Goal: Contribute content: Contribute content

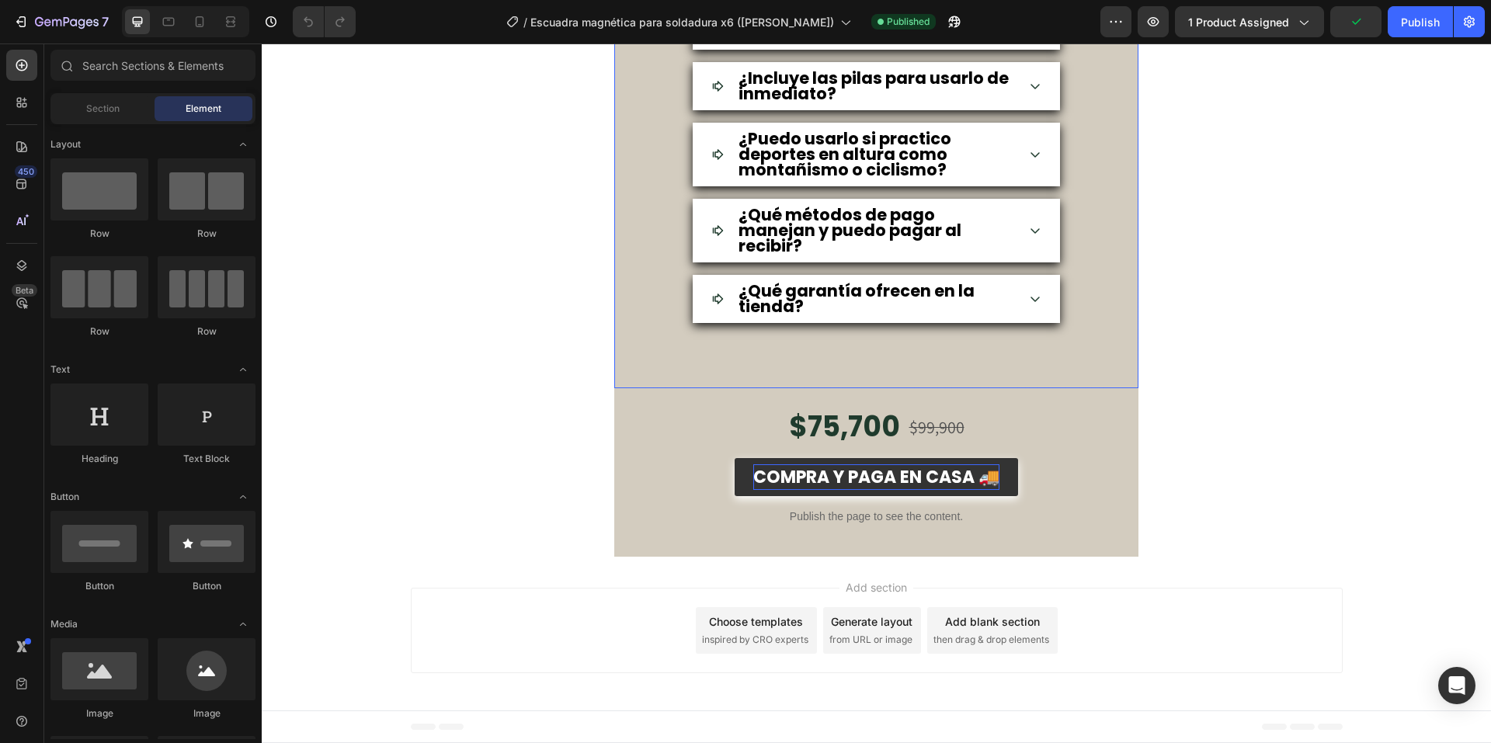
scroll to position [5825, 0]
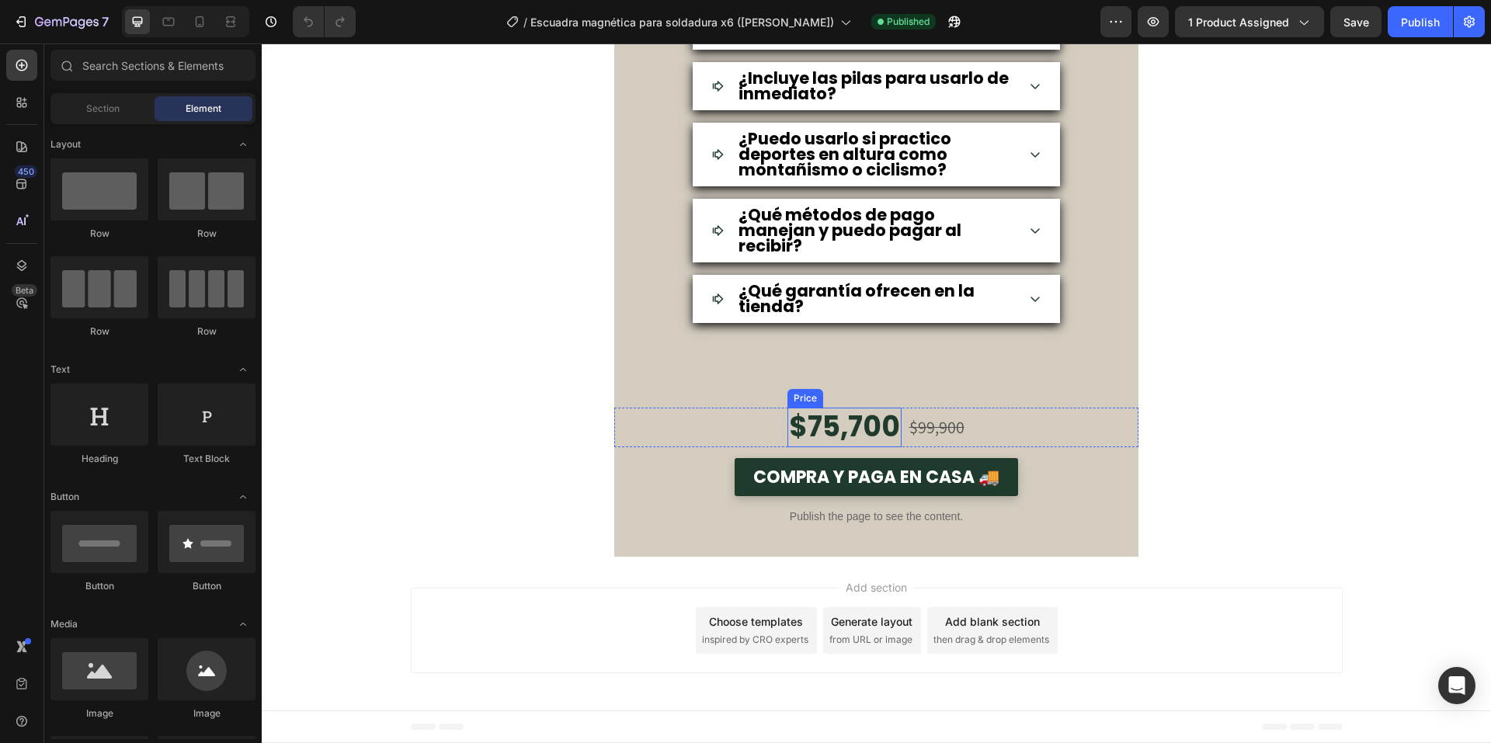
click at [836, 435] on div "$75,700" at bounding box center [844, 428] width 114 height 40
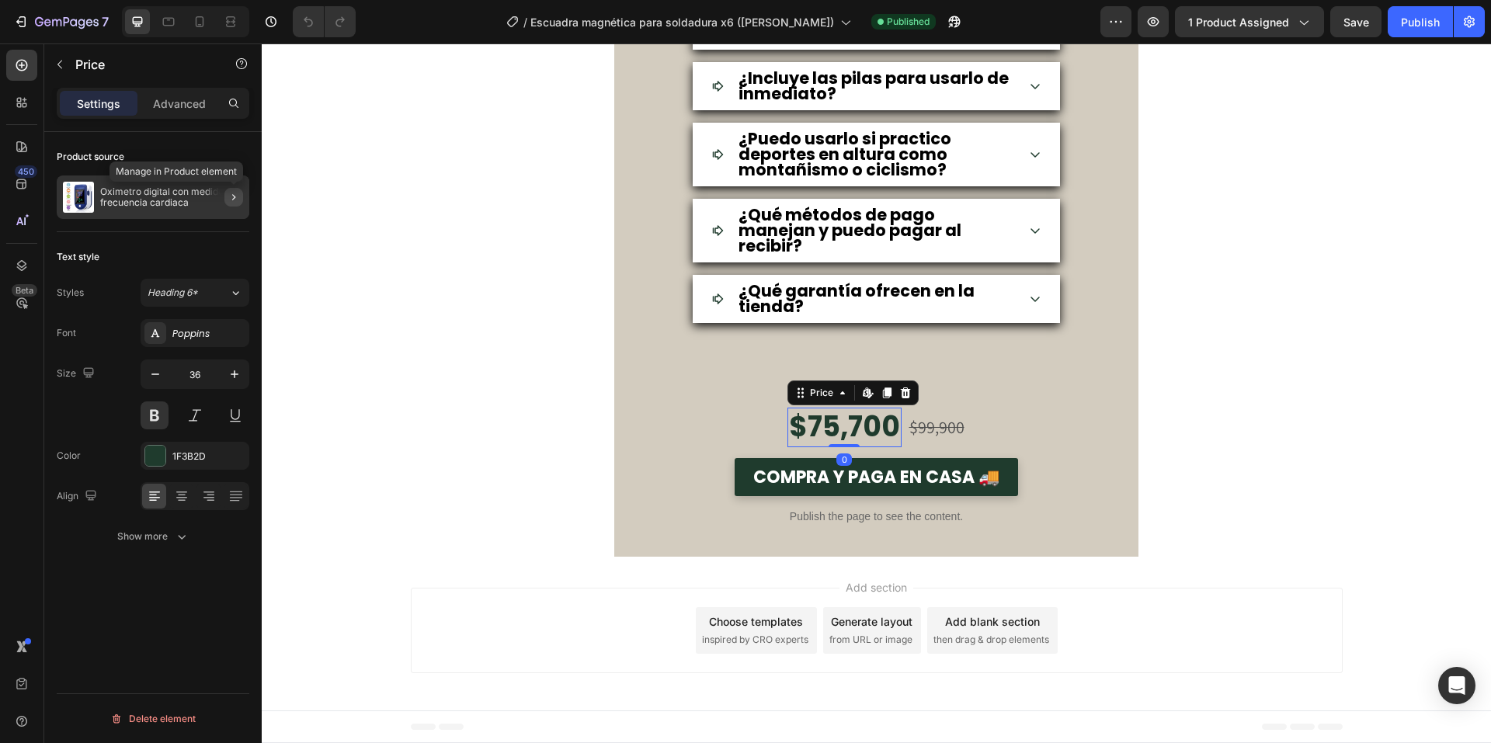
click at [237, 203] on icon "button" at bounding box center [234, 197] width 12 height 12
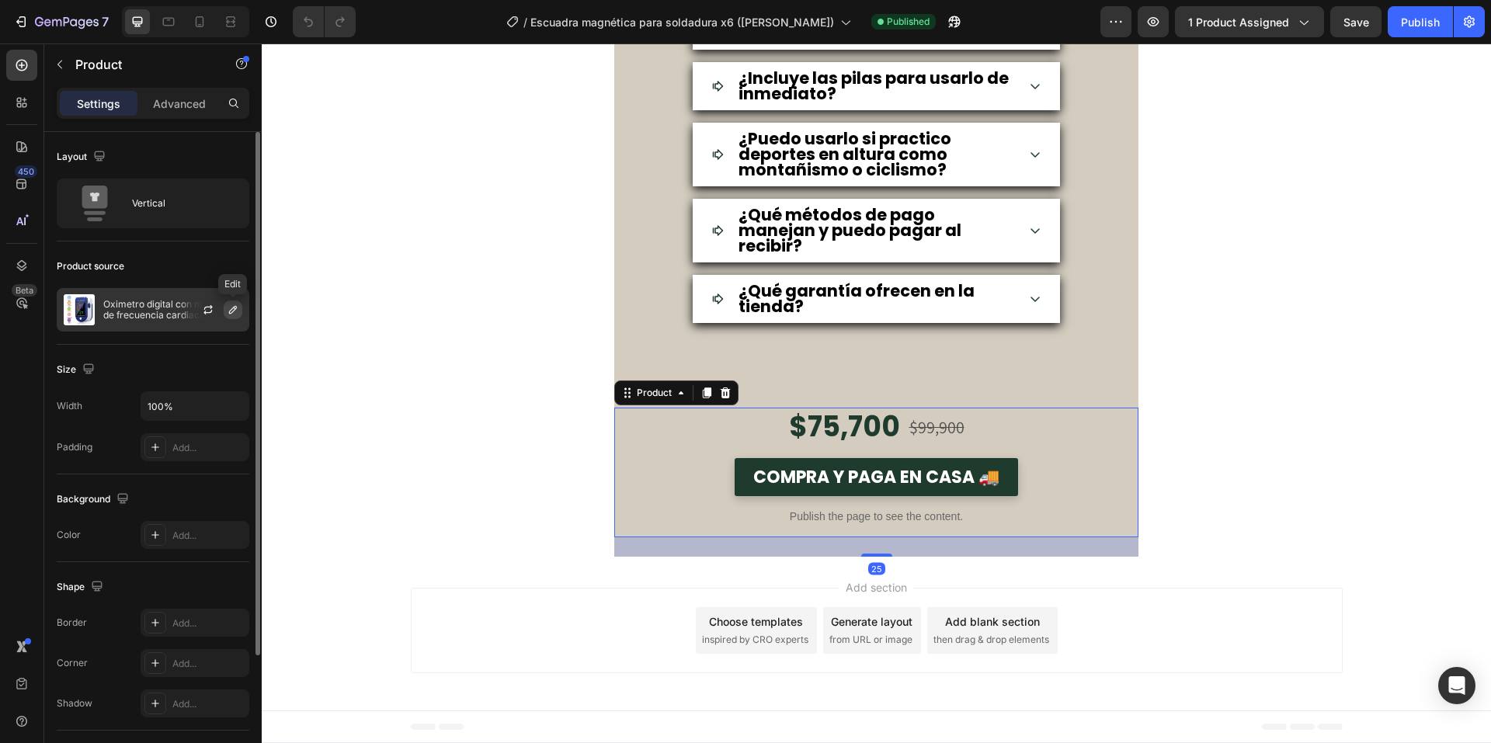
click at [233, 308] on icon "button" at bounding box center [233, 310] width 8 height 8
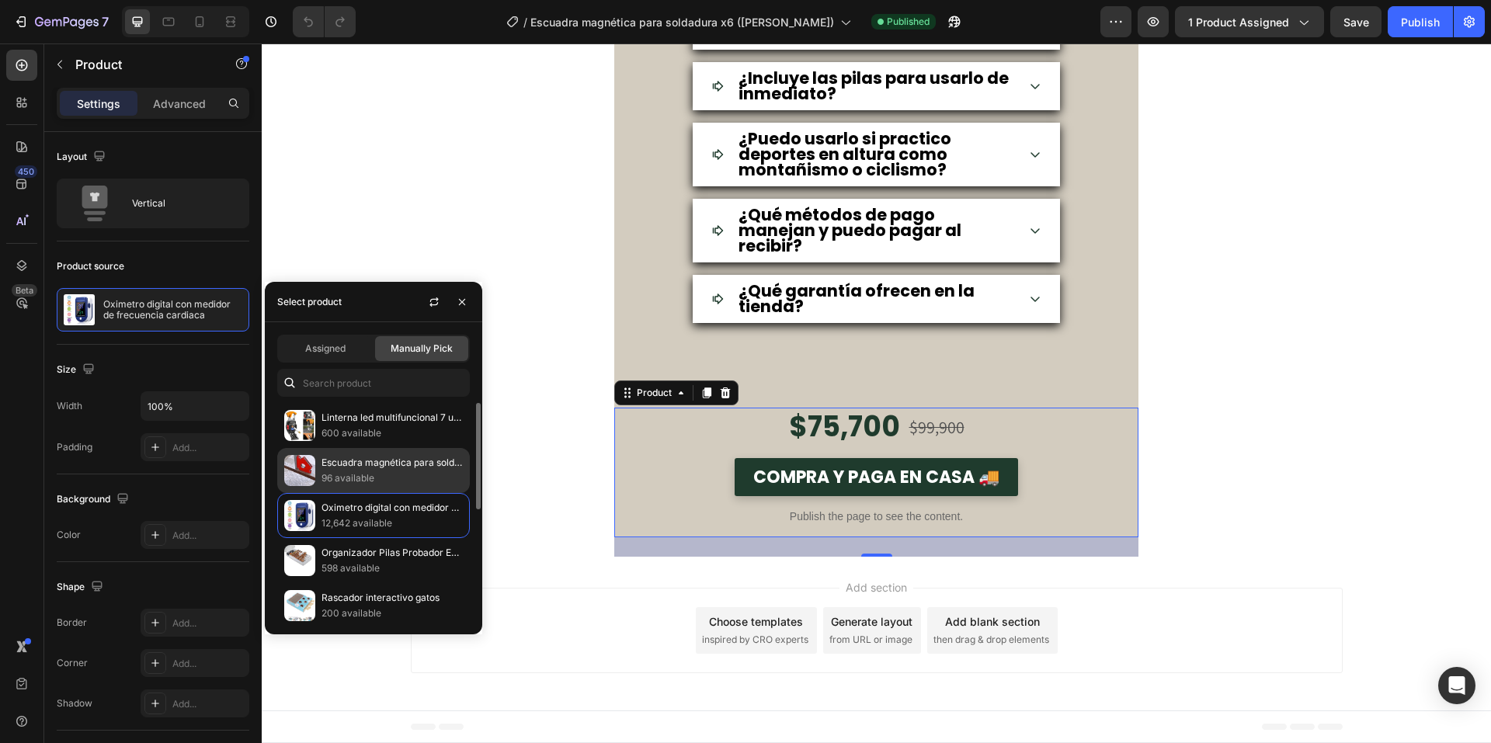
click at [351, 472] on p "96 available" at bounding box center [391, 479] width 141 height 16
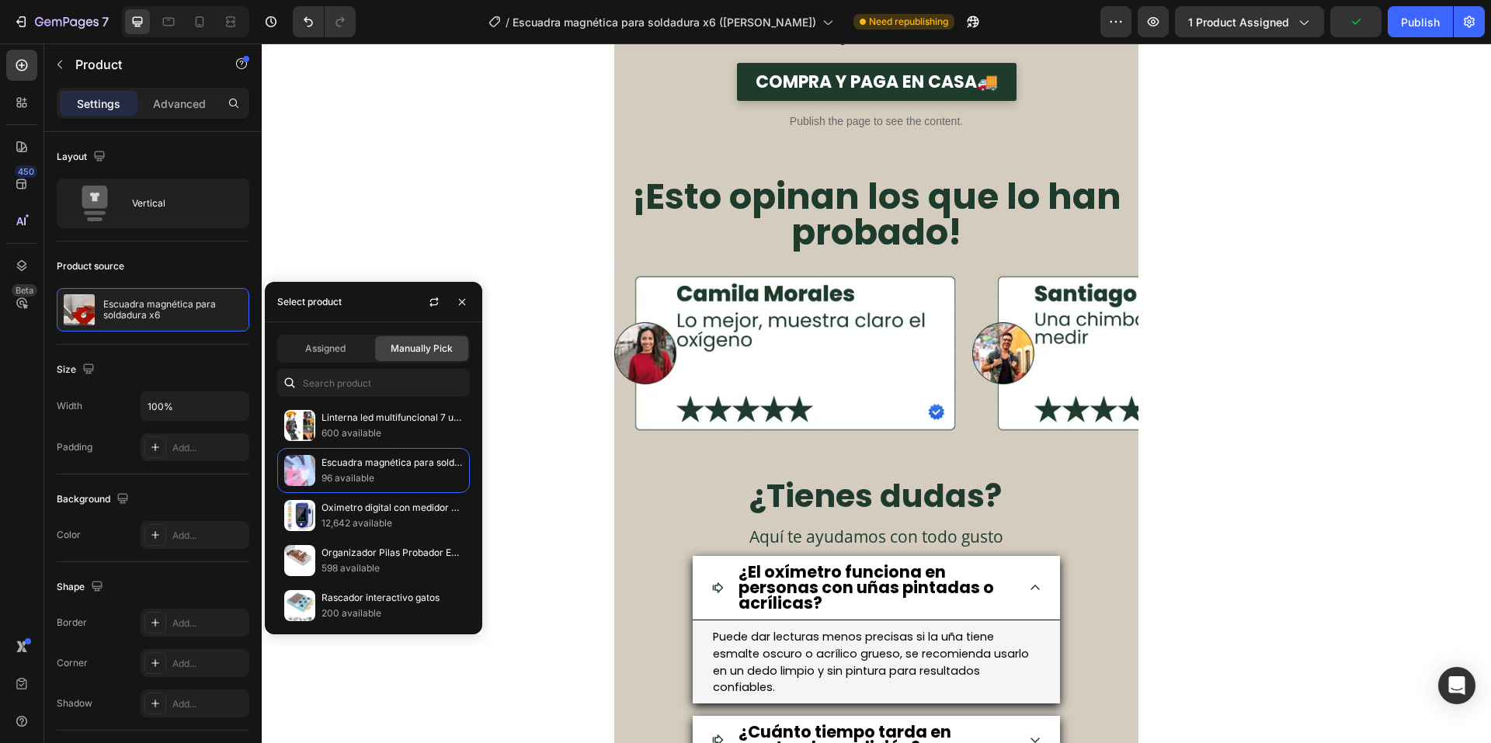
scroll to position [5048, 0]
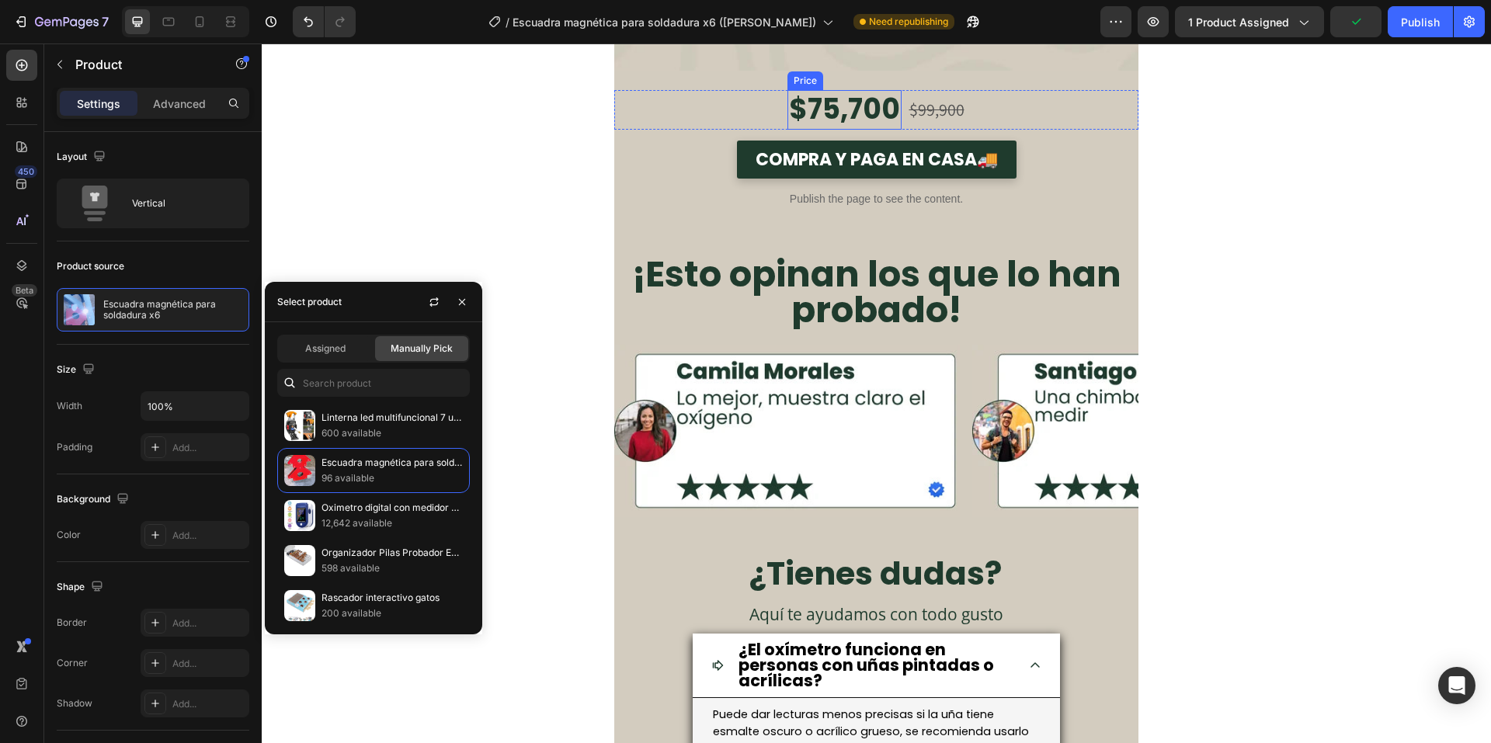
click at [827, 115] on div "$75,700" at bounding box center [844, 110] width 114 height 40
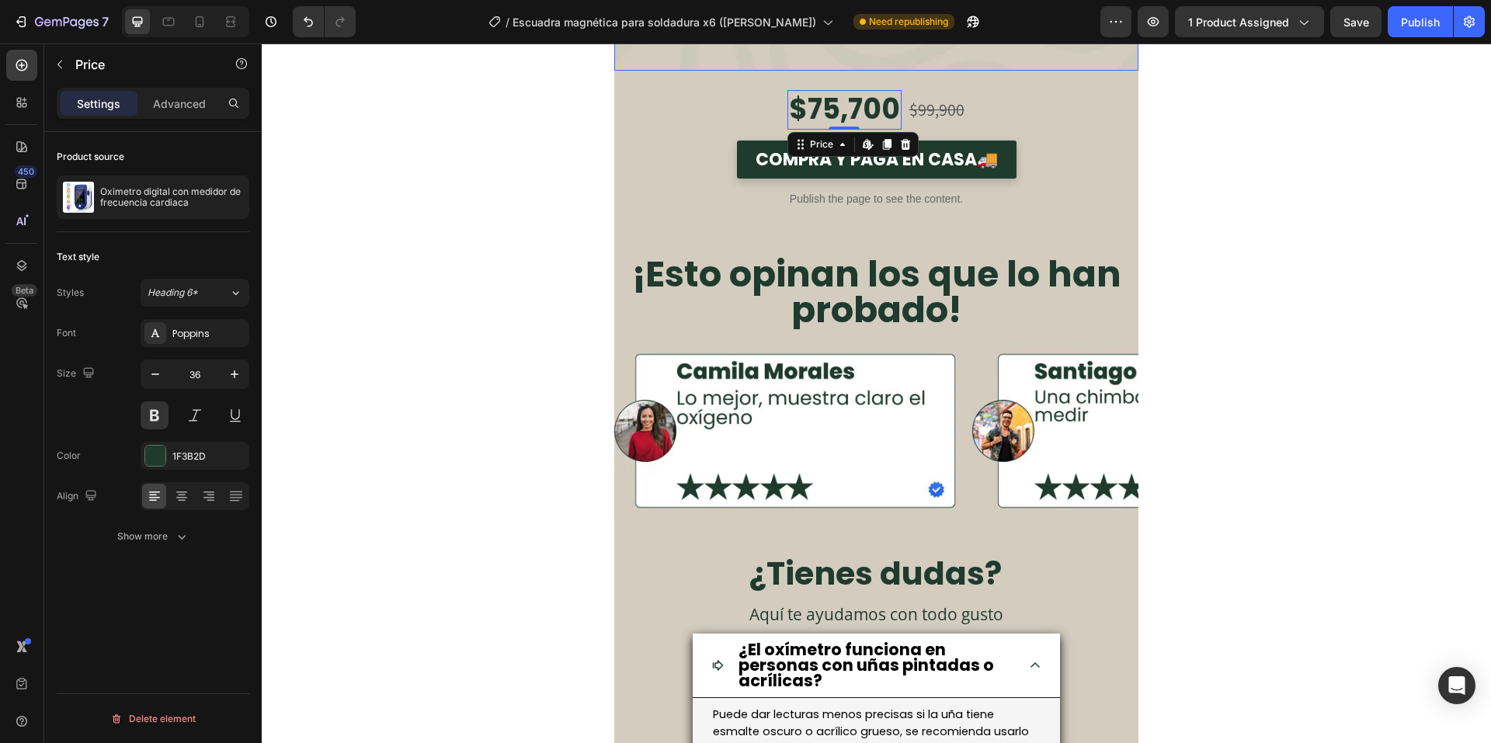
scroll to position [4660, 0]
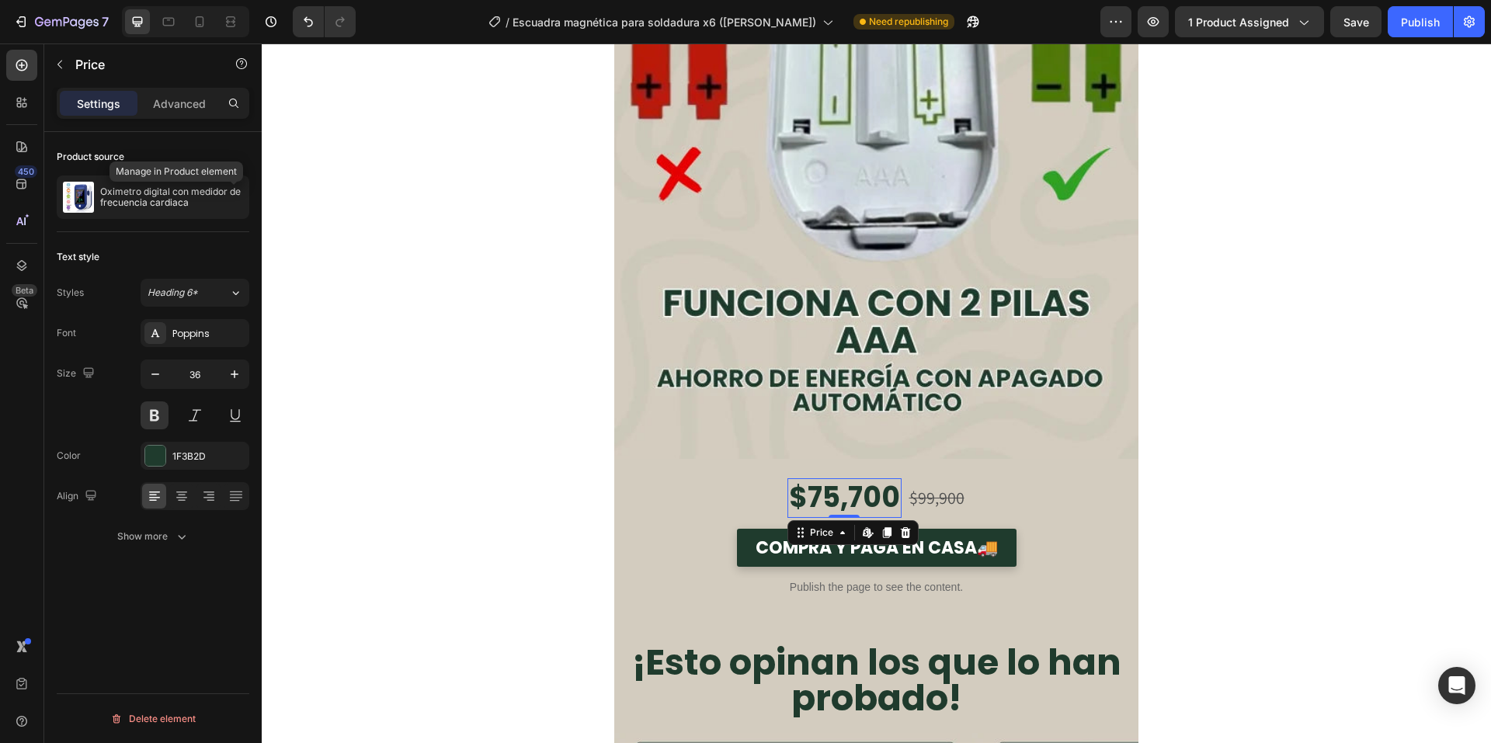
click at [0, 0] on icon "button" at bounding box center [0, 0] width 0 height 0
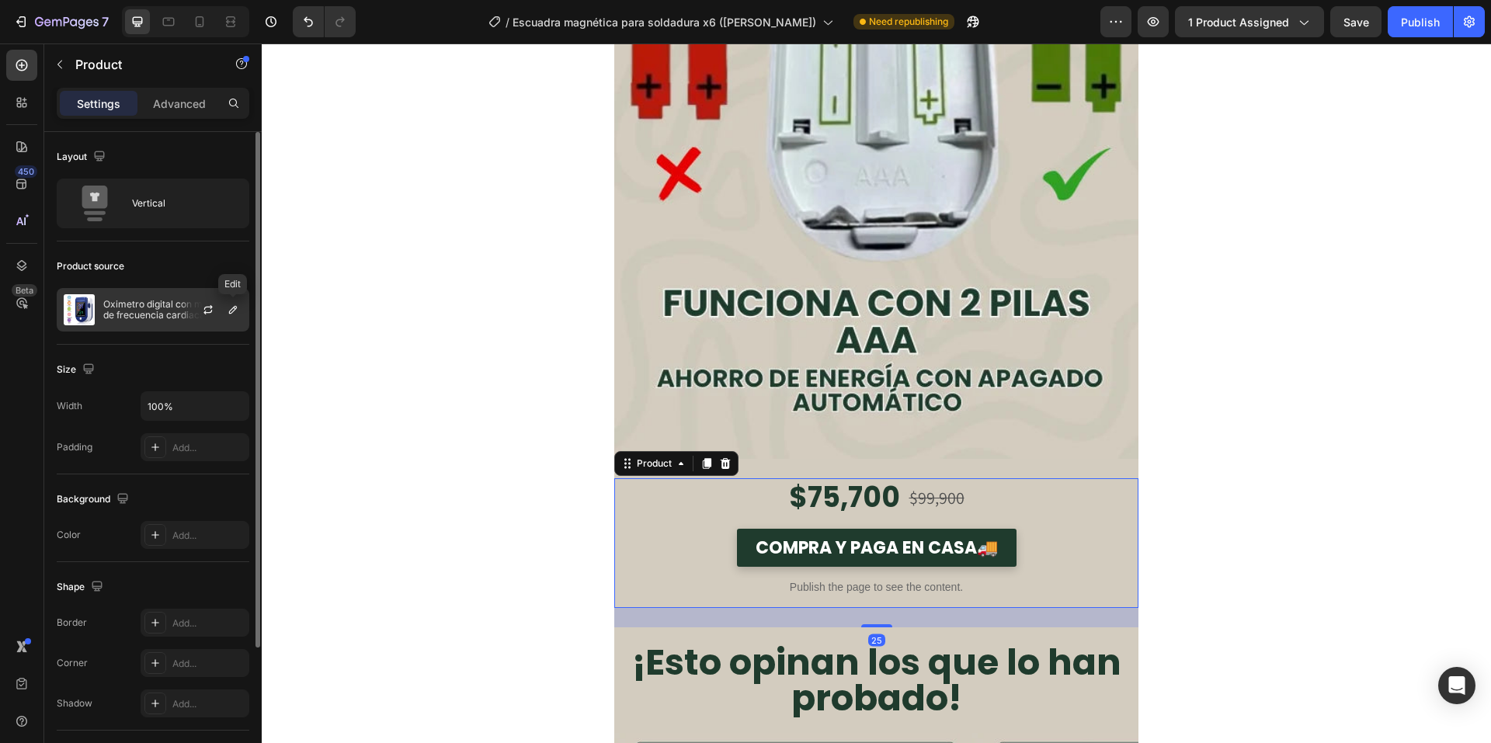
click at [239, 318] on div at bounding box center [233, 310] width 19 height 19
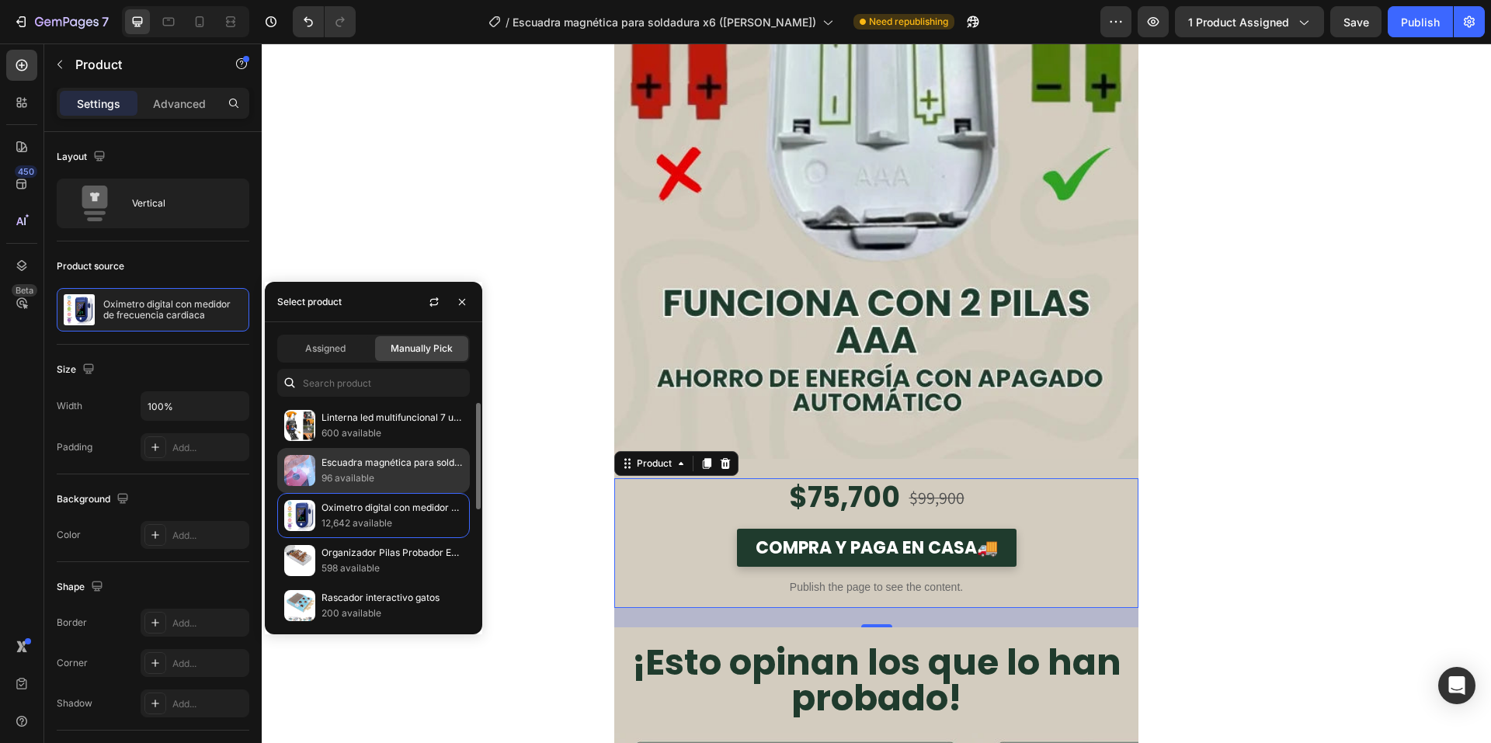
click at [340, 472] on p "96 available" at bounding box center [391, 479] width 141 height 16
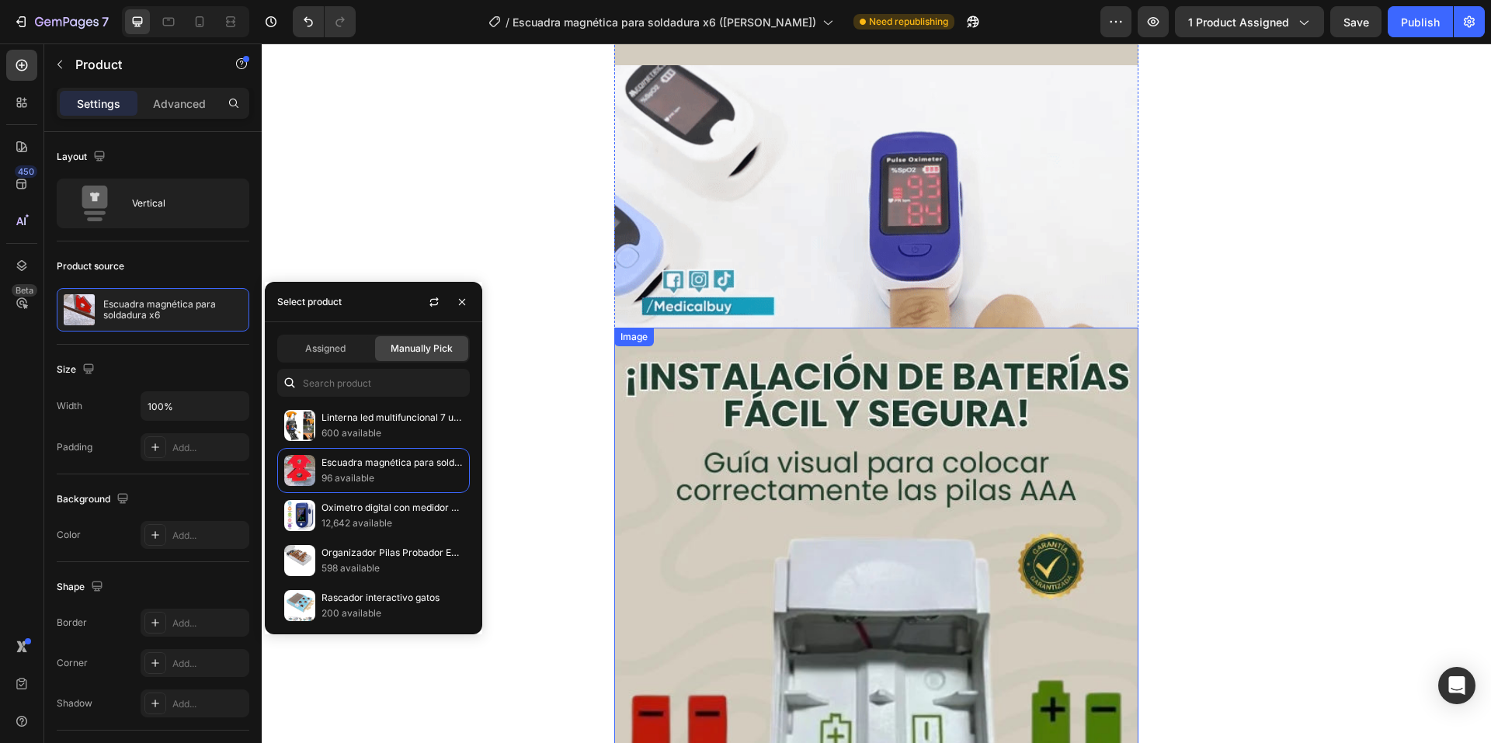
scroll to position [3728, 0]
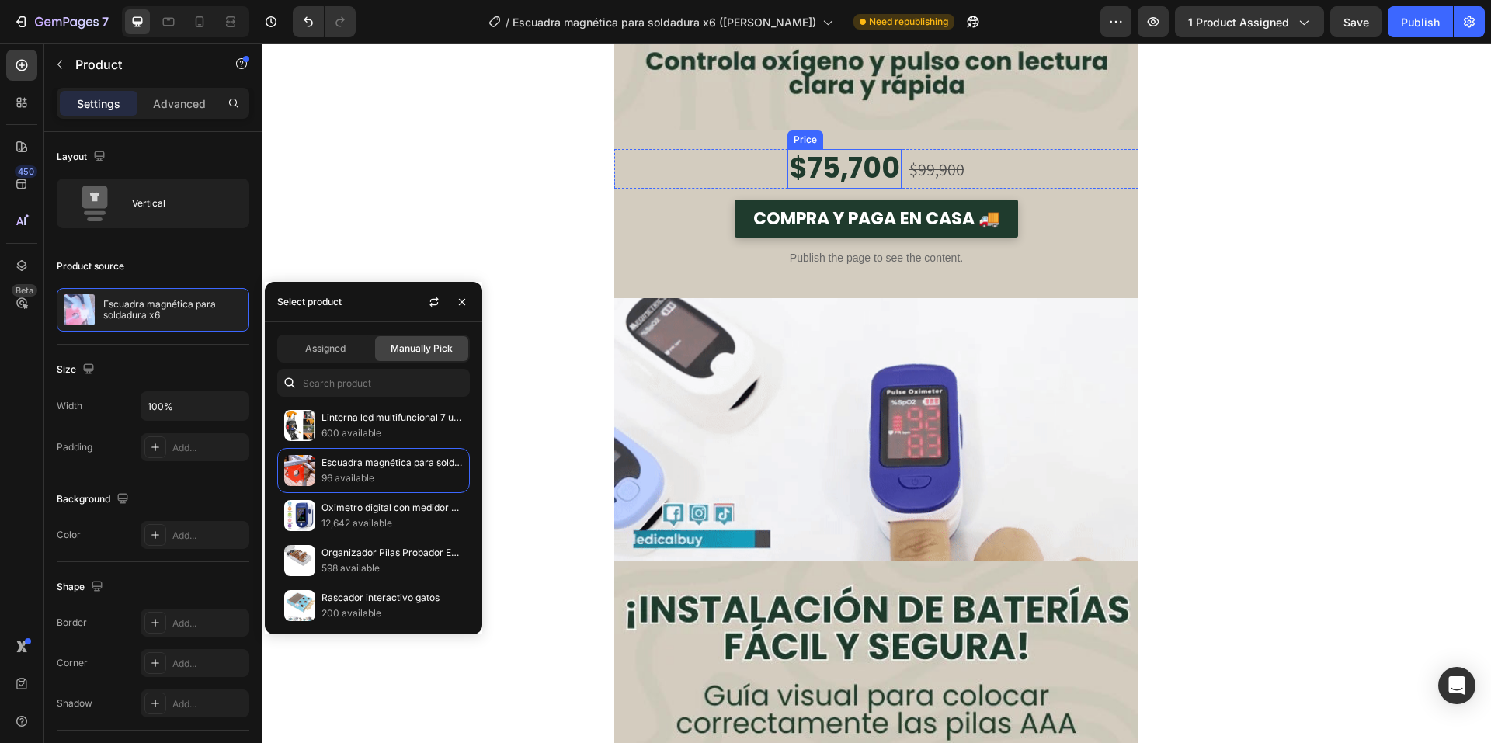
click at [851, 168] on div "$75,700" at bounding box center [844, 169] width 114 height 40
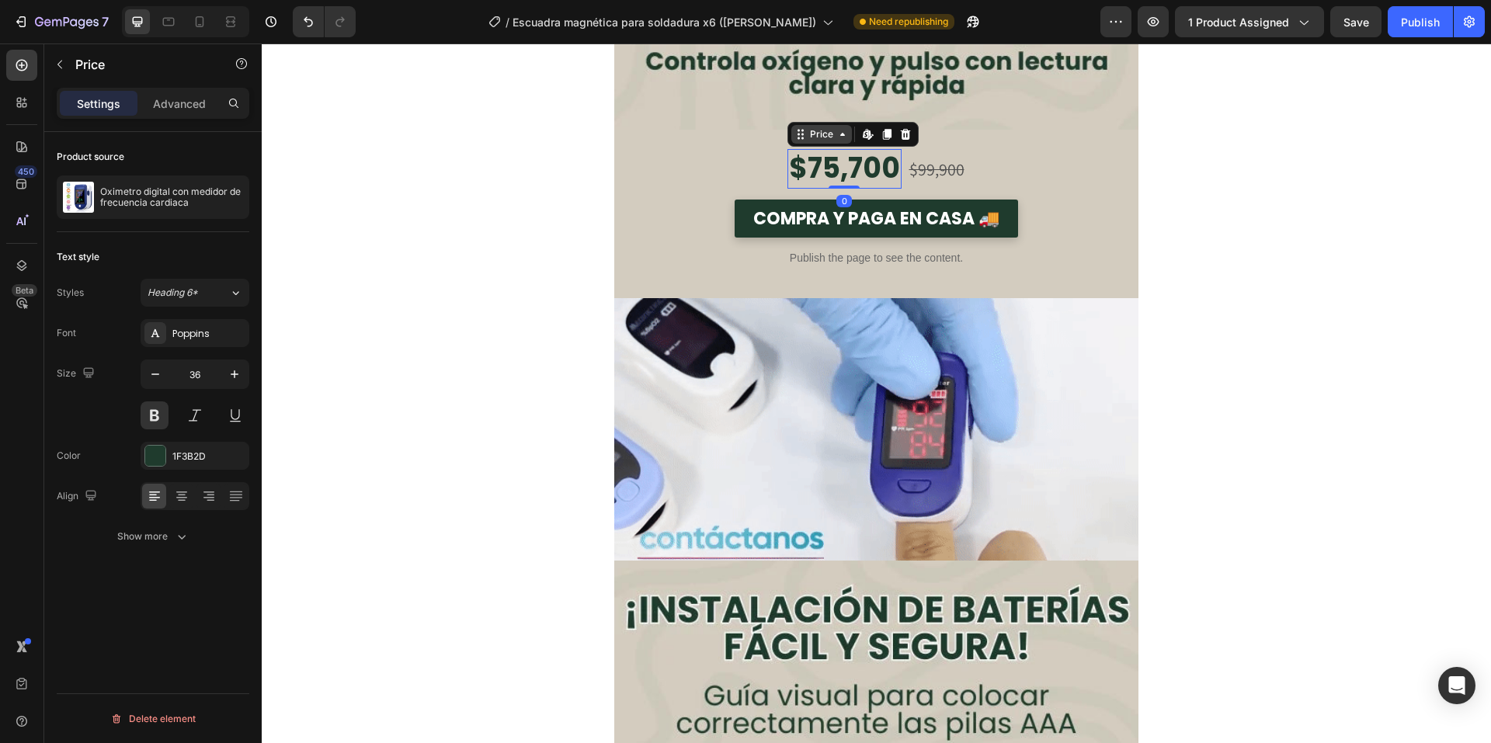
scroll to position [3340, 0]
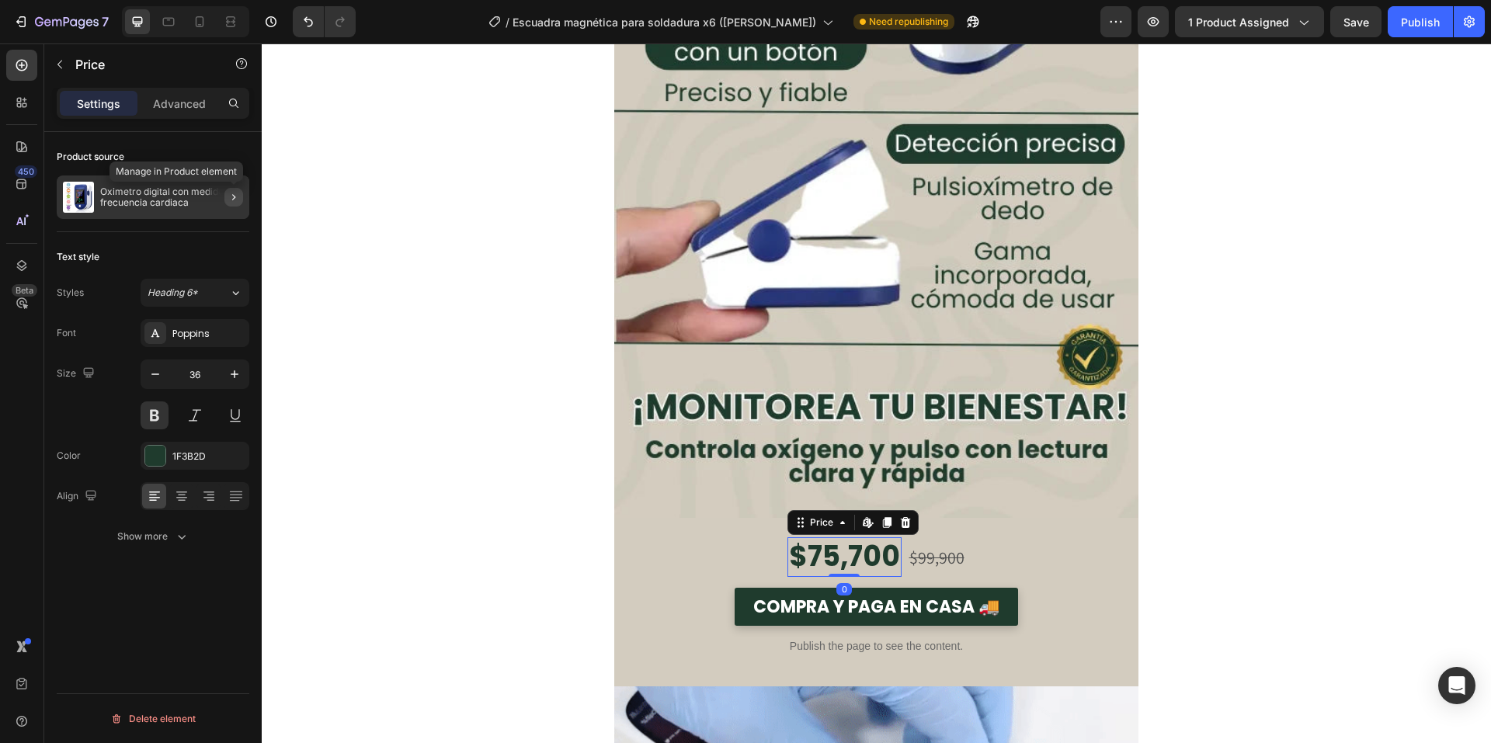
click at [228, 202] on icon "button" at bounding box center [234, 197] width 12 height 12
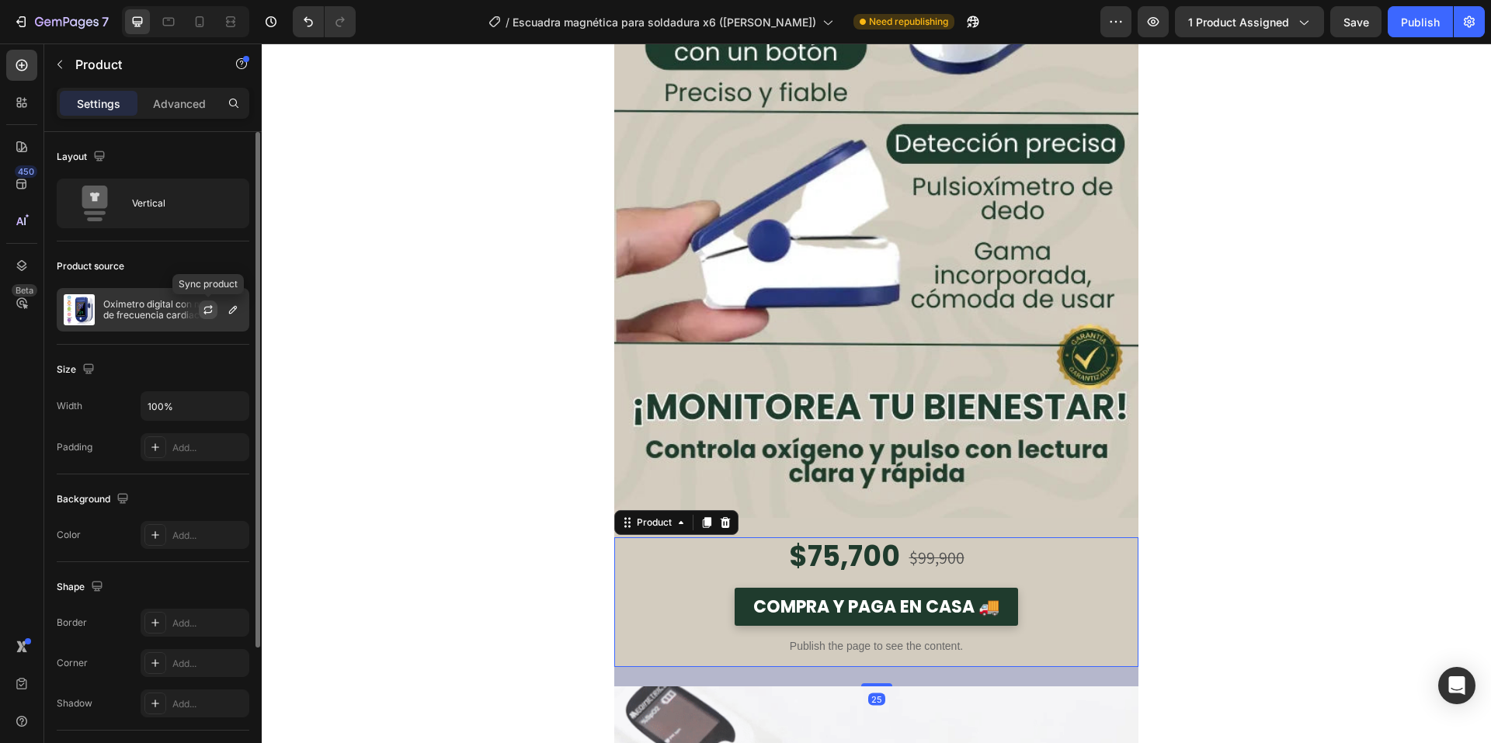
click at [201, 314] on button "button" at bounding box center [208, 310] width 19 height 19
click at [238, 312] on icon "button" at bounding box center [233, 310] width 12 height 12
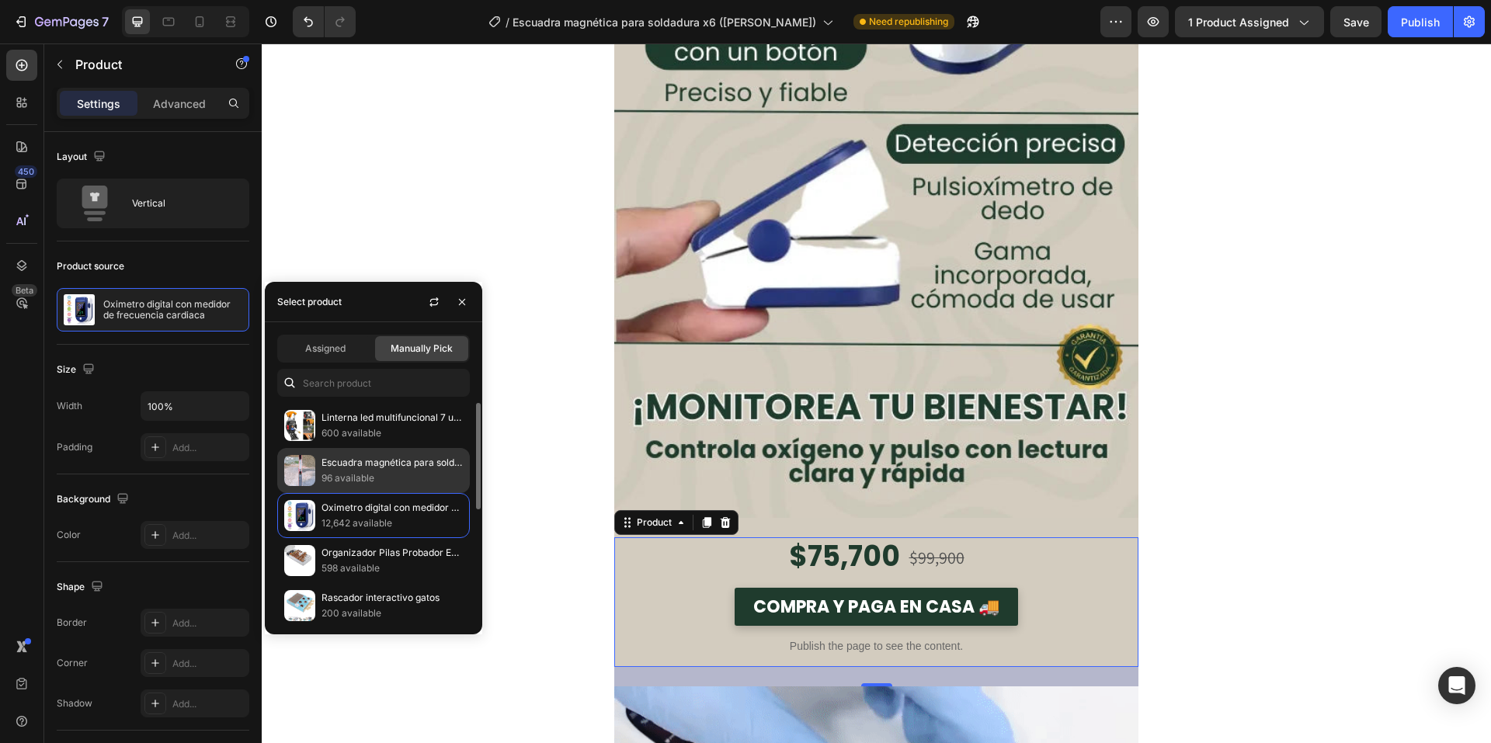
click at [334, 467] on p "Escuadra magnética para soldadura x6" at bounding box center [391, 463] width 141 height 16
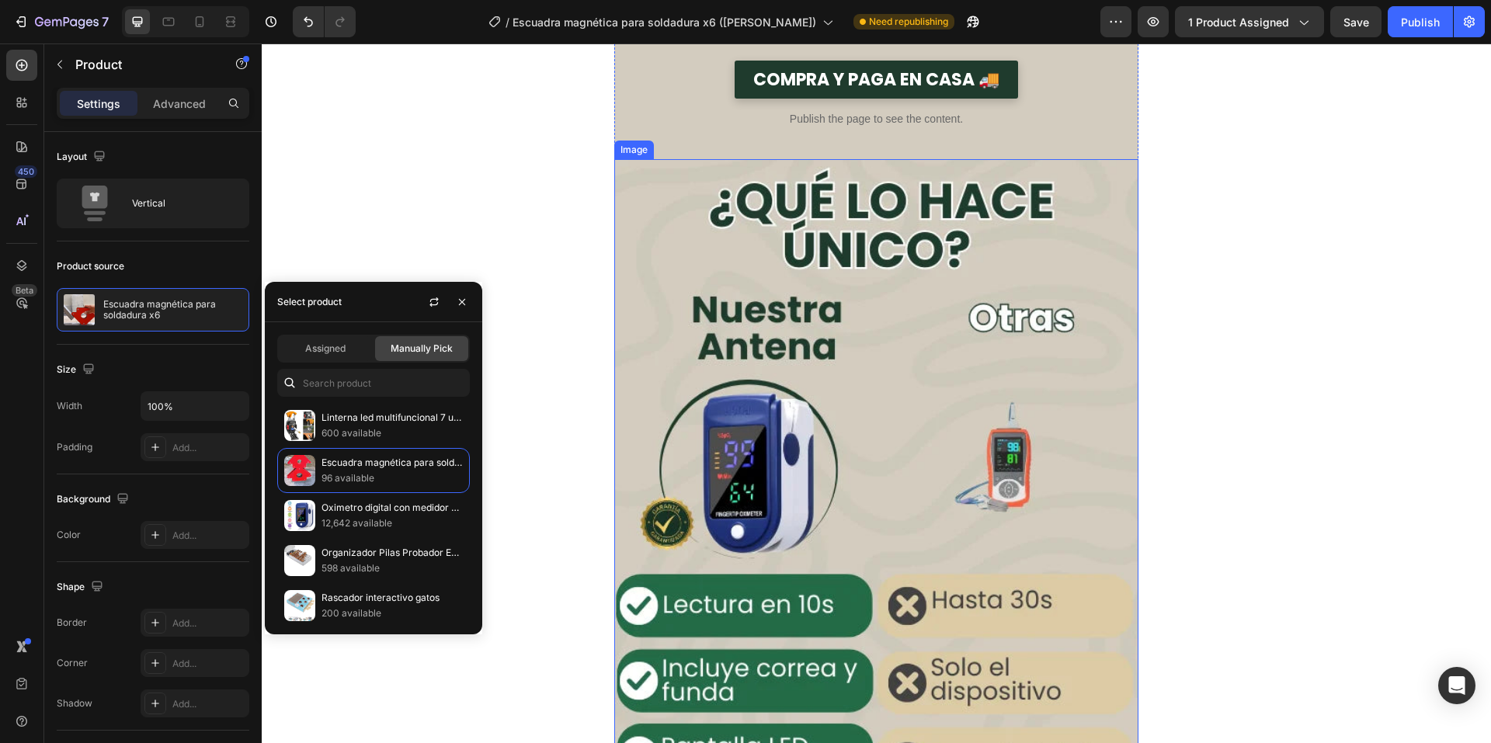
scroll to position [2258, 0]
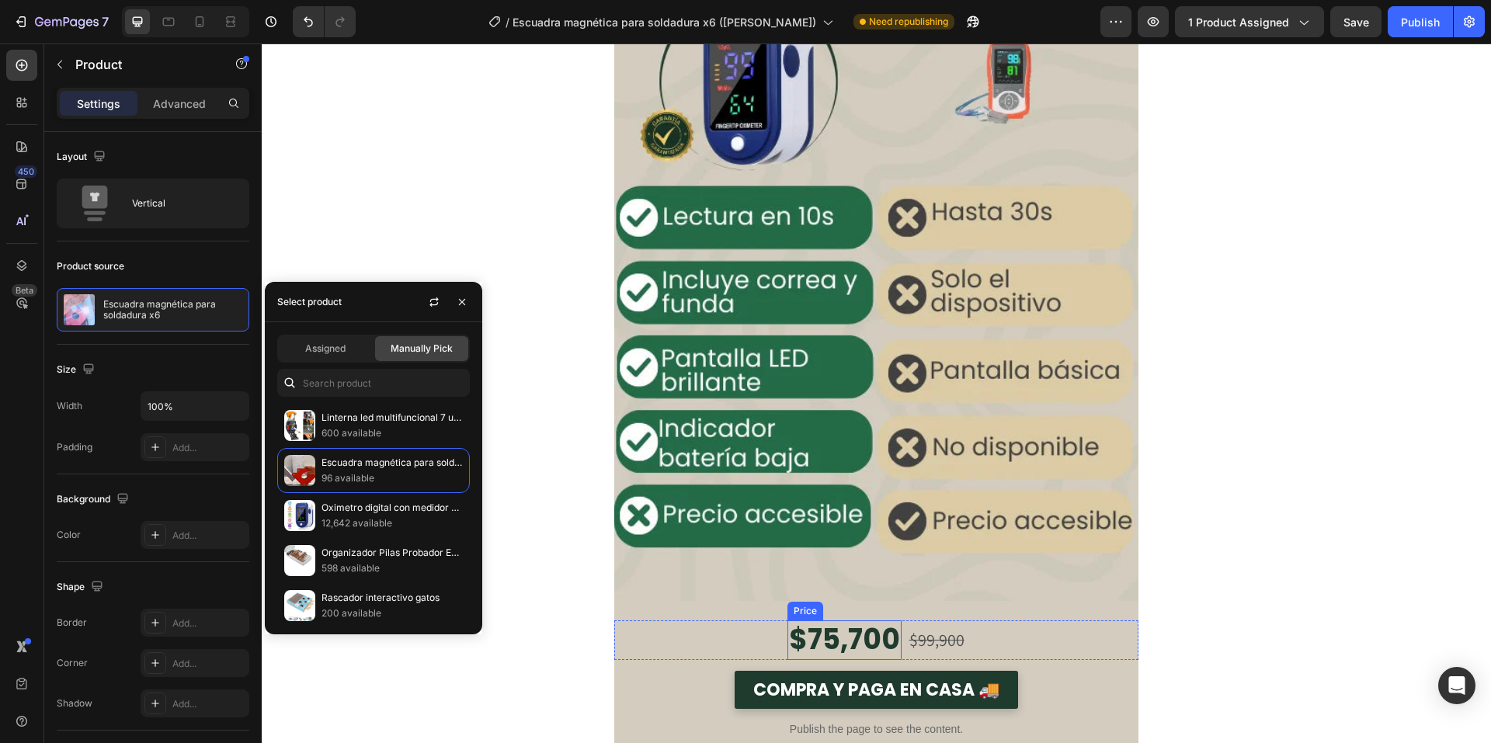
click at [848, 641] on div "$75,700" at bounding box center [844, 640] width 114 height 40
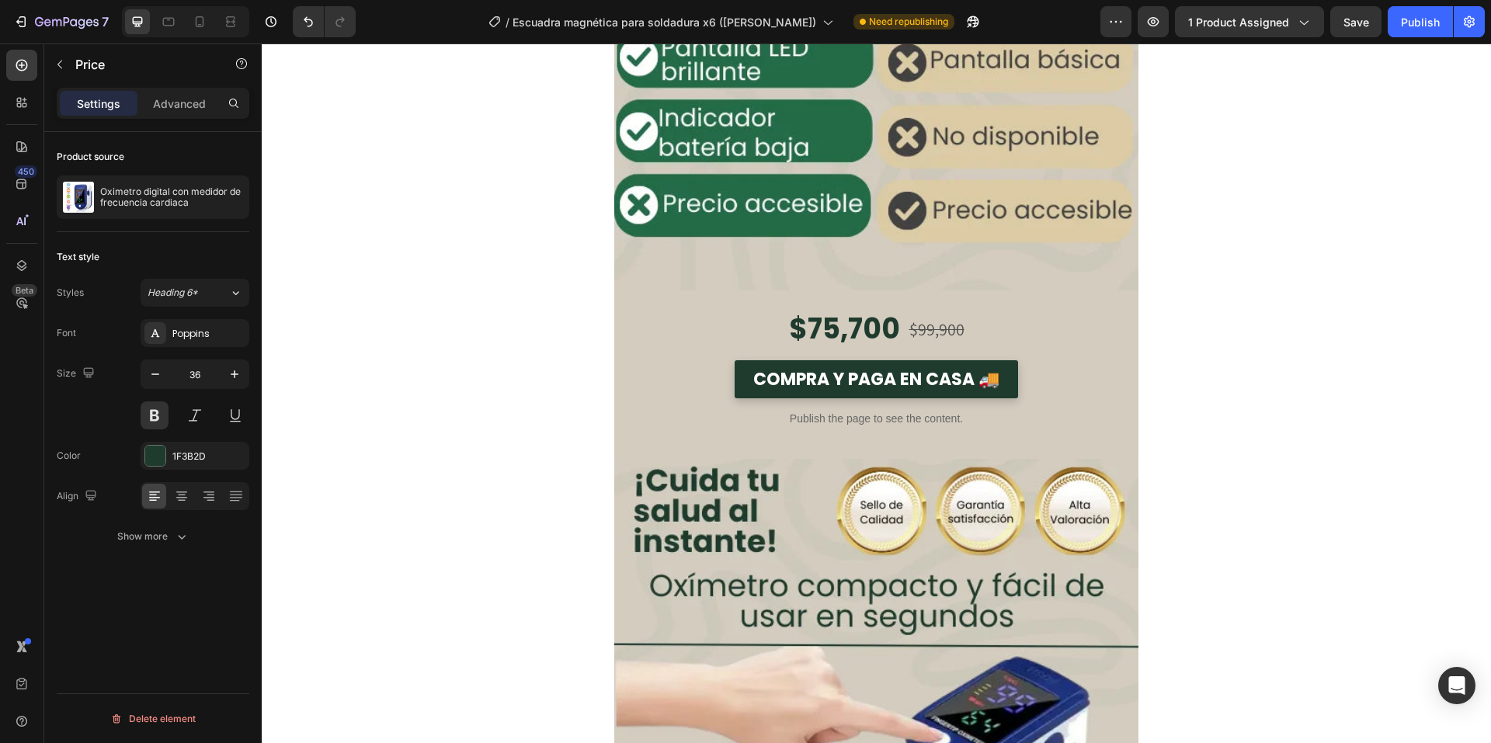
scroll to position [2491, 0]
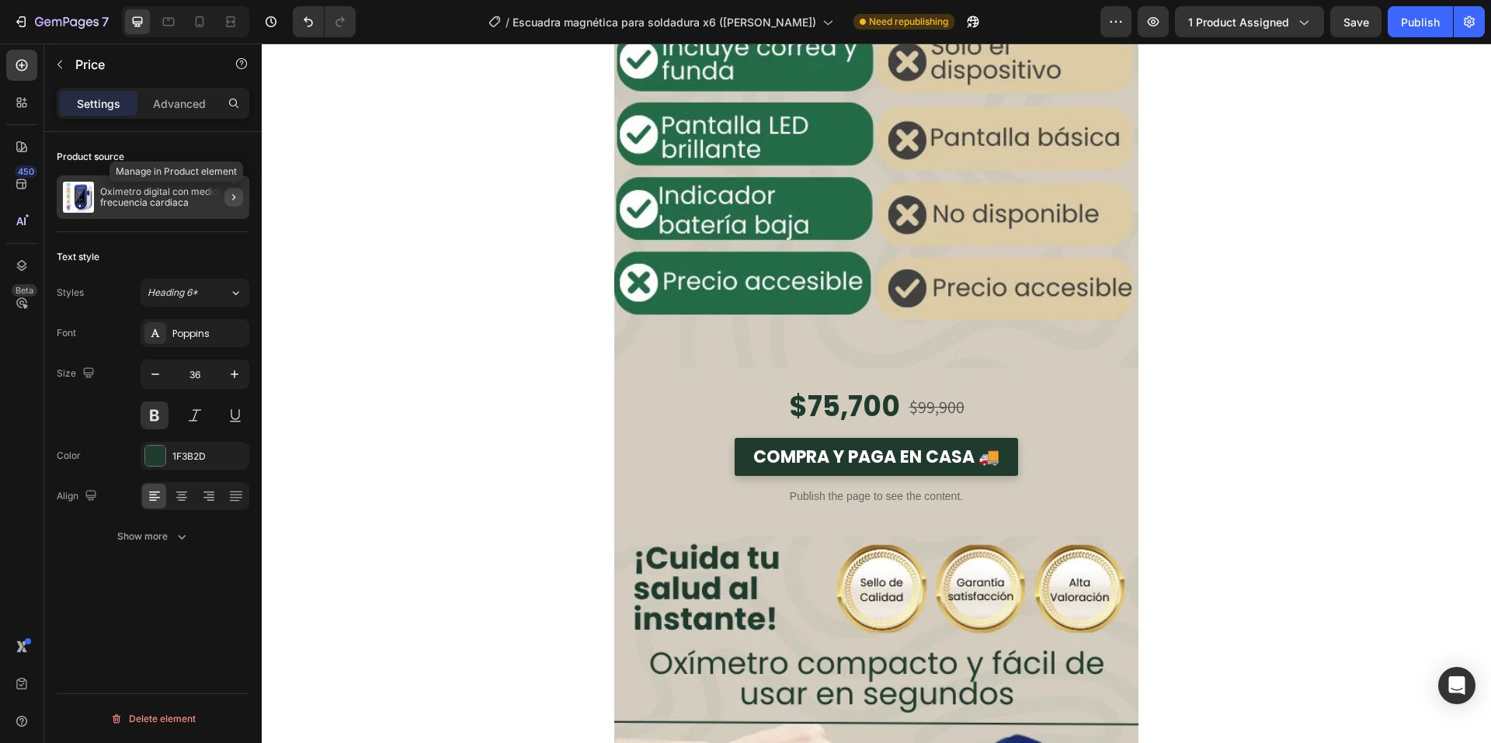
click at [235, 191] on icon "button" at bounding box center [234, 197] width 12 height 12
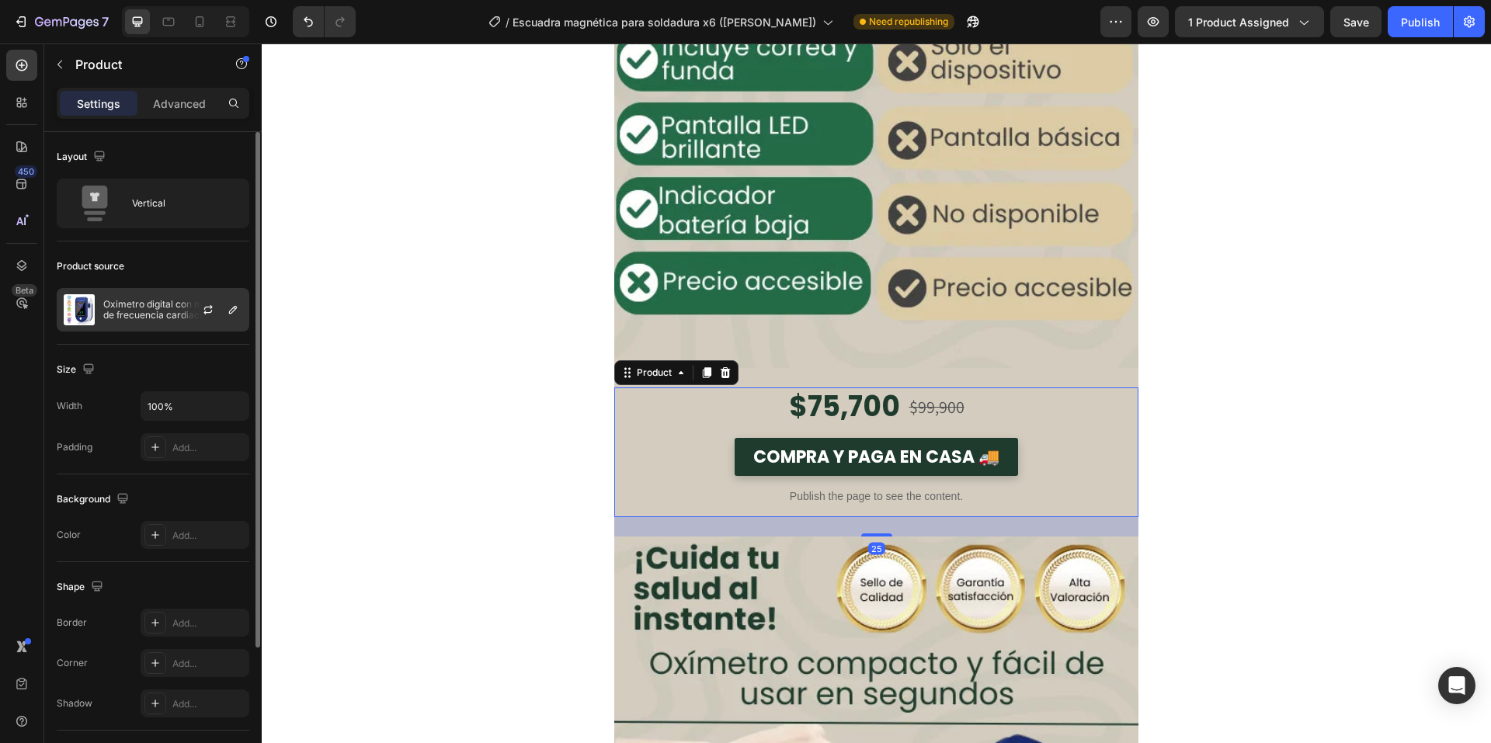
click at [235, 323] on div at bounding box center [214, 310] width 68 height 42
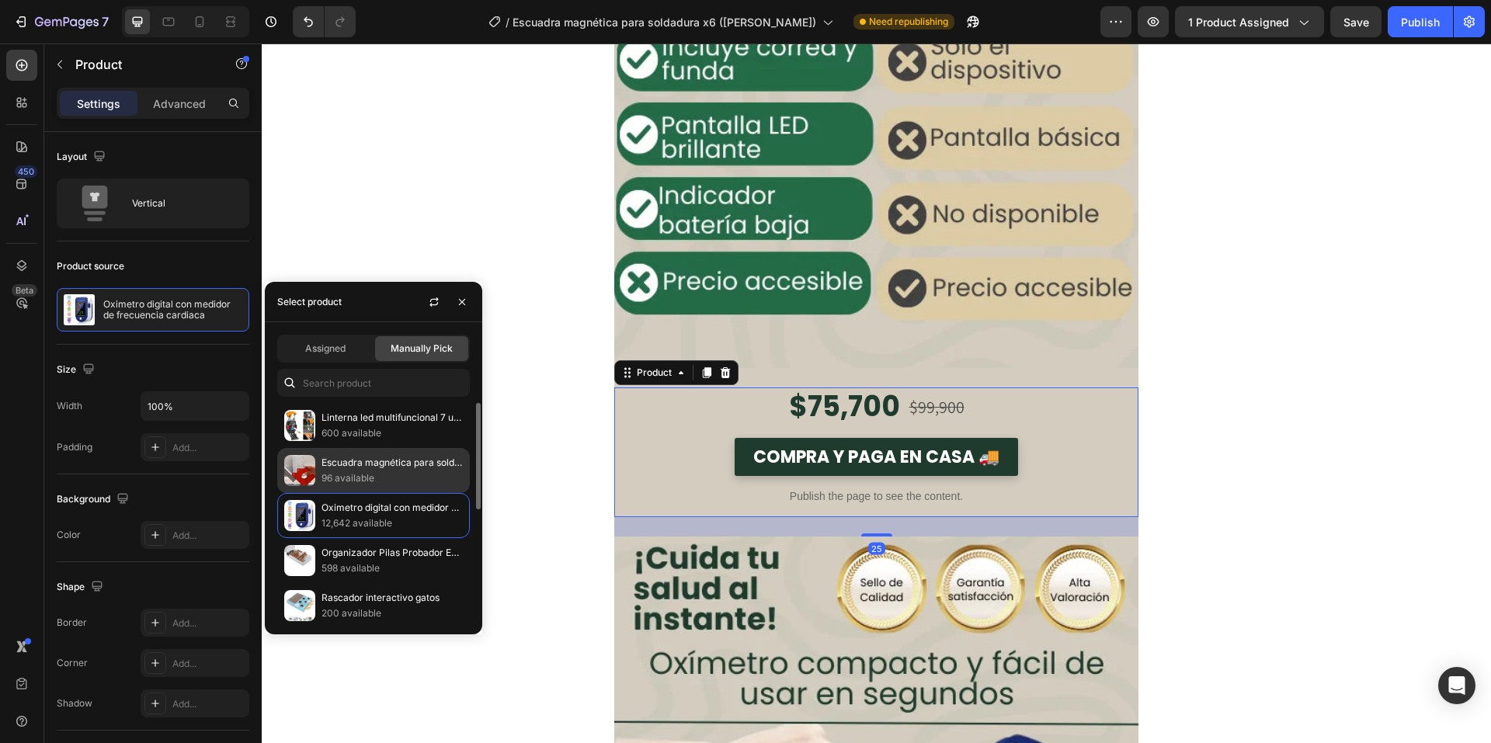
click at [328, 472] on p "96 available" at bounding box center [391, 479] width 141 height 16
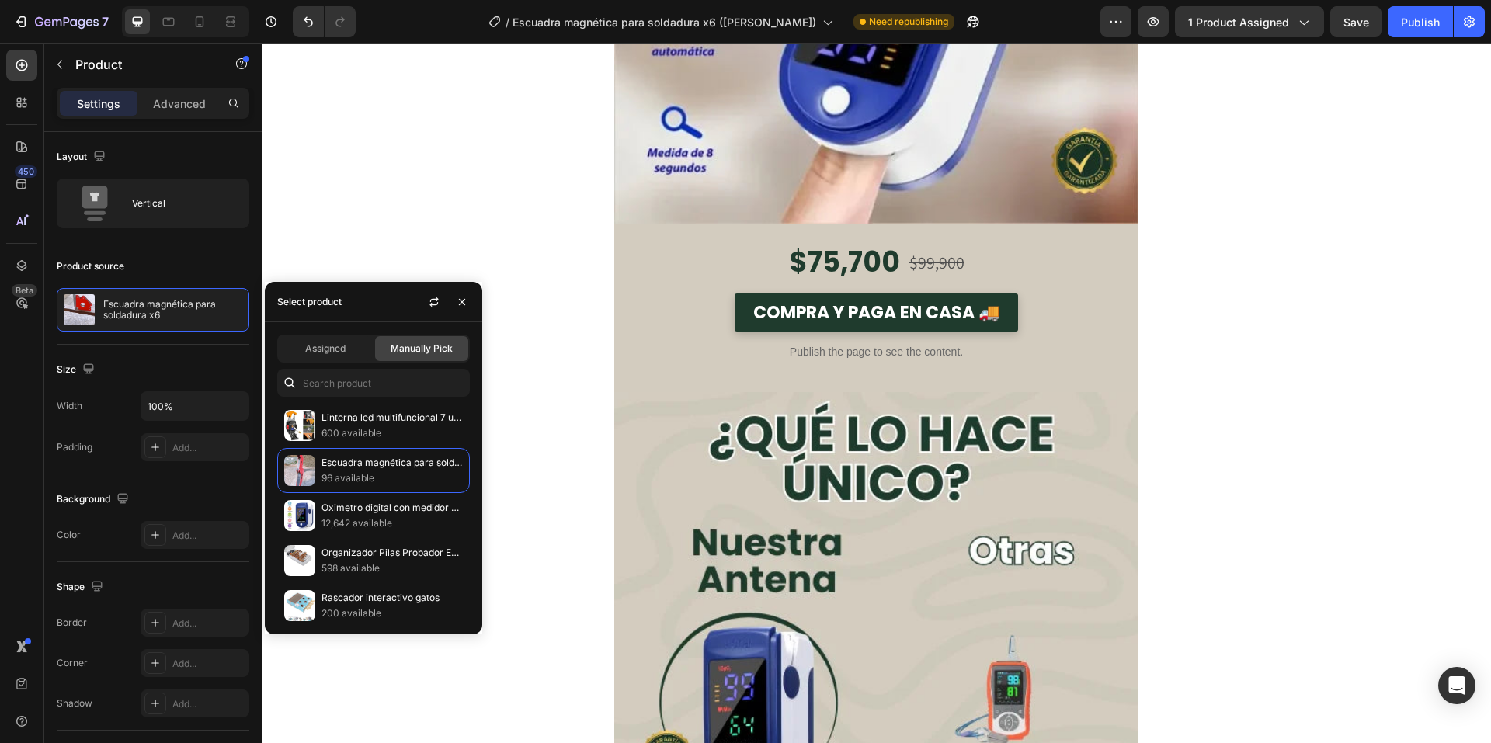
scroll to position [1559, 0]
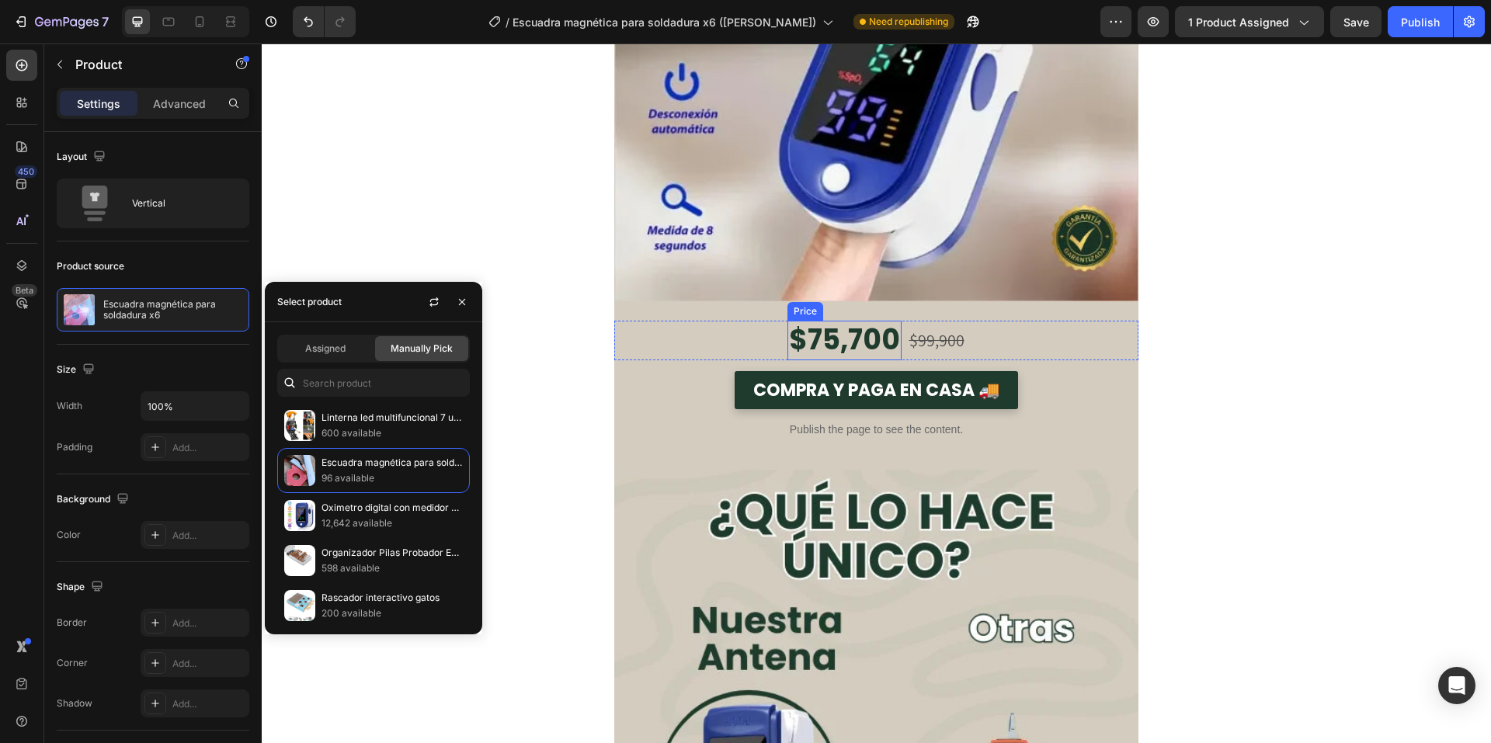
click at [835, 318] on div "Image Image $75,700 Price Price $99,900 Price Price Row COMPRA Y PAGA EN CASA 🚚…" at bounding box center [876, 254] width 524 height 2091
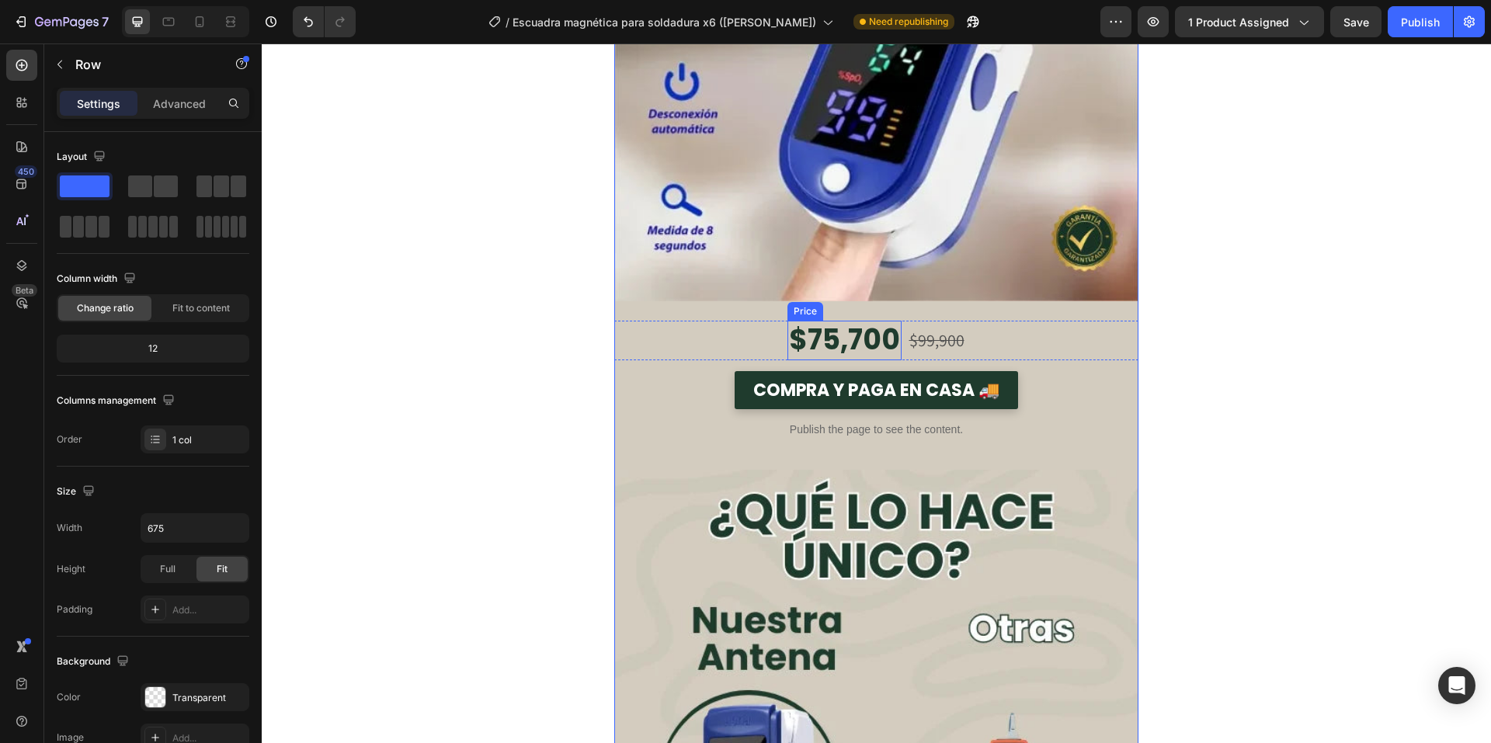
click at [835, 327] on div "$75,700" at bounding box center [844, 341] width 114 height 40
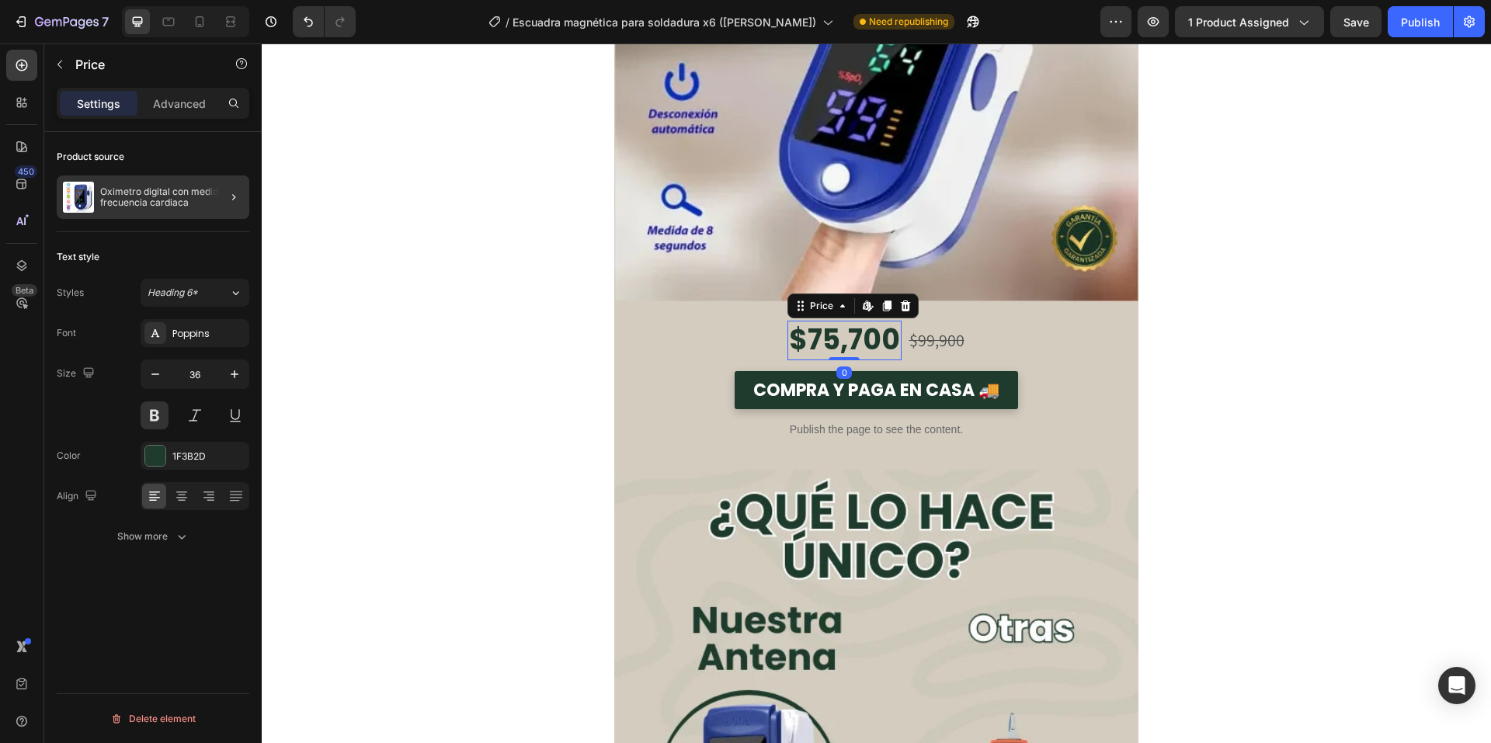
click at [243, 194] on div at bounding box center [227, 196] width 43 height 43
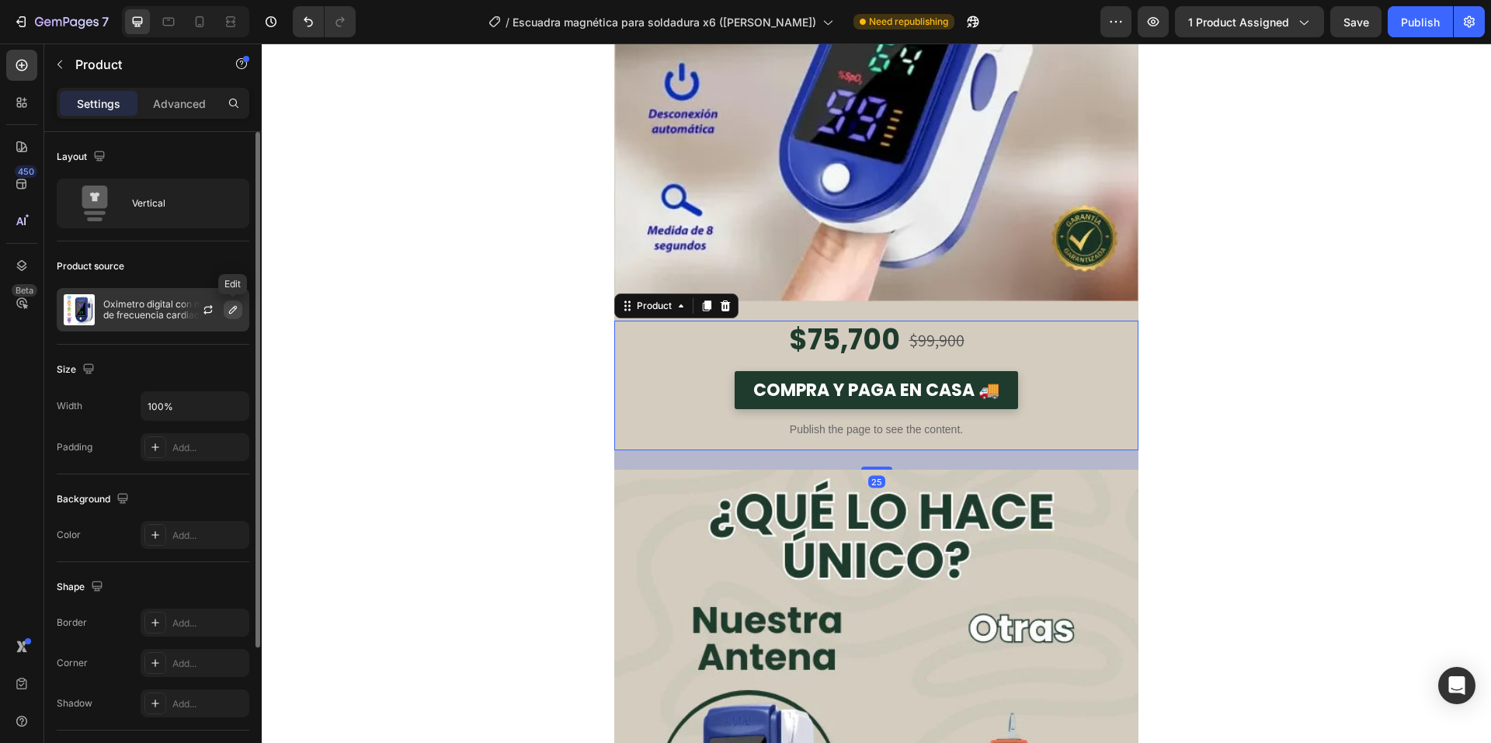
click at [229, 315] on icon "button" at bounding box center [233, 310] width 12 height 12
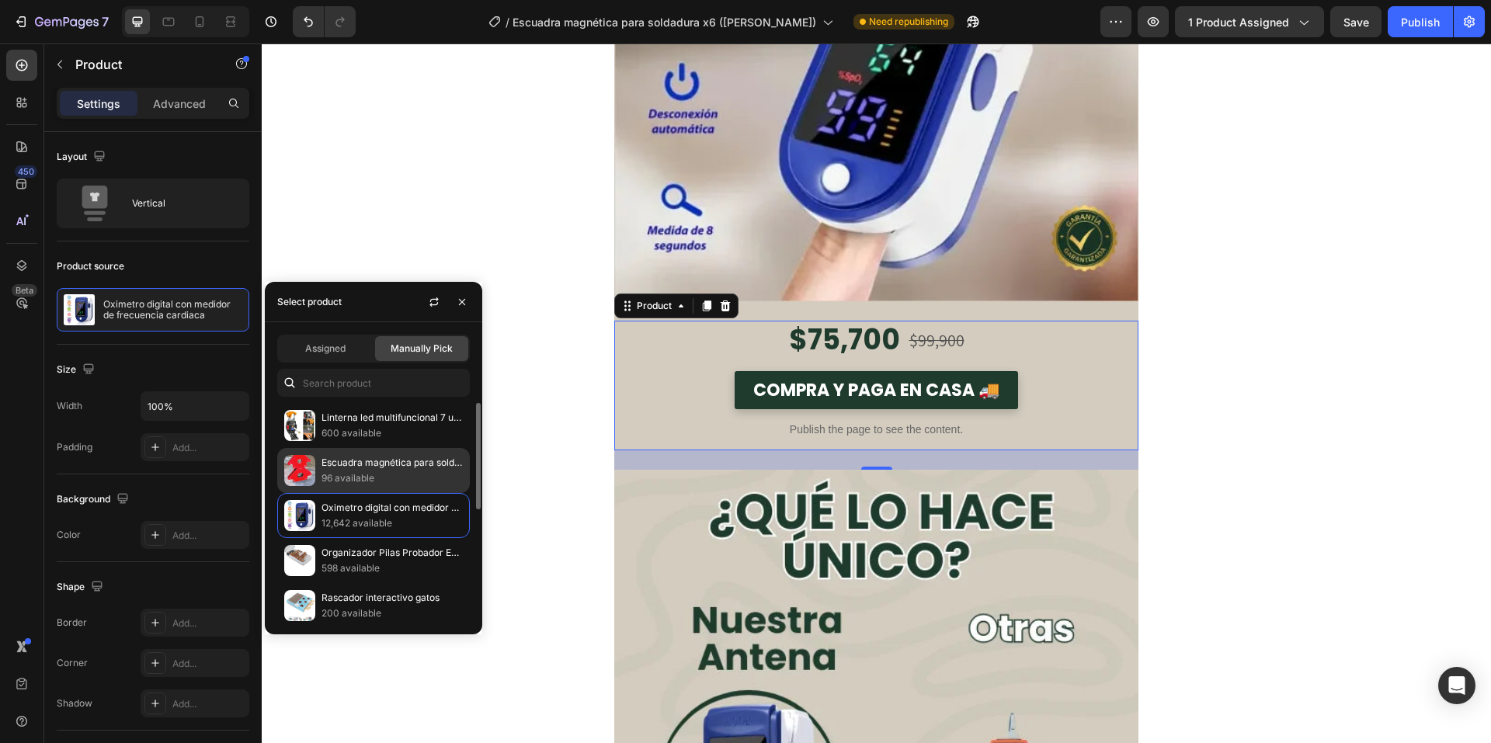
click at [349, 471] on p "96 available" at bounding box center [391, 479] width 141 height 16
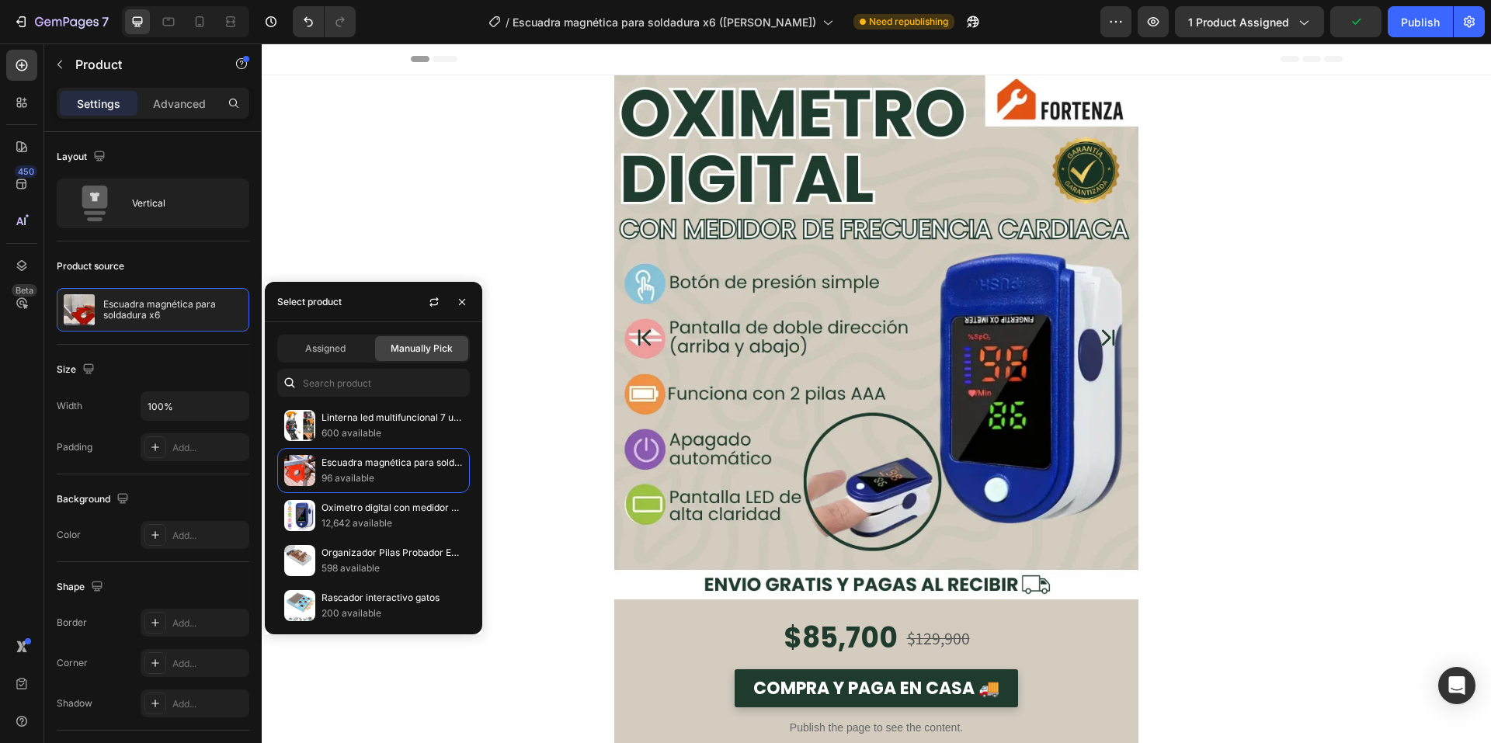
scroll to position [155, 0]
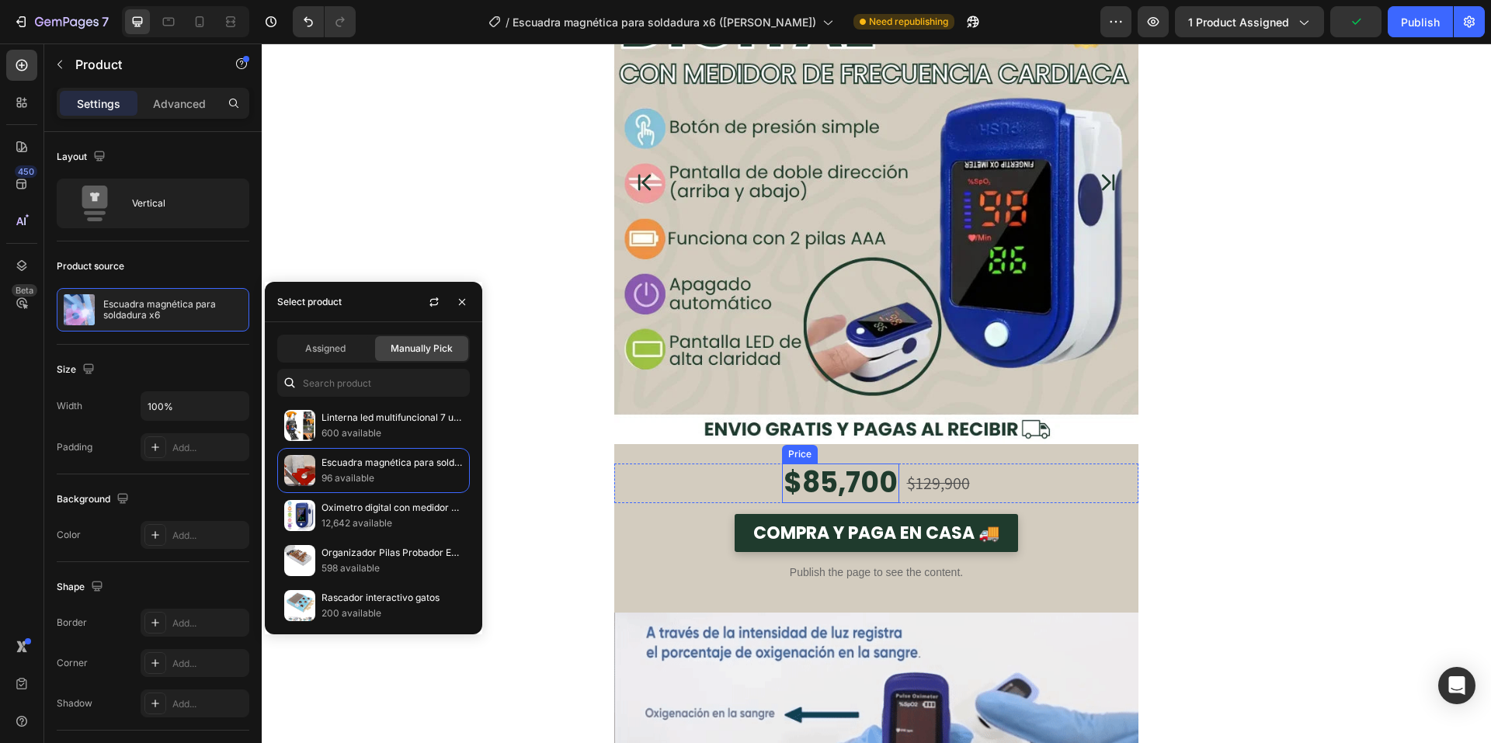
click at [808, 476] on div "$85,700" at bounding box center [840, 484] width 117 height 40
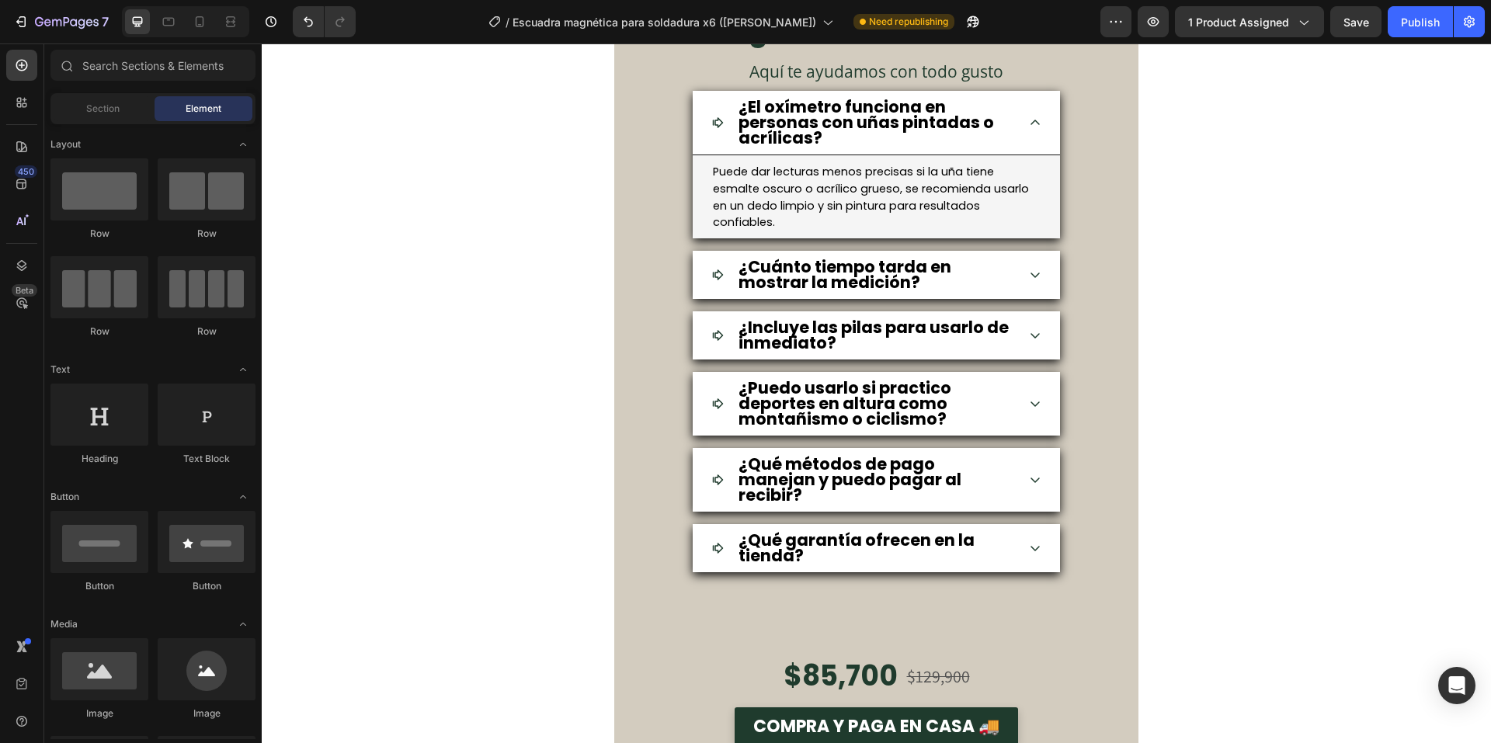
scroll to position [5513, 0]
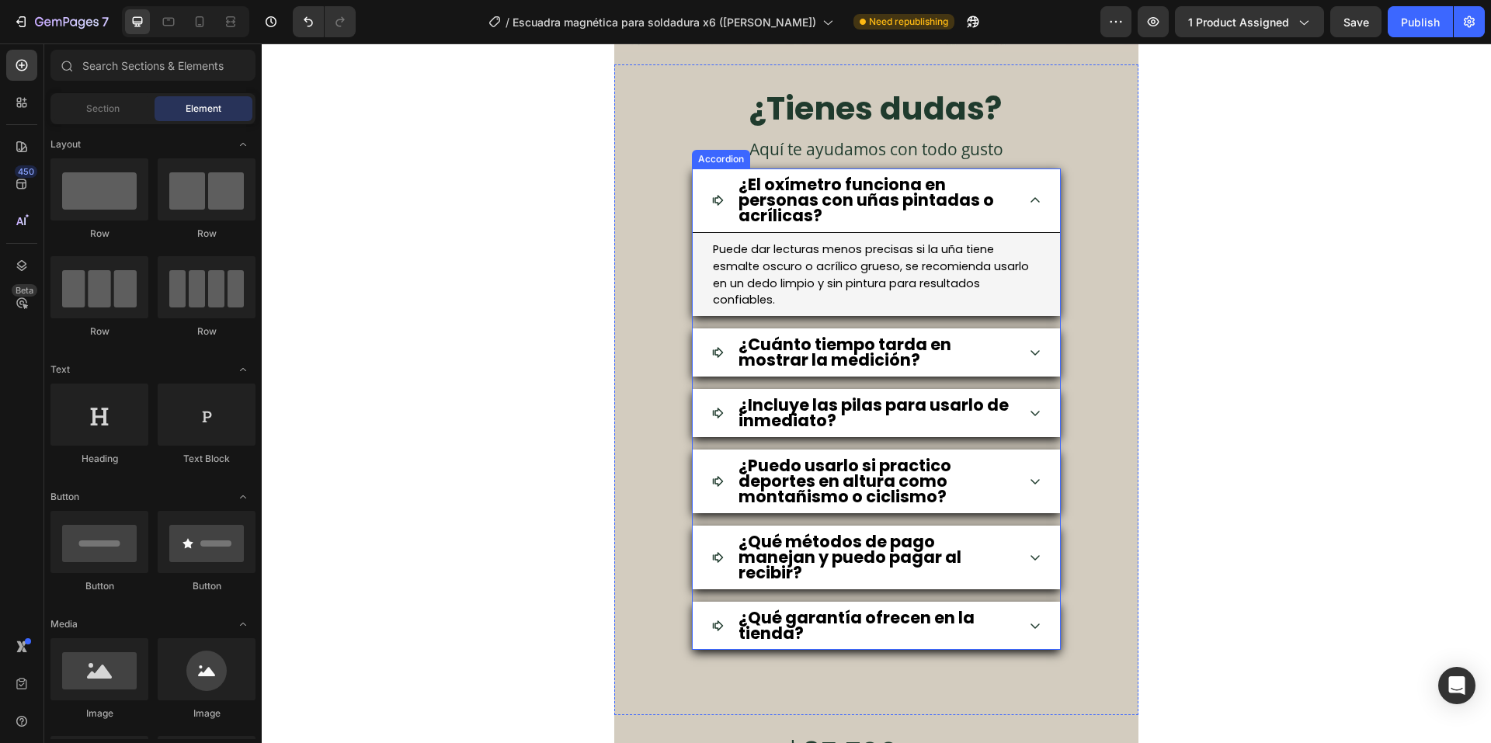
click at [909, 213] on p "¿El oxímetro funciona en personas con uñas pintadas o acrílicas?" at bounding box center [876, 200] width 276 height 47
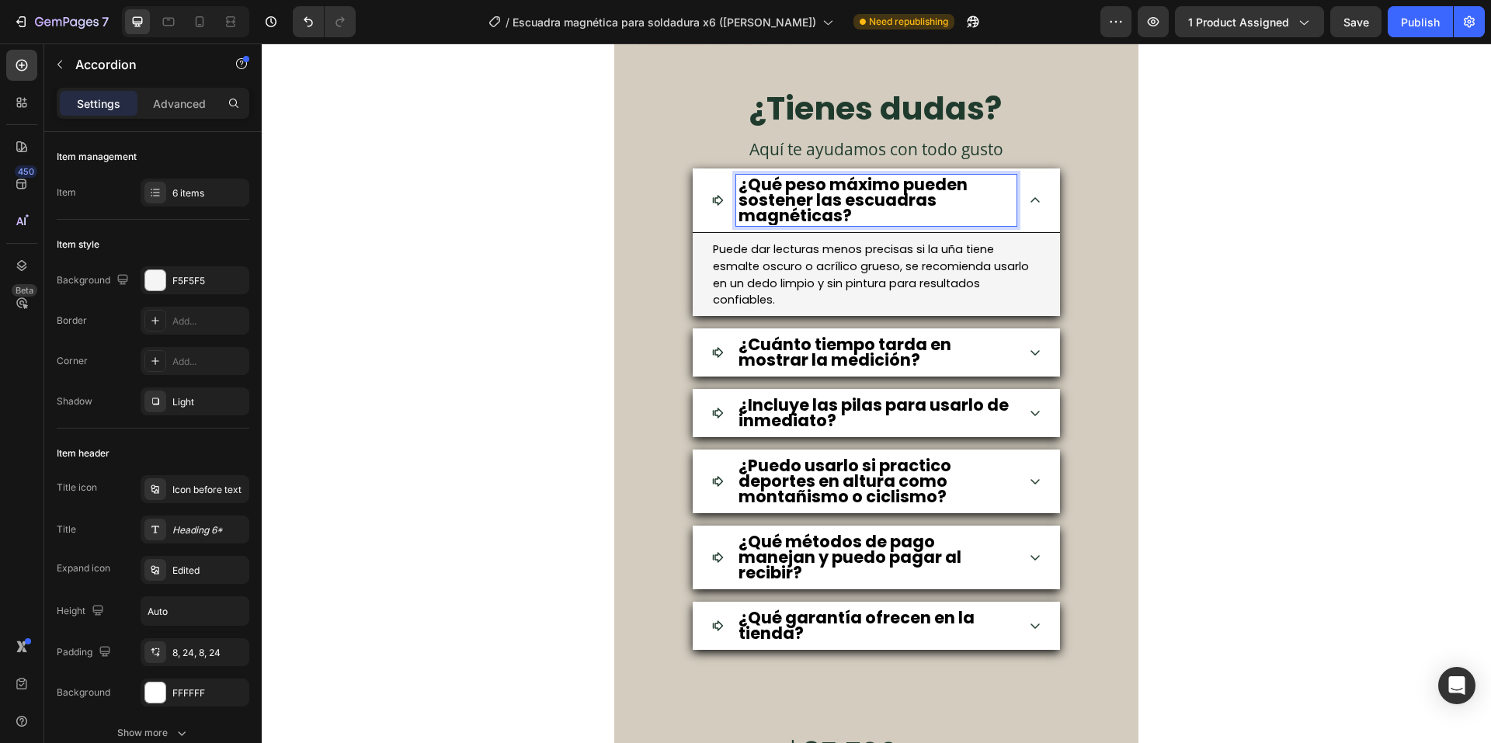
scroll to position [2, 0]
click at [904, 280] on span "Puede dar lecturas menos precisas si la uña tiene esmalte oscuro o acrílico gru…" at bounding box center [871, 274] width 316 height 66
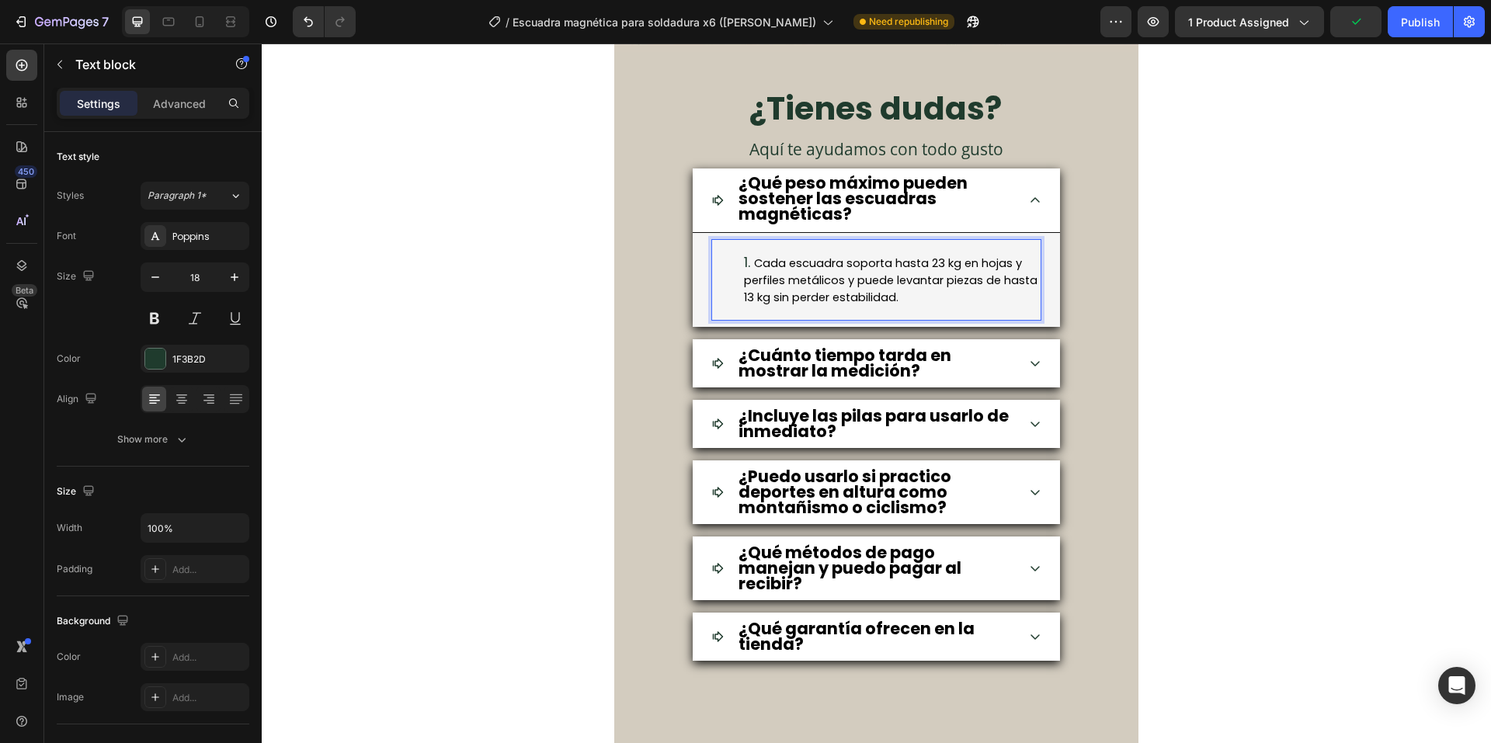
click at [755, 263] on span "Cada escuadra soporta hasta 23 kg en hojas y perfiles metálicos y puede levanta…" at bounding box center [891, 280] width 294 height 50
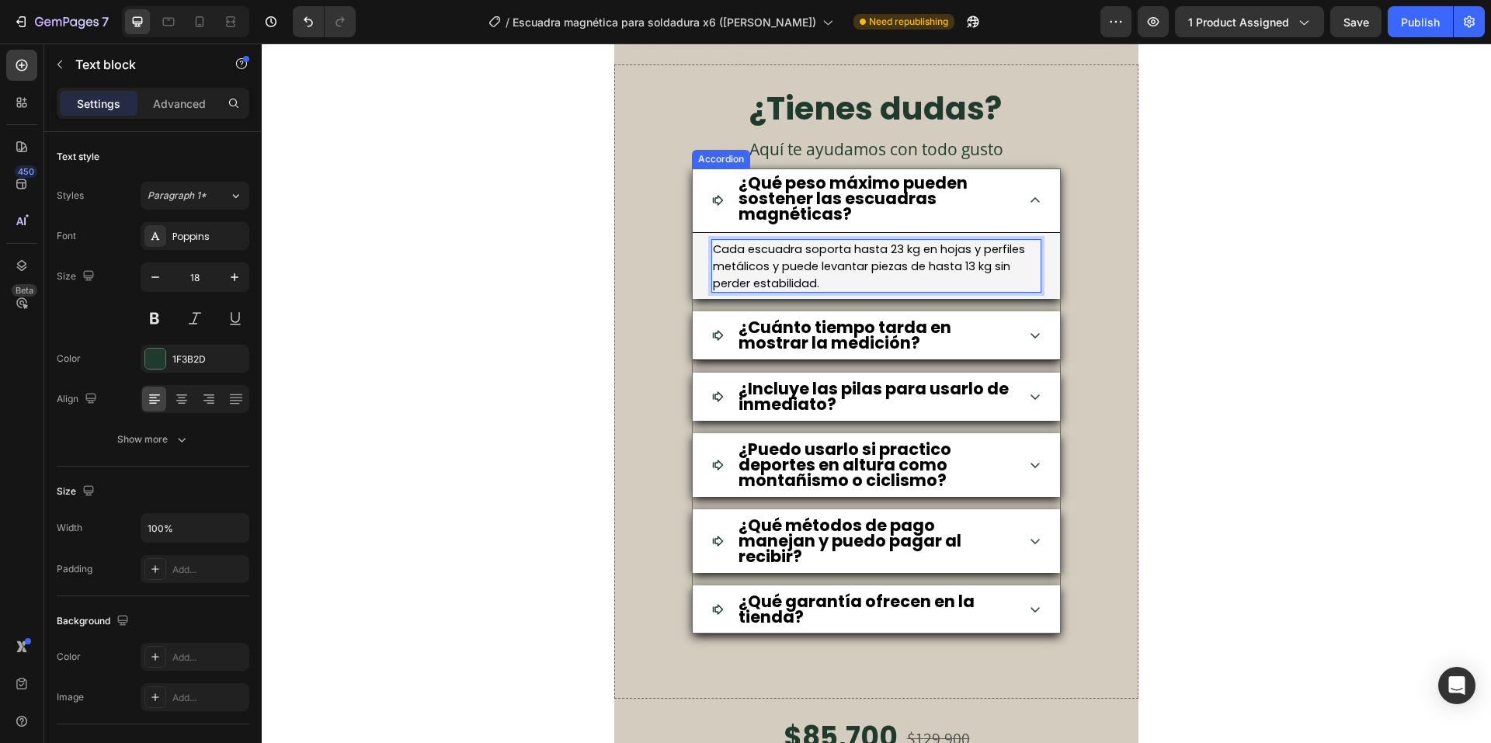
click at [1029, 334] on icon at bounding box center [1035, 335] width 12 height 12
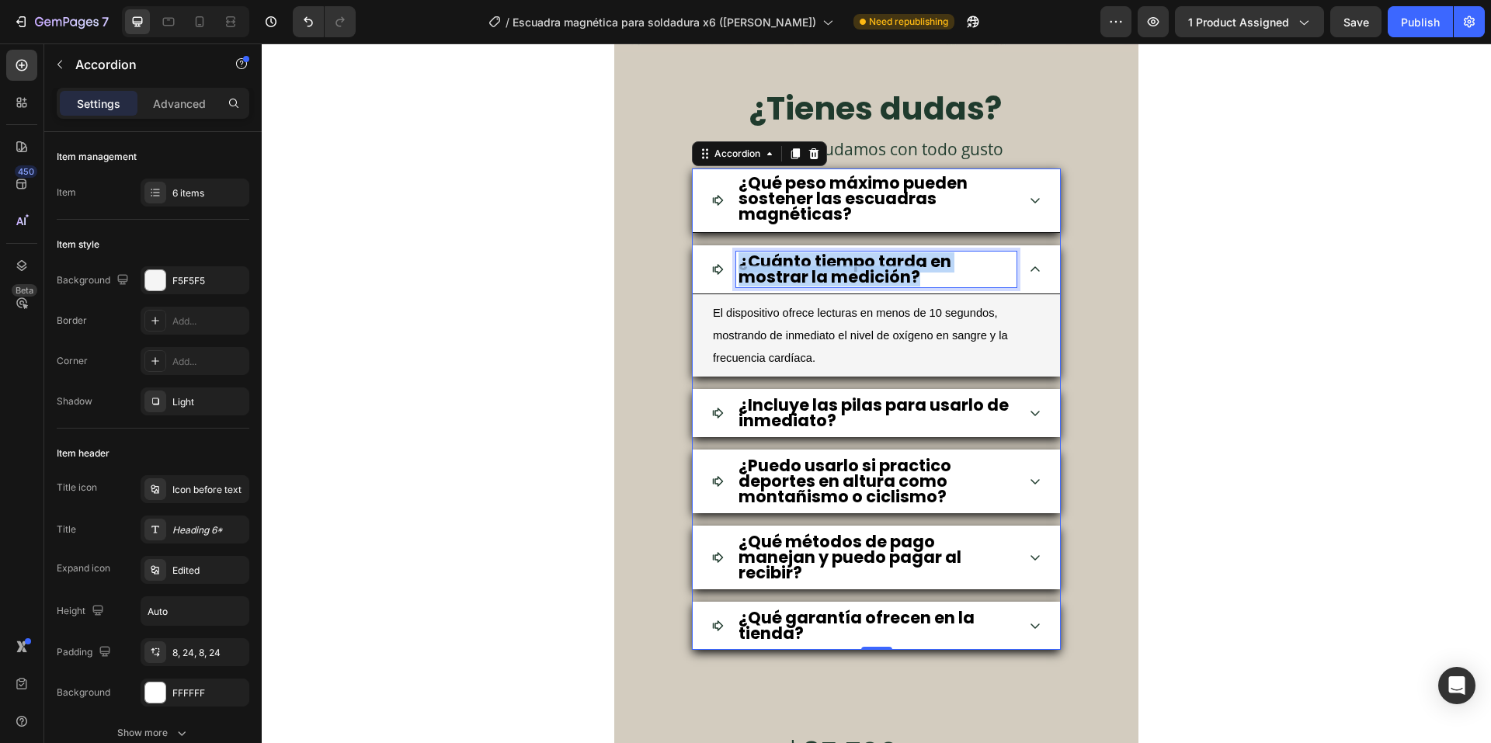
click at [895, 269] on strong "¿Cuánto tiempo tarda en mostrar la medición?" at bounding box center [844, 269] width 213 height 38
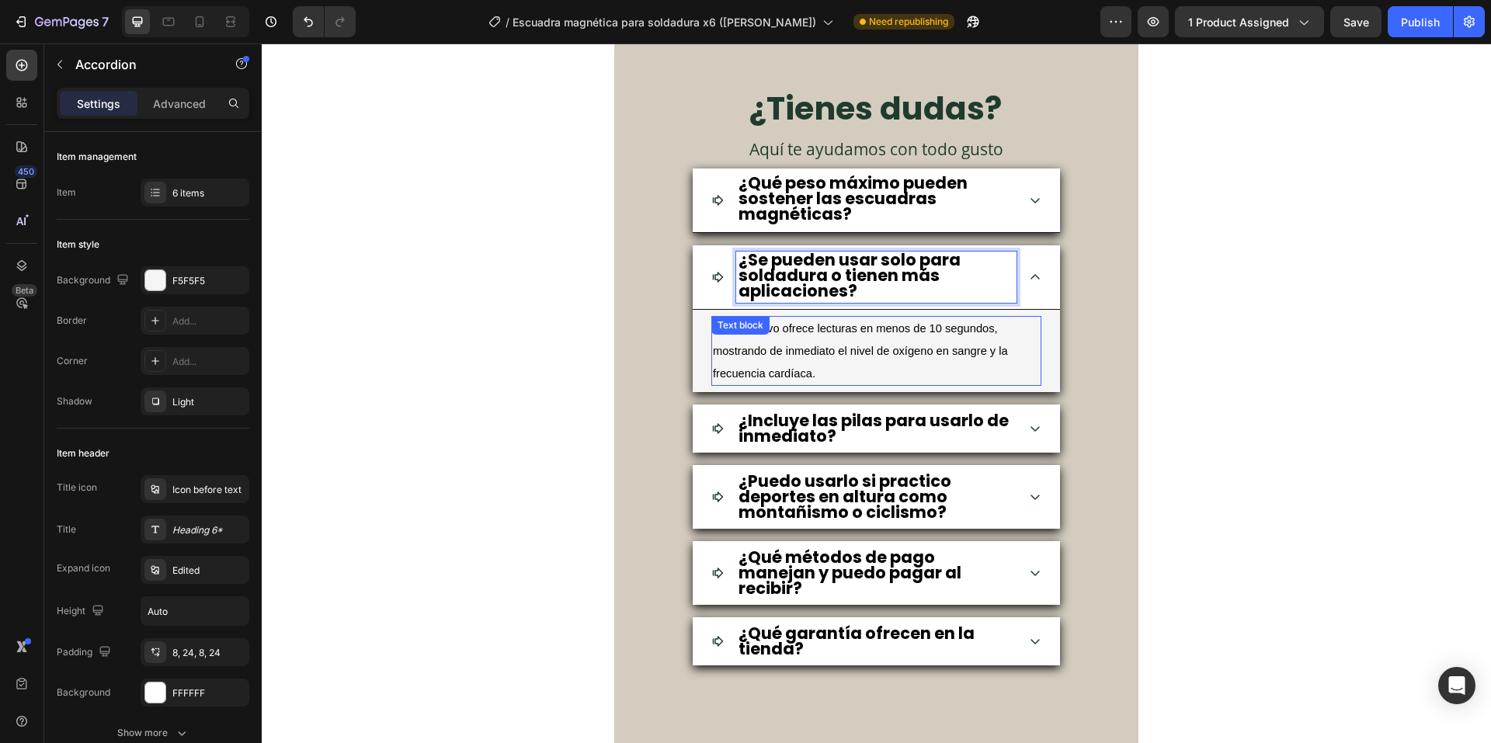
click at [931, 368] on p "El dispositivo ofrece lecturas en menos de 10 segundos, mostrando de inmediato …" at bounding box center [876, 351] width 327 height 67
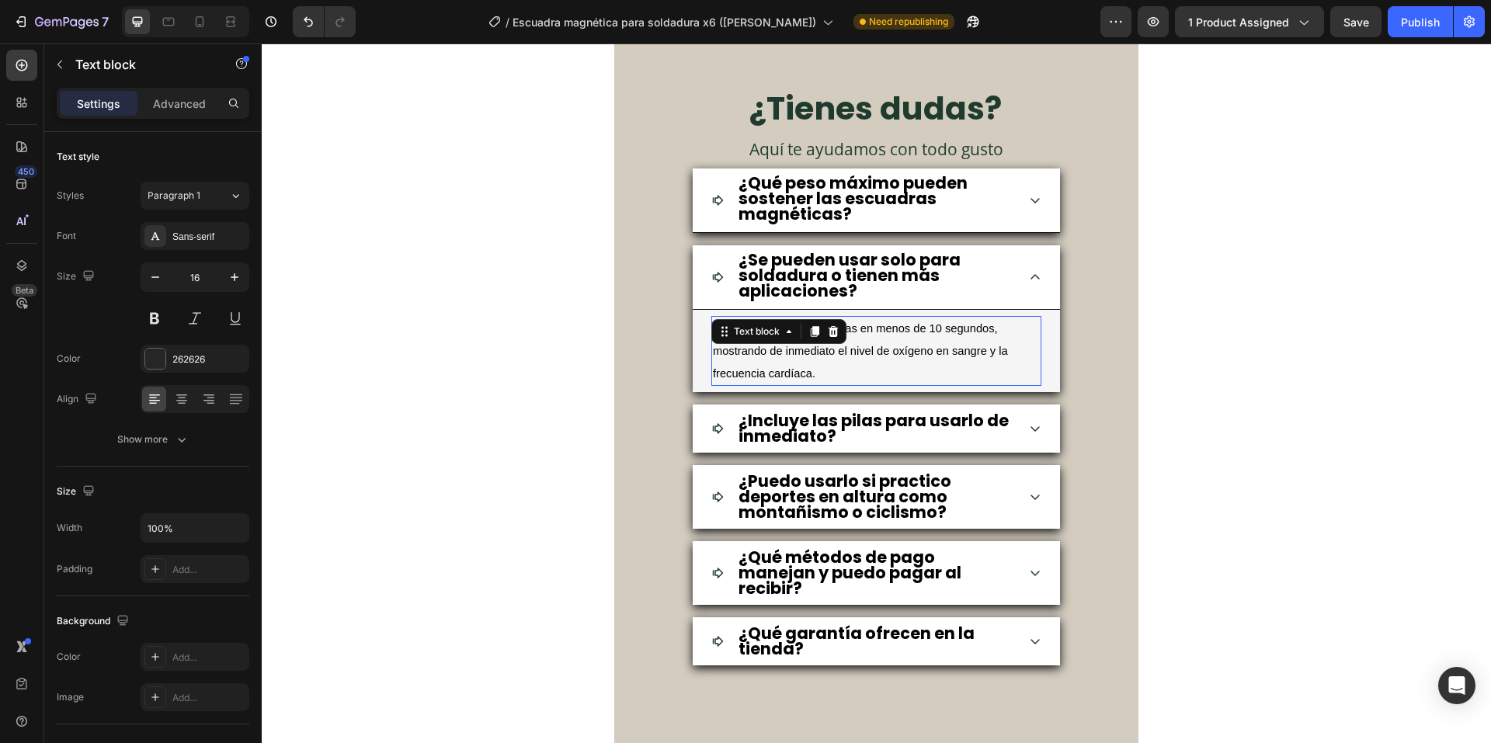
click at [931, 368] on p "El dispositivo ofrece lecturas en menos de 10 segundos, mostrando de inmediato …" at bounding box center [876, 351] width 327 height 67
click at [1016, 439] on div "¿Incluye las pilas para usarlo de inmediato?" at bounding box center [876, 429] width 367 height 49
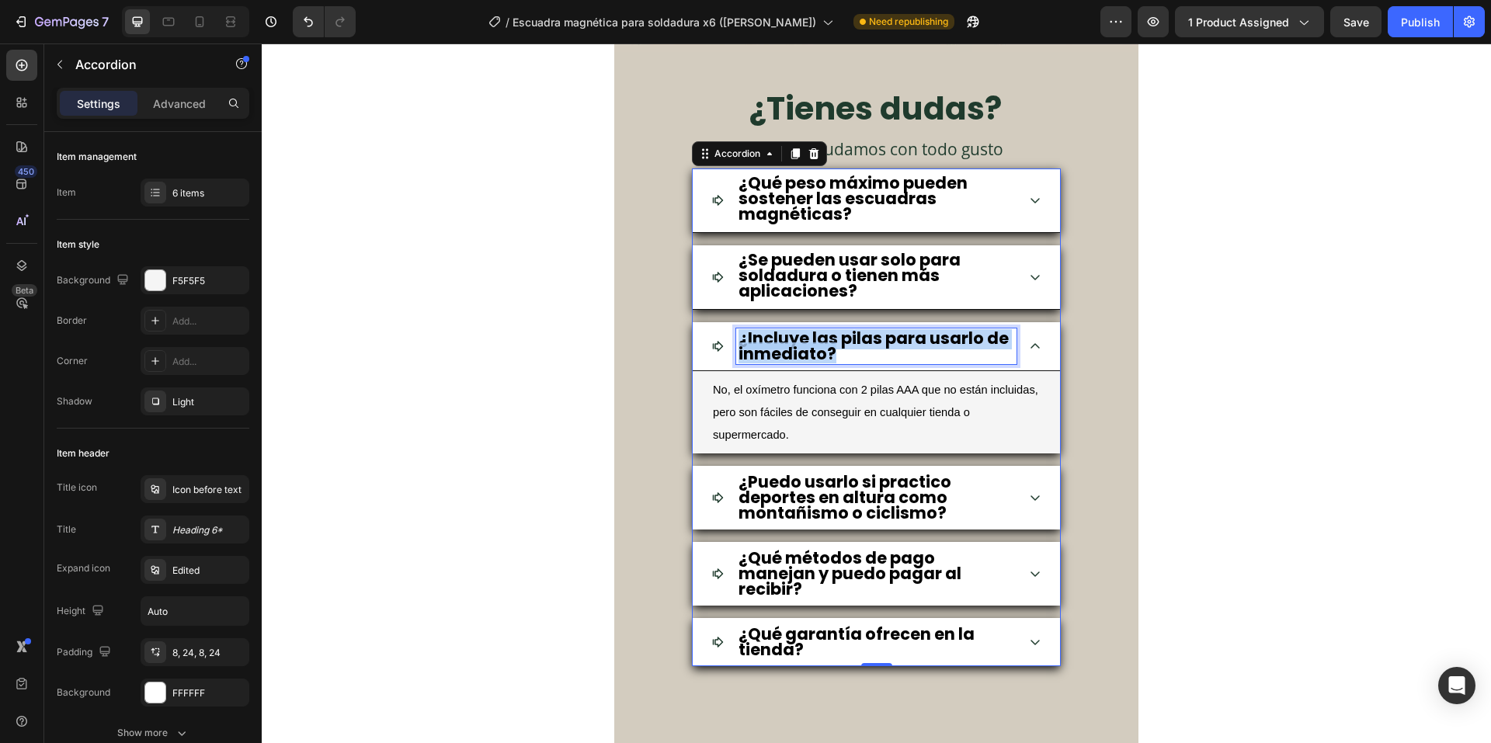
click at [904, 348] on strong "¿Incluye las pilas para usarlo de inmediato?" at bounding box center [873, 346] width 270 height 38
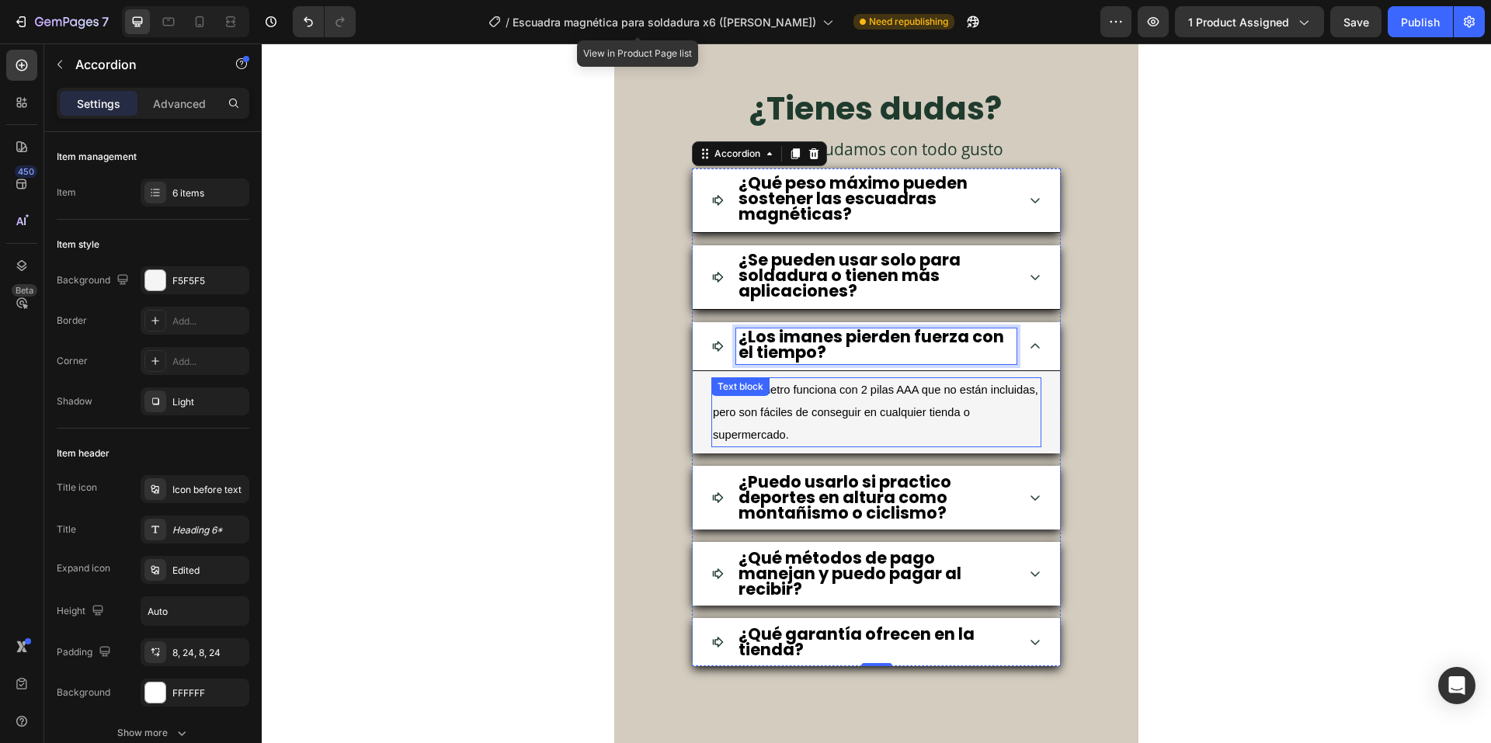
click at [896, 415] on span "No, el oxímetro funciona con 2 pilas AAA que no están incluidas, pero son fácil…" at bounding box center [875, 412] width 325 height 57
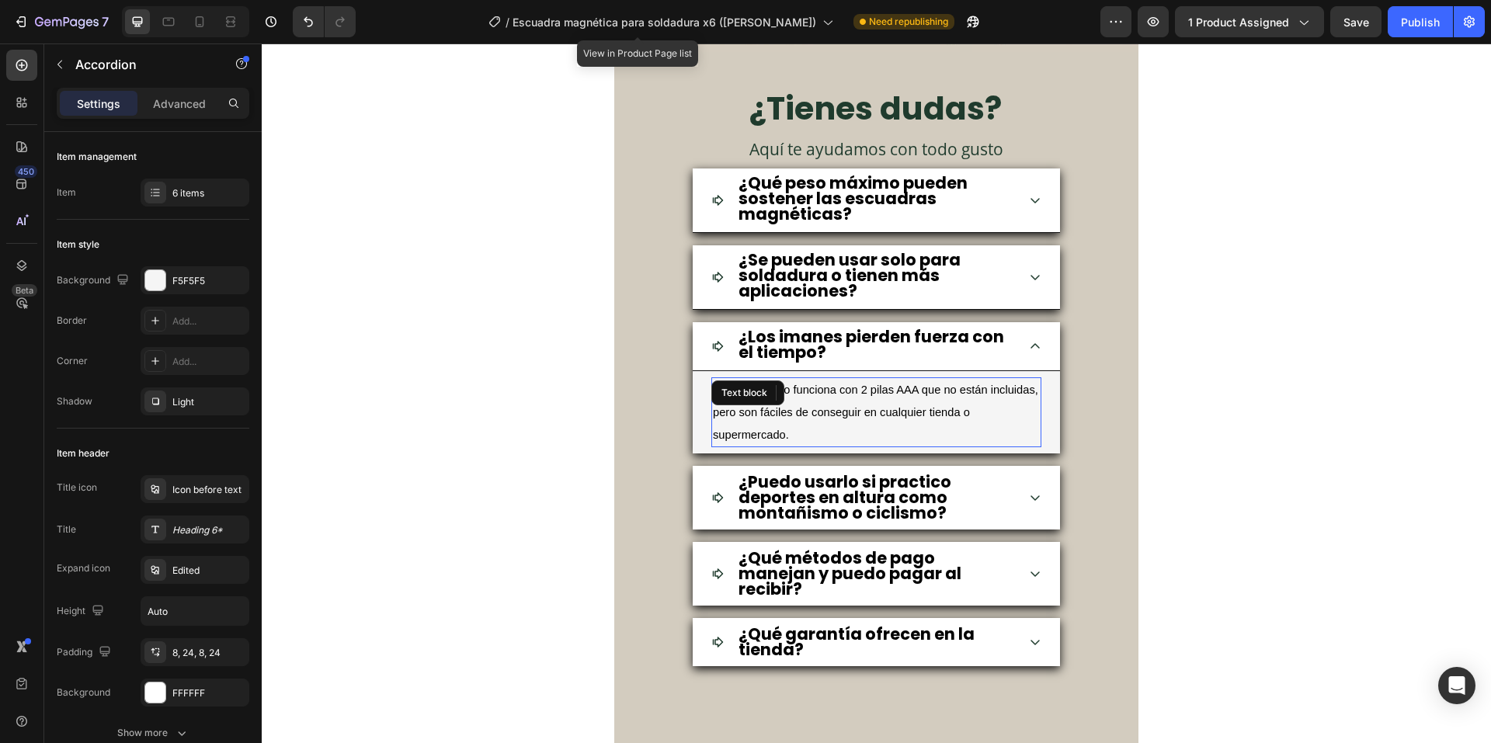
click at [896, 415] on span "No, el oxímetro funciona con 2 pilas AAA que no están incluidas, pero son fácil…" at bounding box center [875, 412] width 325 height 57
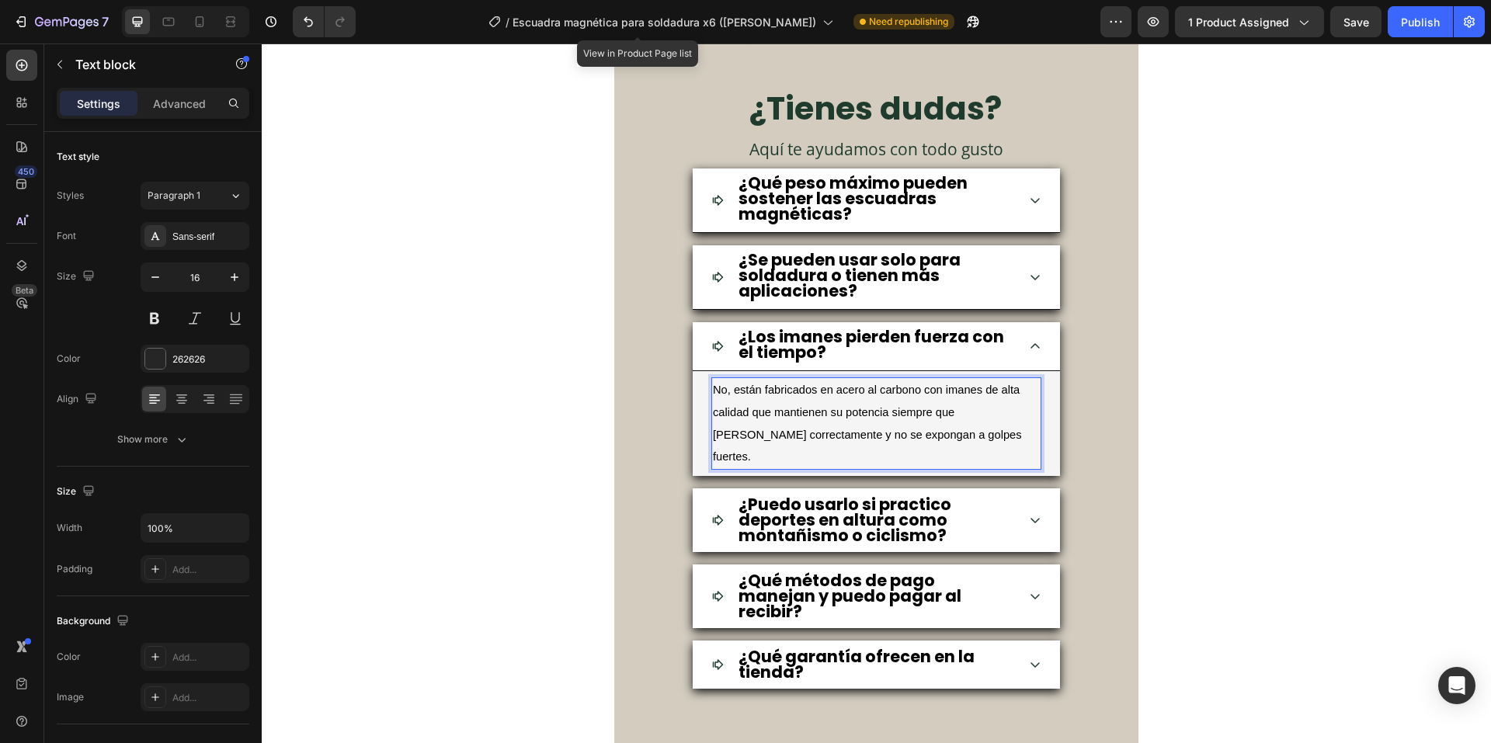
click at [713, 397] on p "No, están fabricados en acero al carbono con imanes de alta calidad que mantien…" at bounding box center [876, 423] width 327 height 89
click at [1029, 272] on icon at bounding box center [1035, 277] width 12 height 12
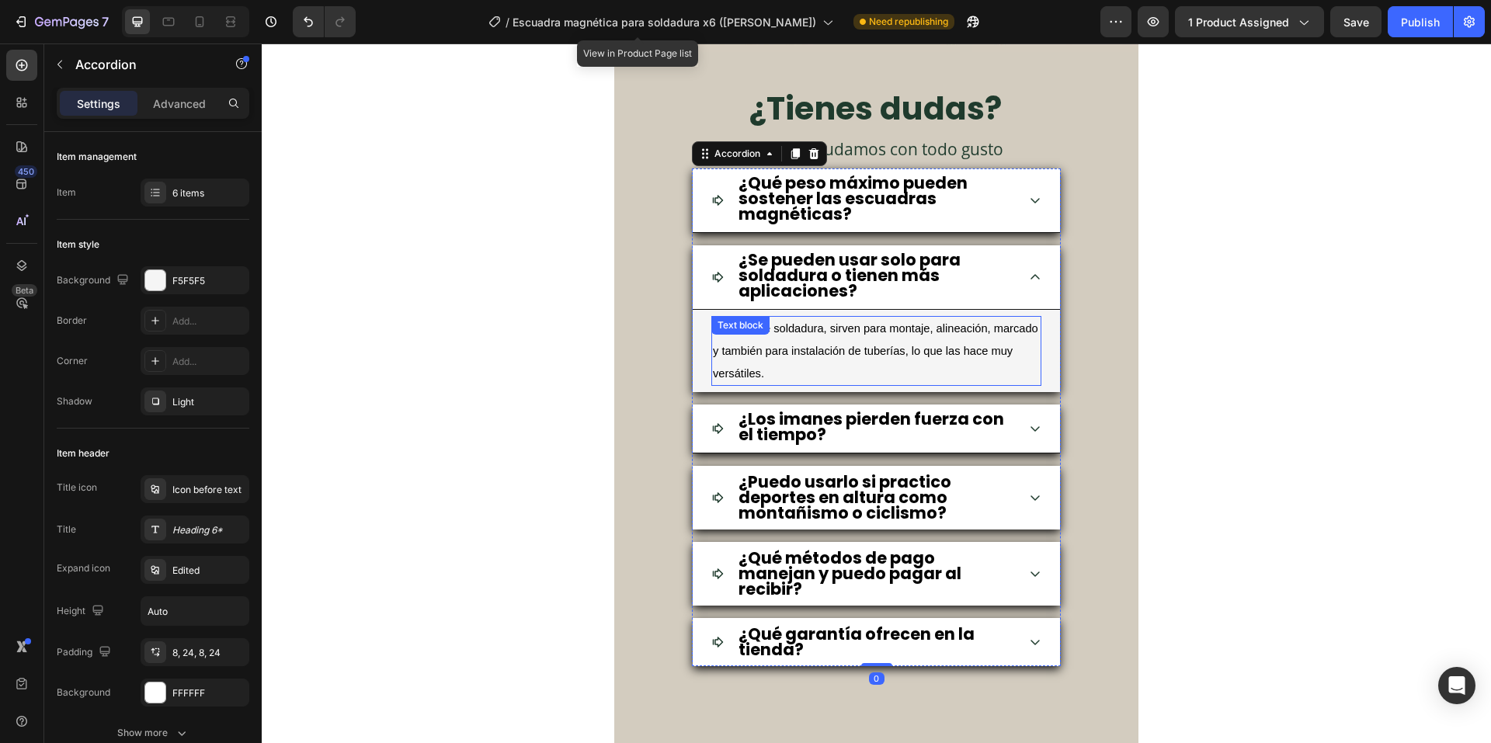
click at [837, 354] on span "Además de soldadura, sirven para montaje, alineación, marcado y también para in…" at bounding box center [875, 350] width 325 height 57
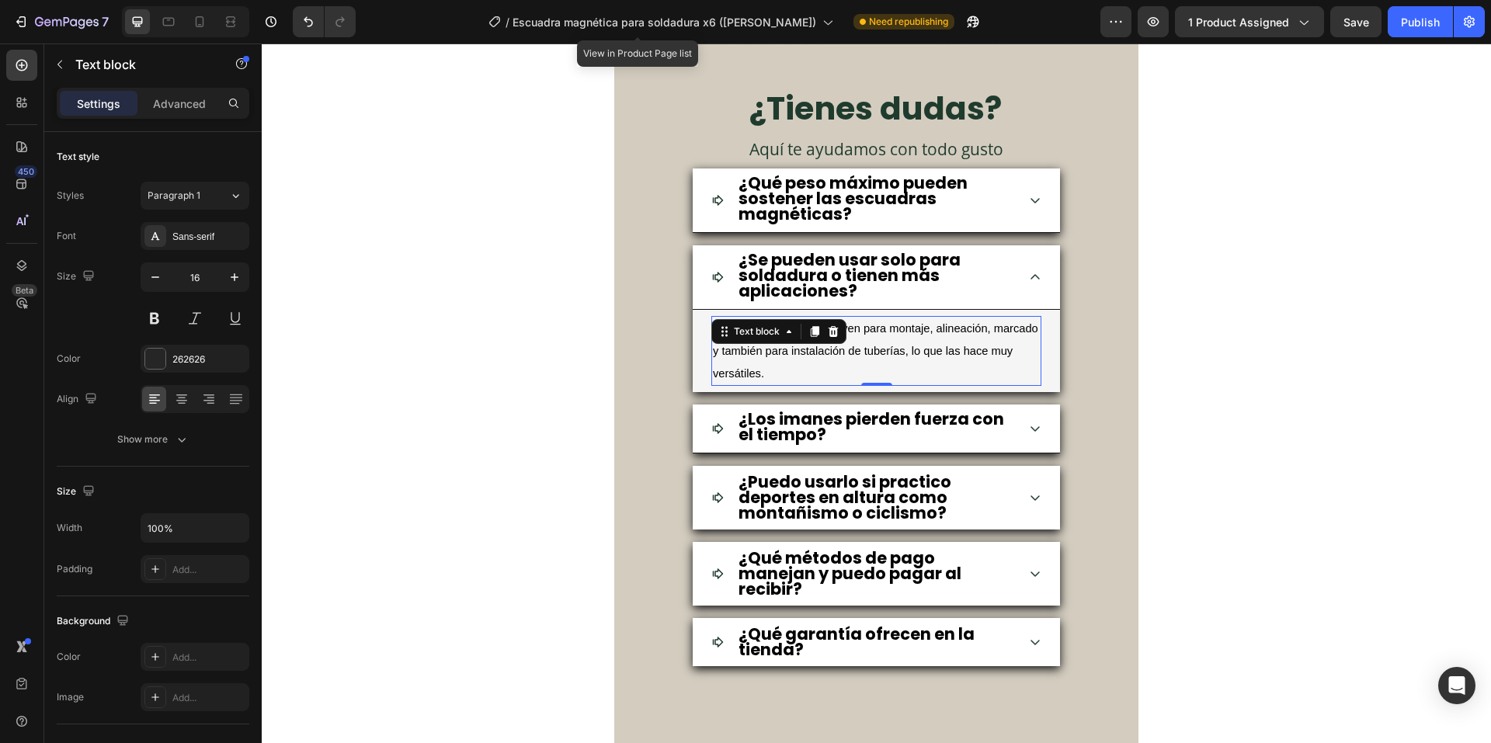
click at [787, 363] on p "Además de soldadura, sirven para montaje, alineación, marcado y también para in…" at bounding box center [876, 351] width 327 height 67
click at [1032, 198] on icon at bounding box center [1035, 200] width 12 height 12
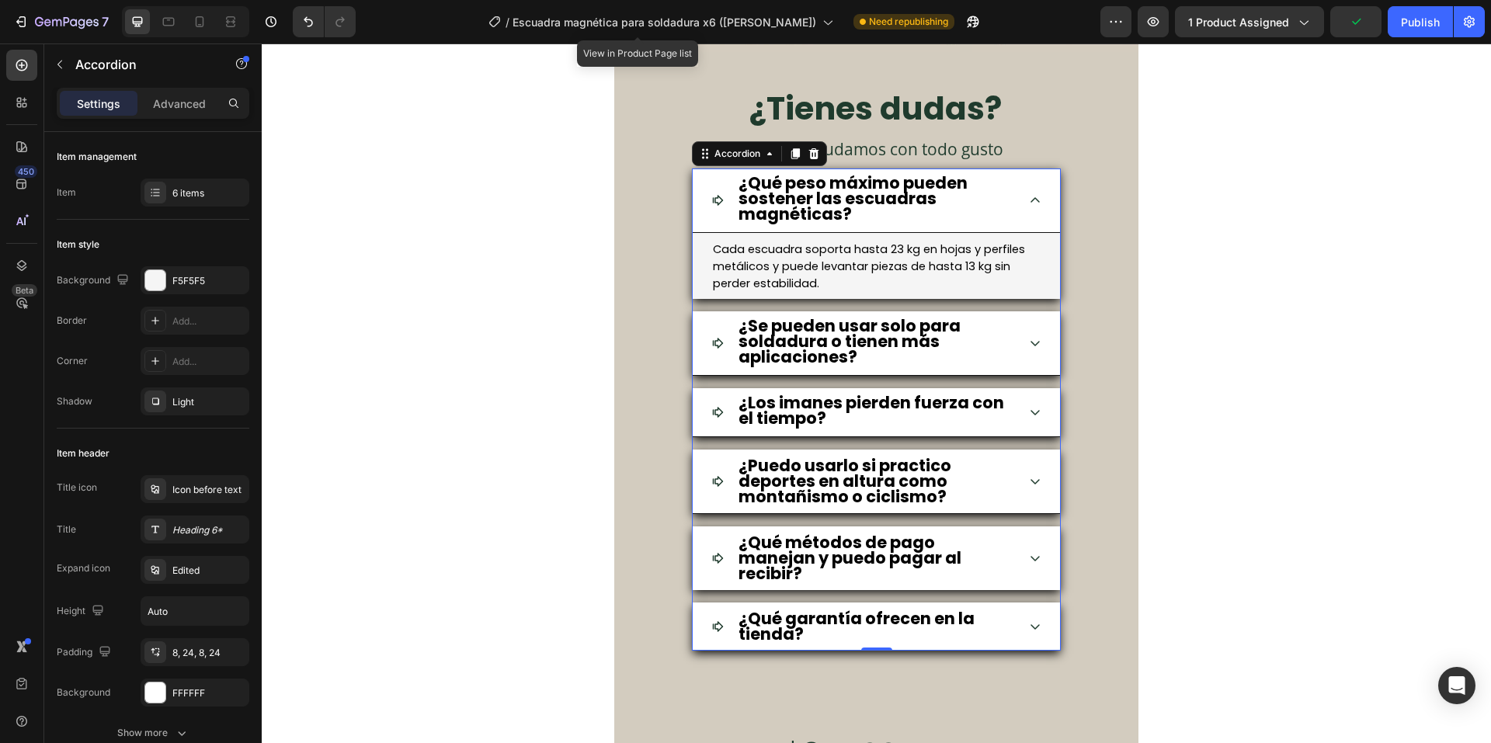
click at [1032, 469] on div "¿Puedo usarlo si practico deportes en altura como montañismo o ciclismo?" at bounding box center [876, 482] width 367 height 64
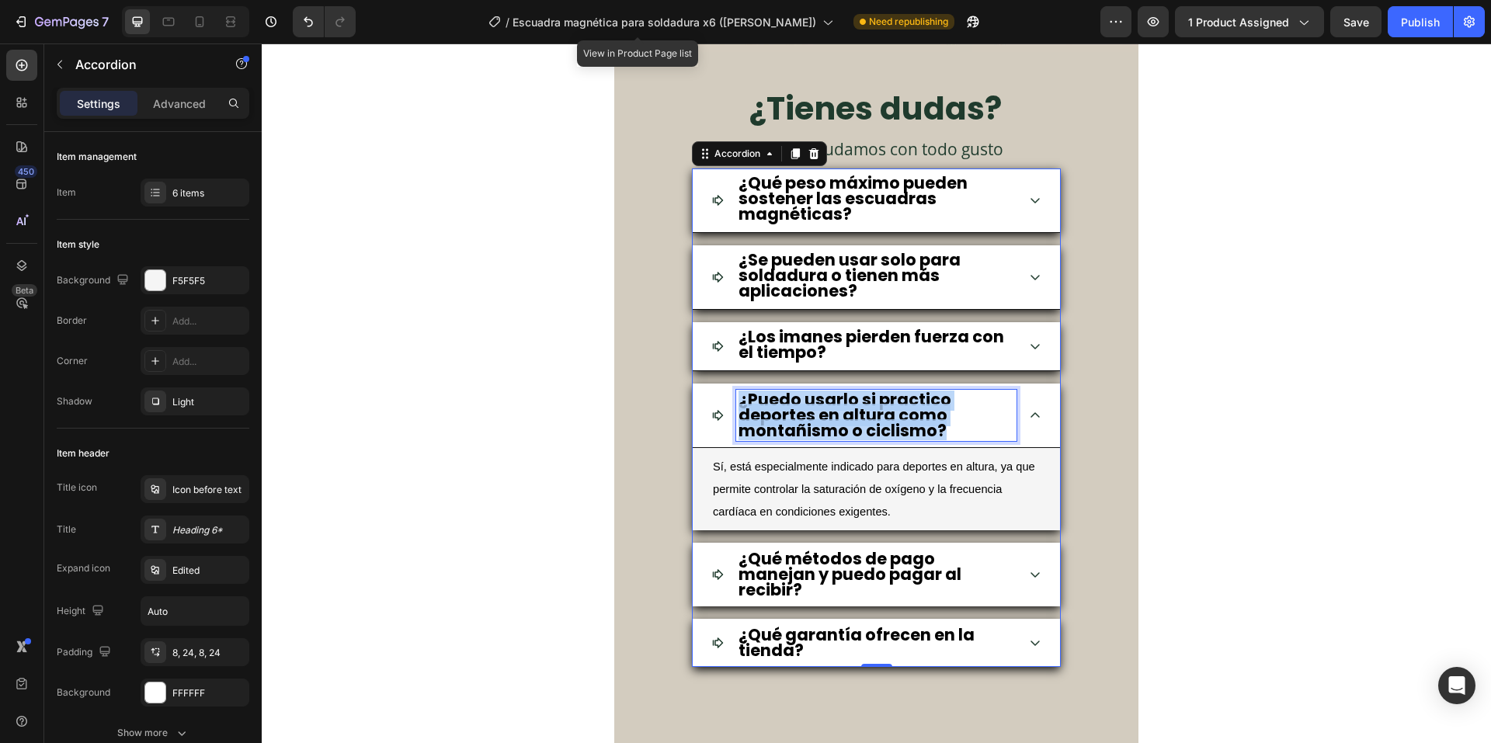
click at [837, 409] on strong "¿Puedo usarlo si practico deportes en altura como montañismo o ciclismo?" at bounding box center [844, 415] width 213 height 54
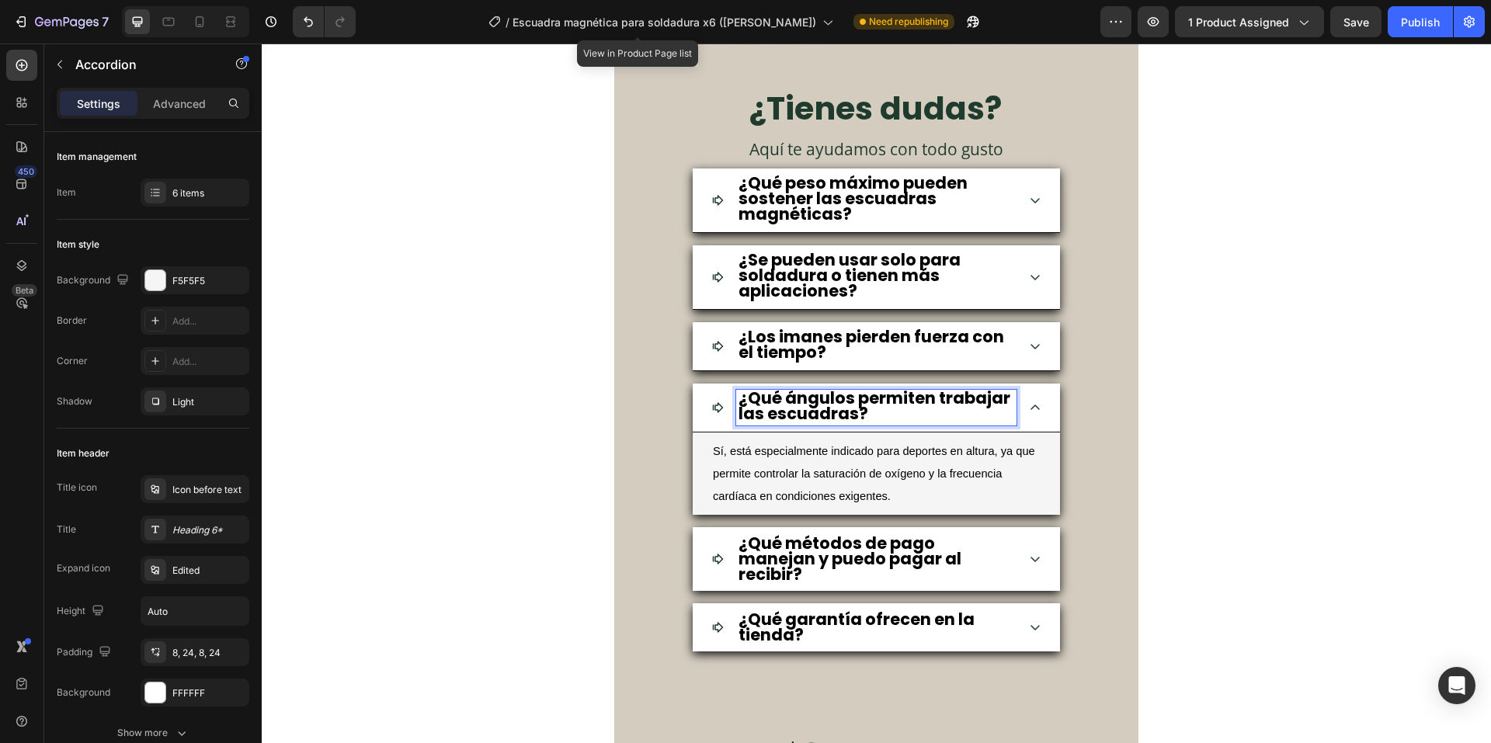
scroll to position [5513, 0]
click at [944, 460] on p "Sí, está especialmente indicado para deportes en altura, ya que permite control…" at bounding box center [876, 473] width 327 height 67
click at [947, 459] on p "Sí, está especialmente indicado para deportes en altura, ya que permite control…" at bounding box center [876, 473] width 327 height 67
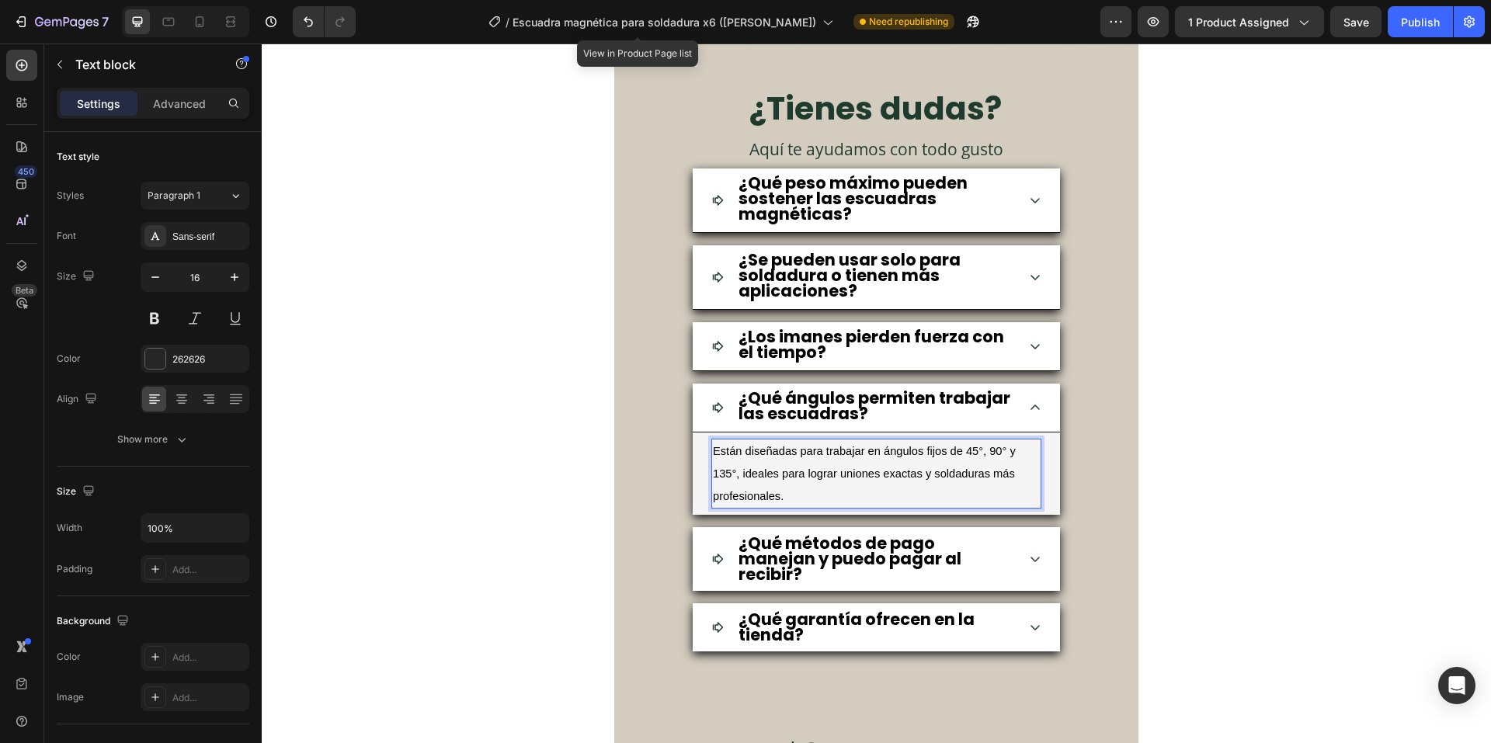
click at [714, 453] on span "Están diseñadas para trabajar en ángulos fijos de 45°, 90° y 135°, ideales para…" at bounding box center [864, 473] width 303 height 57
click at [1407, 25] on div "Publish" at bounding box center [1420, 22] width 39 height 16
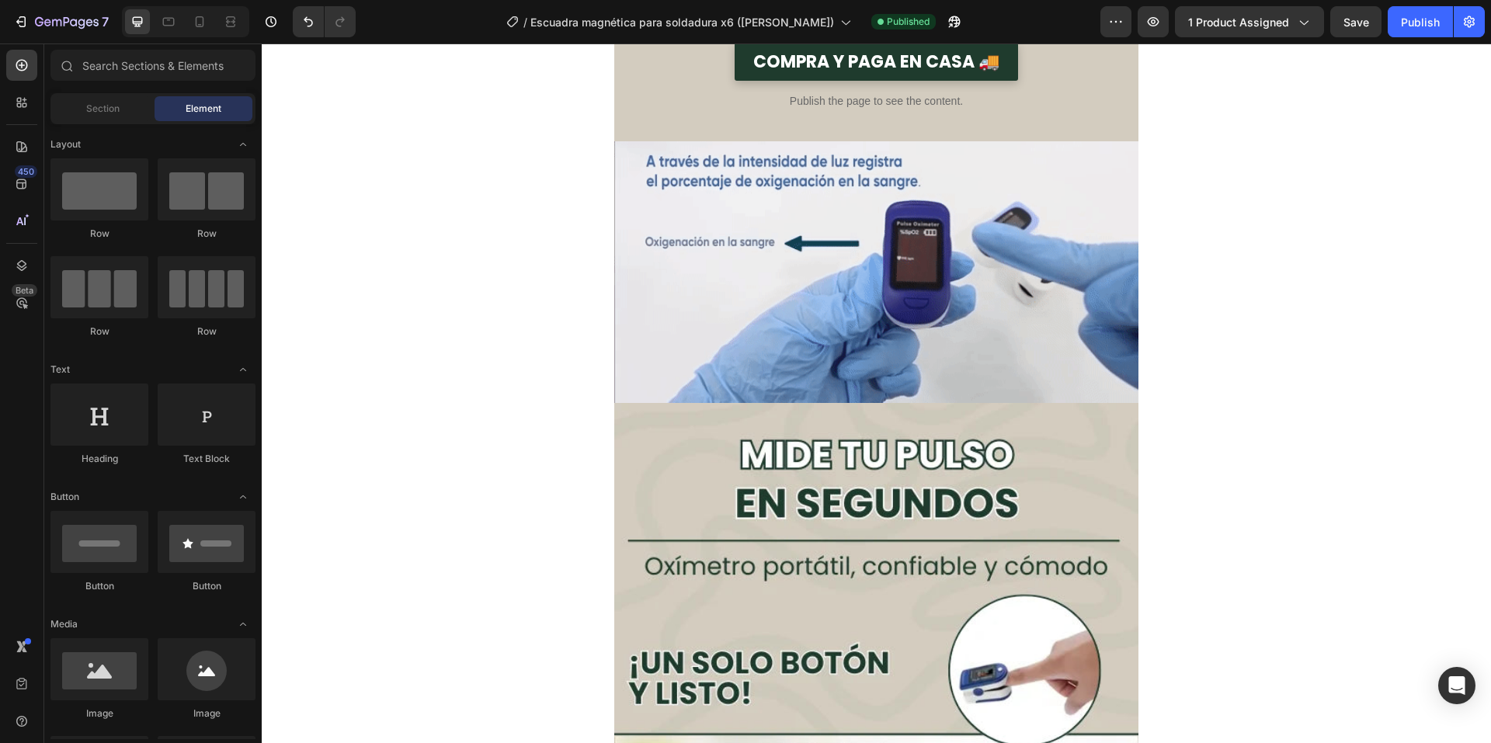
scroll to position [0, 0]
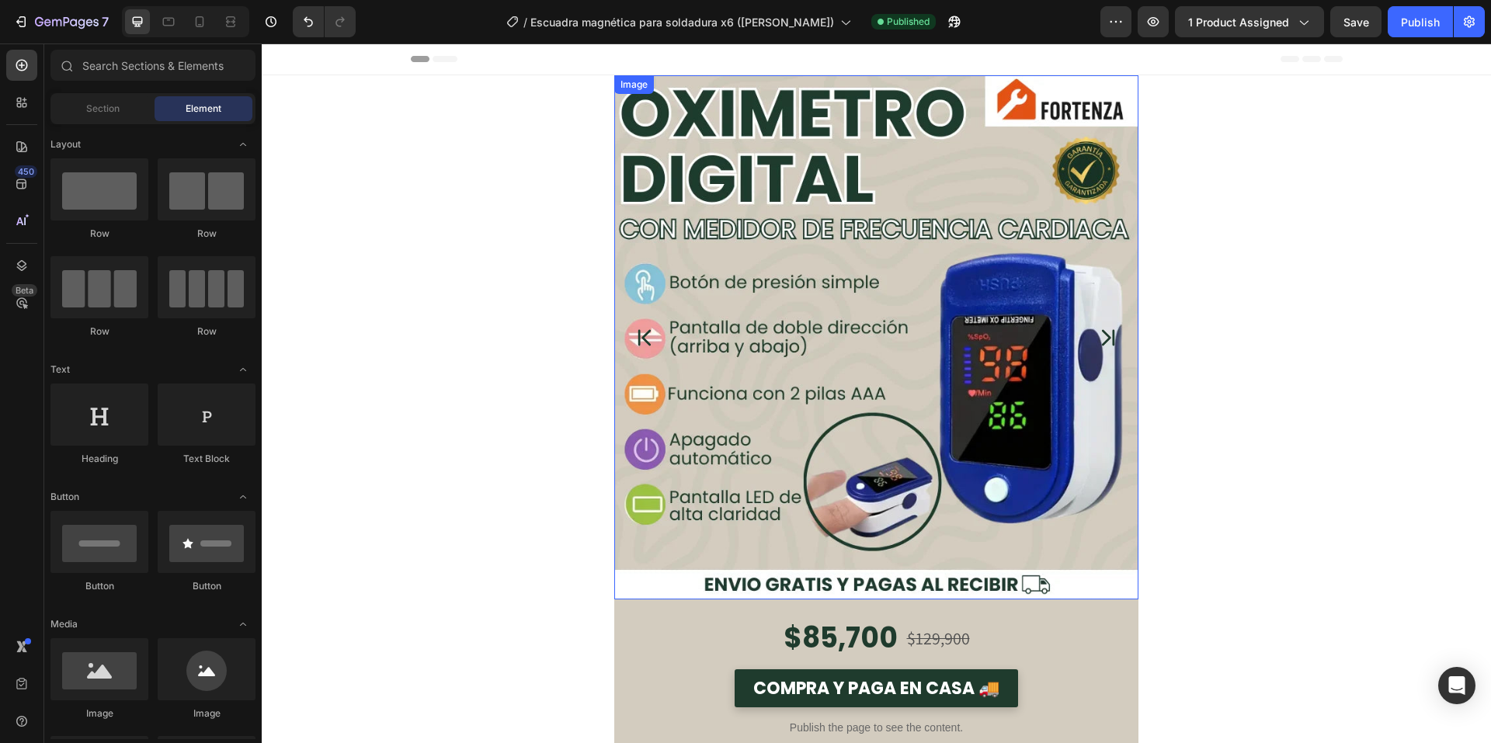
click at [779, 349] on img at bounding box center [876, 337] width 524 height 524
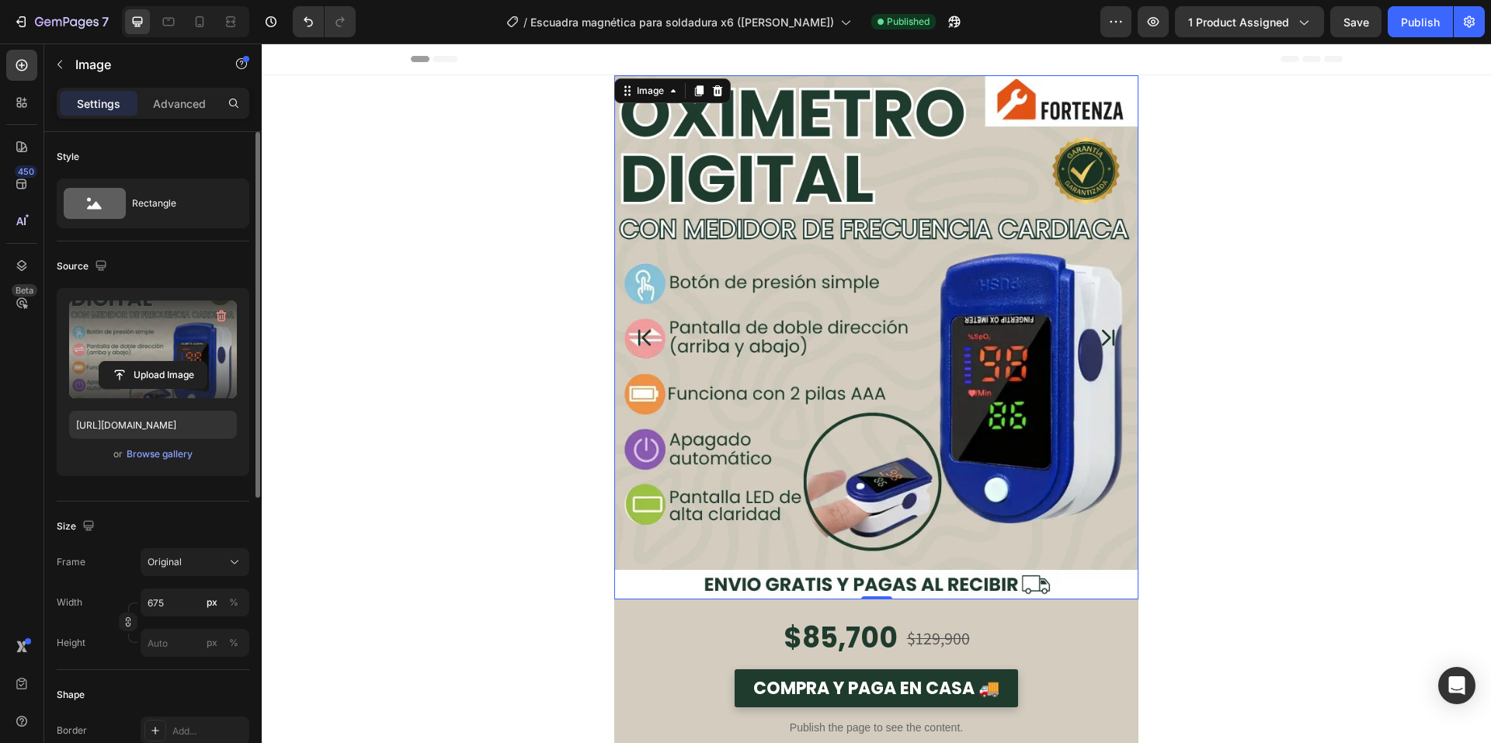
click at [144, 346] on label at bounding box center [153, 350] width 168 height 98
click at [144, 362] on input "file" at bounding box center [152, 375] width 107 height 26
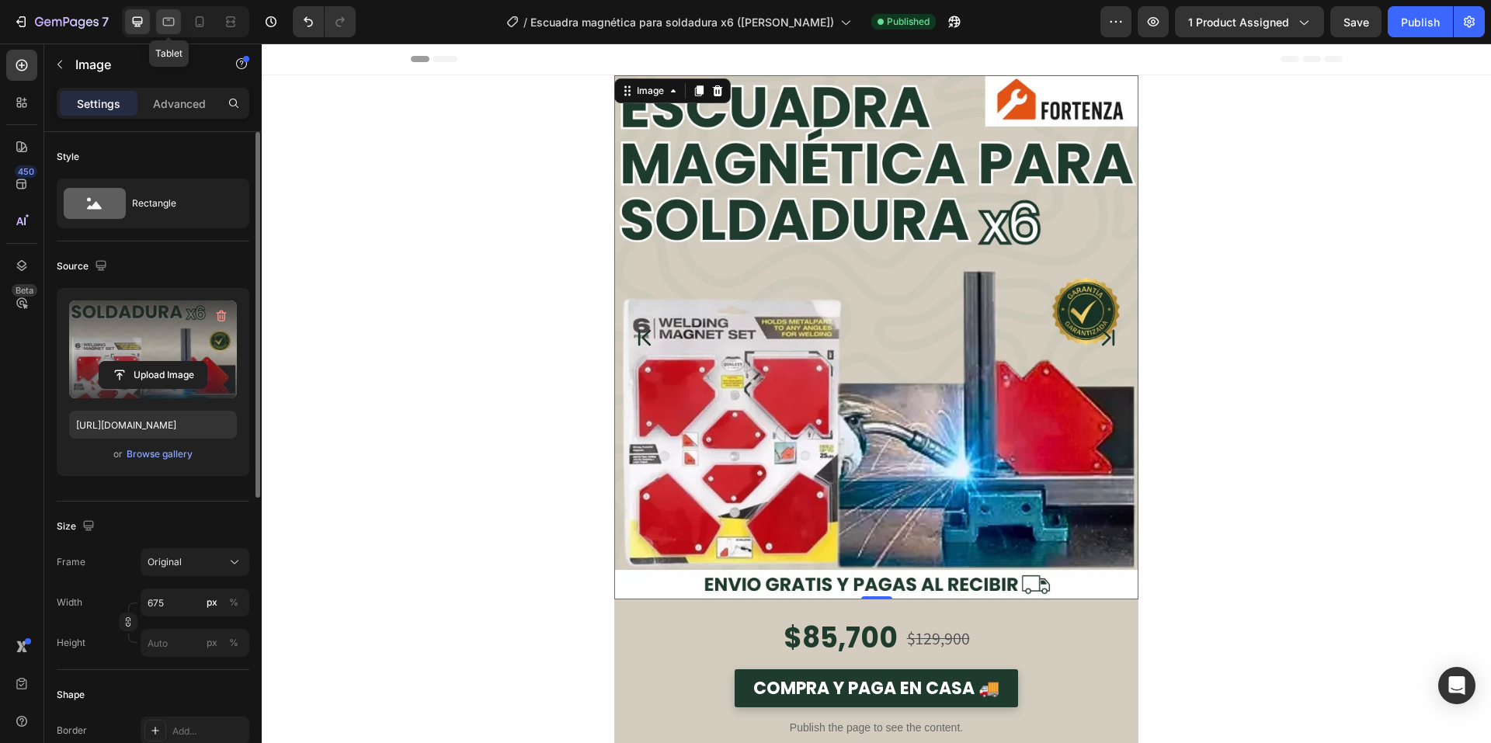
click at [165, 25] on icon at bounding box center [169, 22] width 12 height 9
type input "[URL][DOMAIN_NAME]"
type input "100"
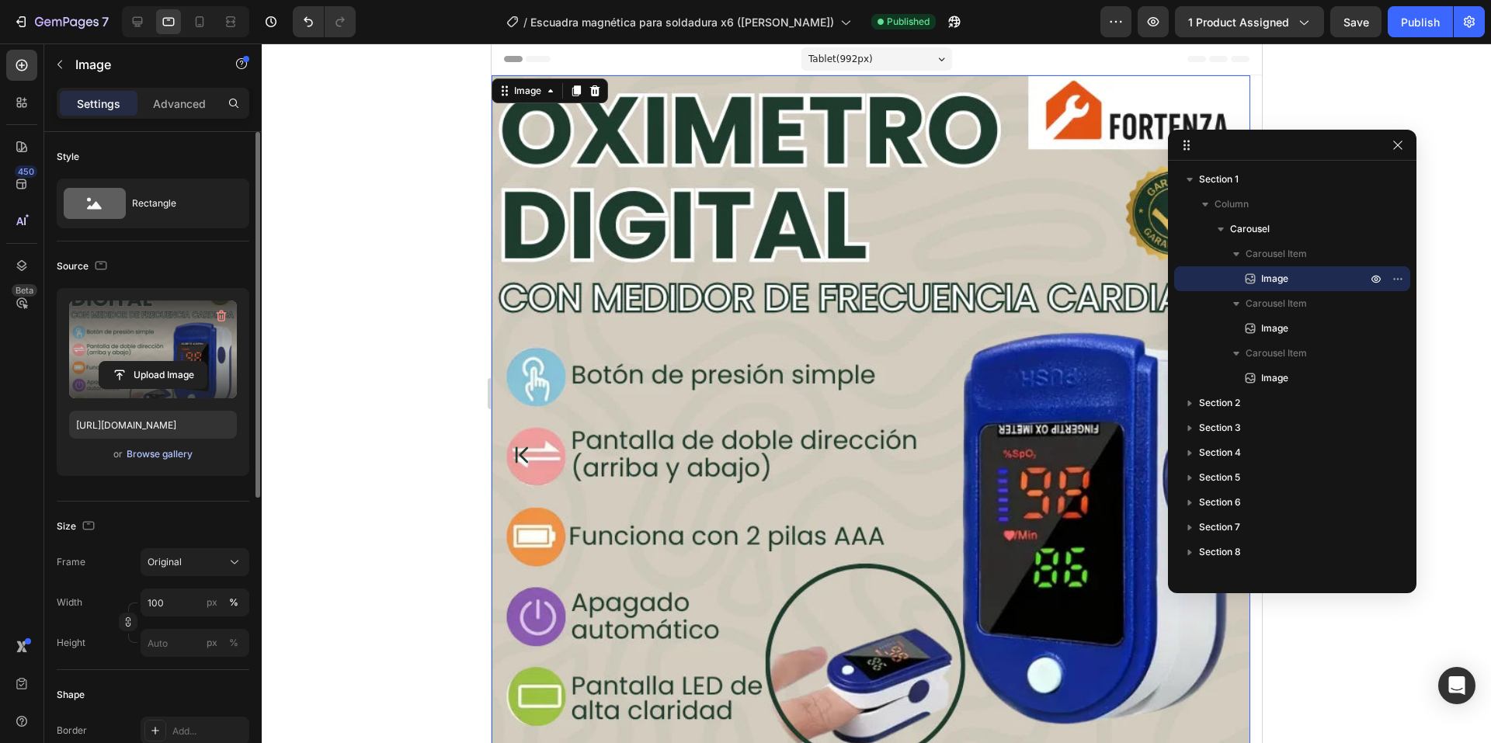
click at [179, 450] on div "Browse gallery" at bounding box center [160, 454] width 66 height 14
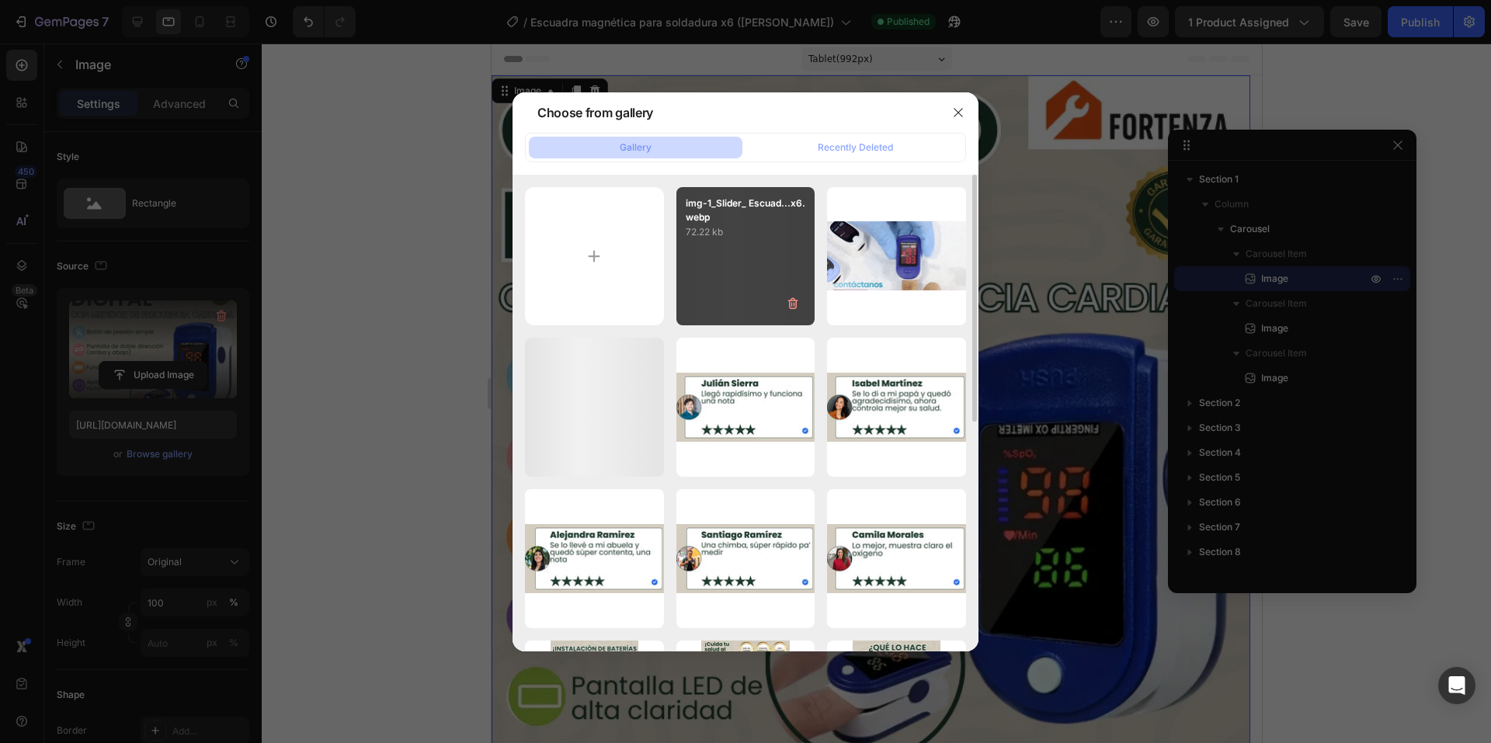
click at [723, 265] on div "img-1_Slider_ Escuad...x6.webp 72.22 kb" at bounding box center [745, 256] width 139 height 139
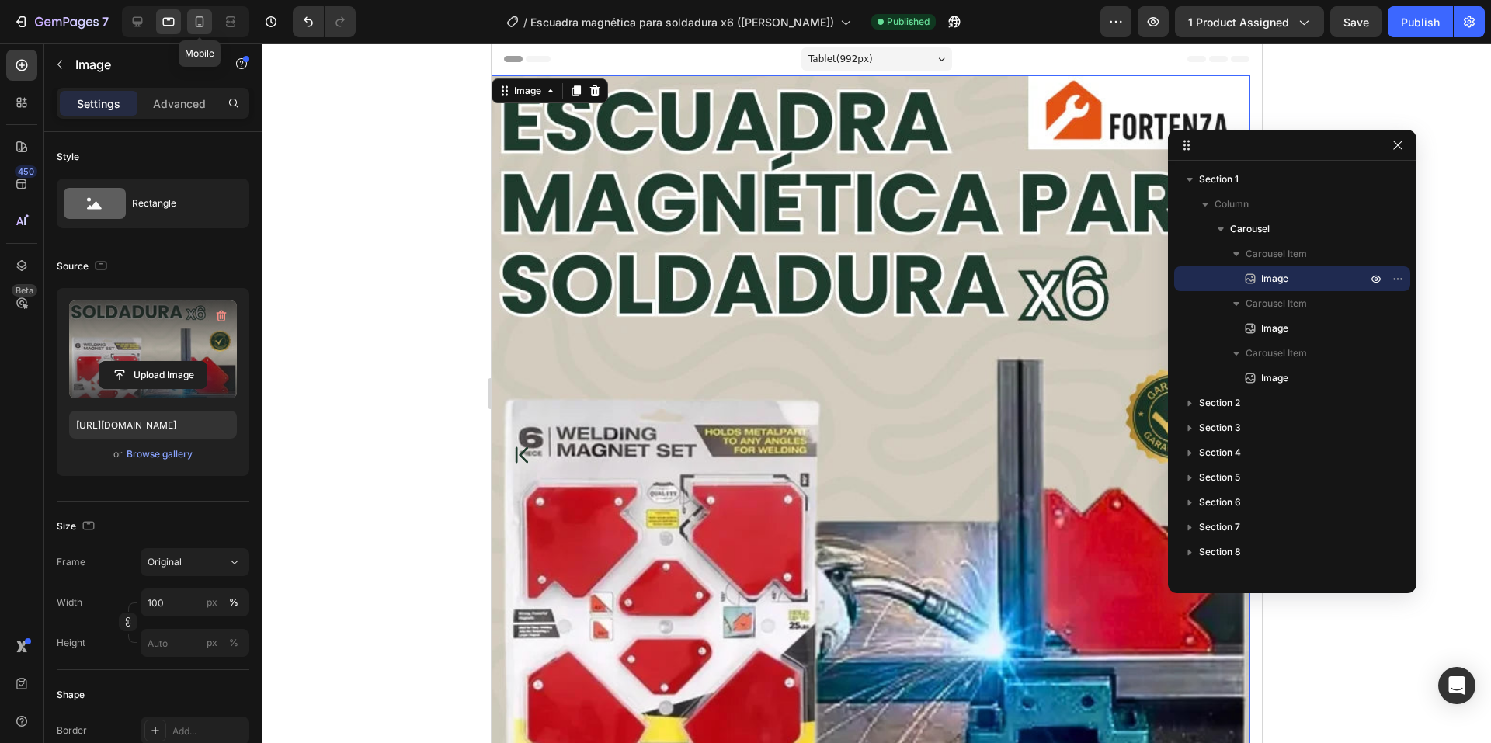
click at [191, 24] on div at bounding box center [199, 21] width 25 height 25
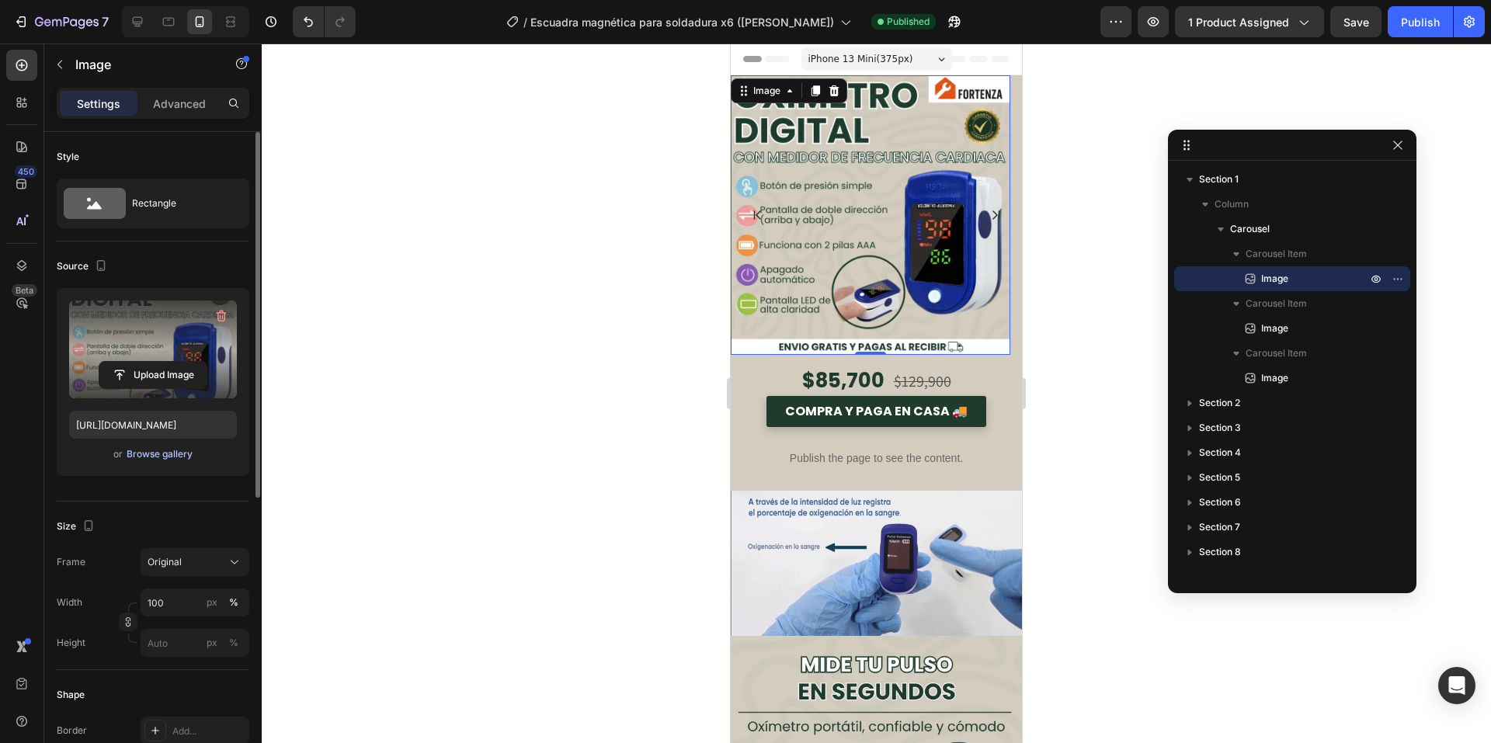
click at [162, 455] on div "Browse gallery" at bounding box center [160, 454] width 66 height 14
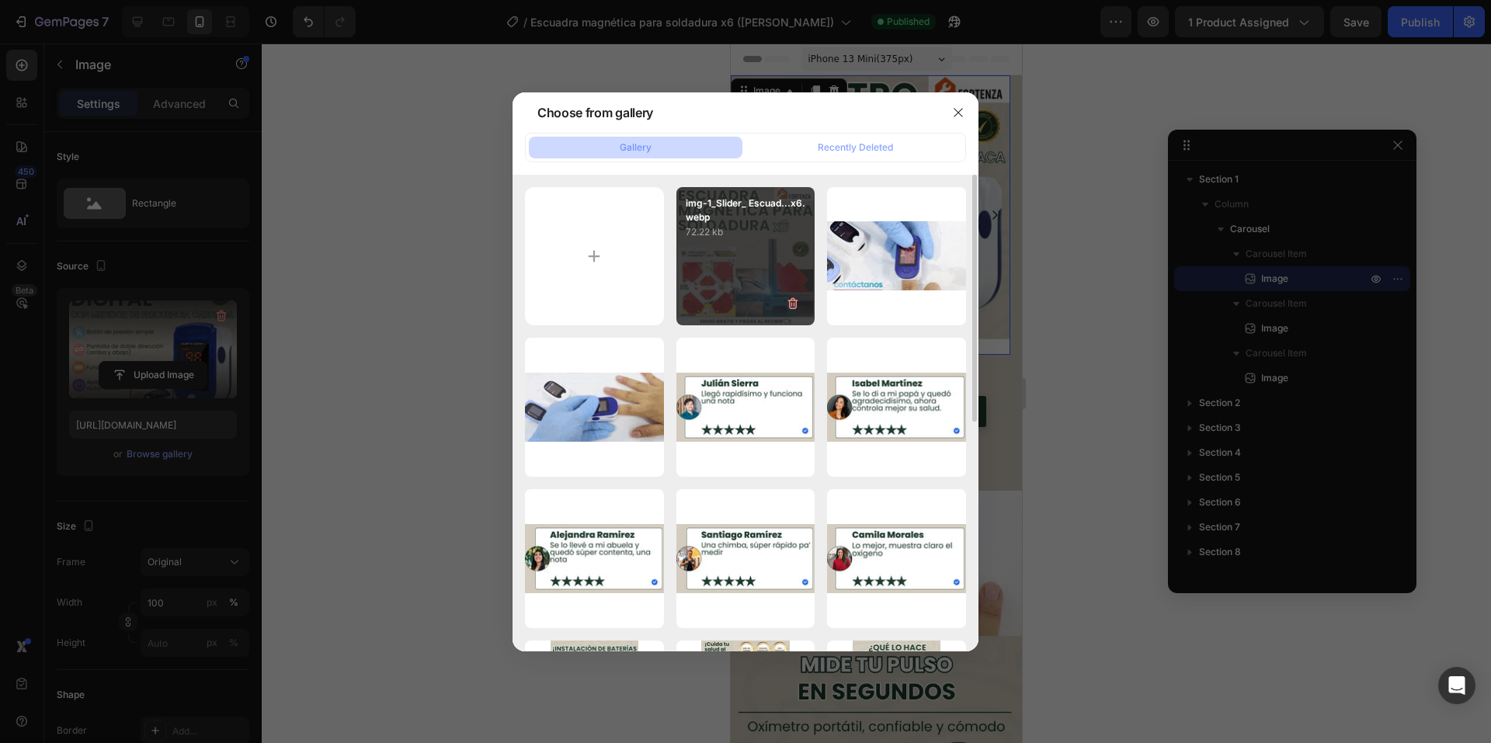
click at [776, 257] on div "img-1_Slider_ Escuad...x6.webp 72.22 kb" at bounding box center [745, 256] width 139 height 139
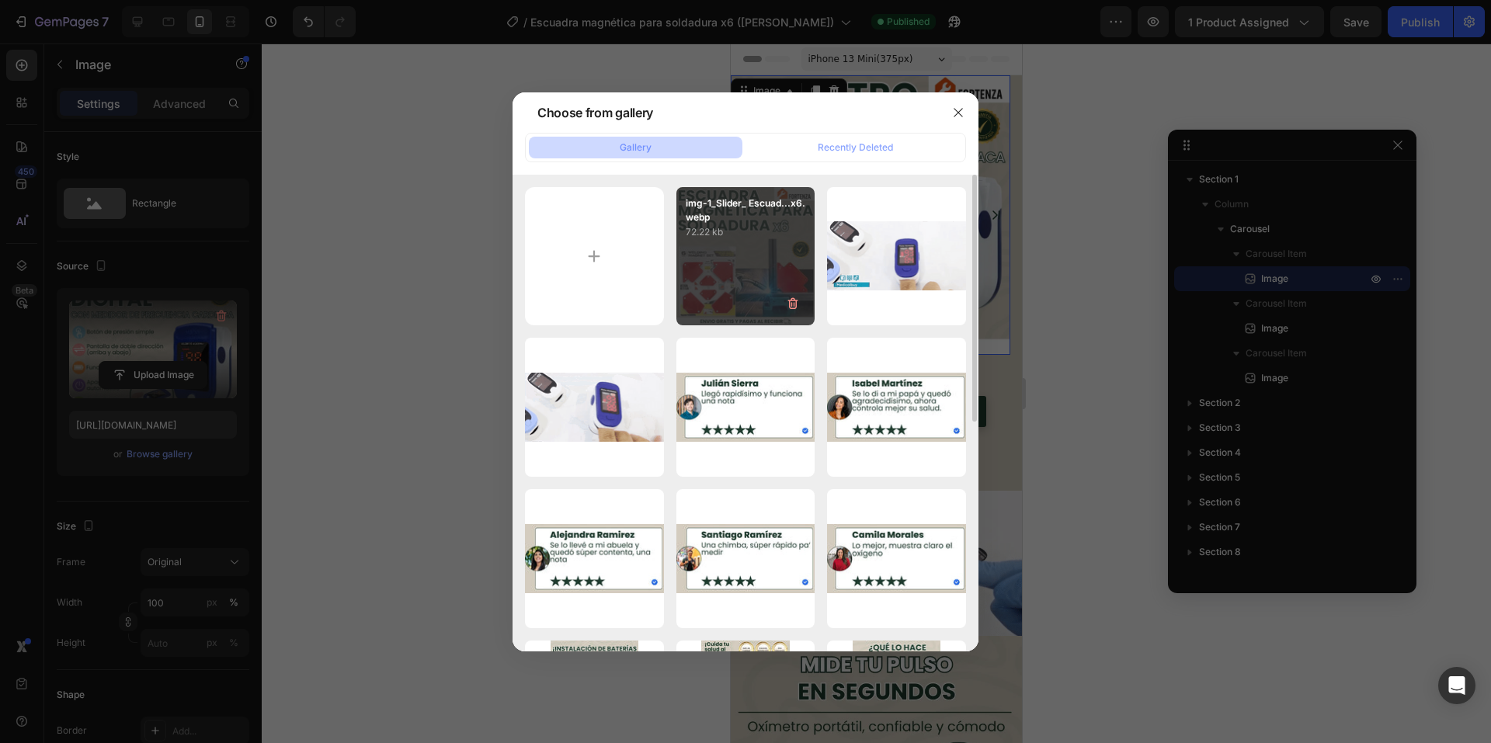
type input "[URL][DOMAIN_NAME]"
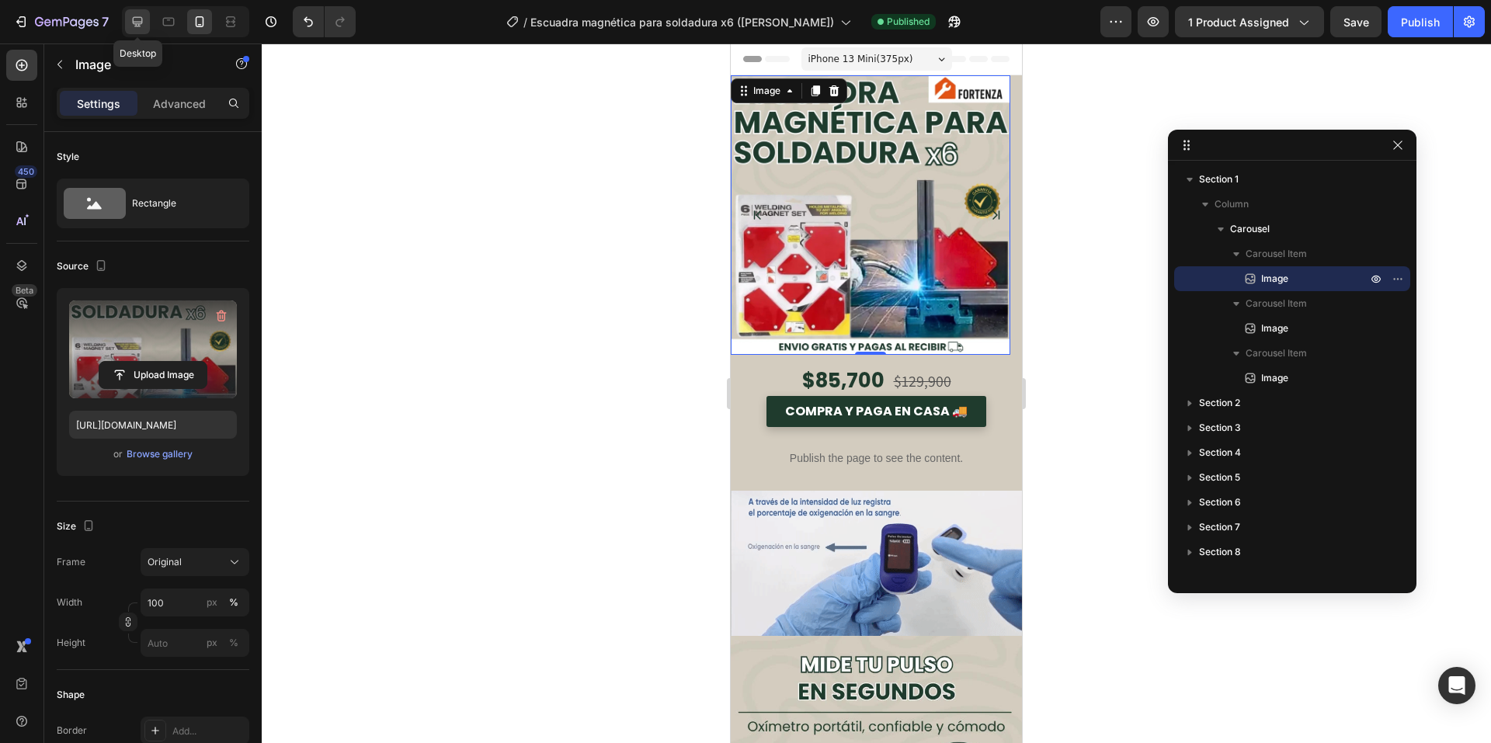
click at [128, 23] on div at bounding box center [137, 21] width 25 height 25
type input "675"
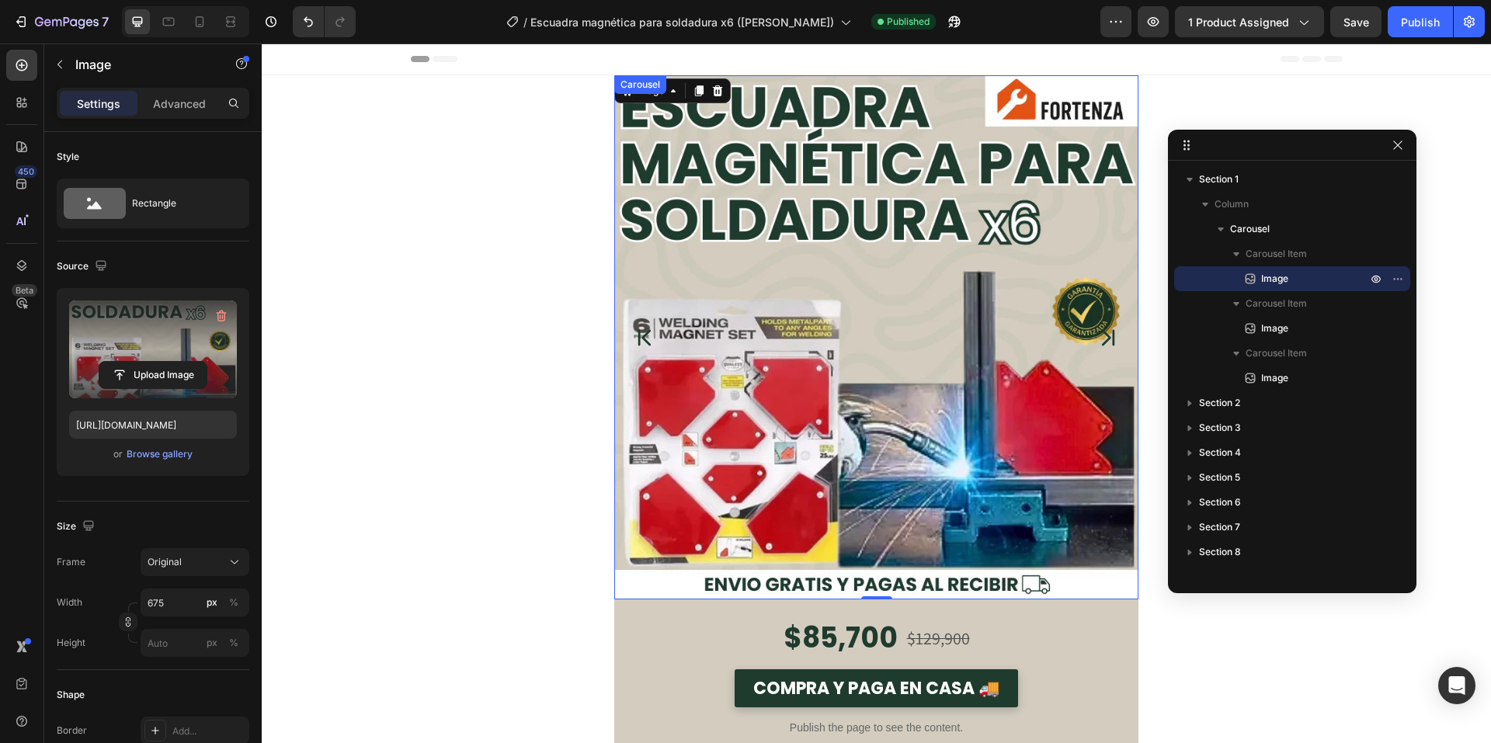
click at [1117, 335] on button "Carousel Next Arrow" at bounding box center [1108, 337] width 35 height 35
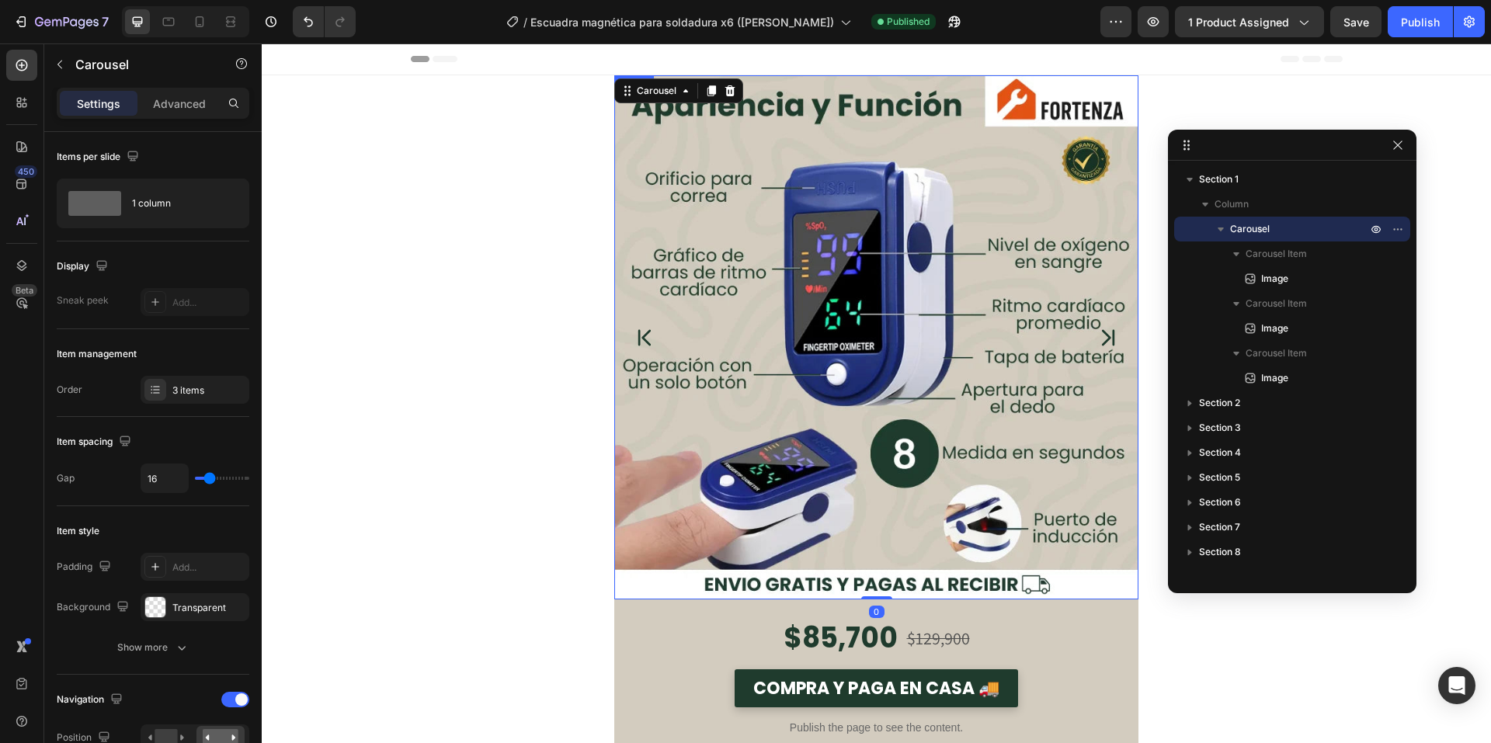
click at [847, 372] on img at bounding box center [876, 337] width 524 height 524
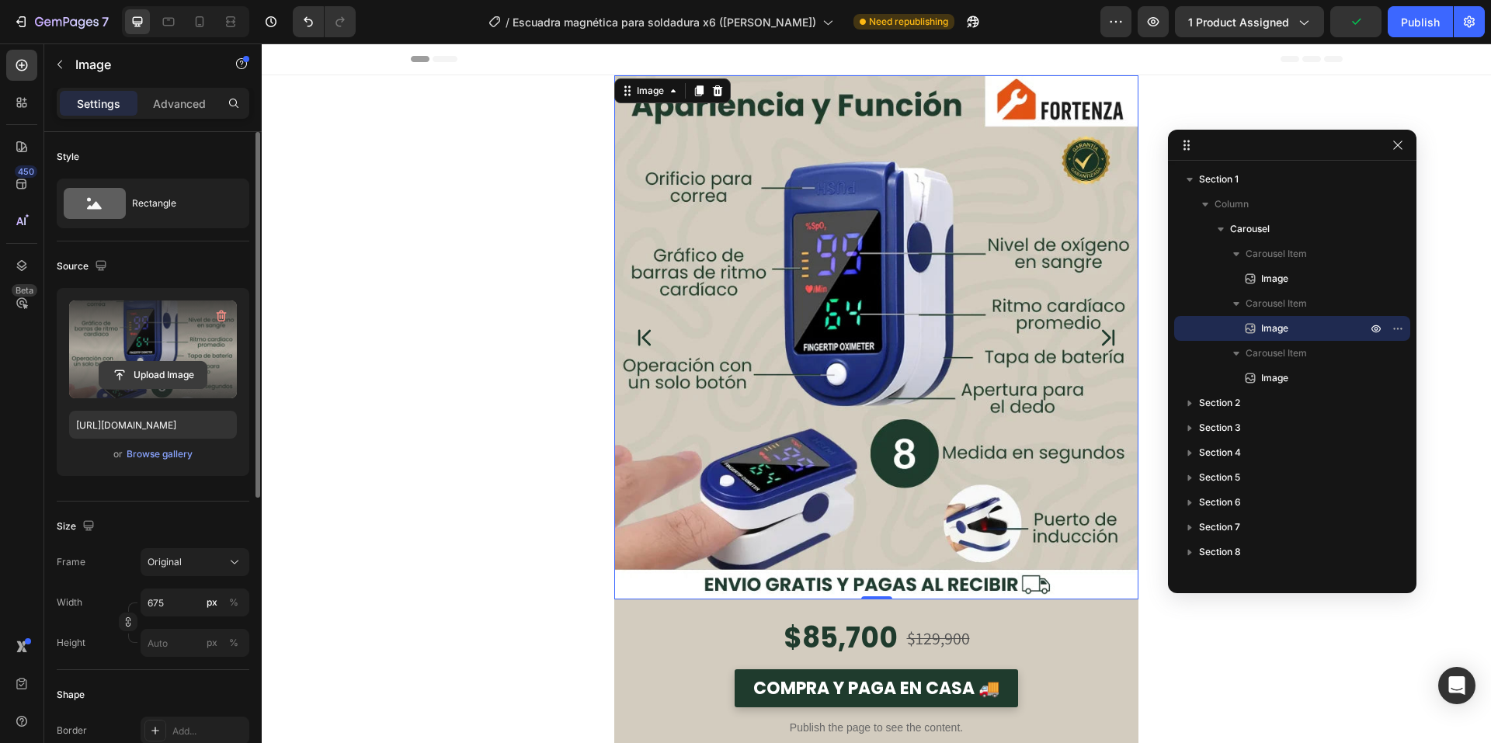
click at [128, 376] on input "file" at bounding box center [152, 375] width 107 height 26
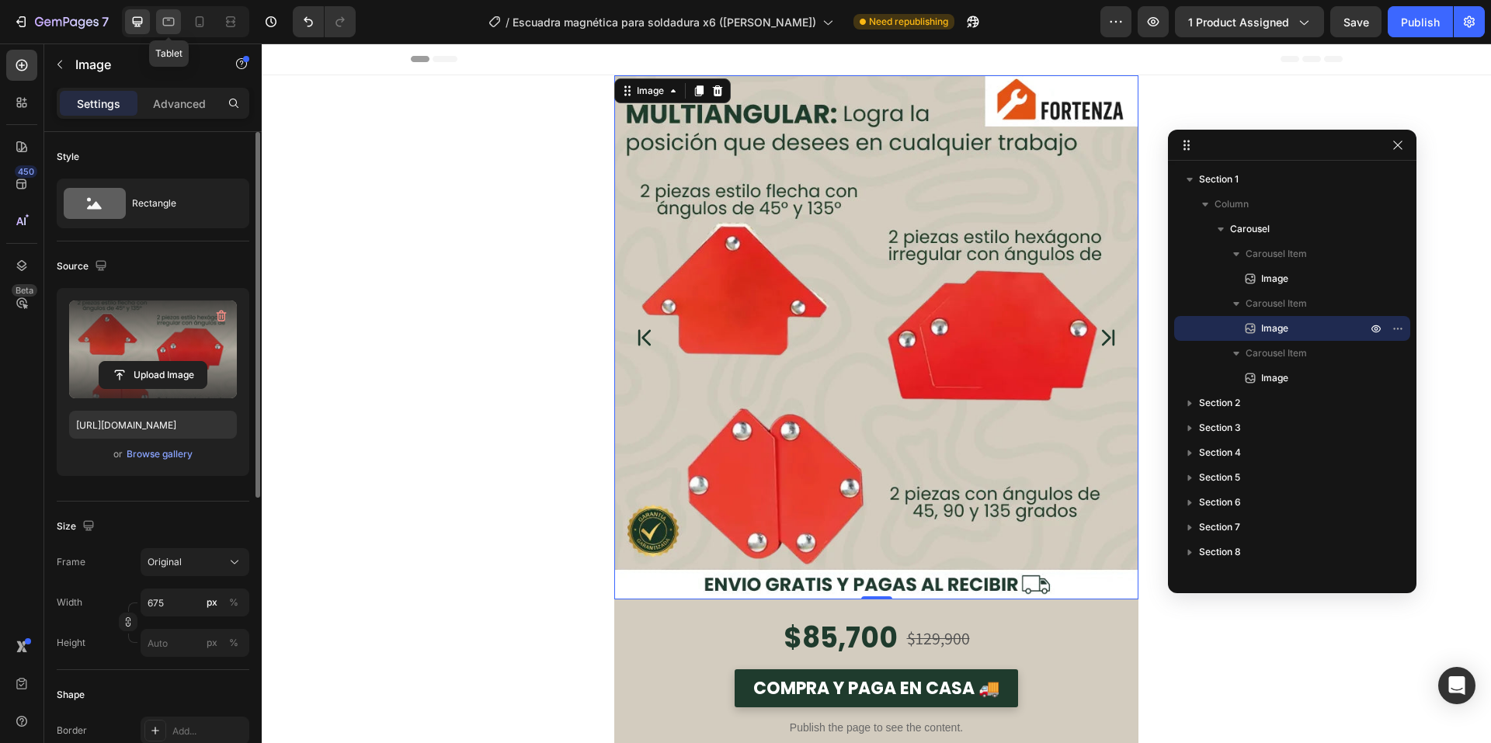
click at [177, 32] on div at bounding box center [168, 21] width 25 height 25
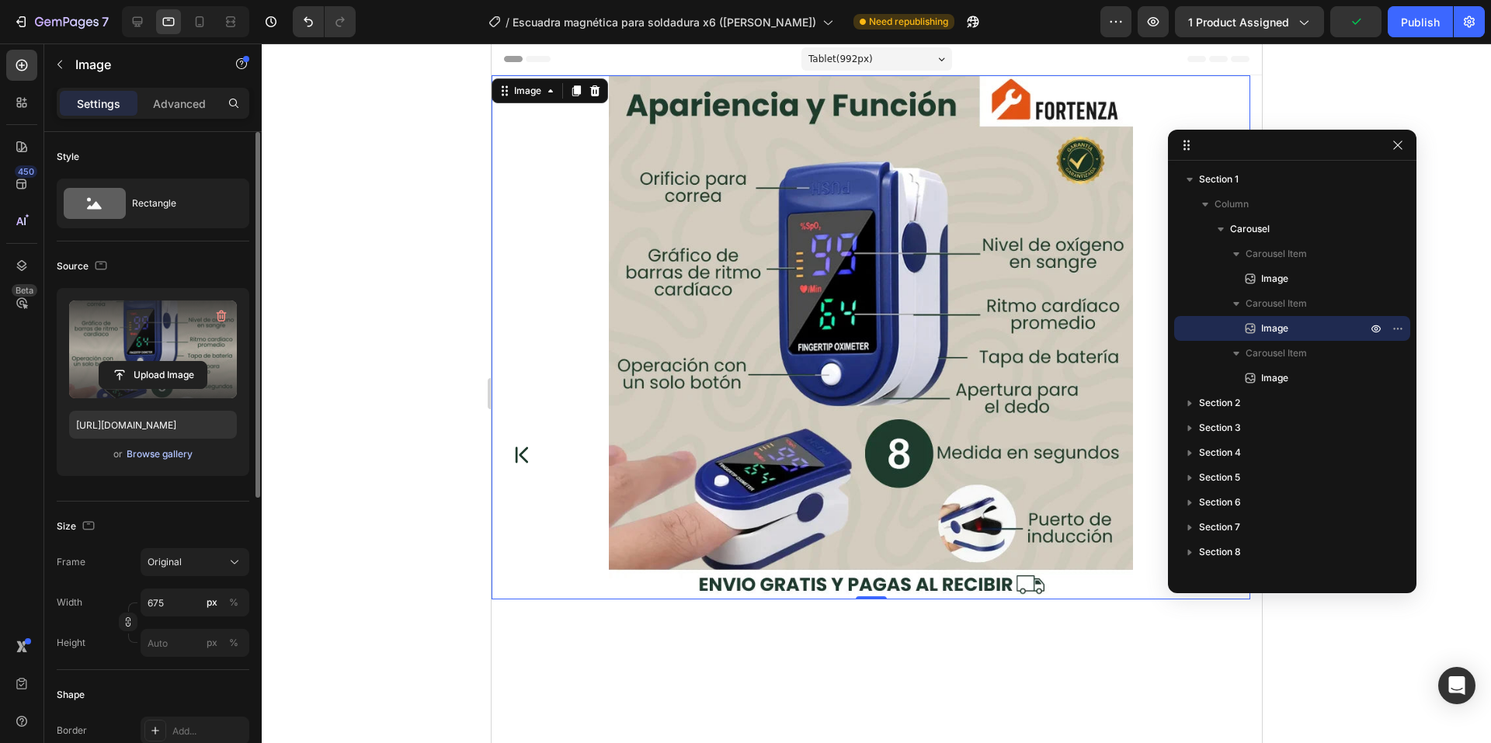
click at [165, 454] on div "Browse gallery" at bounding box center [160, 454] width 66 height 14
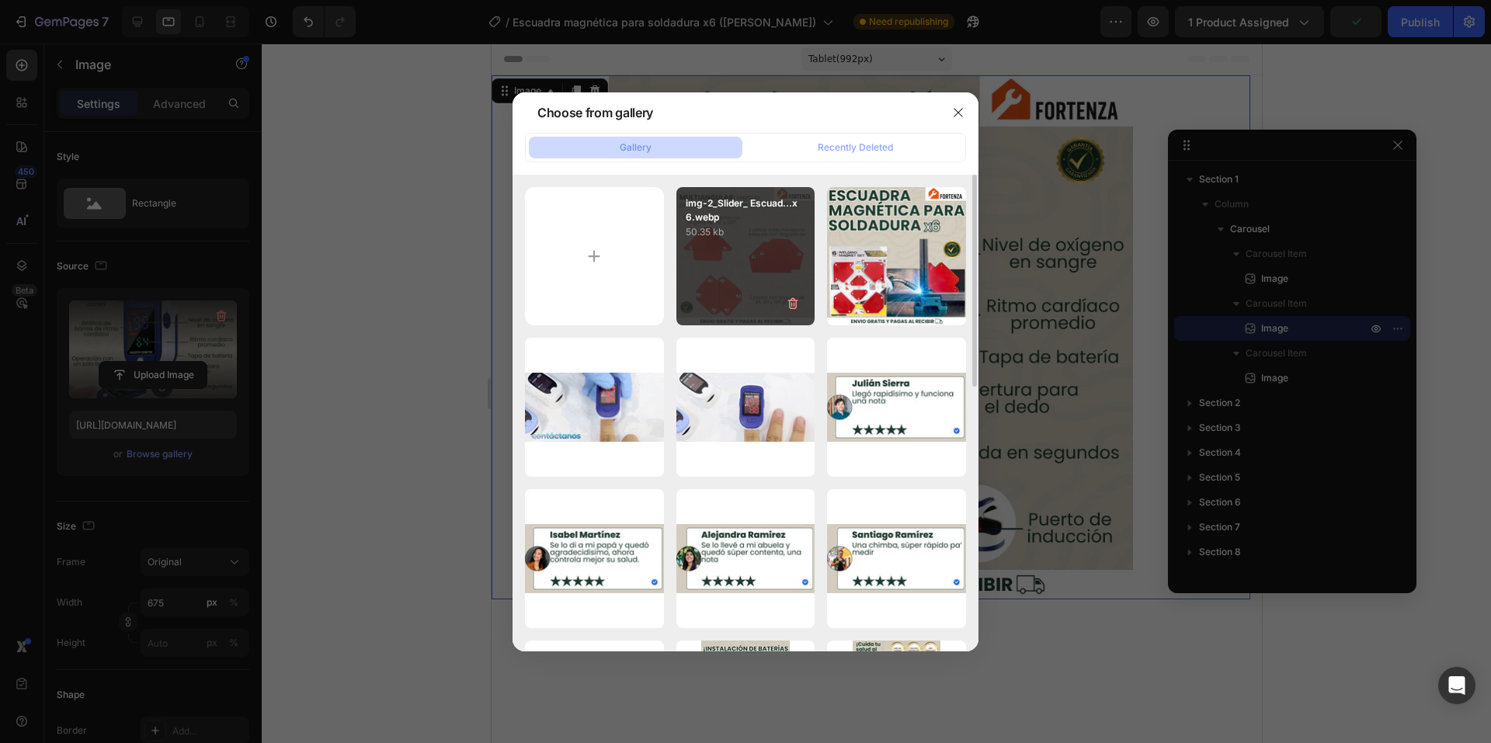
click at [710, 238] on p "50.35 kb" at bounding box center [746, 232] width 120 height 16
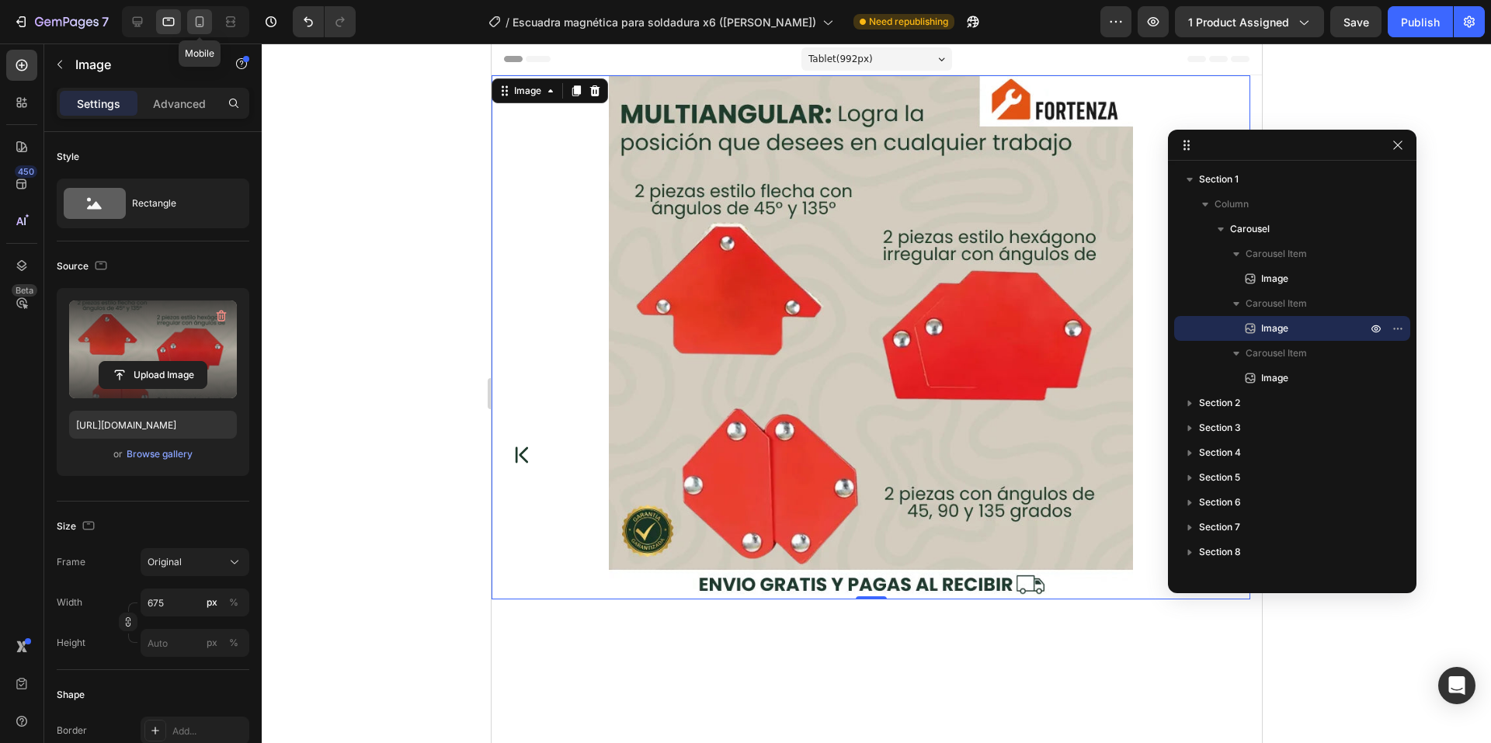
click at [200, 27] on icon at bounding box center [200, 21] width 9 height 11
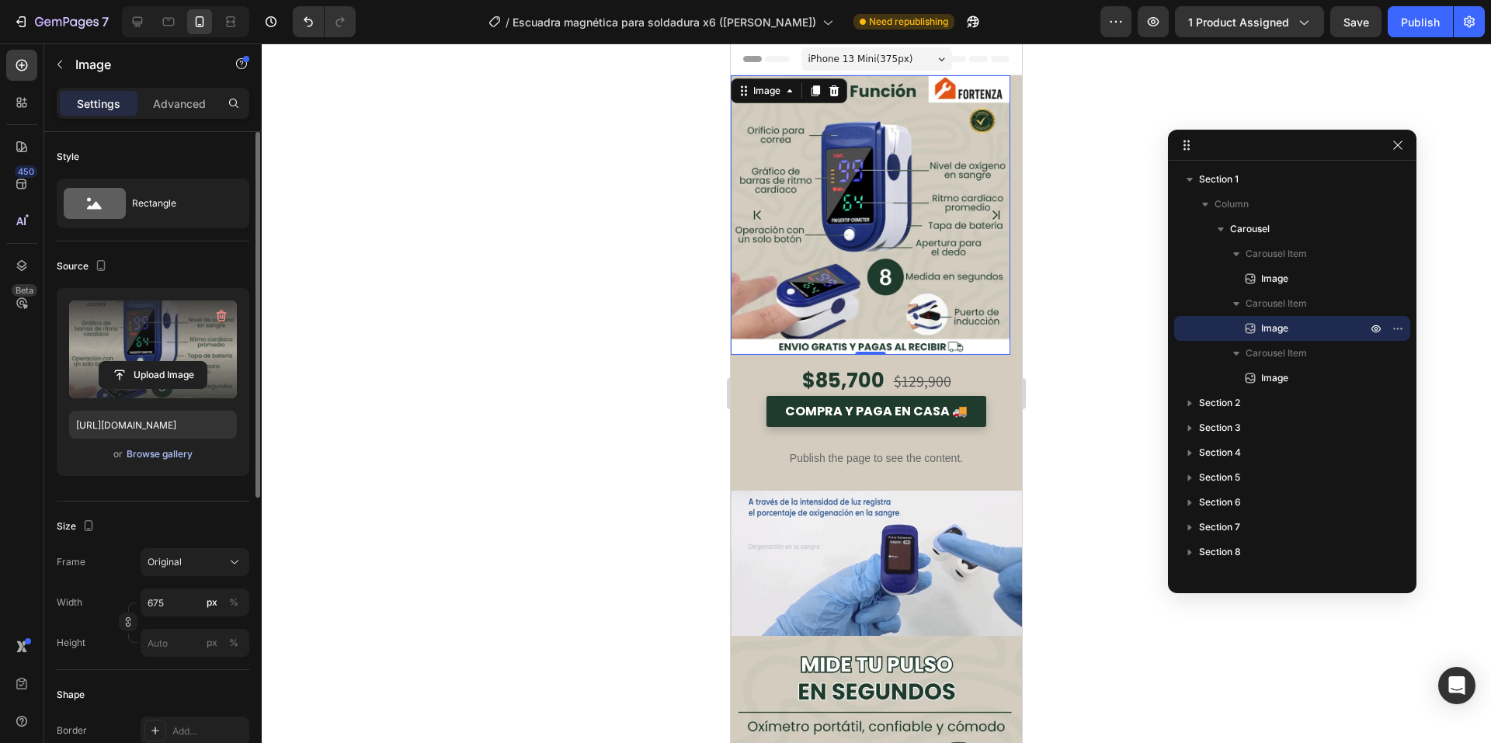
click at [175, 455] on div "Browse gallery" at bounding box center [160, 454] width 66 height 14
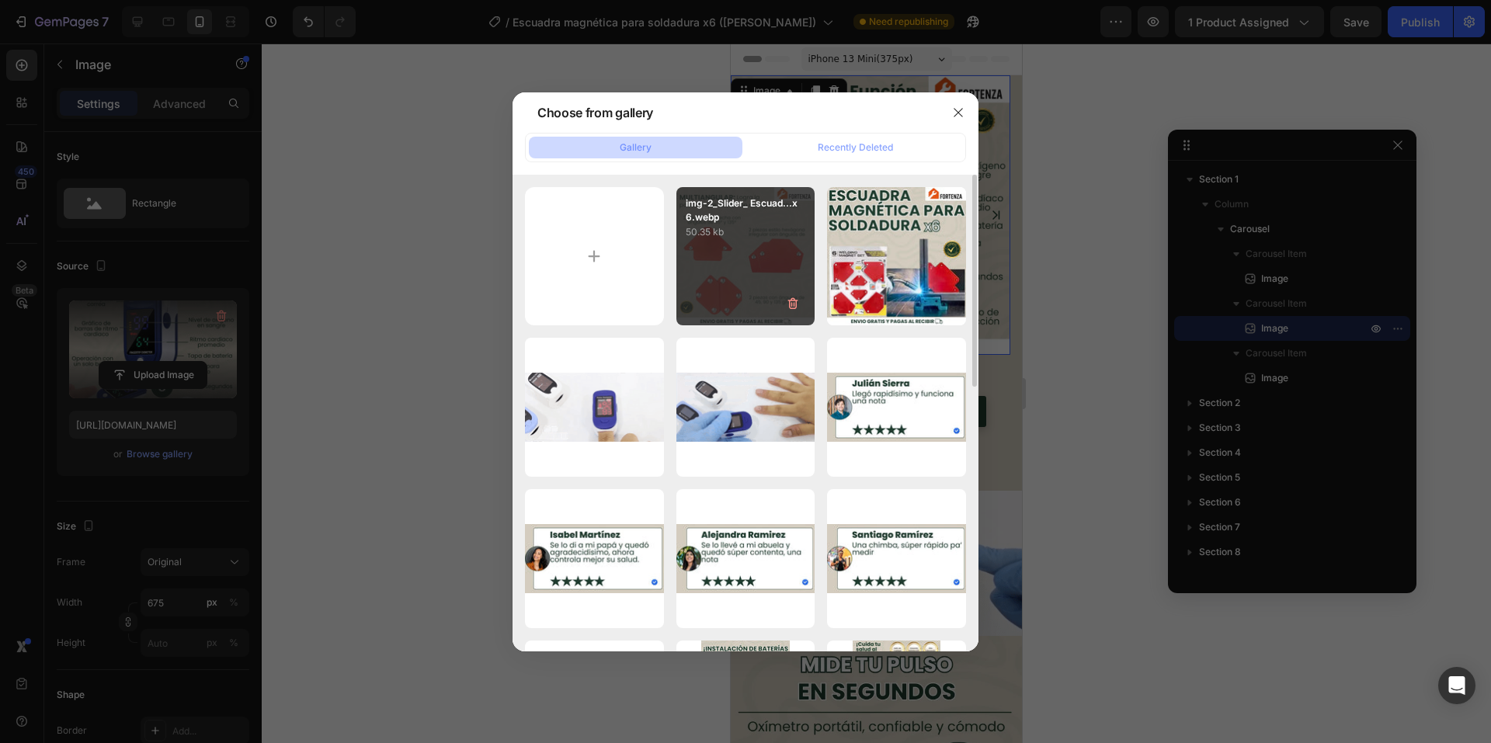
click at [700, 243] on div "img-2_Slider_ Escuad...x6.webp 50.35 kb" at bounding box center [745, 256] width 139 height 139
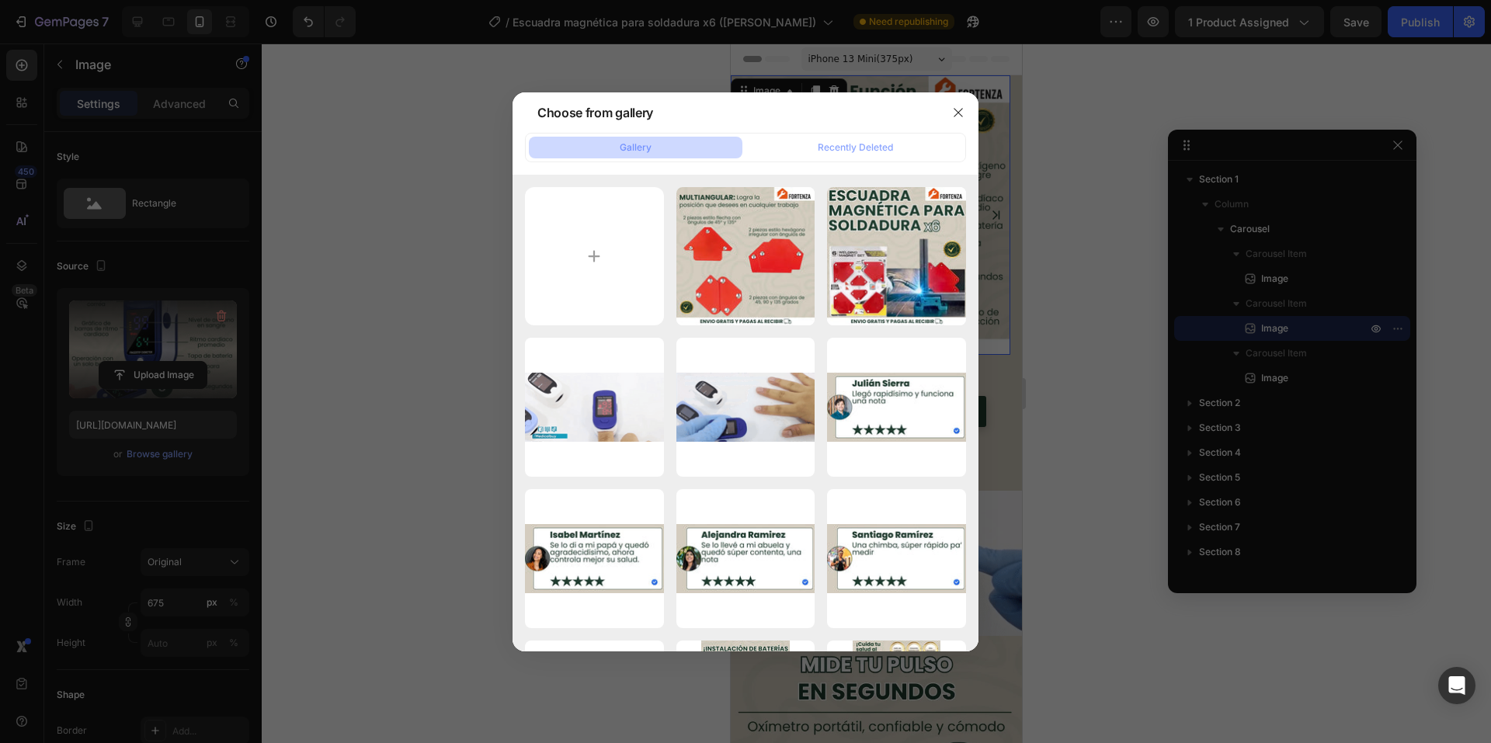
type input "[URL][DOMAIN_NAME]"
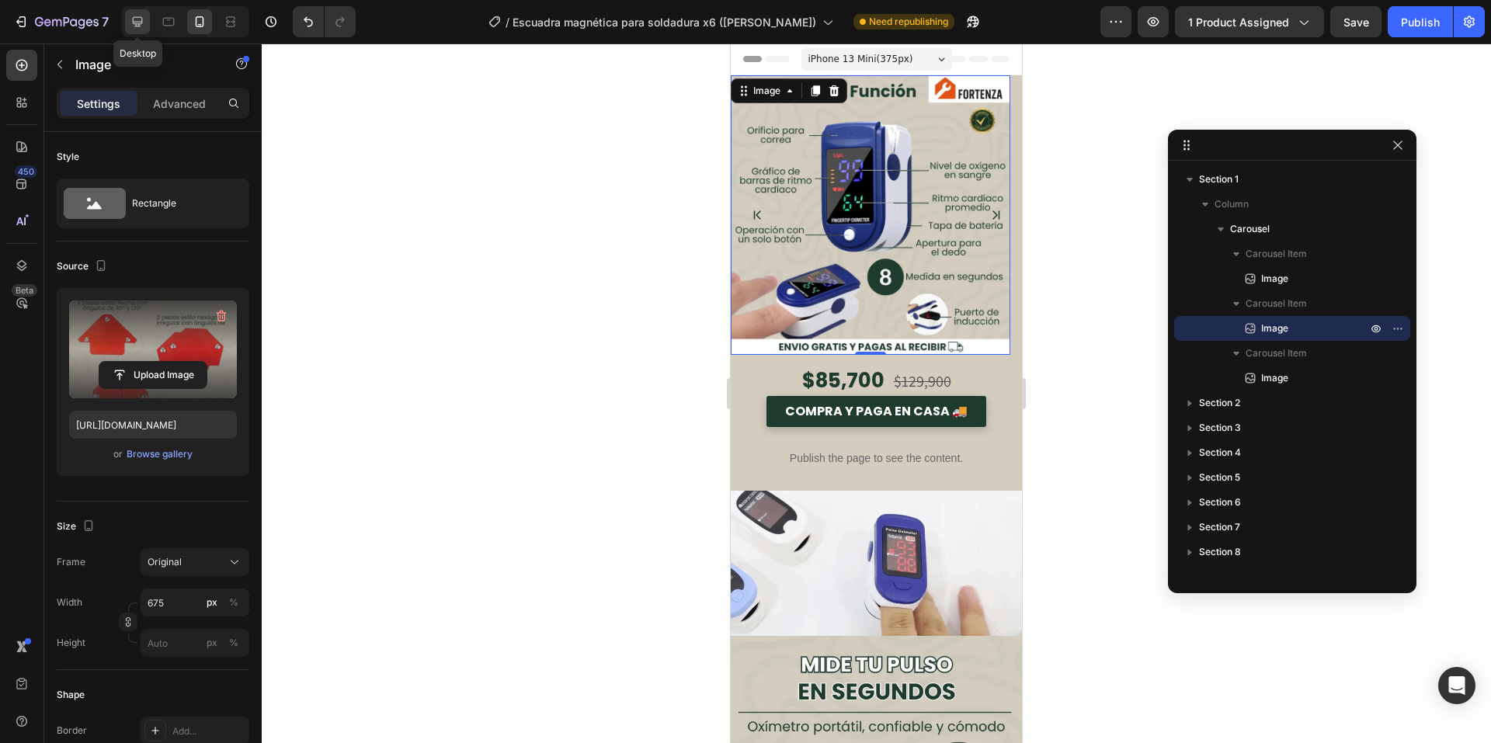
click at [145, 27] on icon at bounding box center [138, 22] width 16 height 16
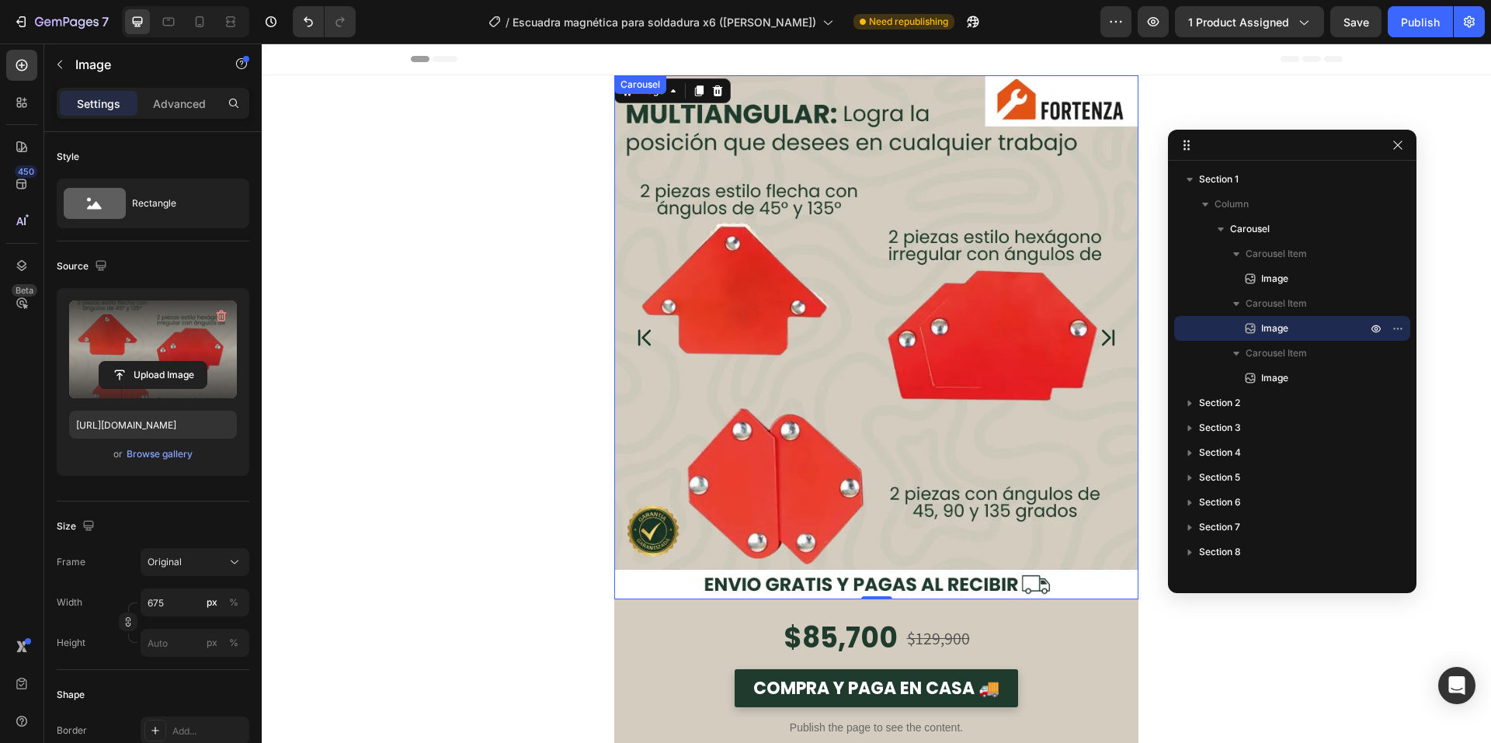
click at [1107, 337] on icon "Carousel Next Arrow" at bounding box center [1108, 337] width 12 height 16
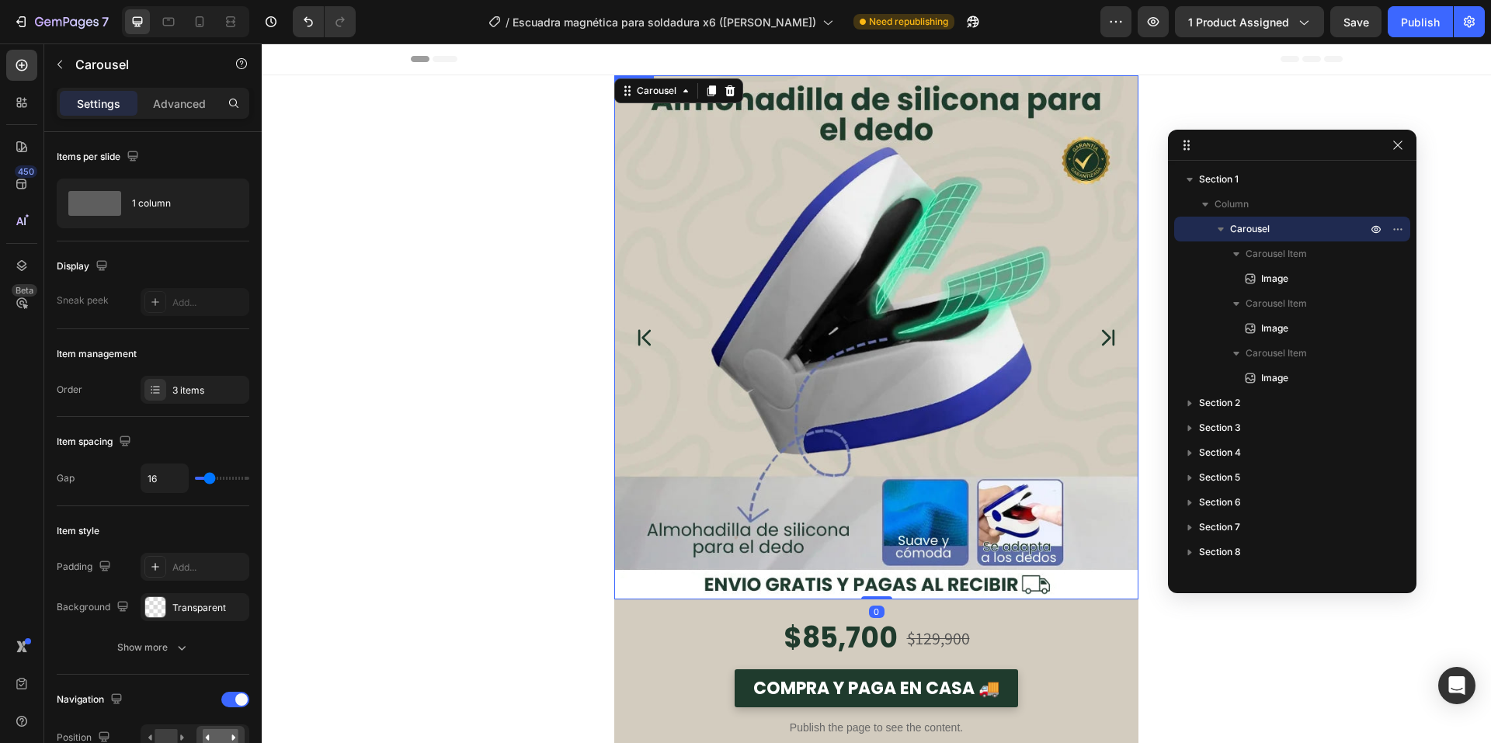
click at [824, 328] on img at bounding box center [876, 337] width 524 height 524
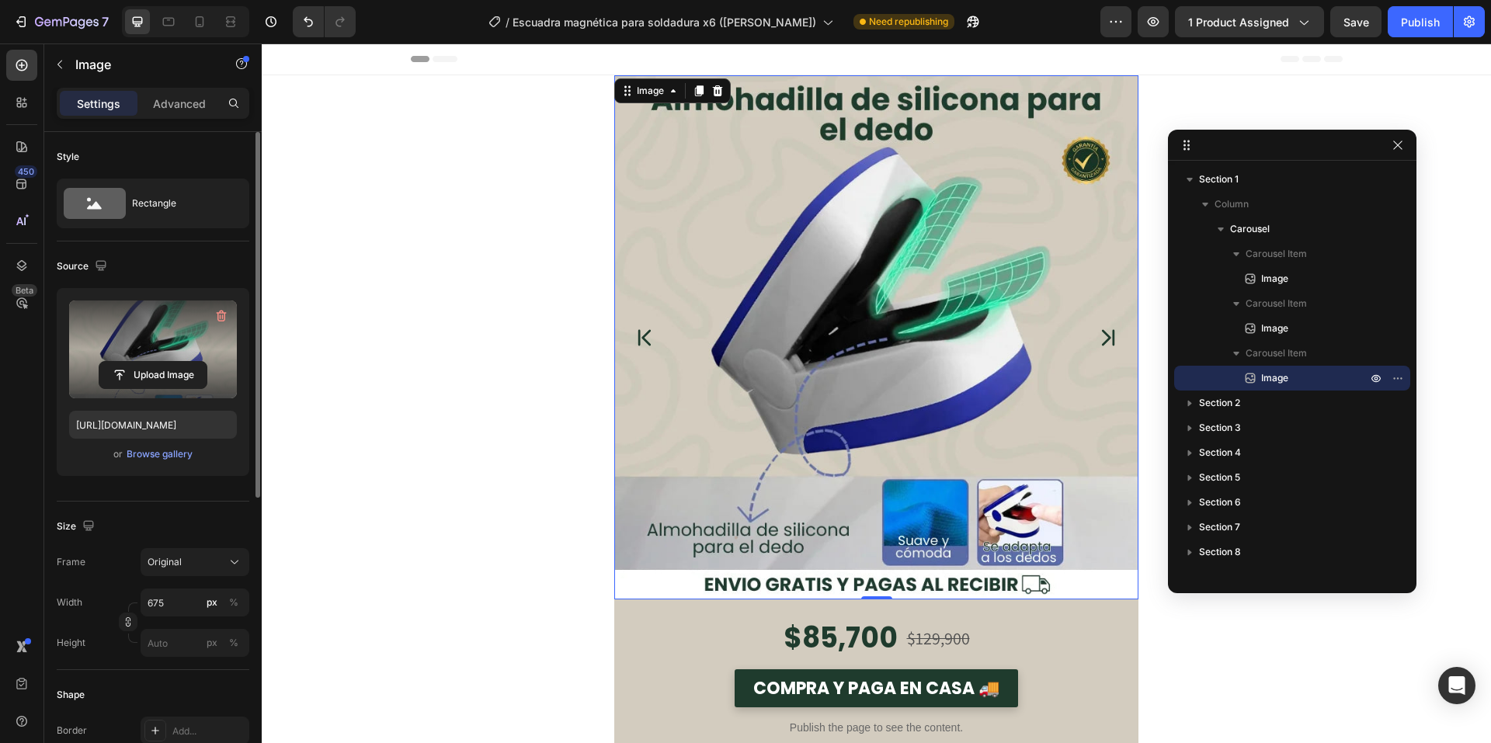
click at [208, 363] on div "Upload Image" at bounding box center [153, 375] width 168 height 28
click at [187, 359] on label at bounding box center [153, 350] width 168 height 98
click at [187, 362] on input "file" at bounding box center [152, 375] width 107 height 26
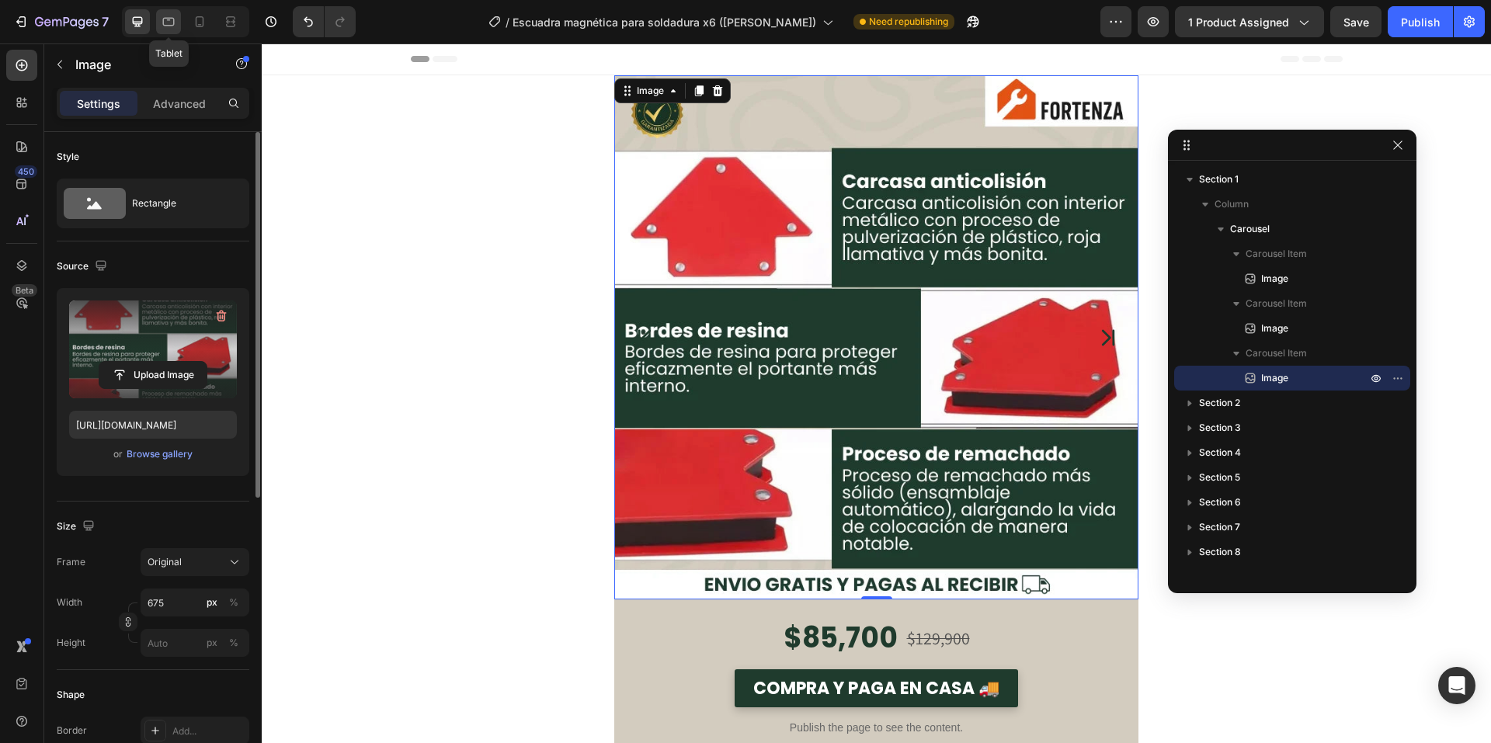
click at [169, 29] on icon at bounding box center [169, 22] width 16 height 16
type input "[URL][DOMAIN_NAME]"
type input "100"
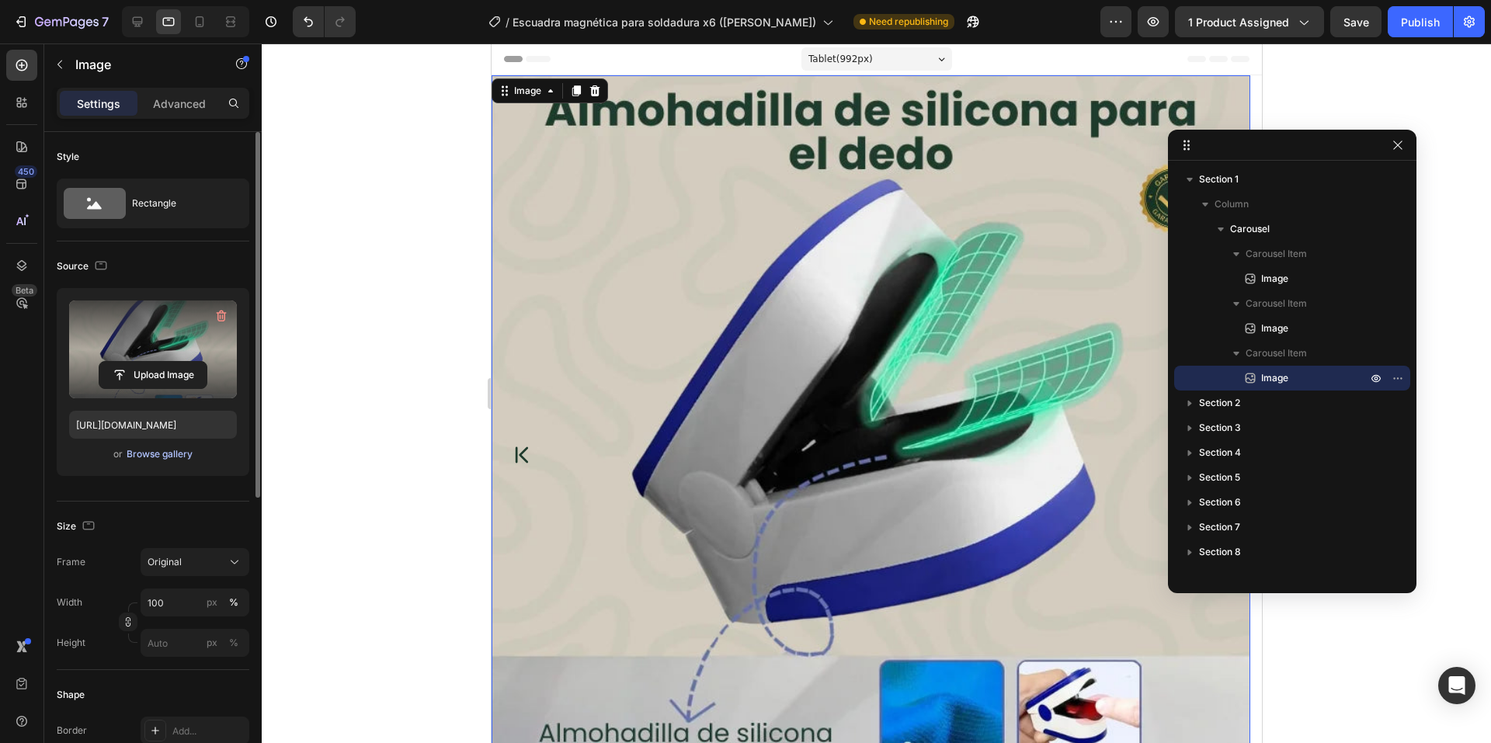
click at [164, 451] on div "Browse gallery" at bounding box center [160, 454] width 66 height 14
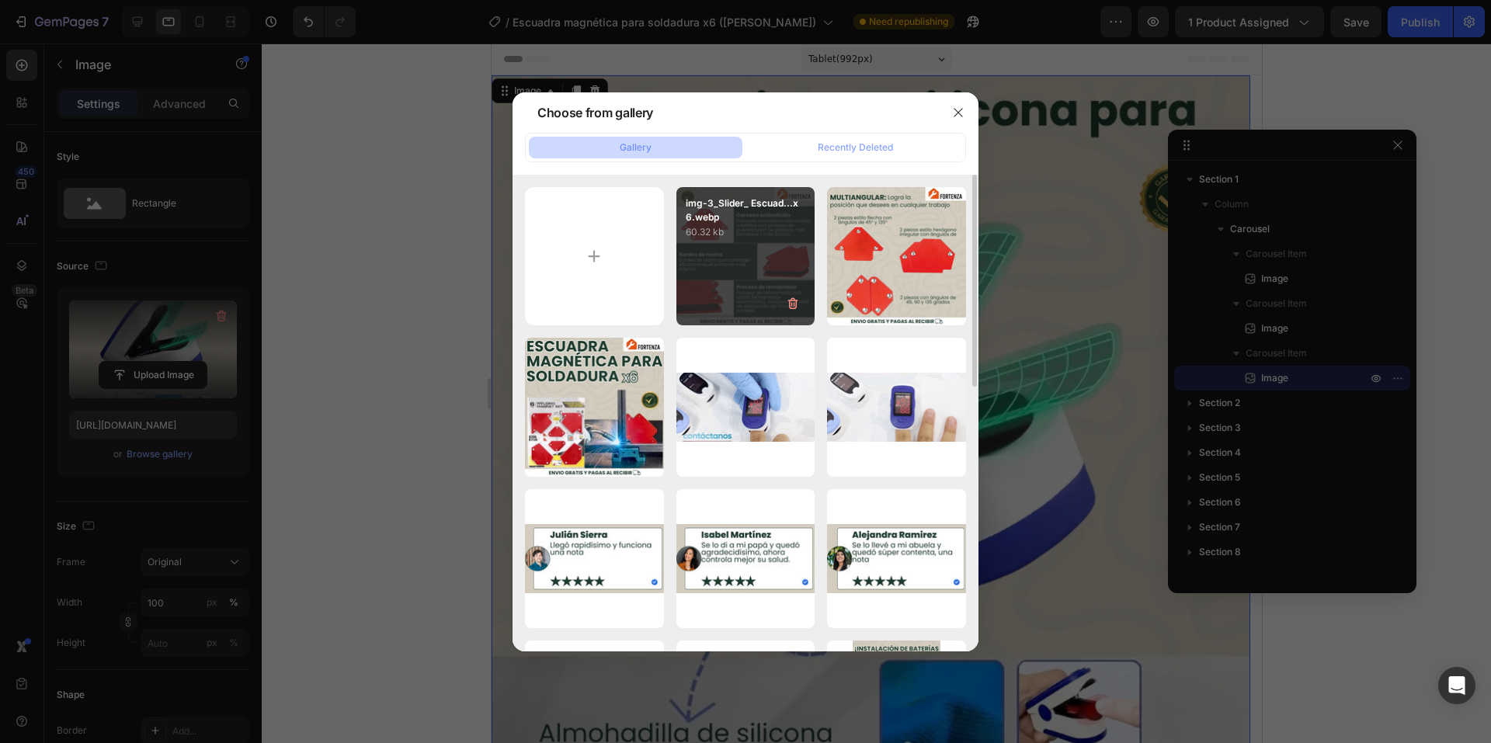
click at [718, 270] on div "img-3_Slider_ Escuad...x6.webp 60.32 kb" at bounding box center [745, 256] width 139 height 139
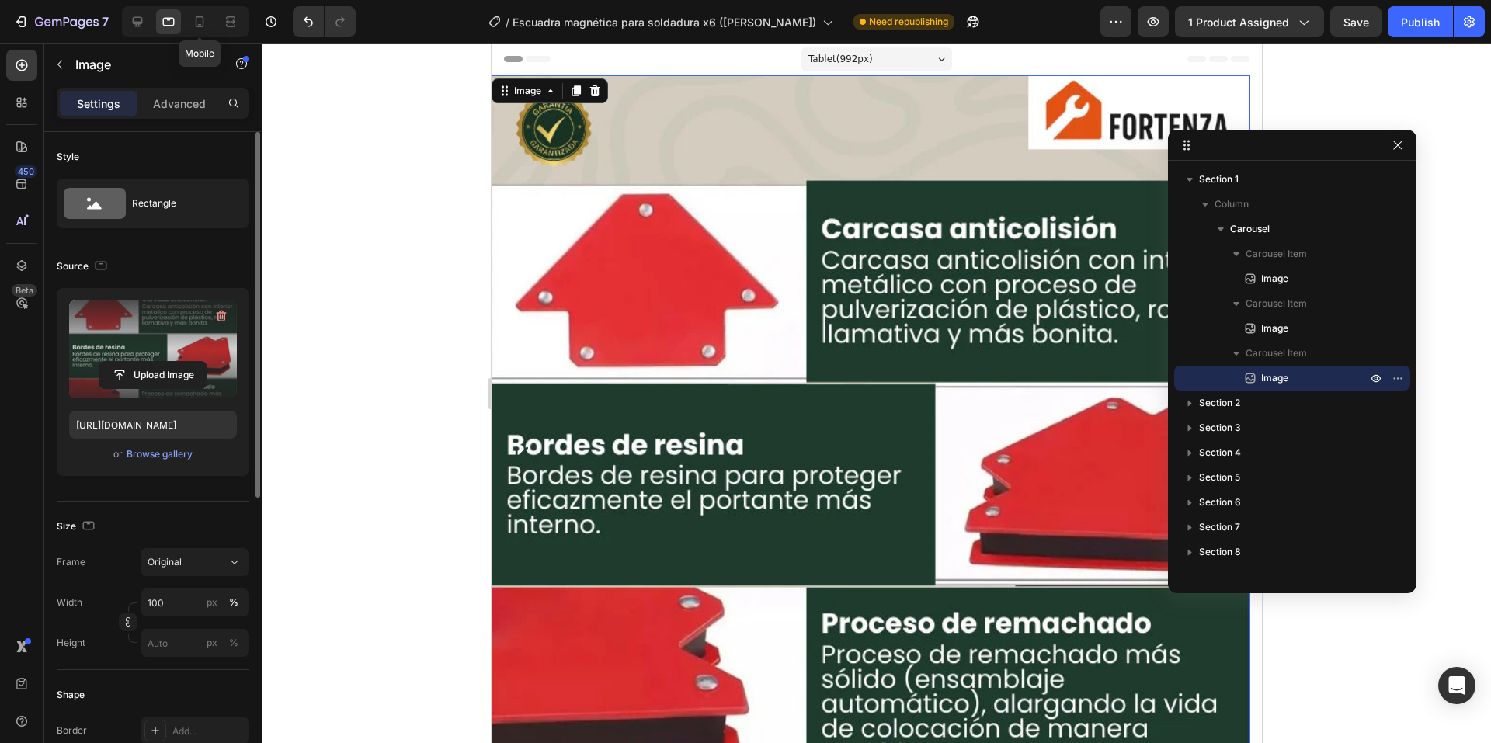
click at [191, 29] on div at bounding box center [199, 21] width 25 height 25
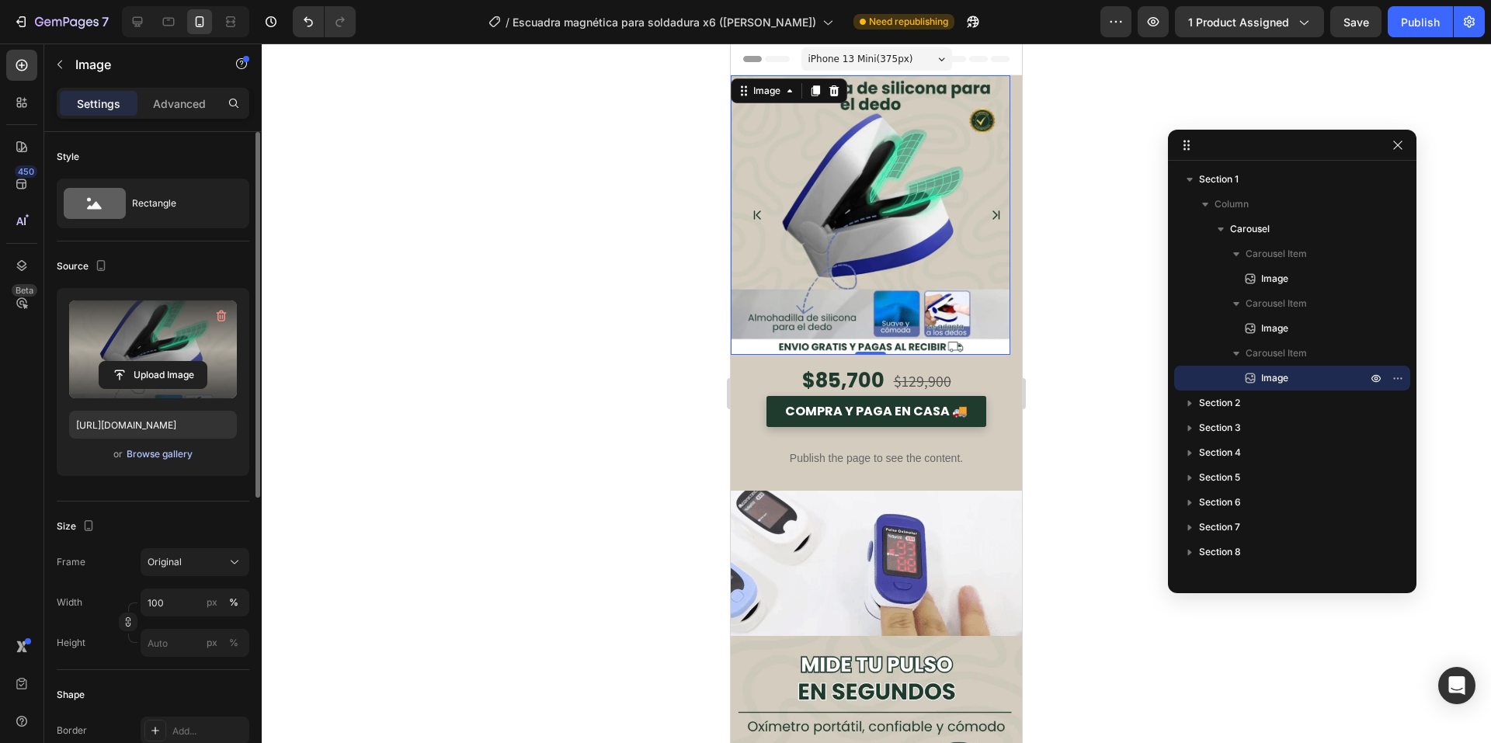
click at [161, 453] on div "Browse gallery" at bounding box center [160, 454] width 66 height 14
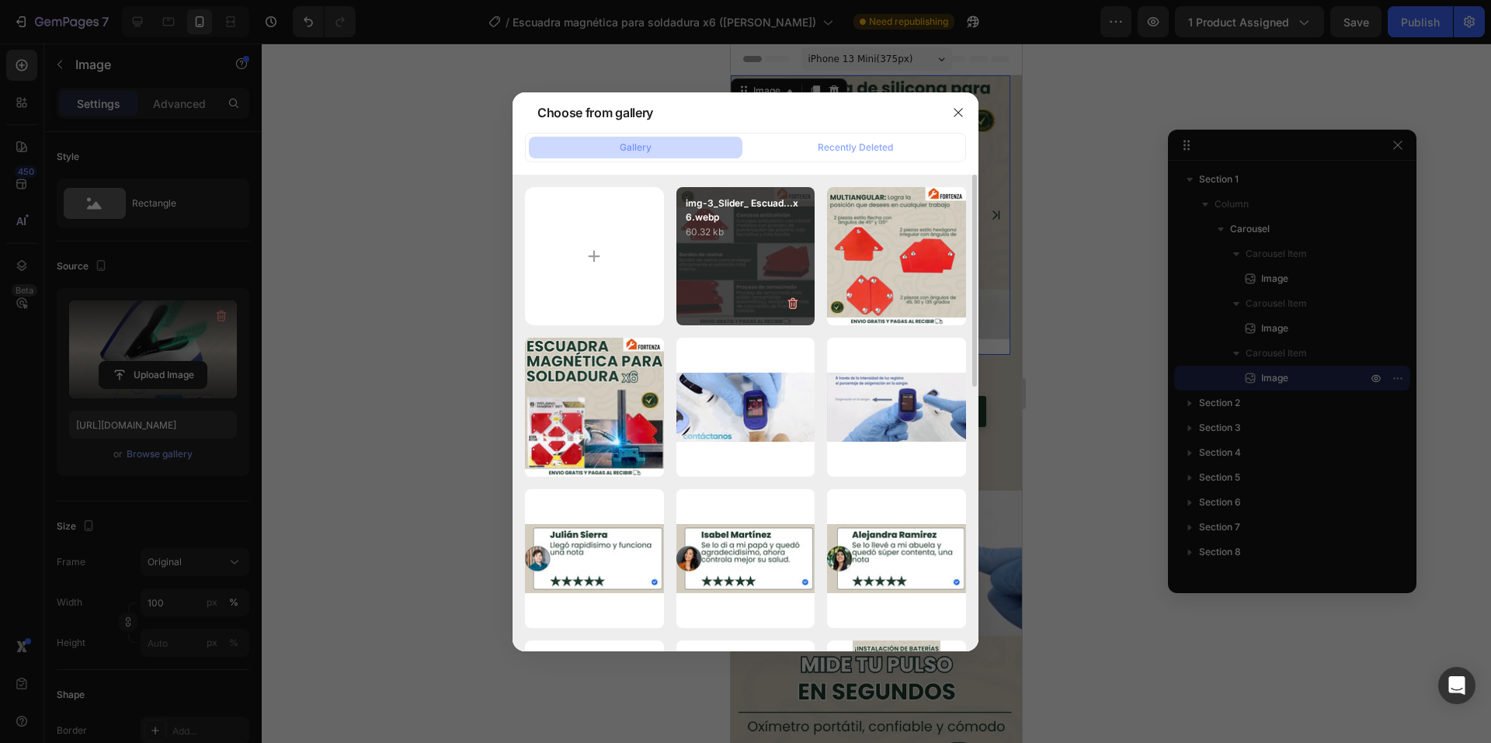
click at [723, 236] on p "60.32 kb" at bounding box center [746, 232] width 120 height 16
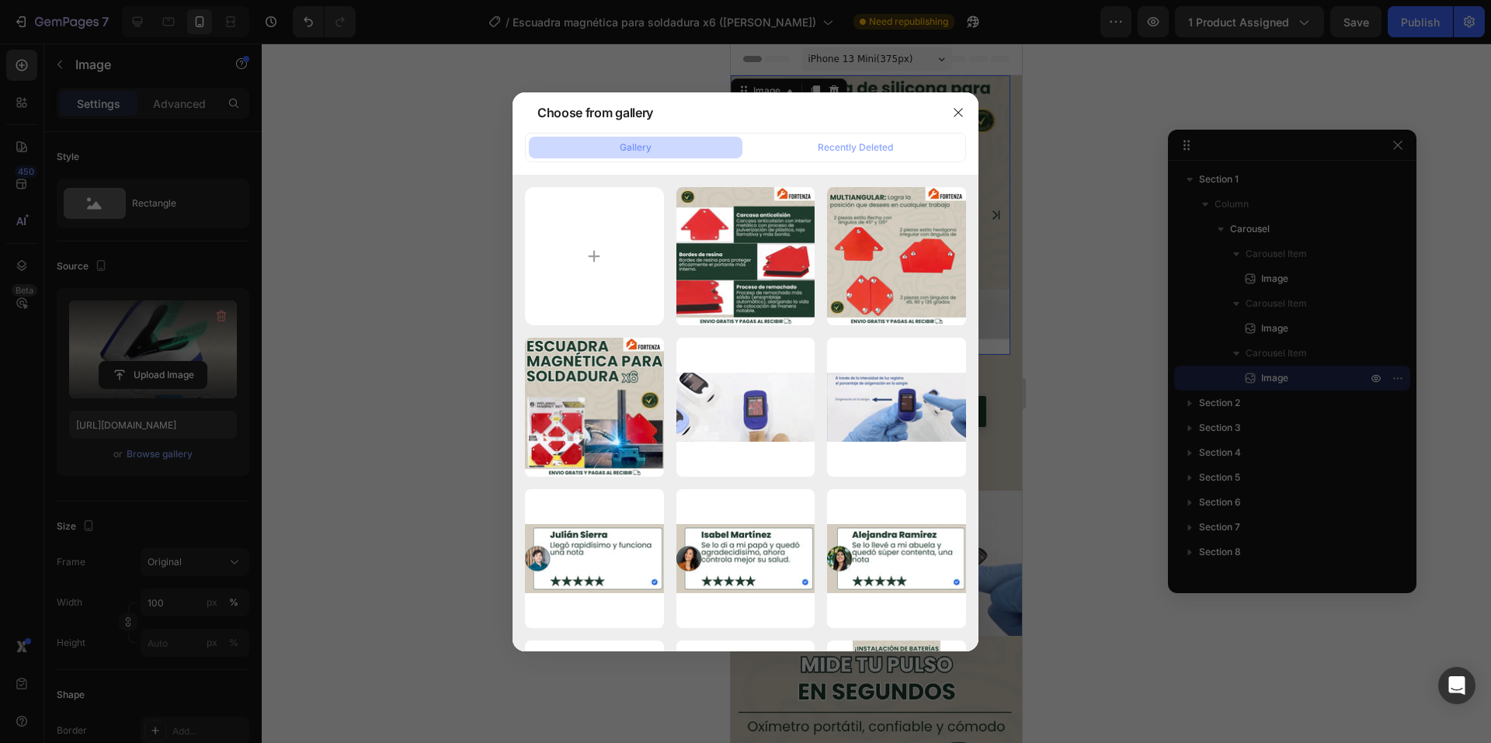
type input "[URL][DOMAIN_NAME]"
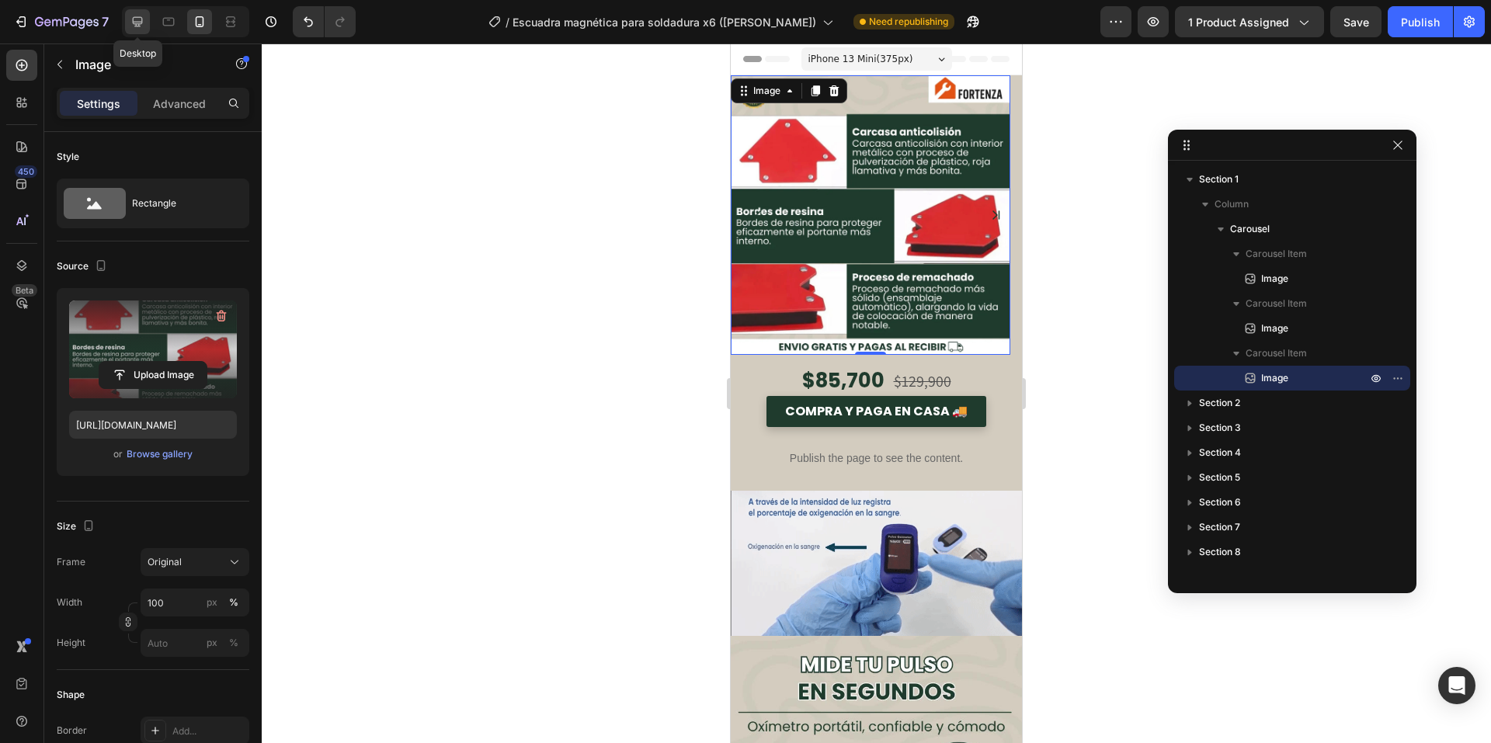
click at [139, 30] on div at bounding box center [137, 21] width 25 height 25
type input "675"
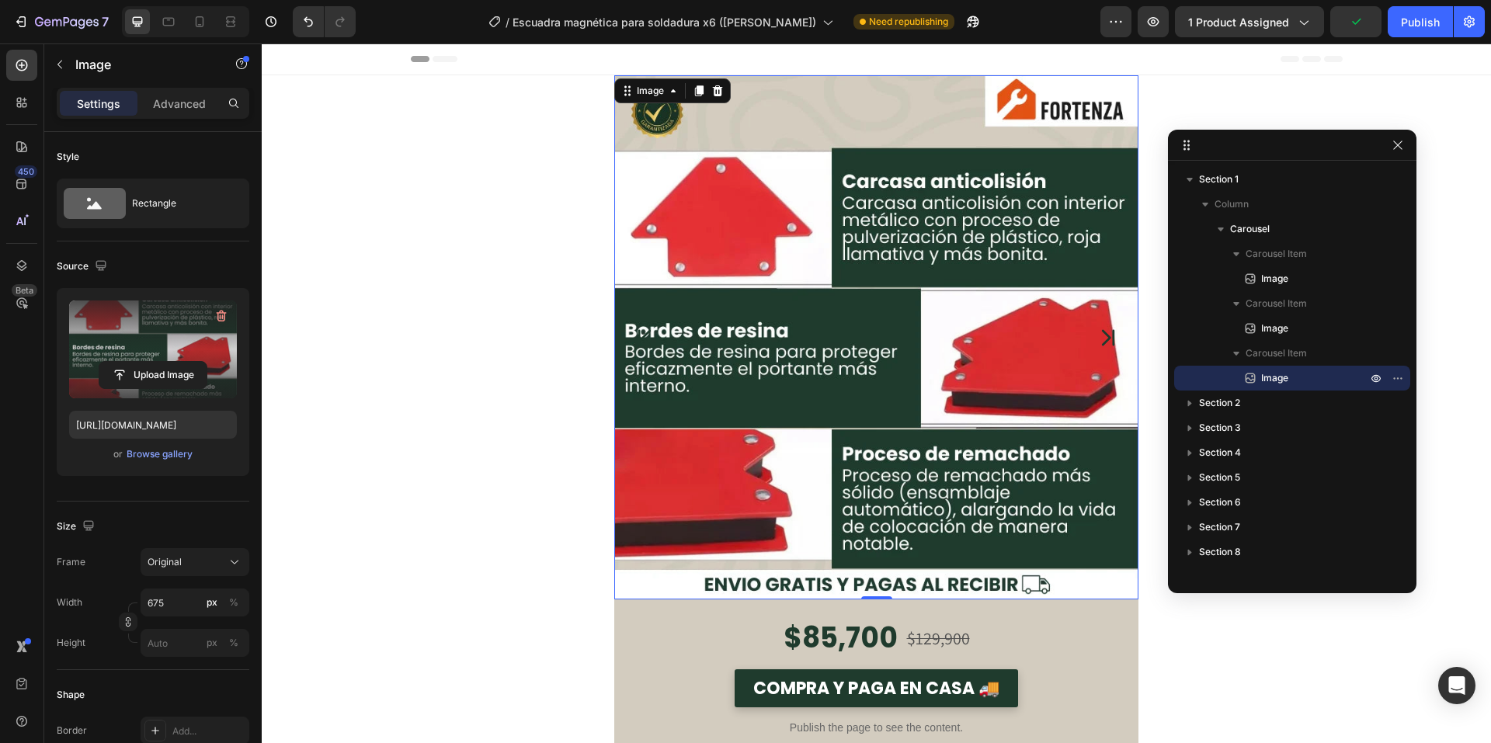
click at [1097, 339] on icon "Carousel Next Arrow" at bounding box center [1108, 337] width 23 height 39
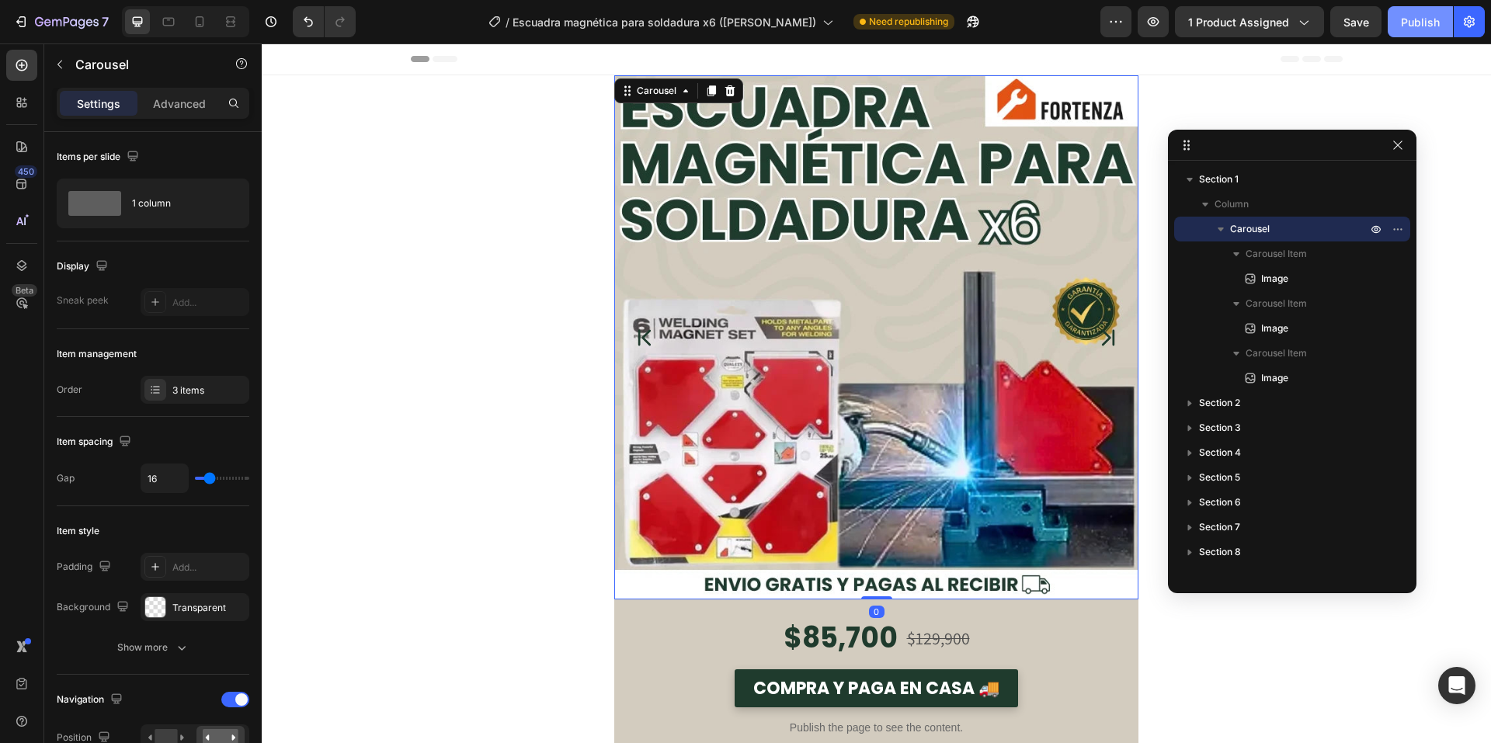
click at [1402, 29] on div "Publish" at bounding box center [1420, 22] width 39 height 16
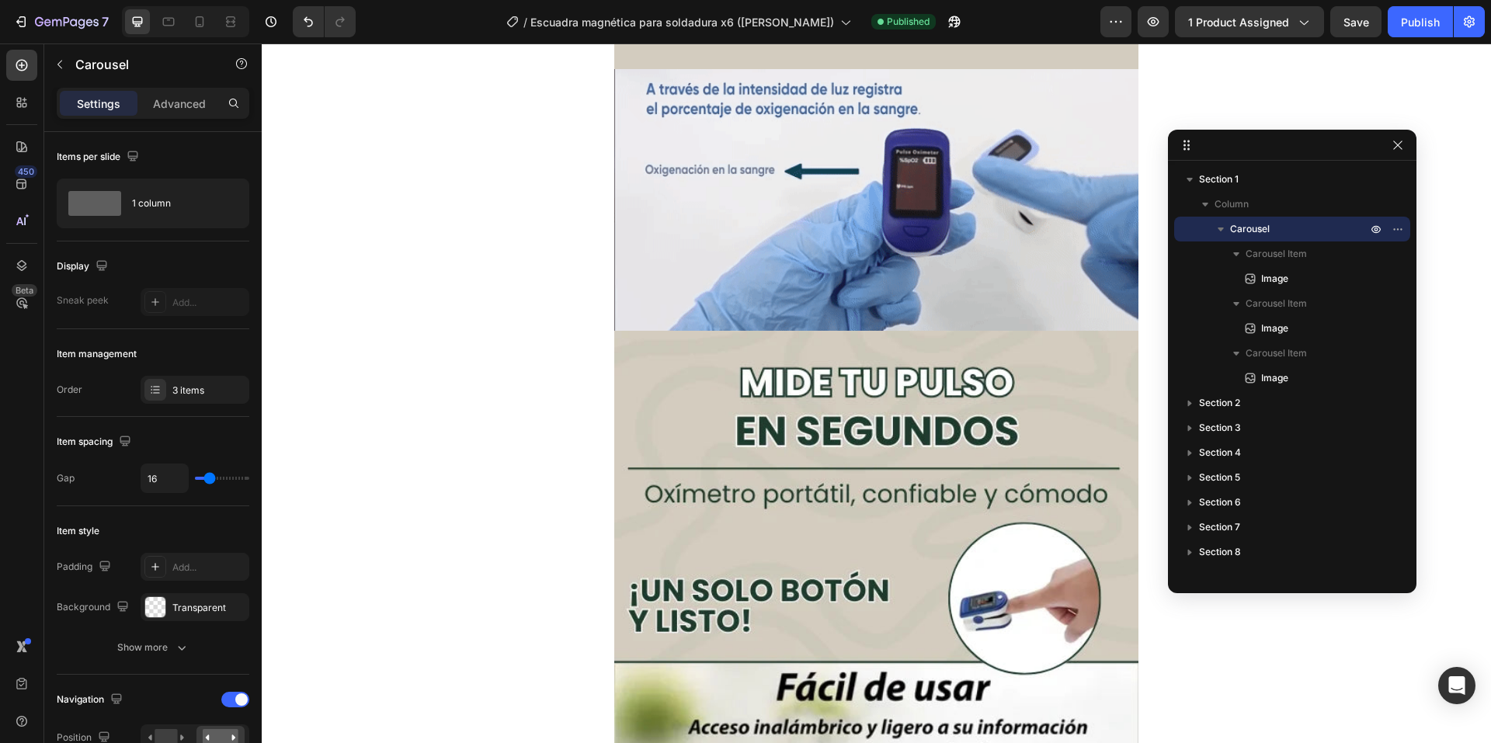
scroll to position [932, 0]
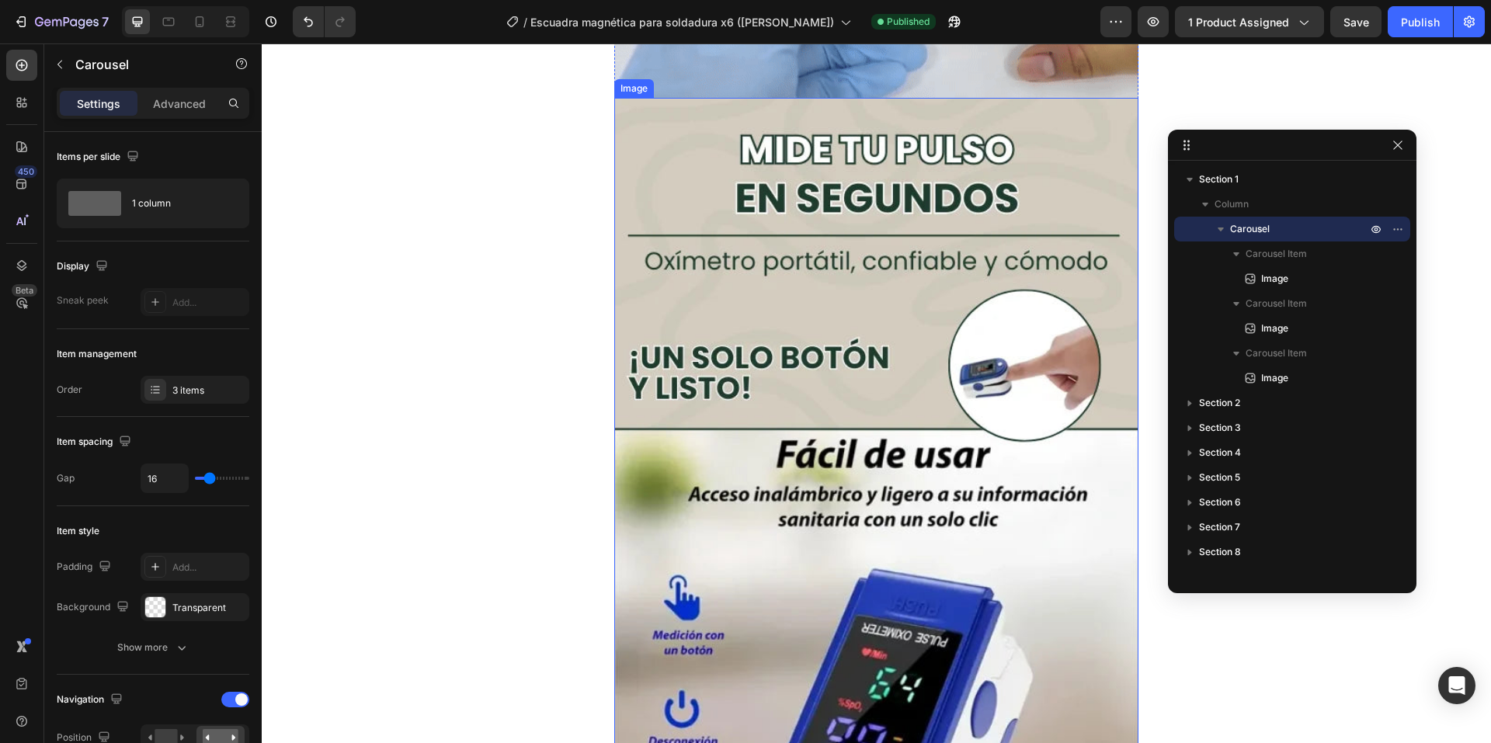
click at [815, 387] on img at bounding box center [876, 513] width 524 height 831
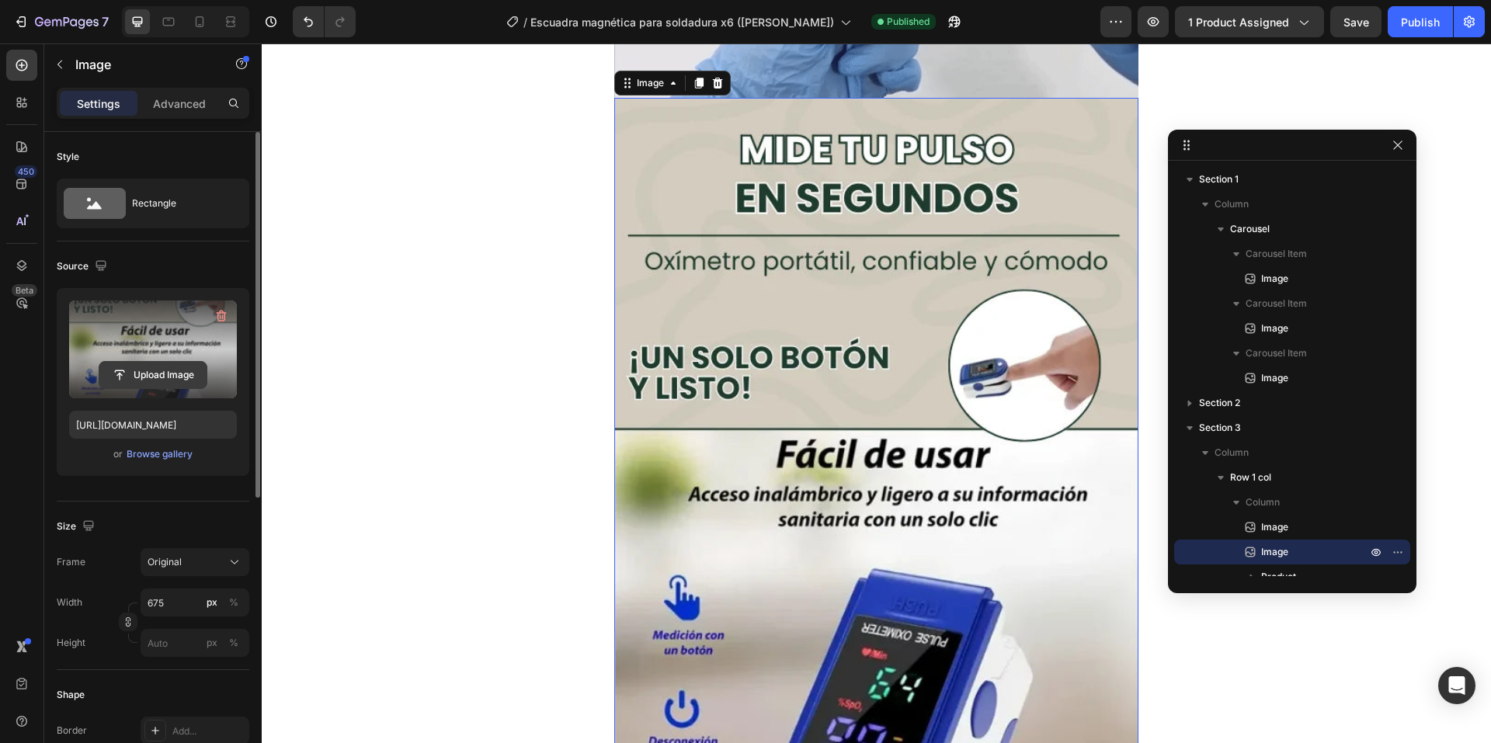
click at [137, 364] on input "file" at bounding box center [152, 375] width 107 height 26
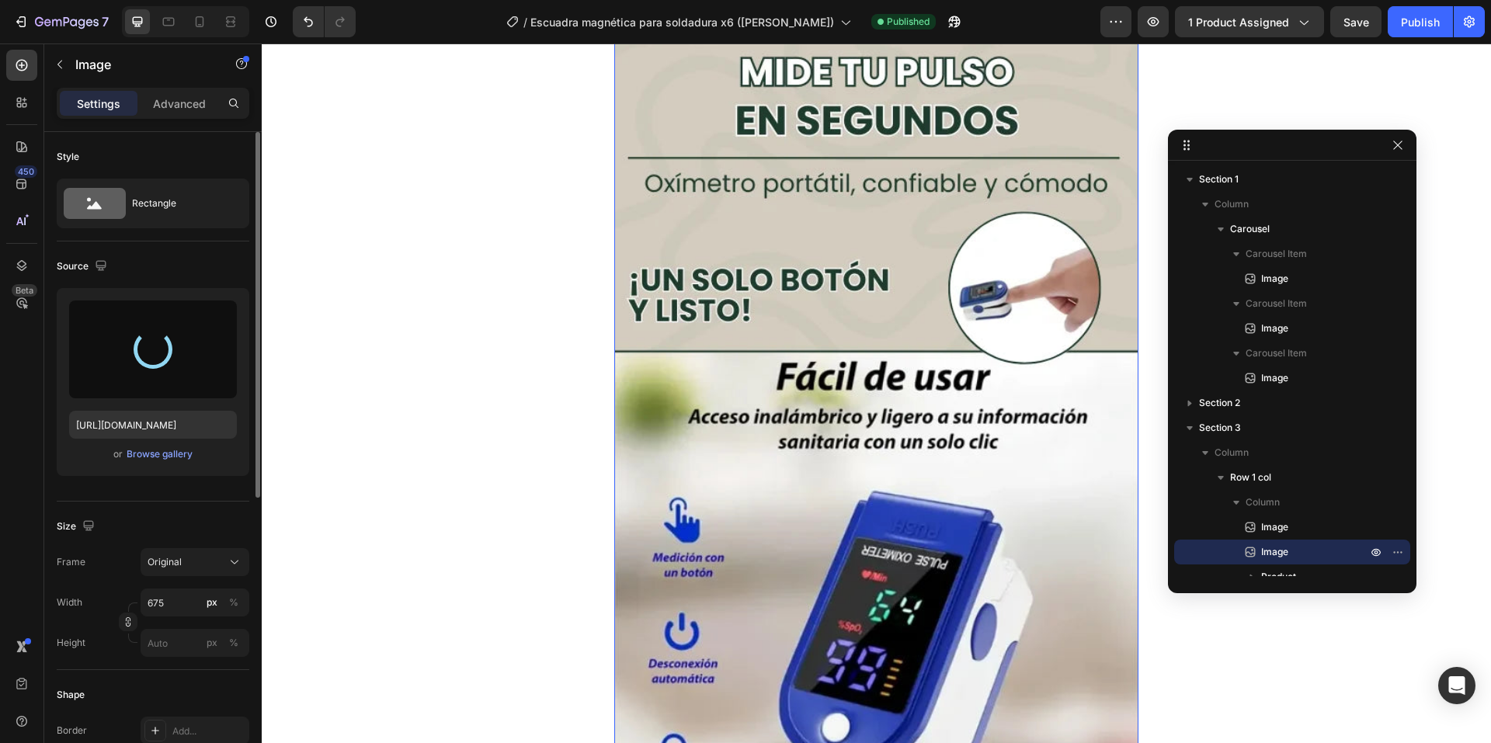
scroll to position [1087, 0]
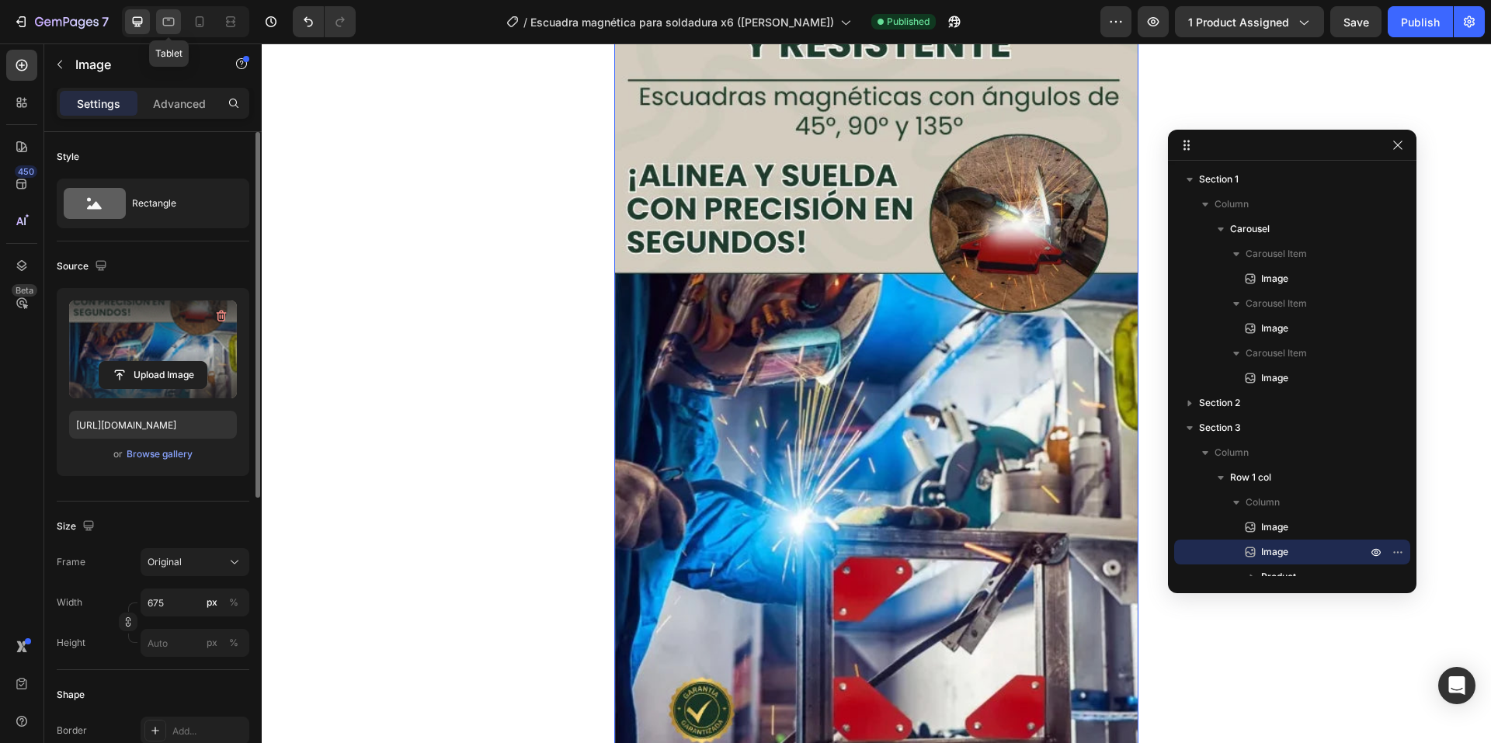
click at [169, 22] on icon at bounding box center [169, 22] width 16 height 16
type input "[URL][DOMAIN_NAME]"
type input "100"
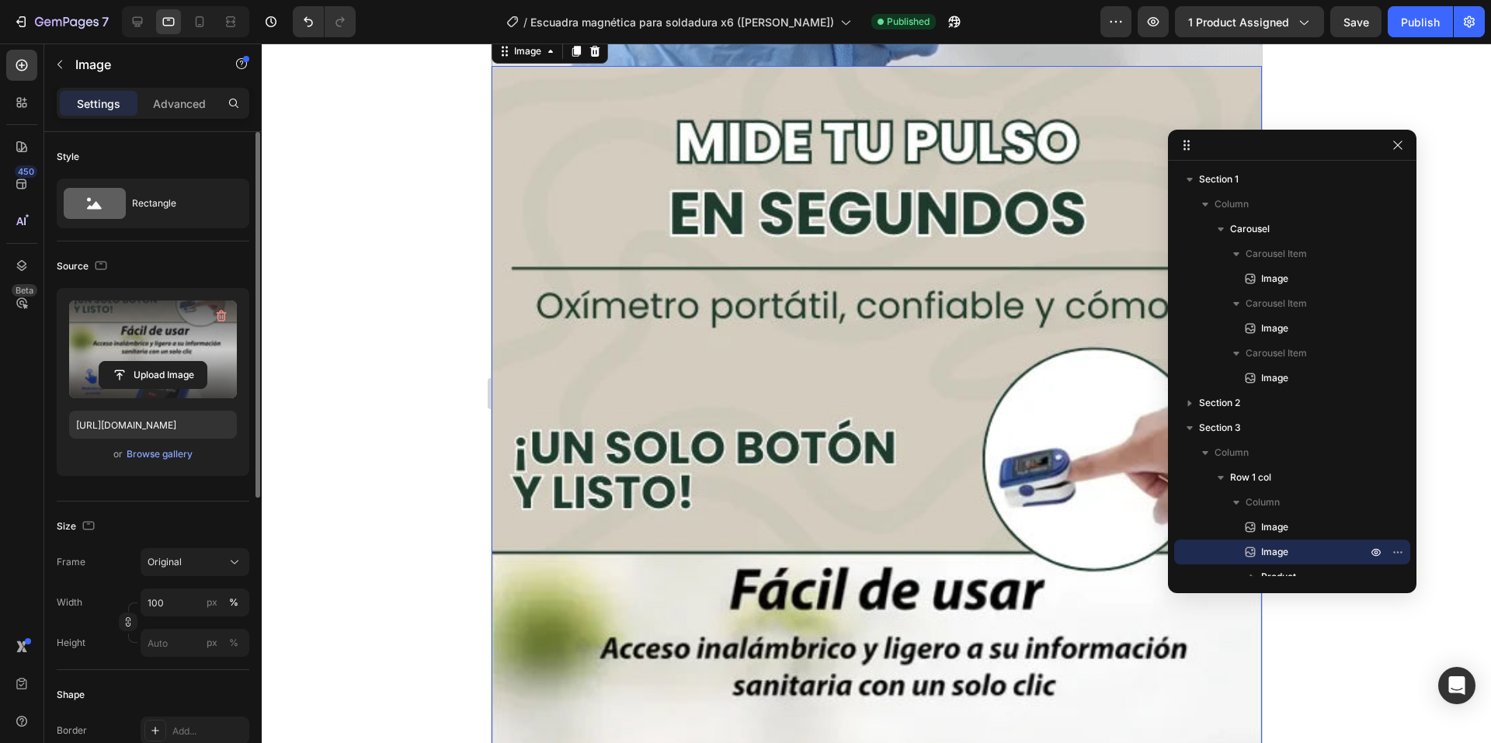
scroll to position [1049, 0]
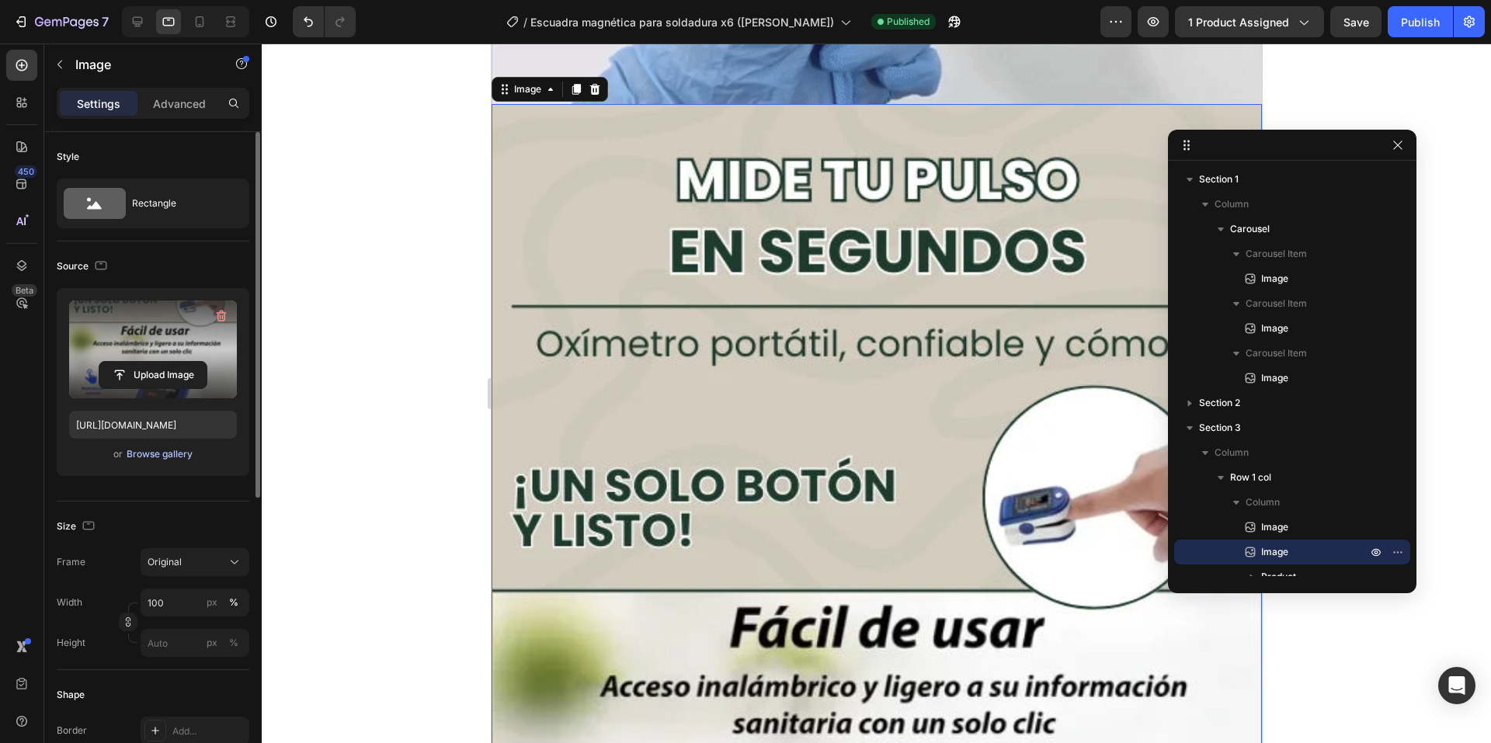
click at [158, 450] on div "Browse gallery" at bounding box center [160, 454] width 66 height 14
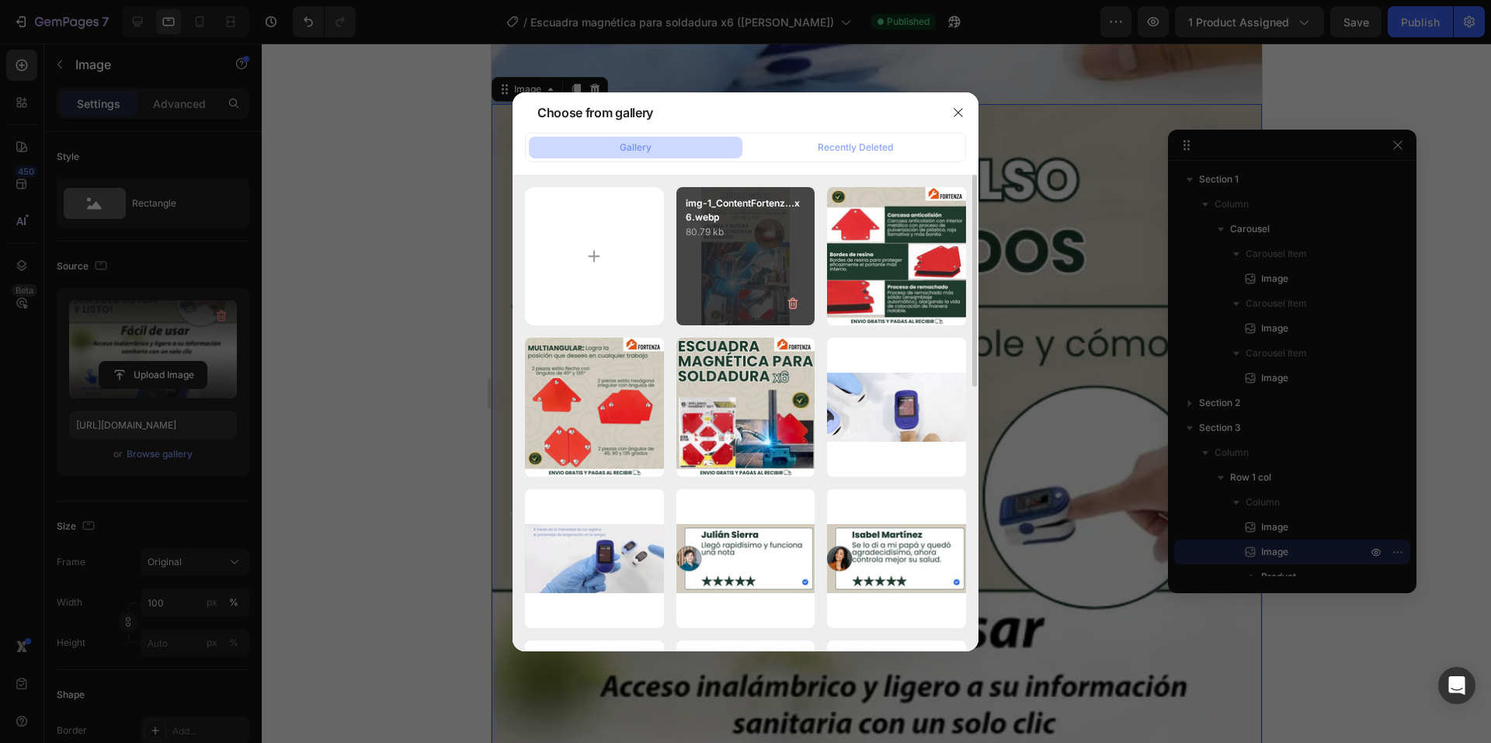
click at [697, 241] on div "img-1_ContentFortenz...x6.webp 80.79 kb" at bounding box center [745, 256] width 139 height 139
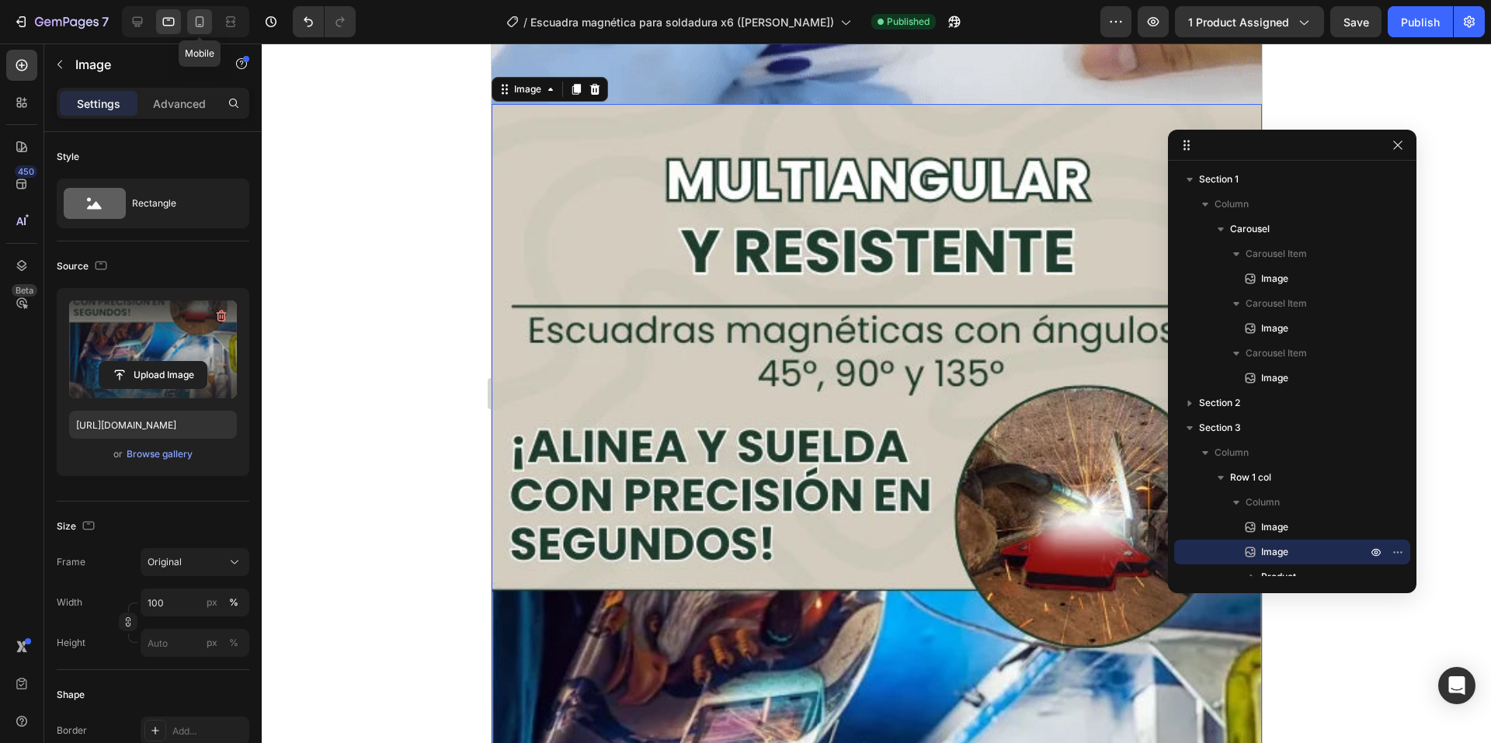
click at [201, 23] on icon at bounding box center [200, 22] width 16 height 16
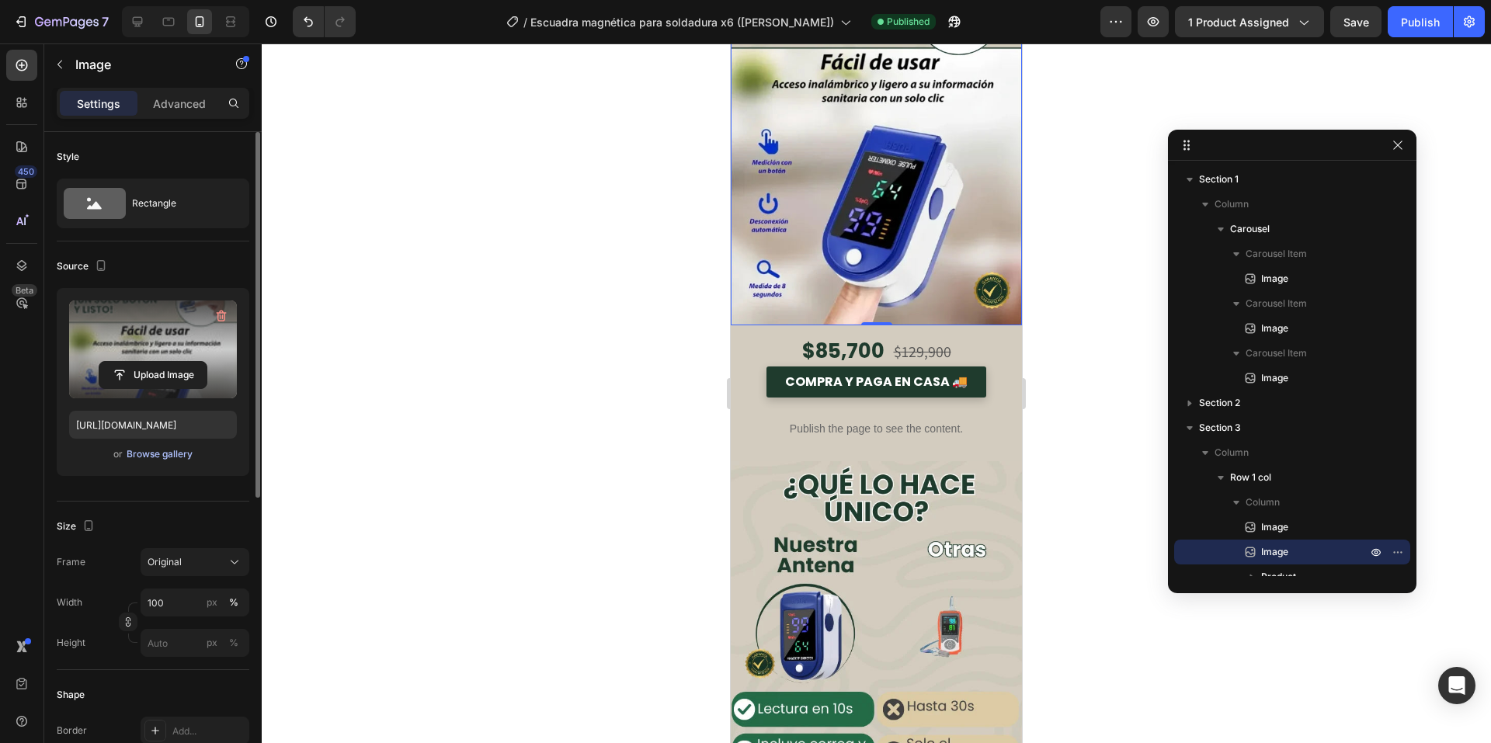
scroll to position [810, 0]
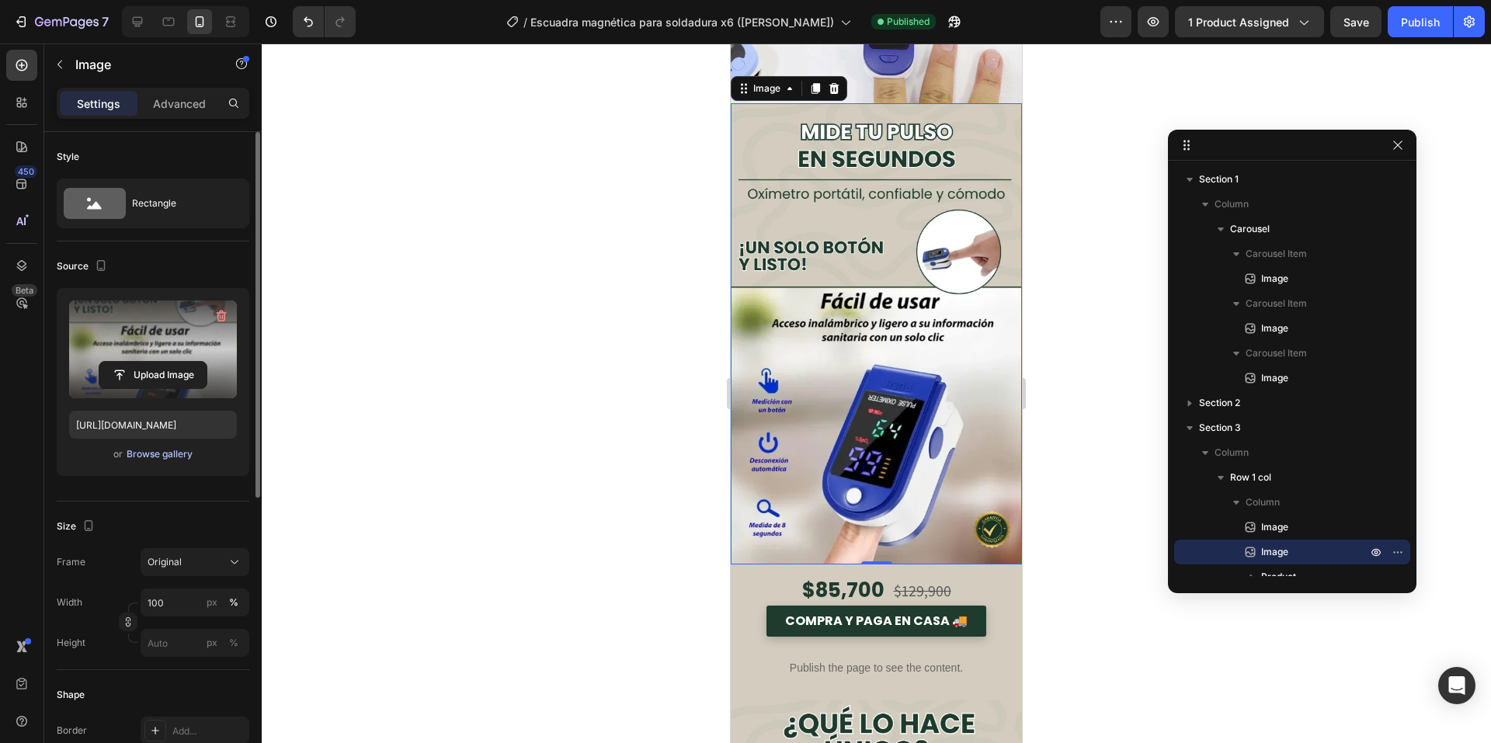
click at [167, 454] on div "Browse gallery" at bounding box center [160, 454] width 66 height 14
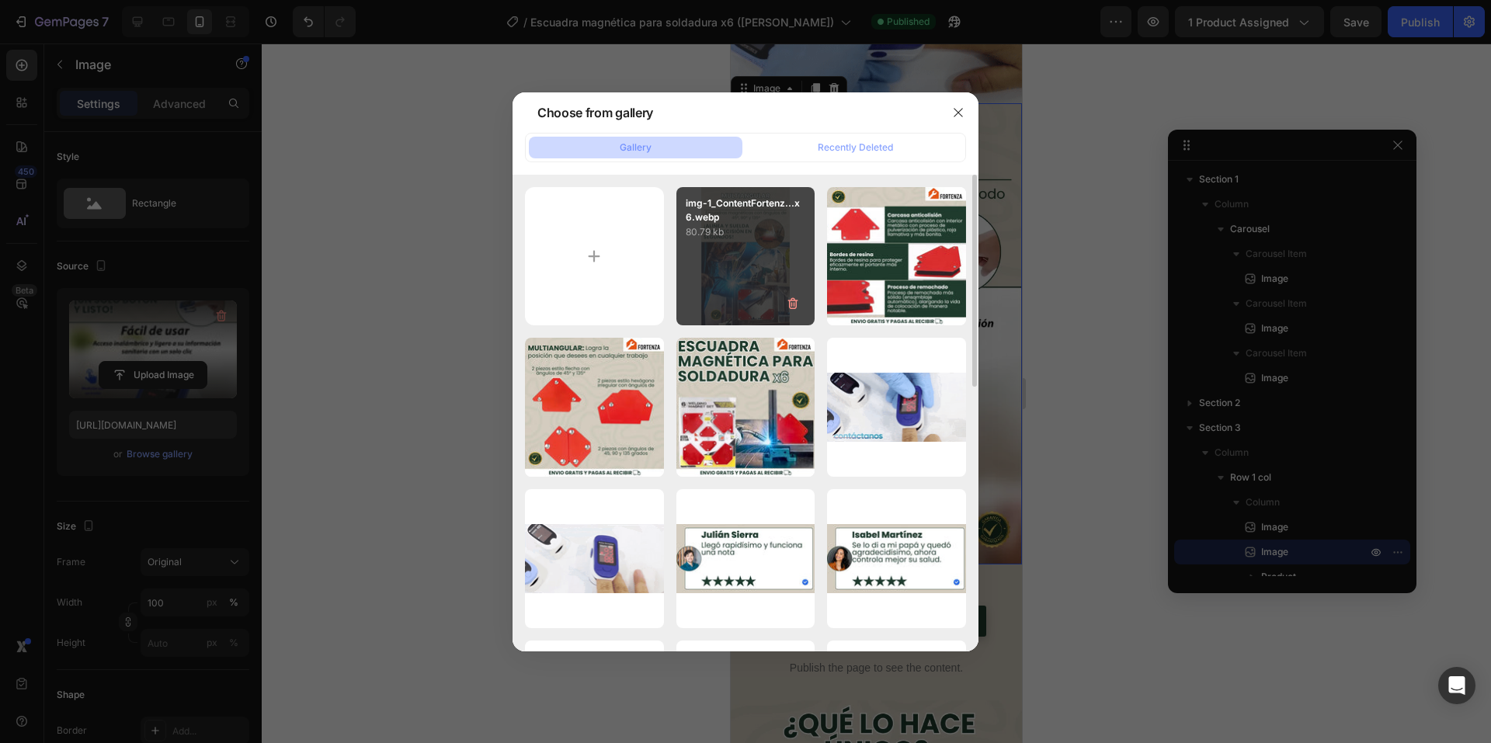
click at [691, 265] on div "img-1_ContentFortenz...x6.webp 80.79 kb" at bounding box center [745, 256] width 139 height 139
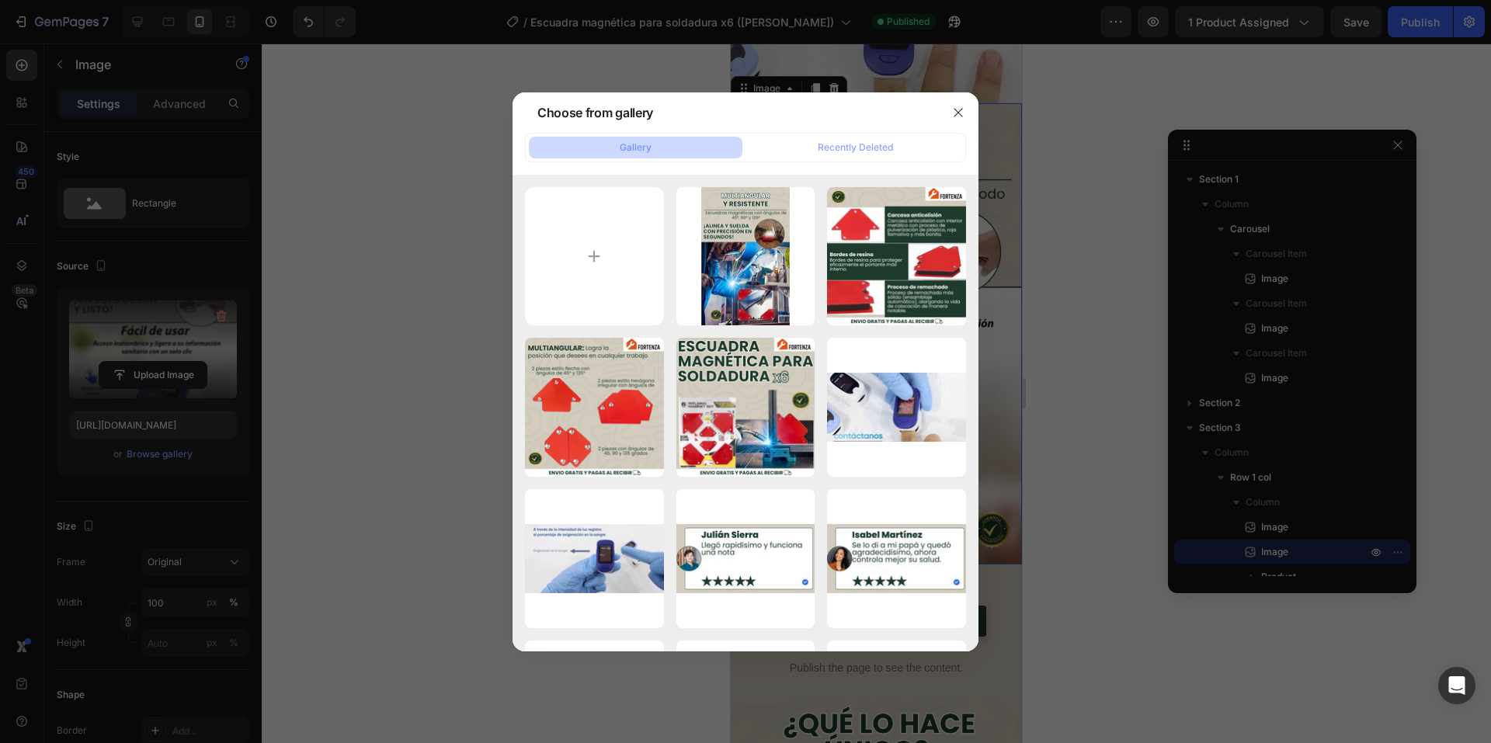
type input "[URL][DOMAIN_NAME]"
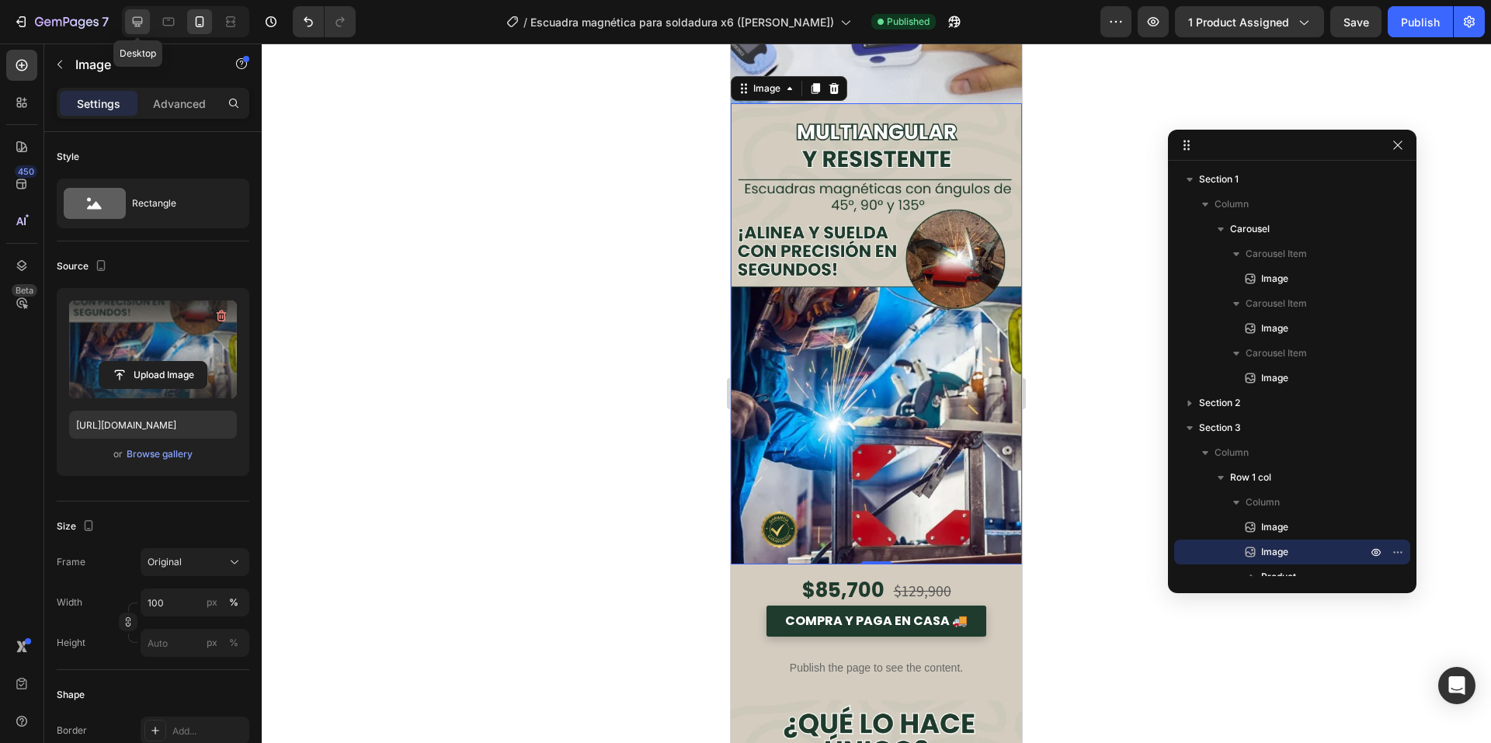
click at [142, 25] on icon at bounding box center [138, 22] width 16 height 16
type input "675"
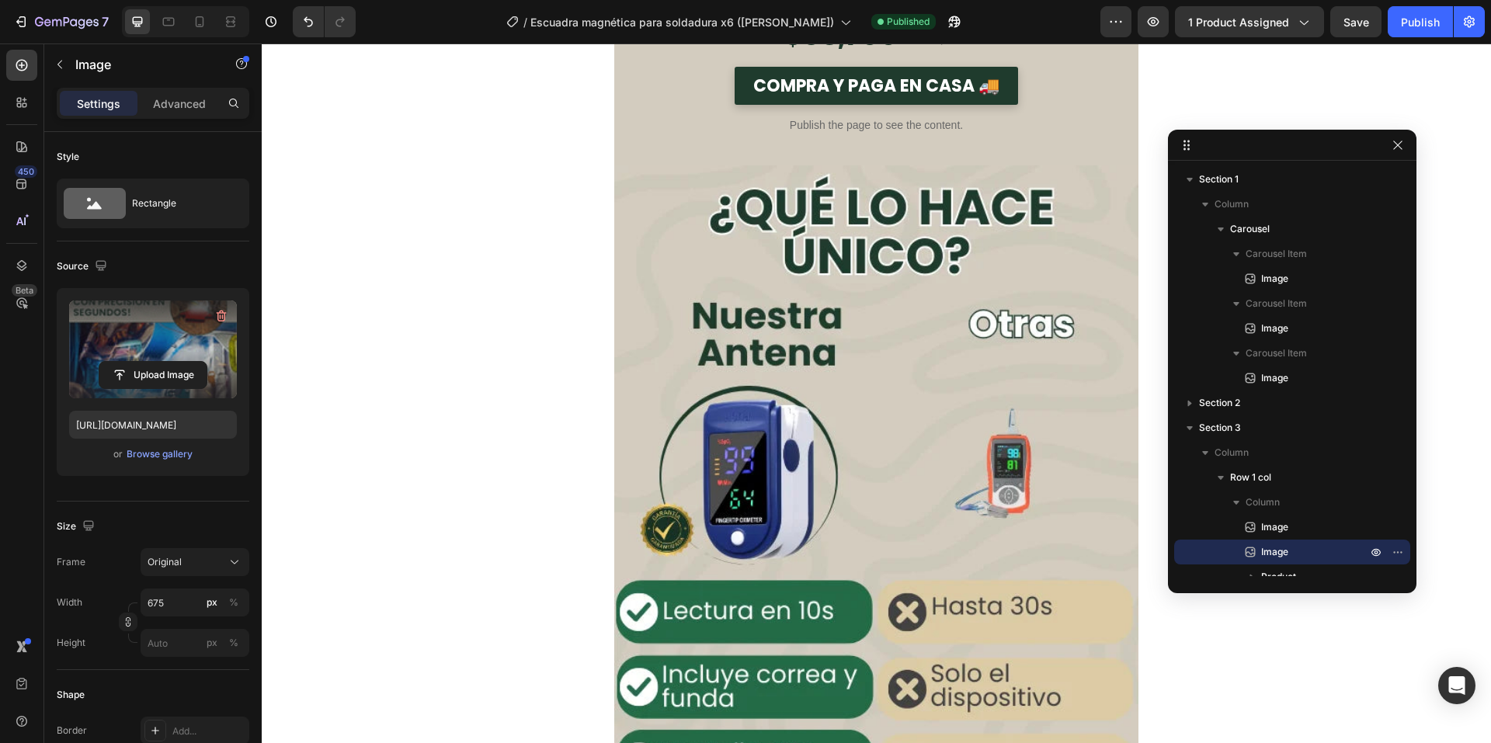
scroll to position [2174, 0]
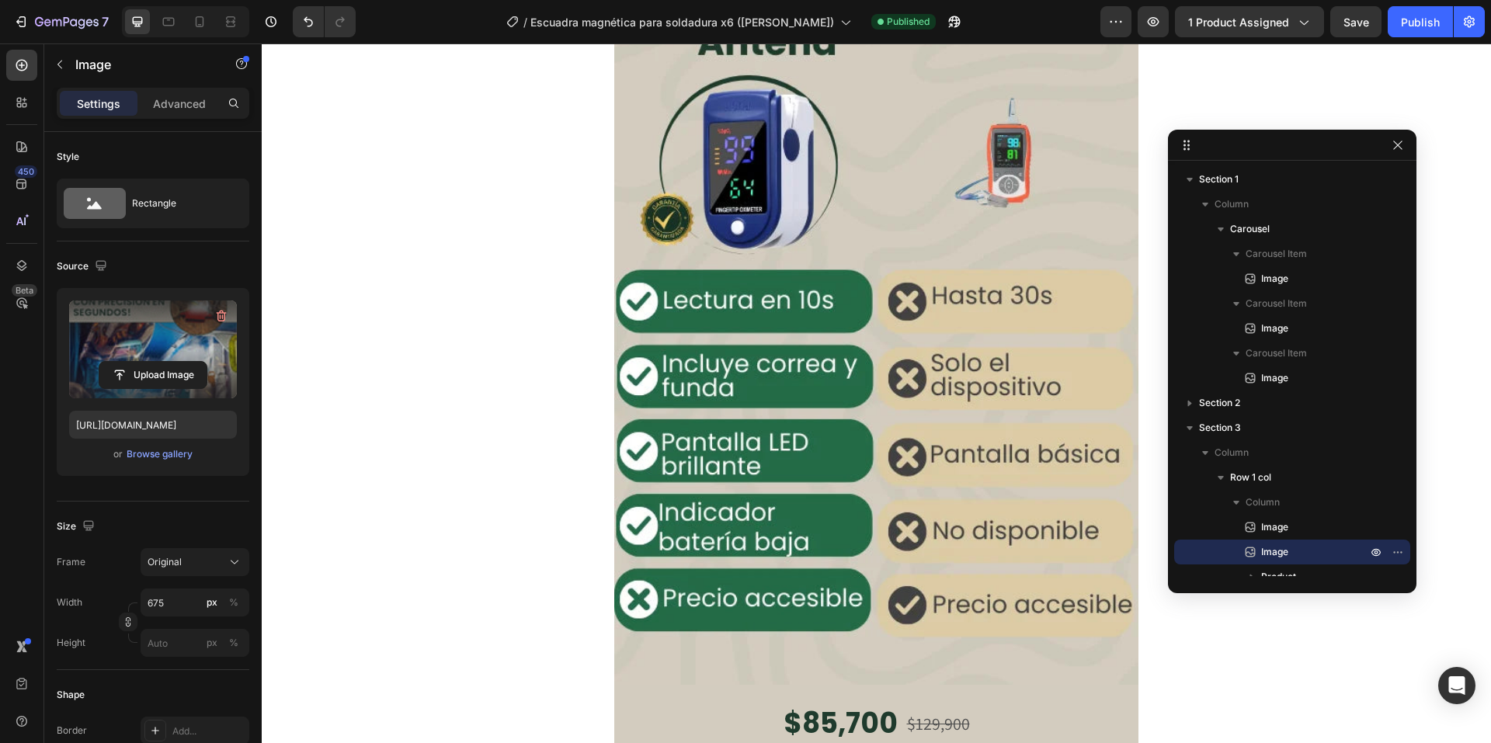
click at [873, 325] on img at bounding box center [876, 270] width 524 height 831
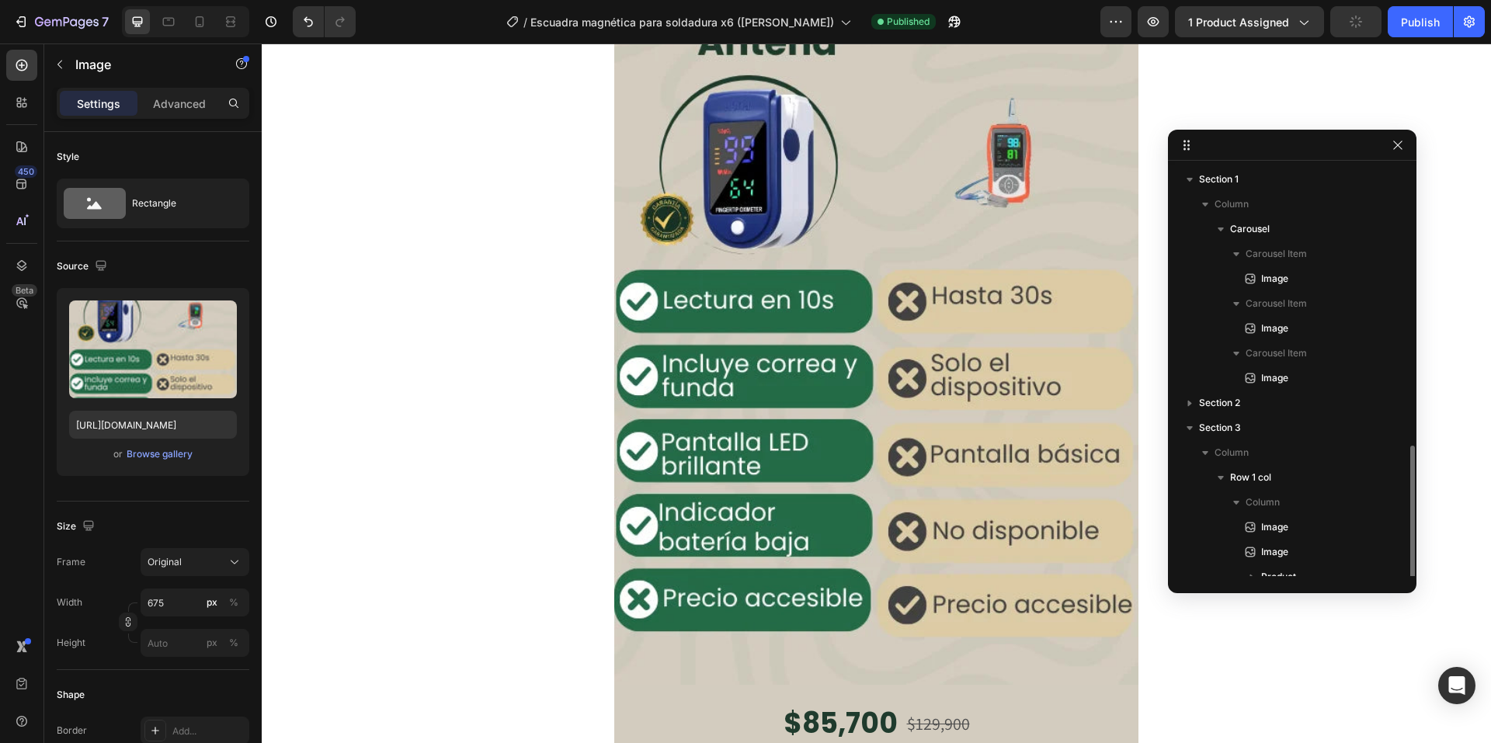
scroll to position [162, 0]
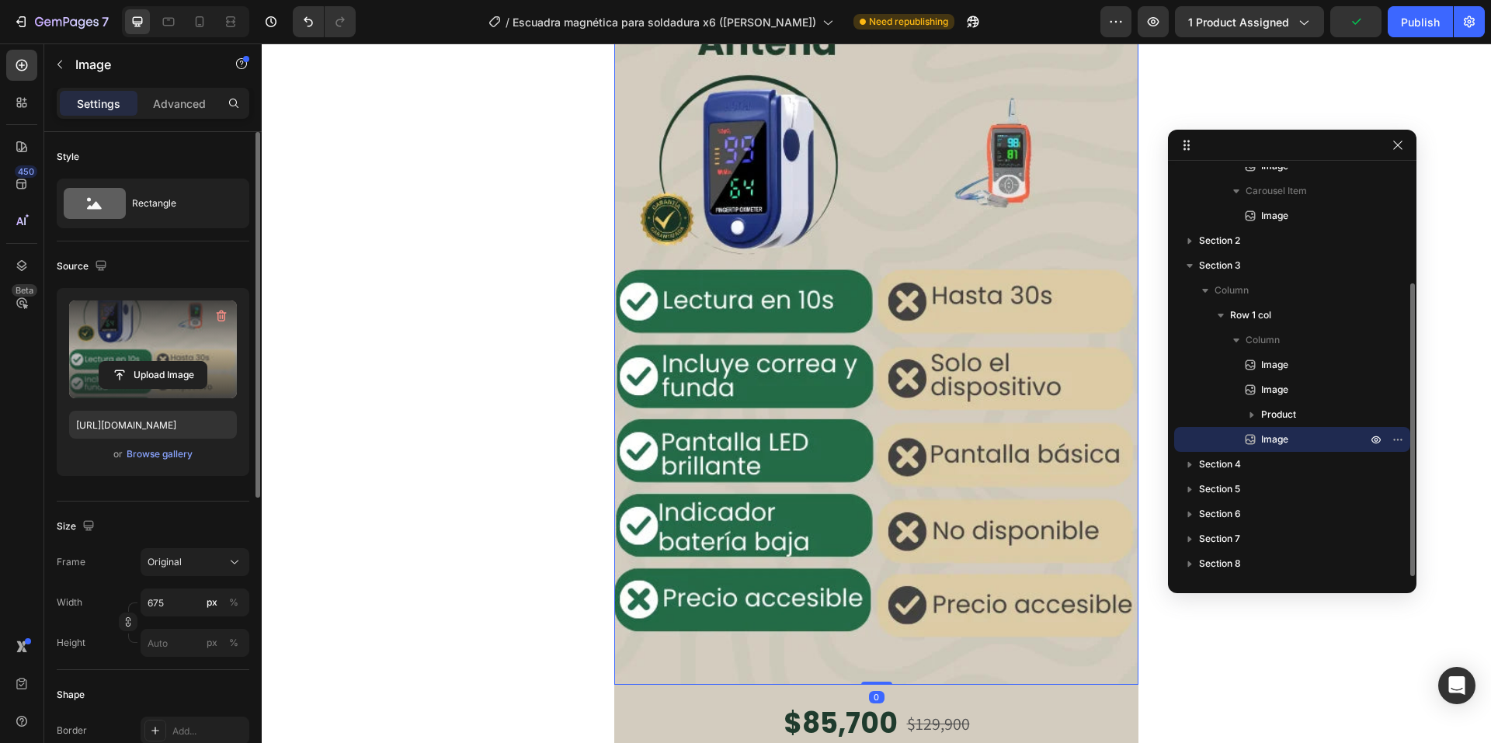
click at [177, 391] on label at bounding box center [153, 350] width 168 height 98
click at [177, 388] on input "file" at bounding box center [152, 375] width 107 height 26
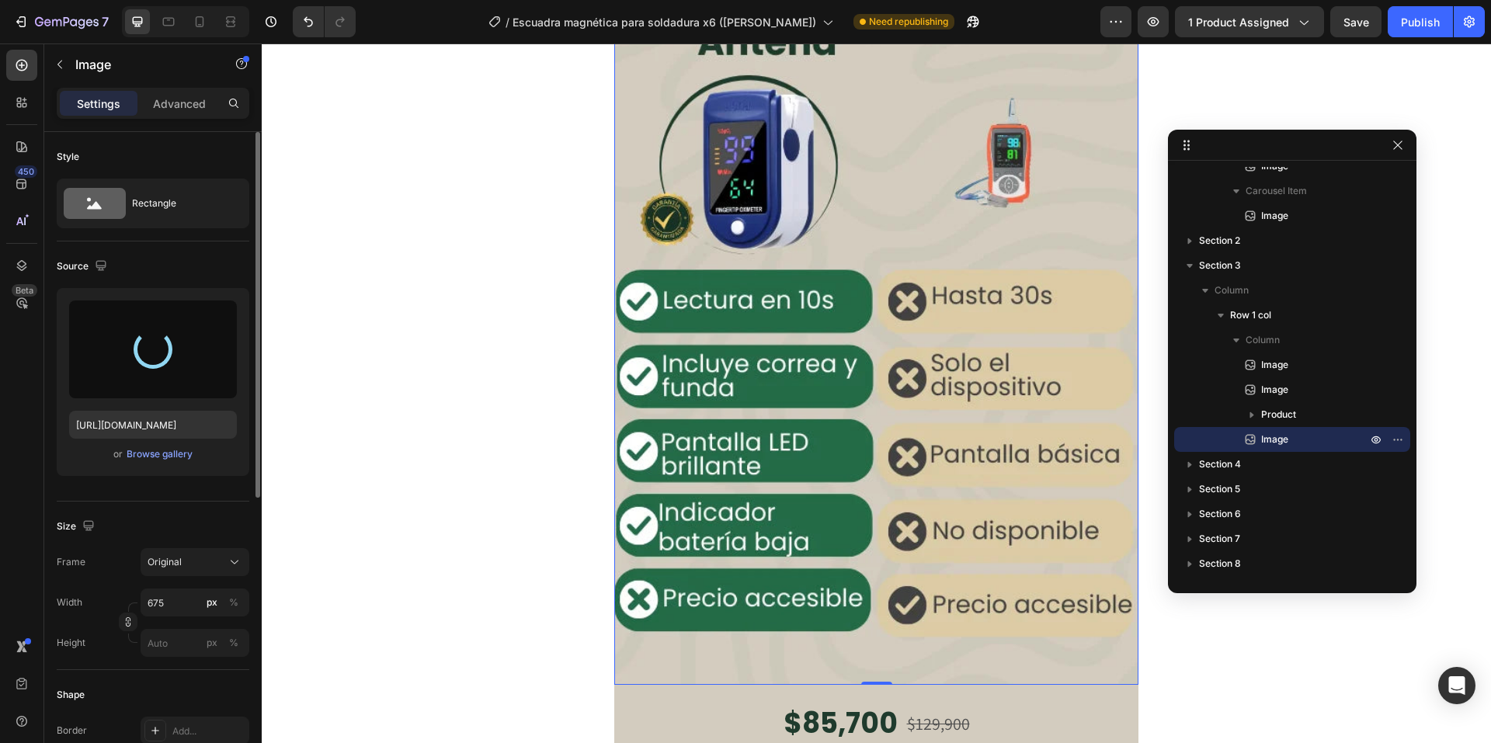
type input "[URL][DOMAIN_NAME]"
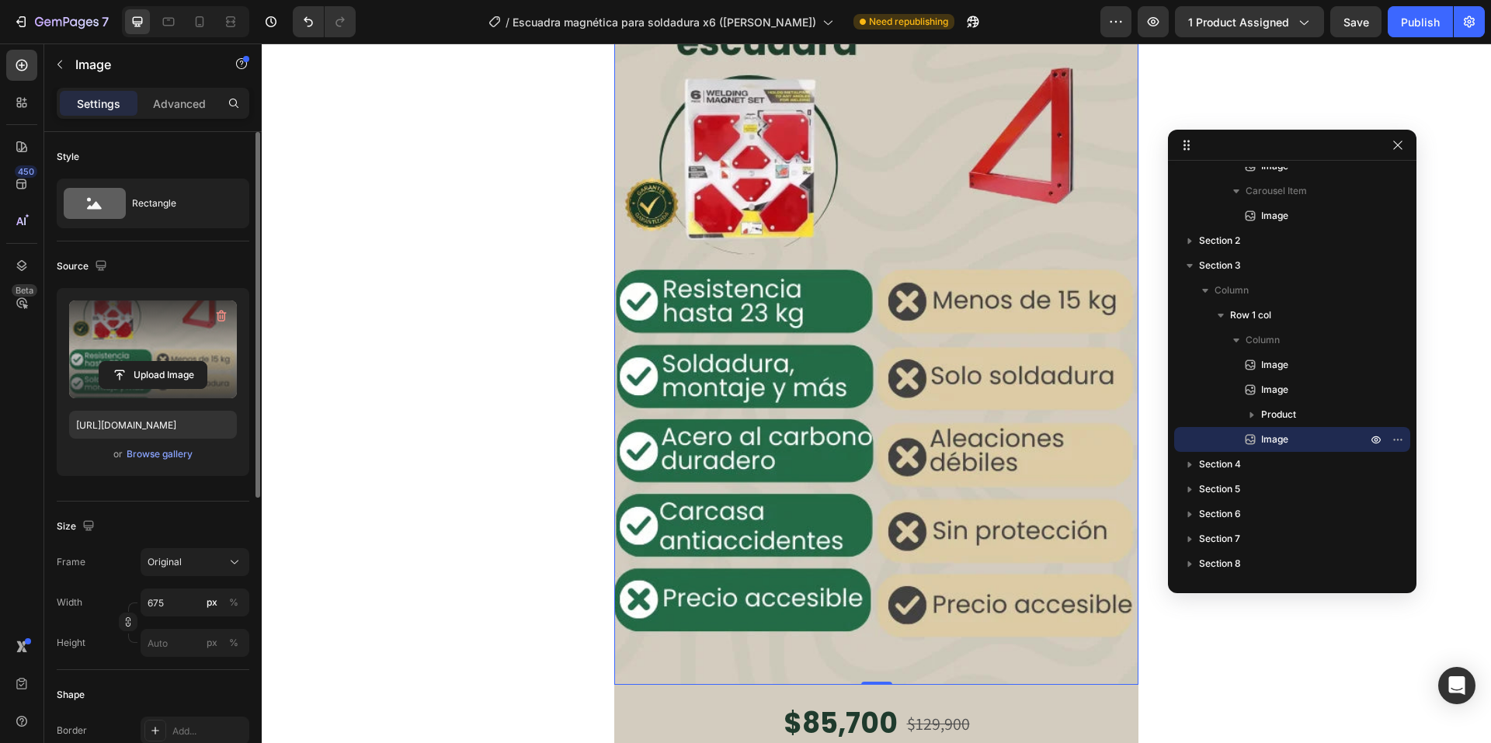
click at [182, 22] on div at bounding box center [185, 21] width 127 height 31
click at [174, 26] on icon at bounding box center [169, 22] width 16 height 16
type input "100"
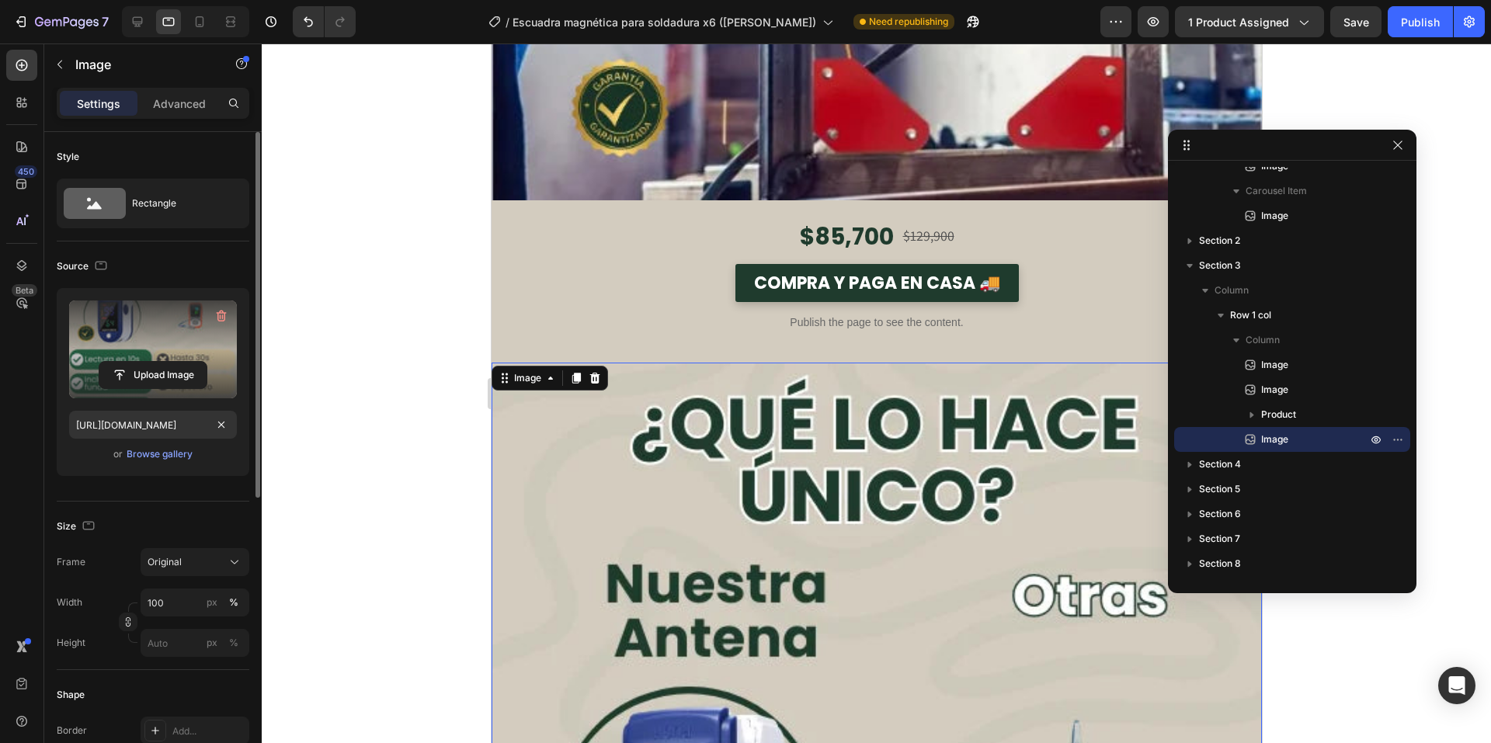
scroll to position [2413, 0]
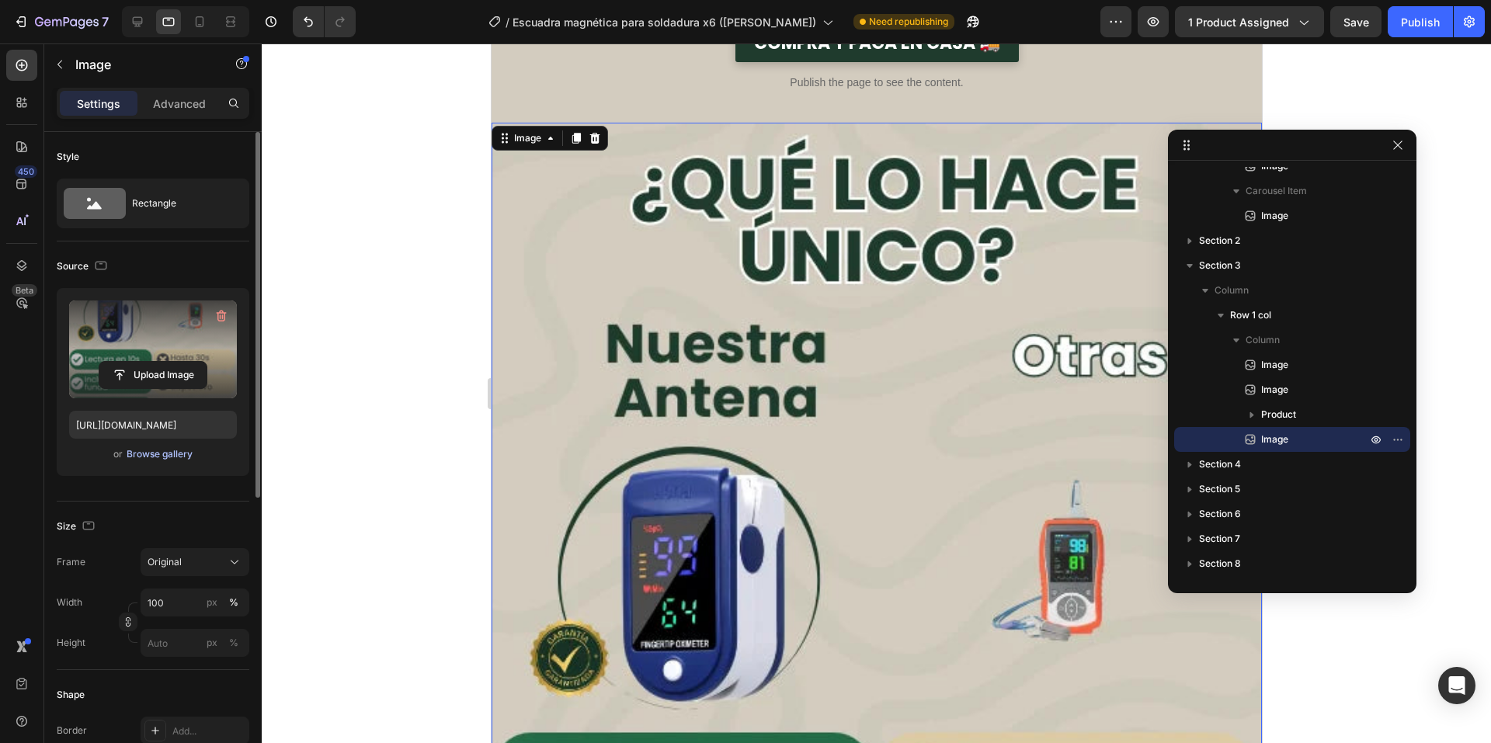
click at [181, 453] on div "Browse gallery" at bounding box center [160, 454] width 66 height 14
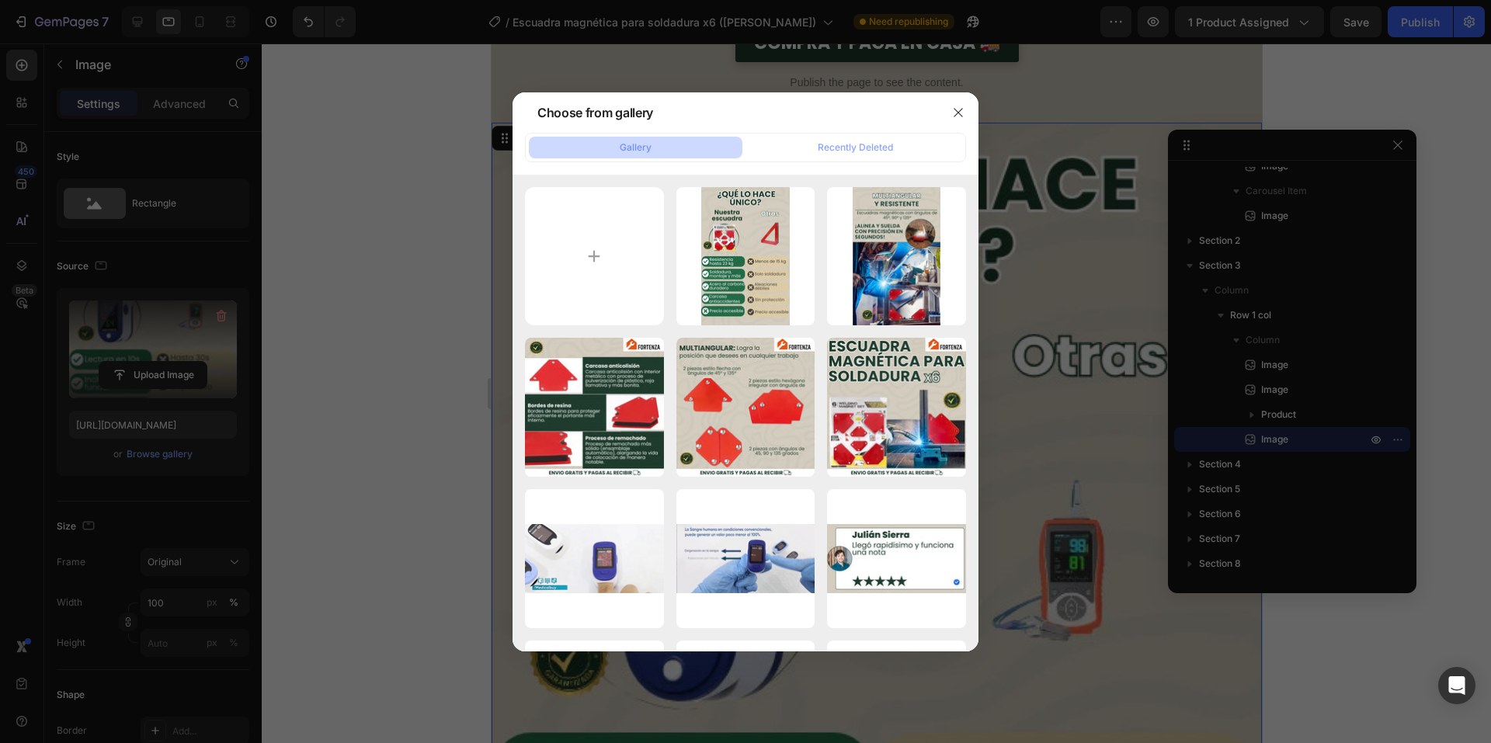
drag, startPoint x: 720, startPoint y: 255, endPoint x: 358, endPoint y: 160, distance: 374.2
click at [0, 0] on div "img-2_ContentFortenz...x6.webp 56.42 kb" at bounding box center [0, 0] width 0 height 0
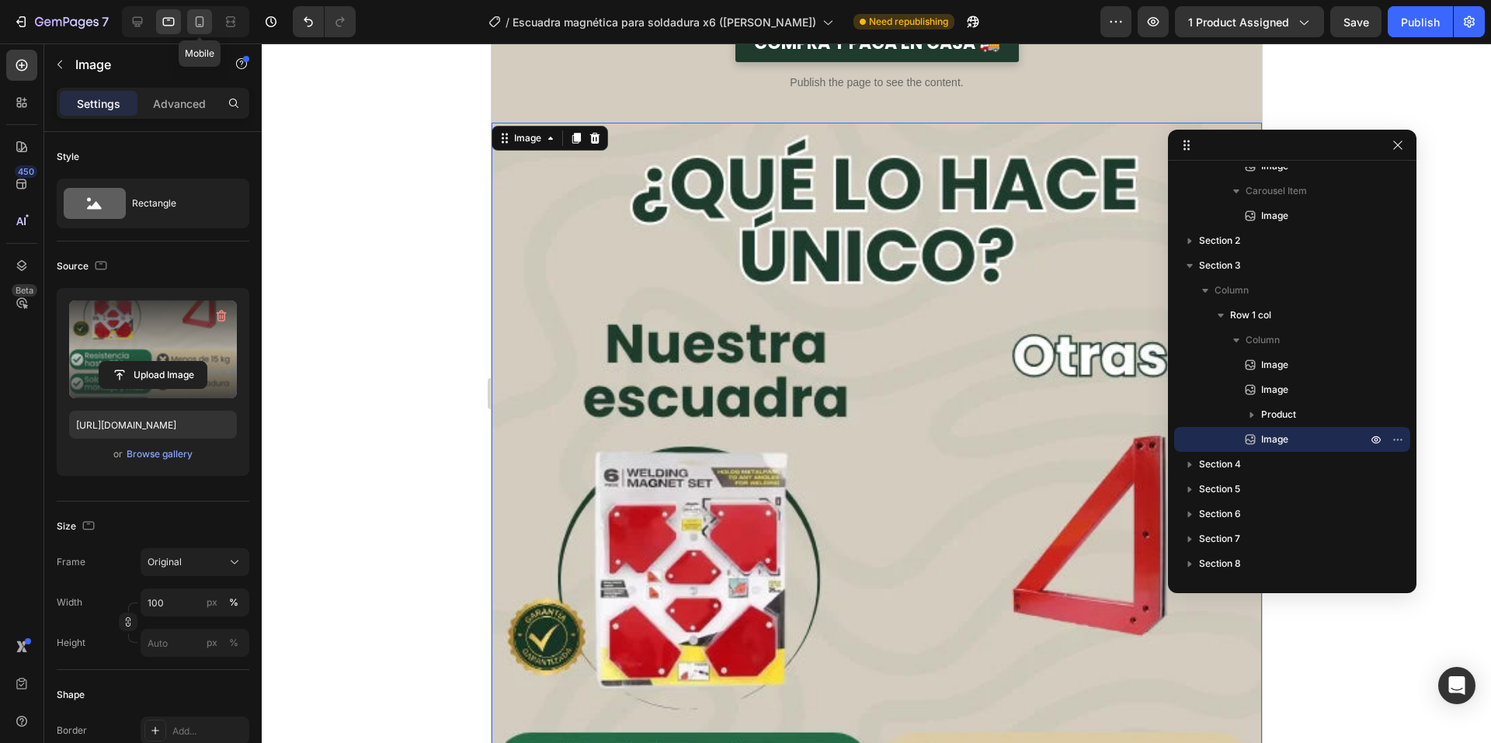
click at [199, 26] on icon at bounding box center [200, 21] width 9 height 11
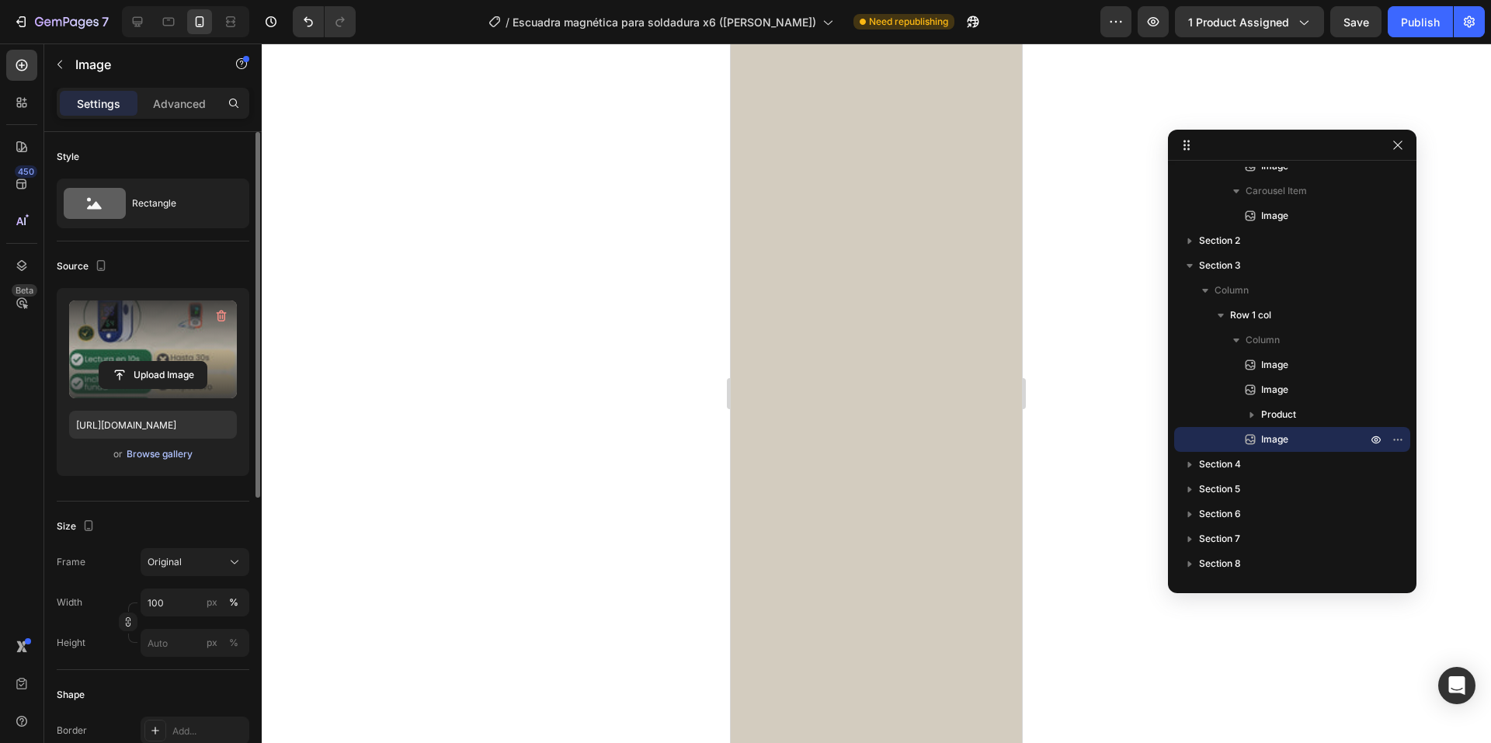
click at [188, 454] on div "Browse gallery" at bounding box center [160, 454] width 66 height 14
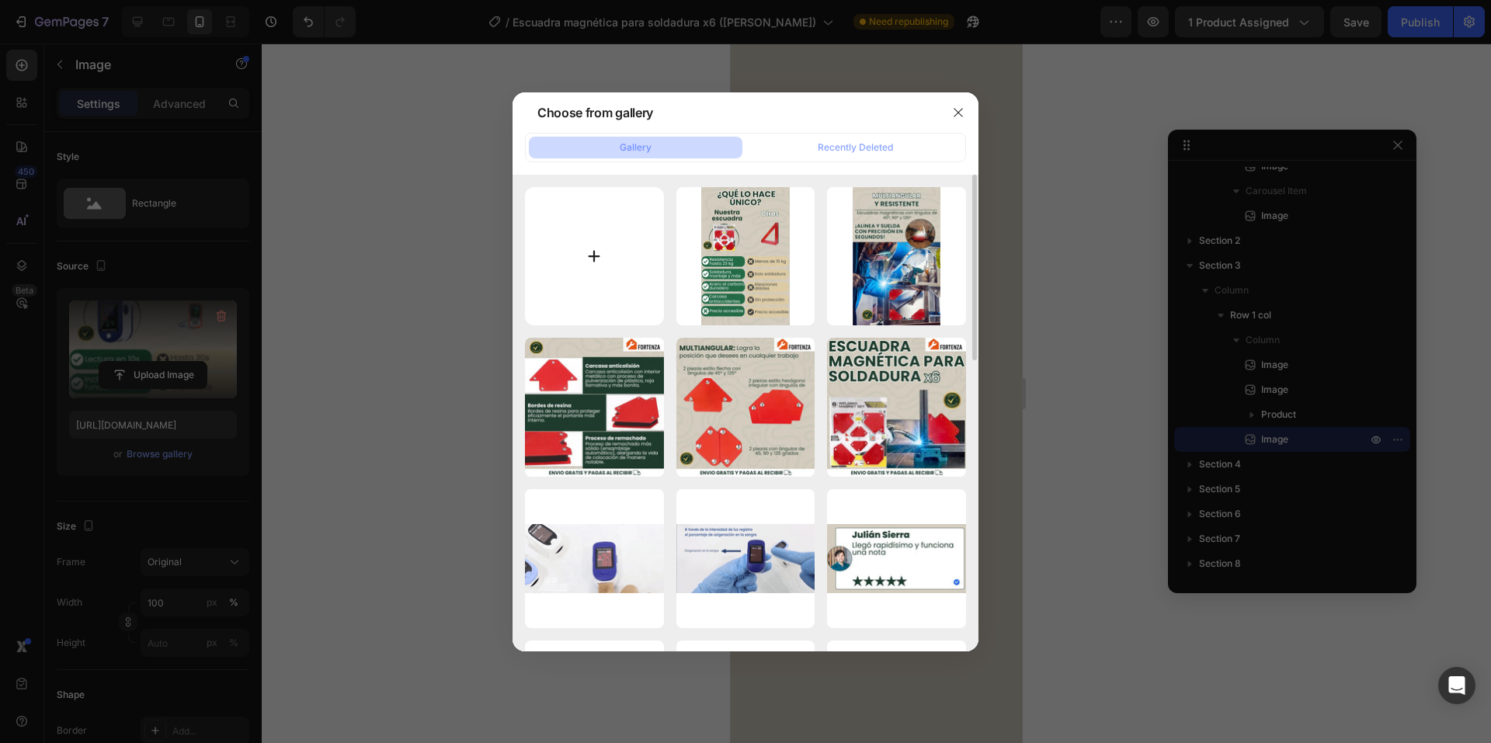
click at [652, 263] on input "file" at bounding box center [594, 256] width 139 height 139
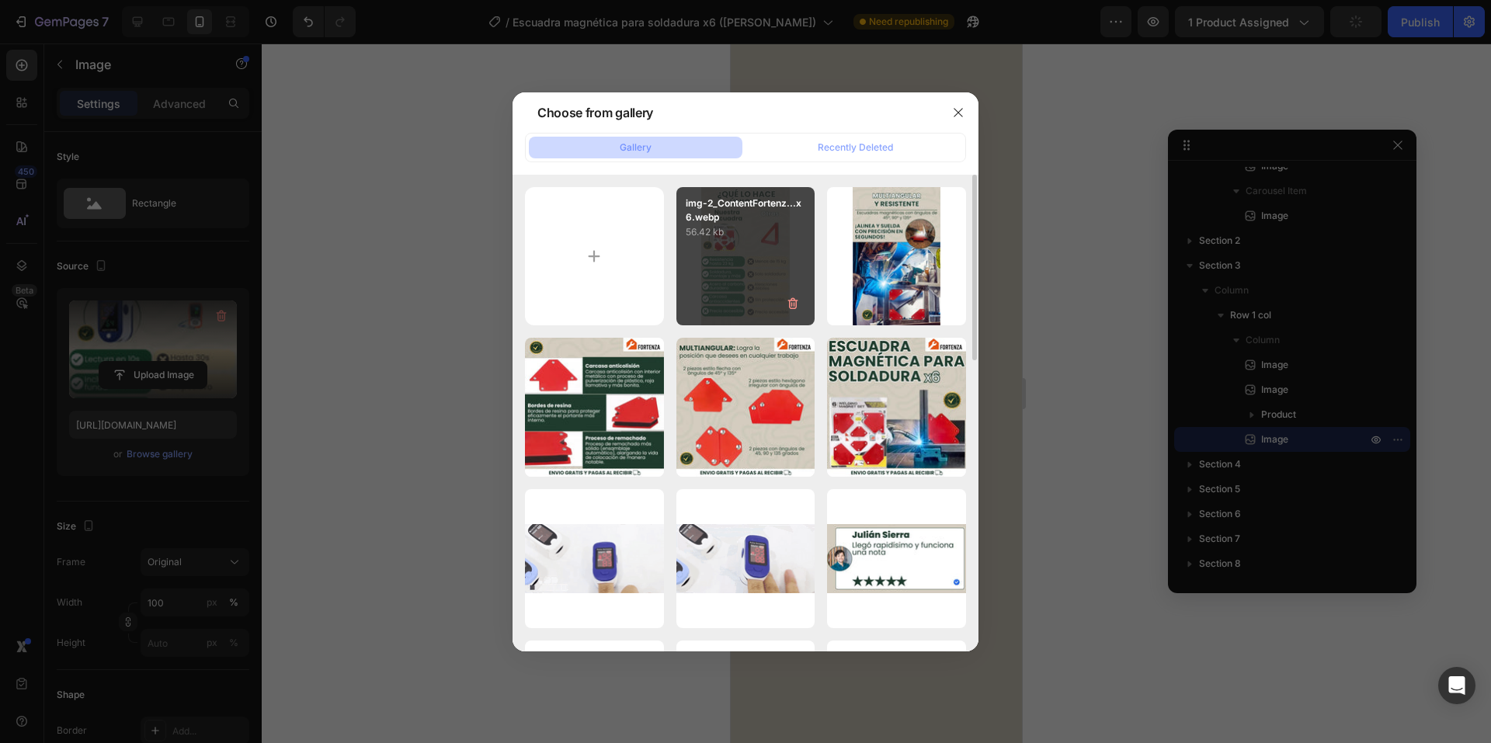
click at [733, 273] on div "img-2_ContentFortenz...x6.webp 56.42 kb" at bounding box center [745, 256] width 139 height 139
type input "[URL][DOMAIN_NAME]"
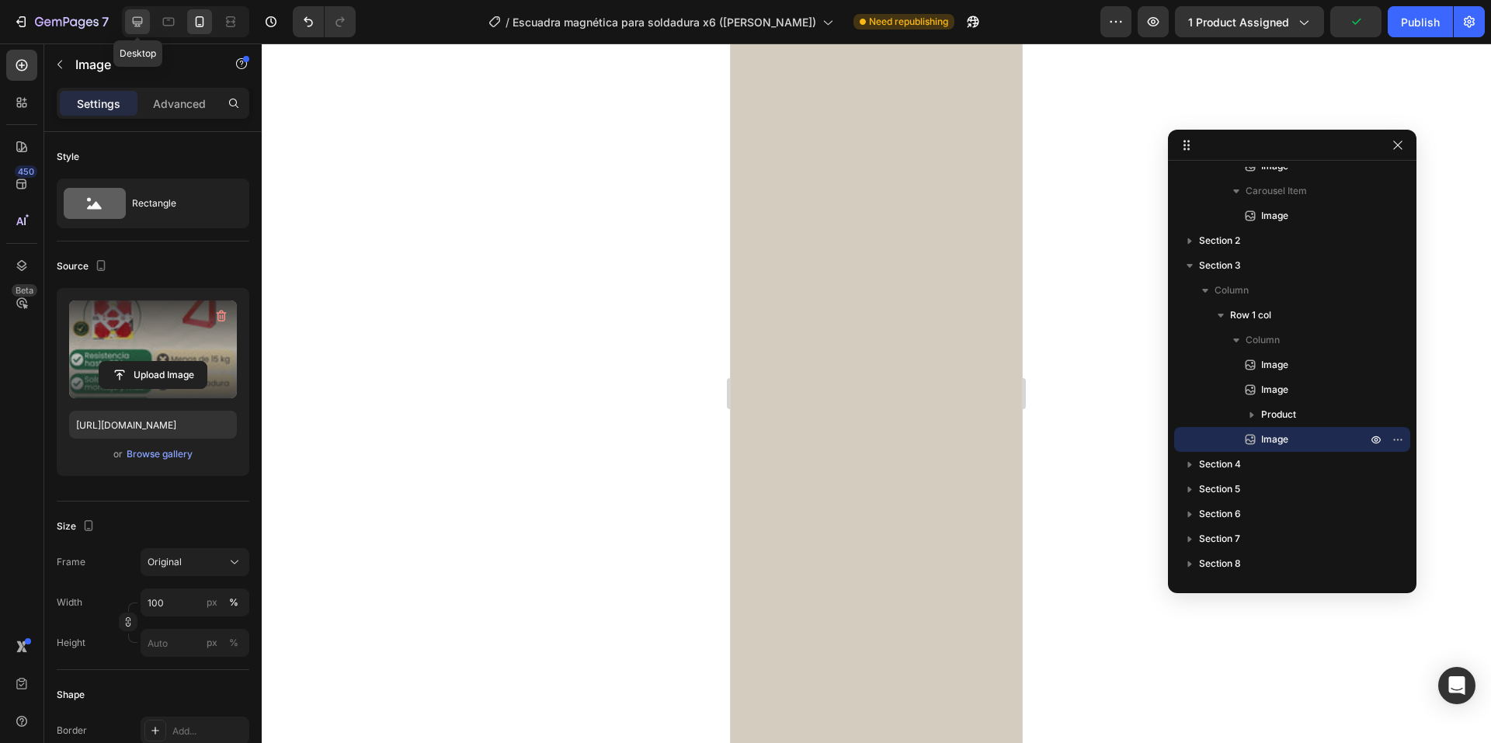
click at [137, 31] on div at bounding box center [137, 21] width 25 height 25
type input "675"
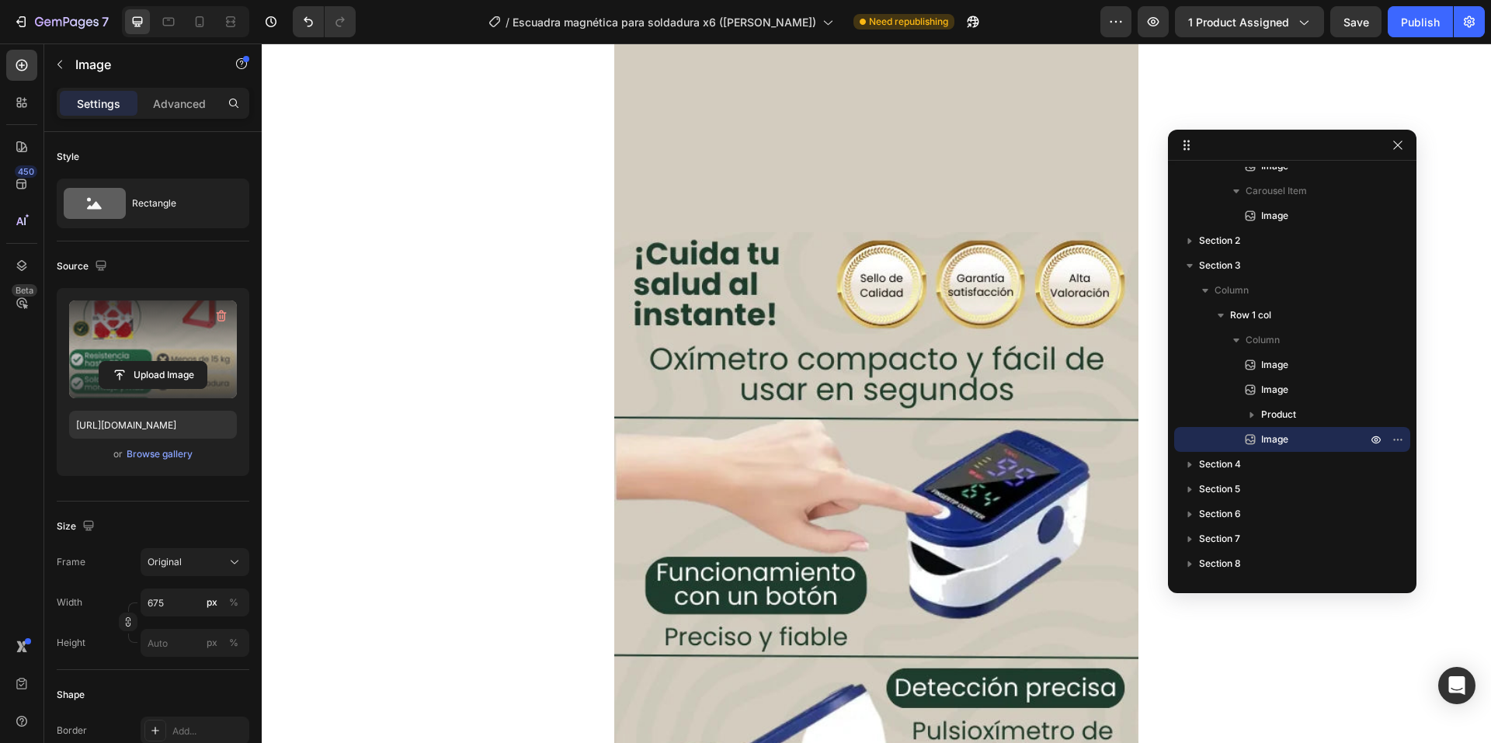
scroll to position [3184, 0]
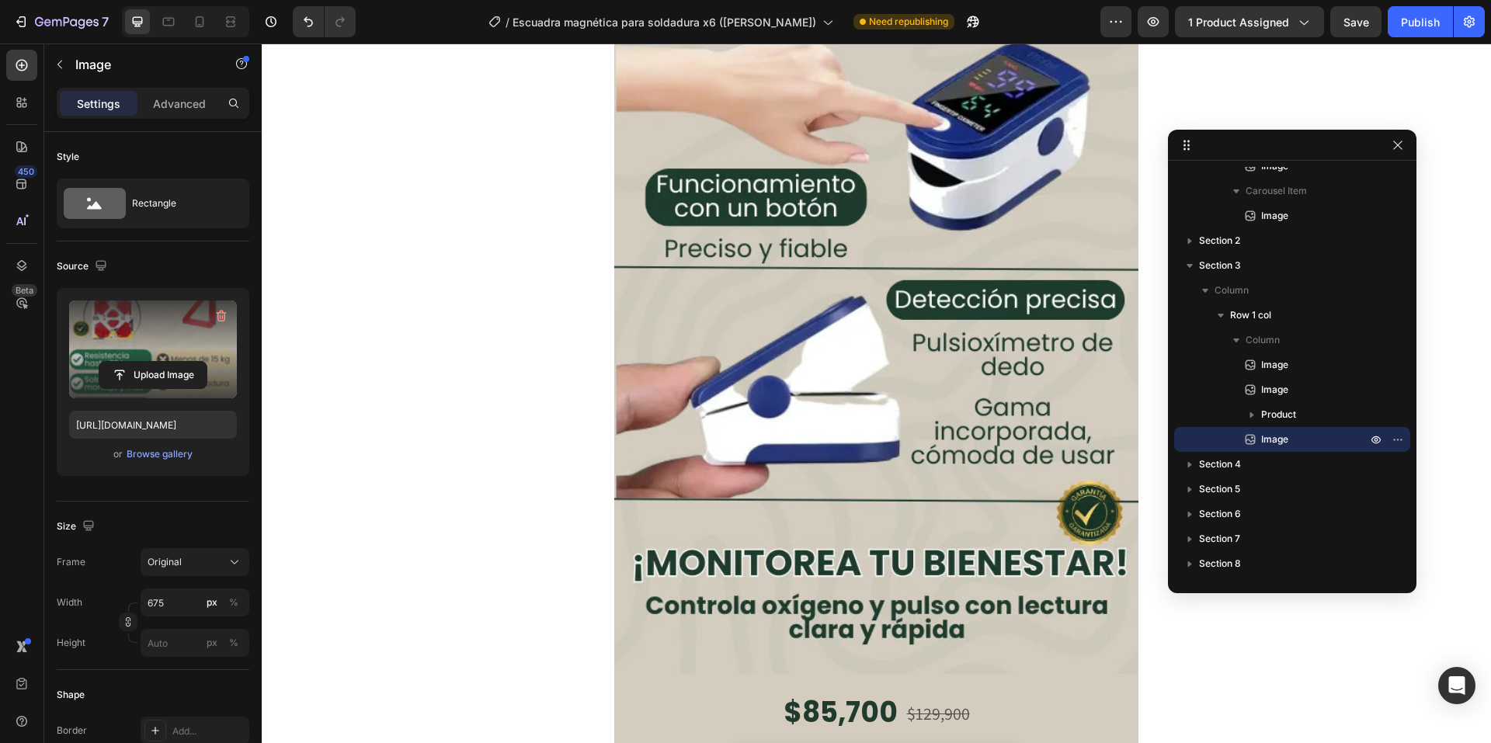
click at [825, 320] on img at bounding box center [876, 259] width 524 height 831
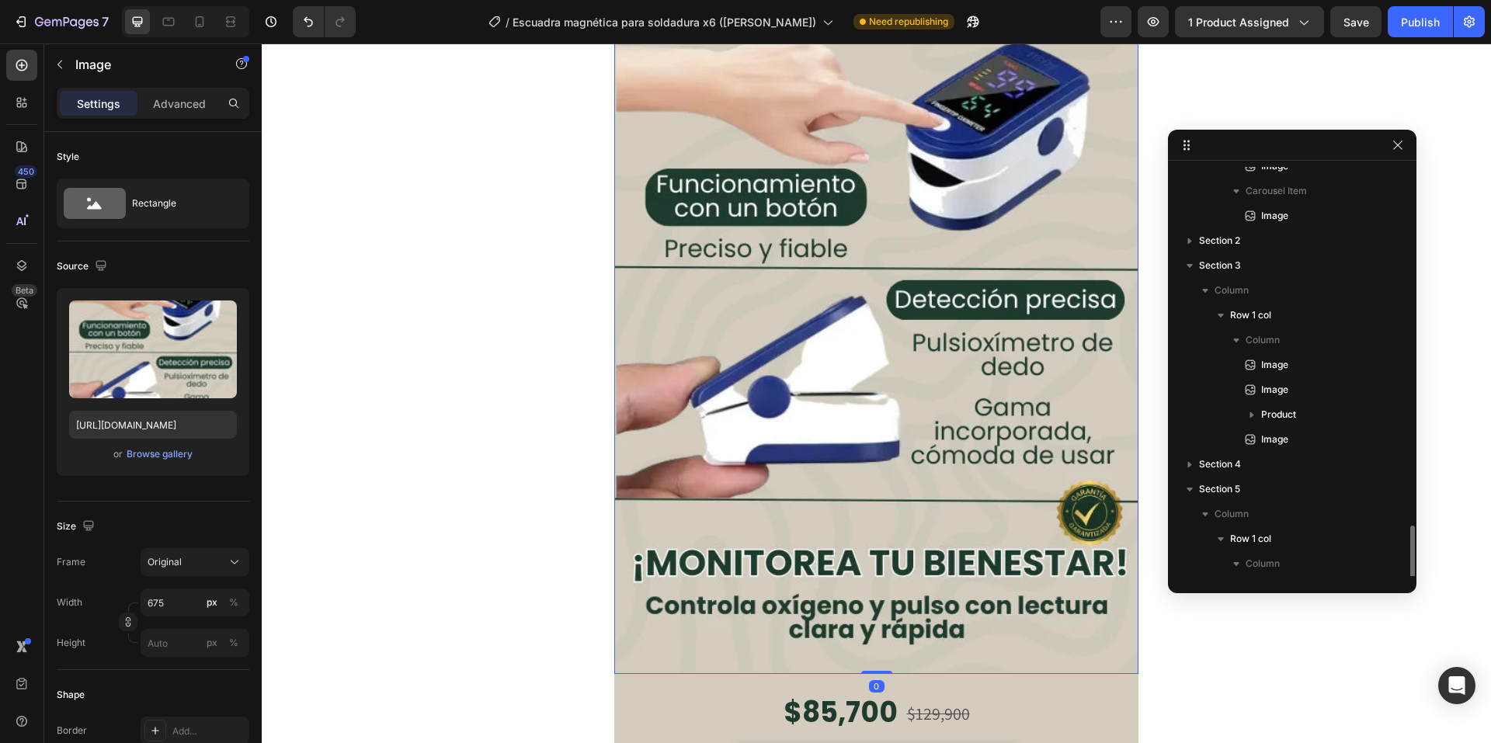
scroll to position [336, 0]
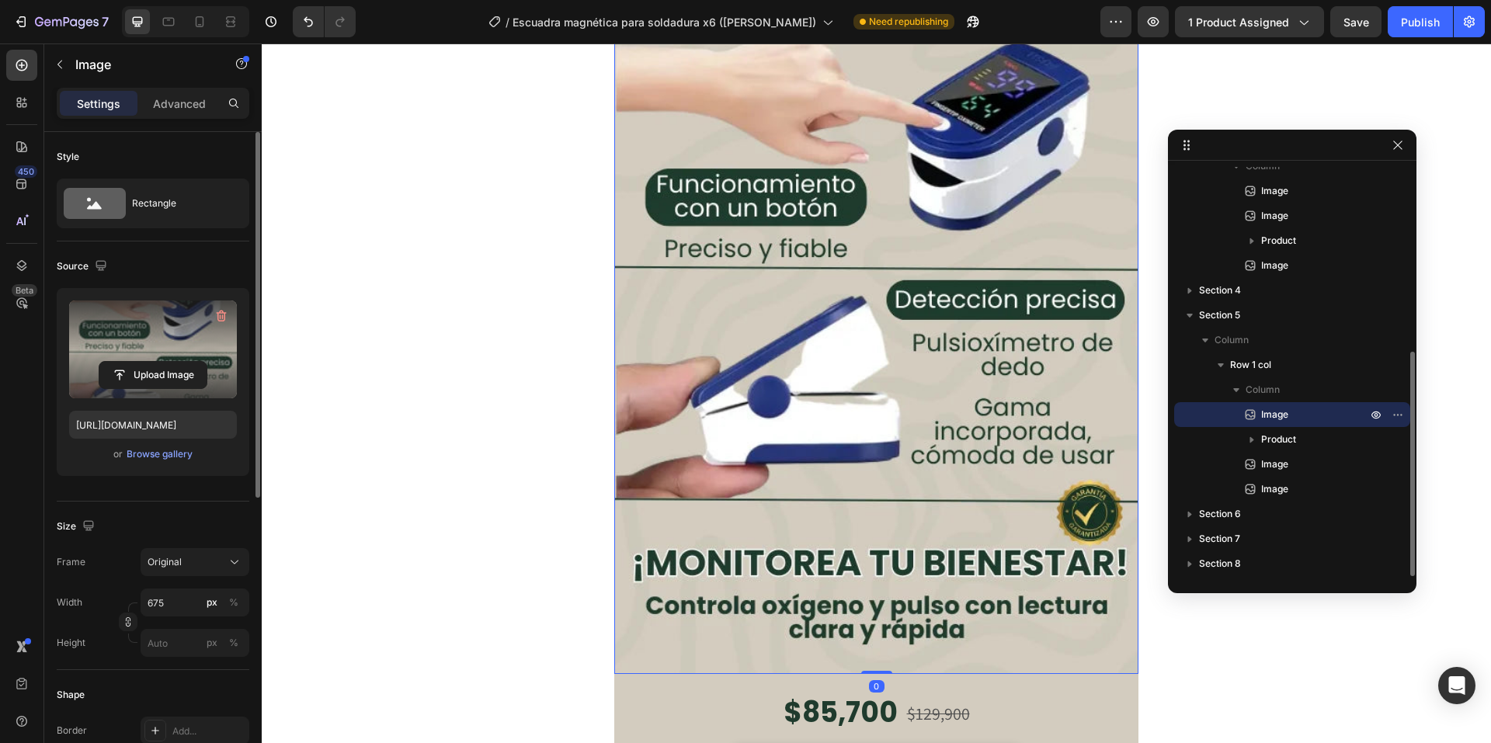
click at [134, 339] on label at bounding box center [153, 350] width 168 height 98
click at [134, 362] on input "file" at bounding box center [152, 375] width 107 height 26
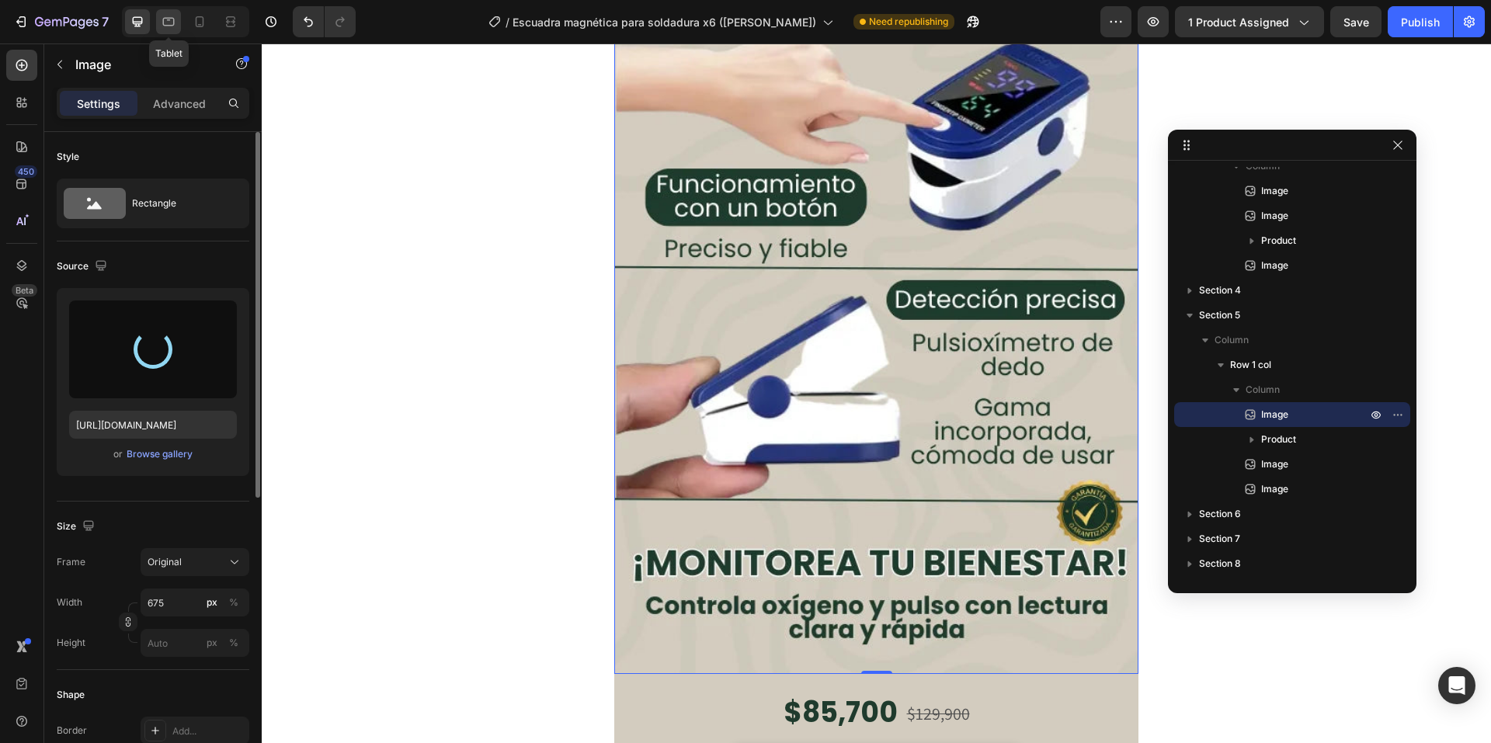
type input "[URL][DOMAIN_NAME]"
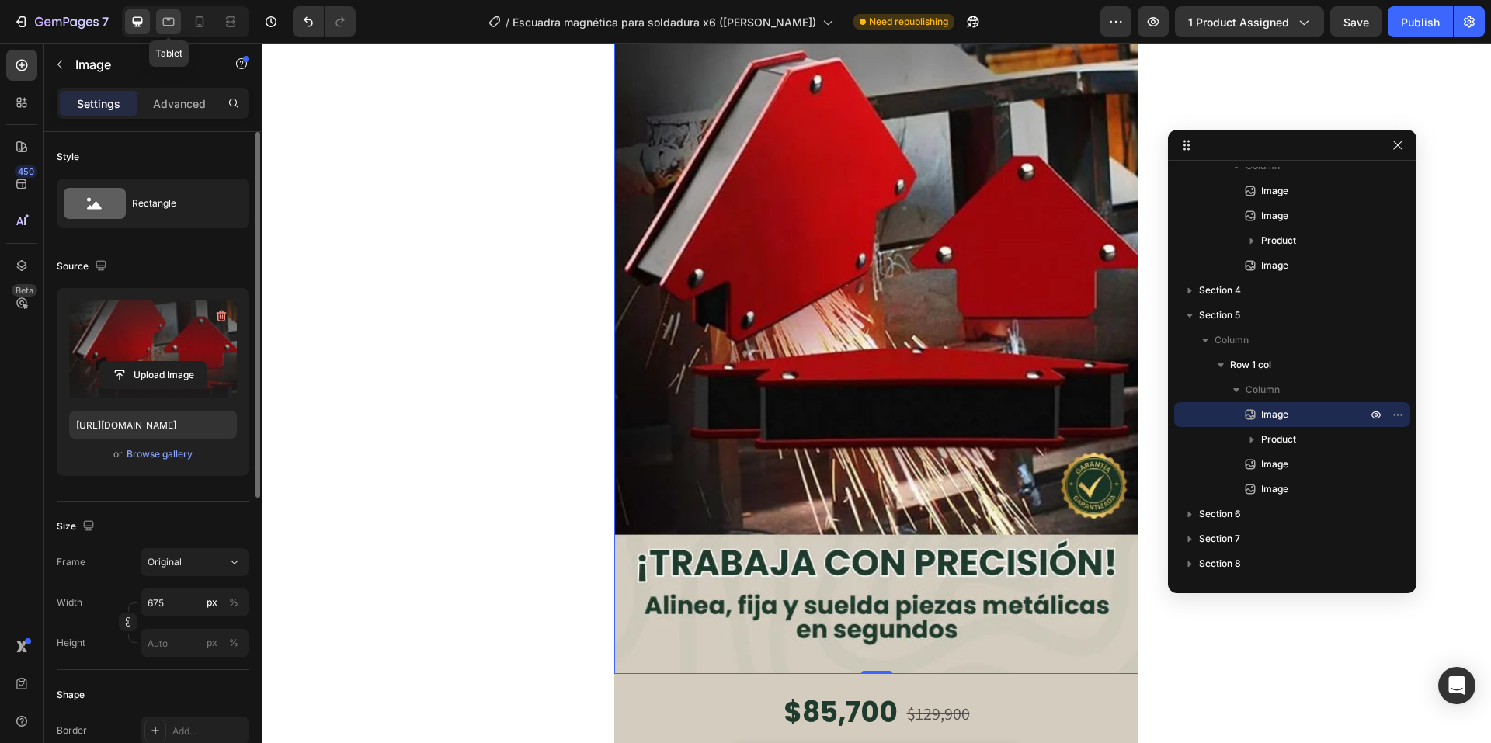
click at [171, 16] on icon at bounding box center [169, 22] width 16 height 16
type input "100"
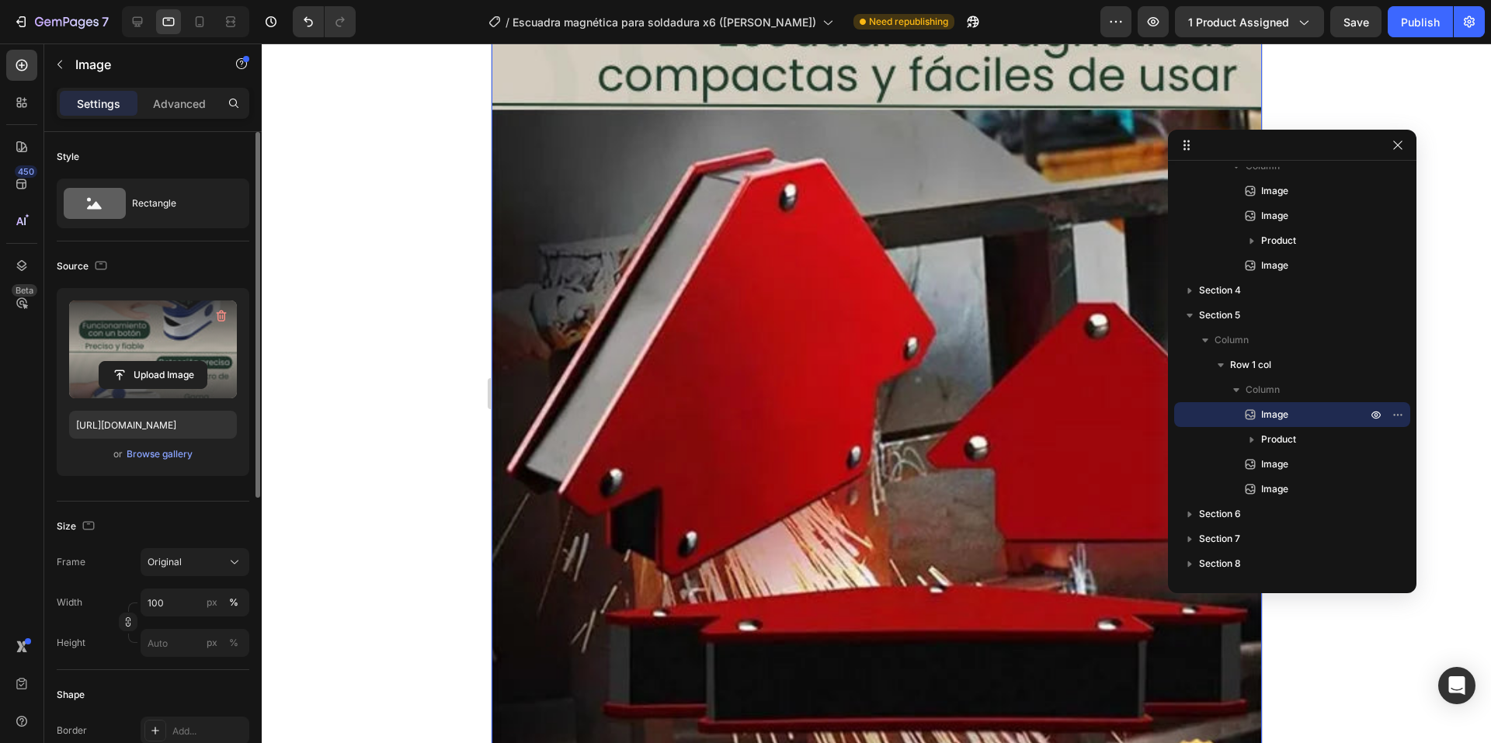
scroll to position [2930, 0]
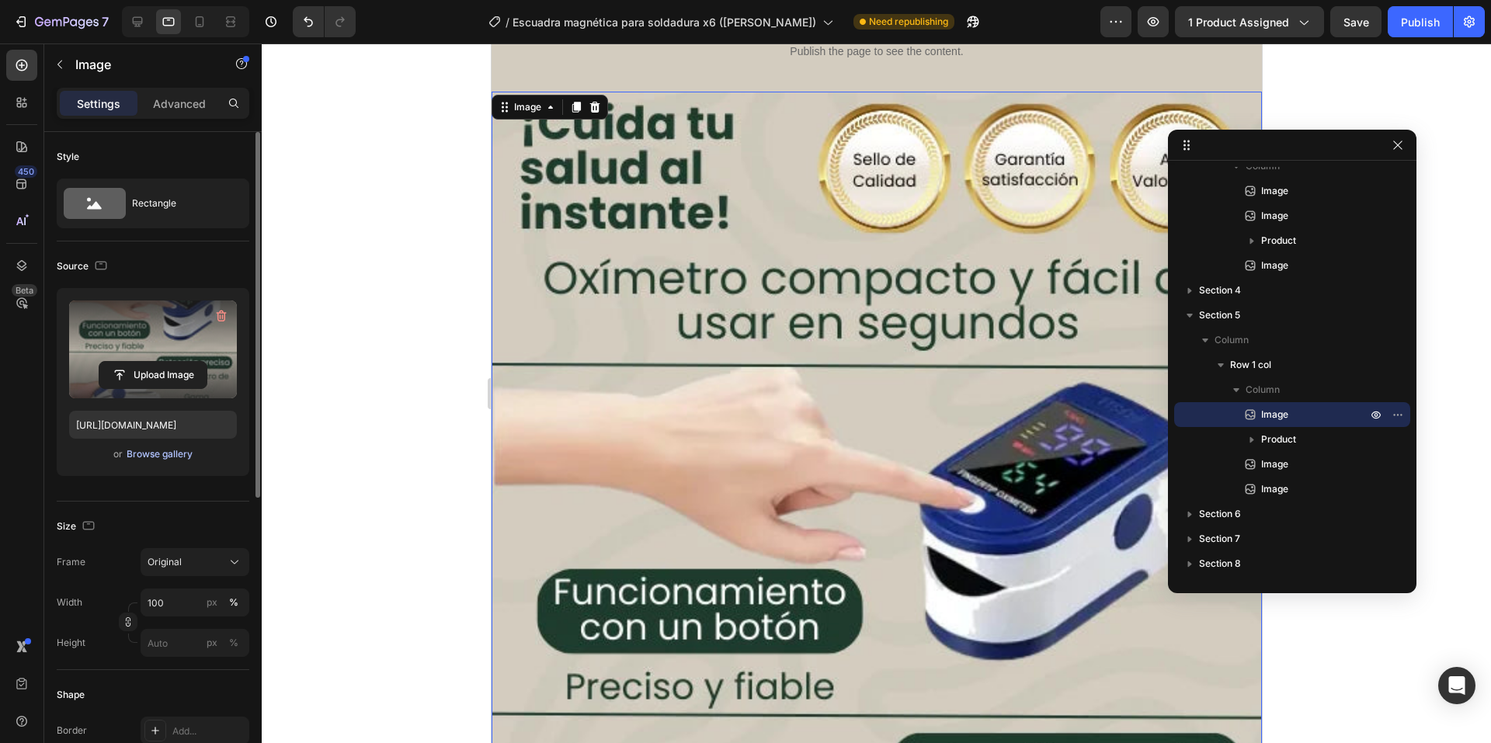
click at [172, 453] on div "Browse gallery" at bounding box center [160, 454] width 66 height 14
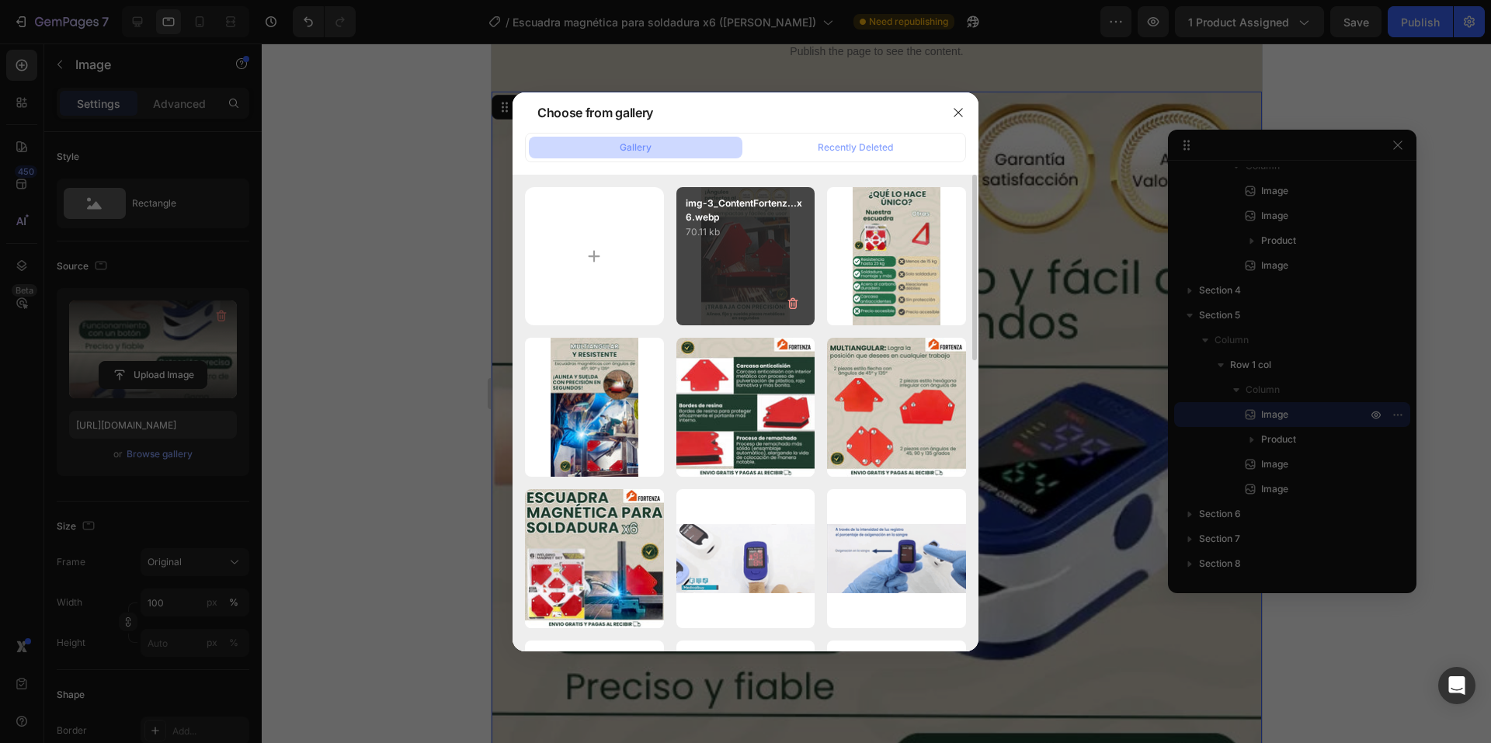
click at [689, 231] on p "70.11 kb" at bounding box center [746, 232] width 120 height 16
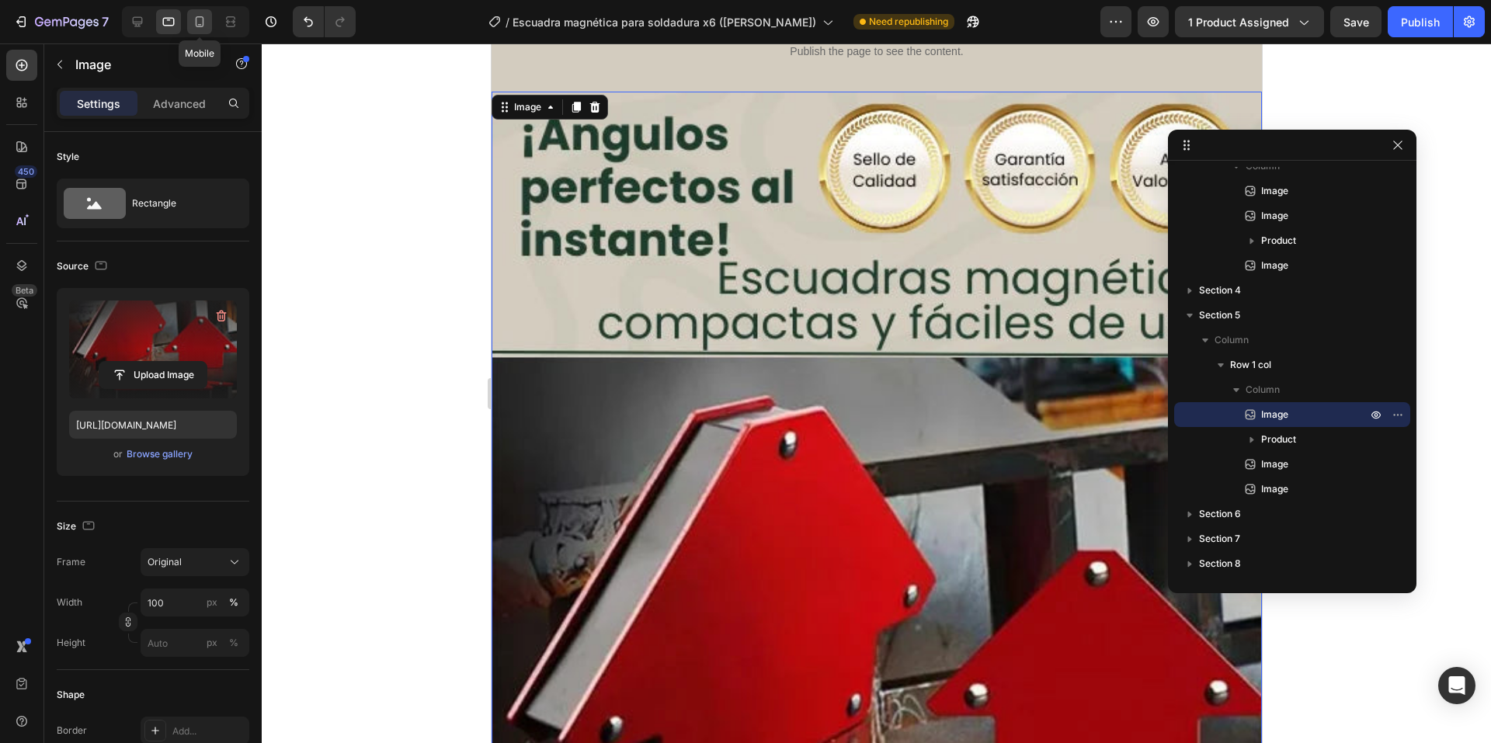
click at [189, 30] on div at bounding box center [199, 21] width 25 height 25
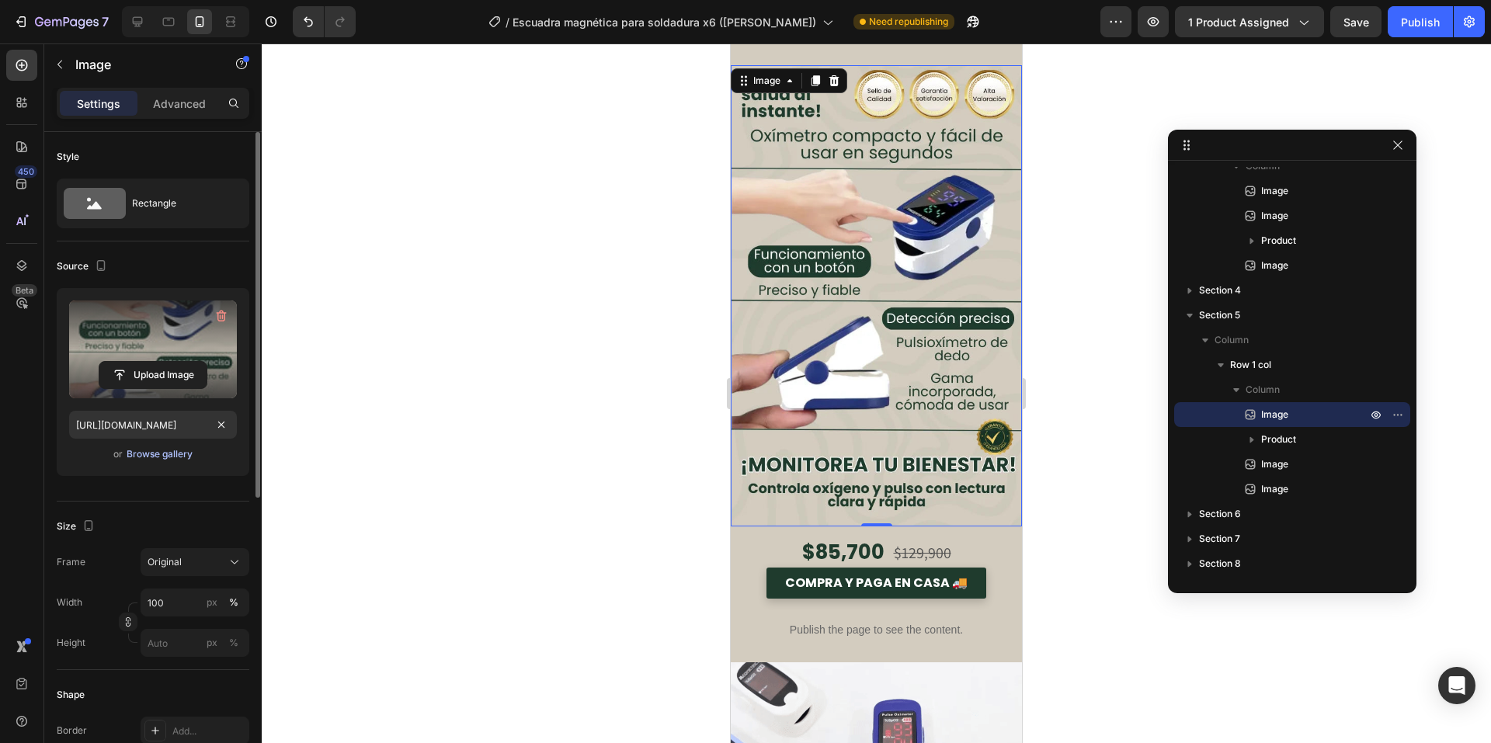
scroll to position [2897, 0]
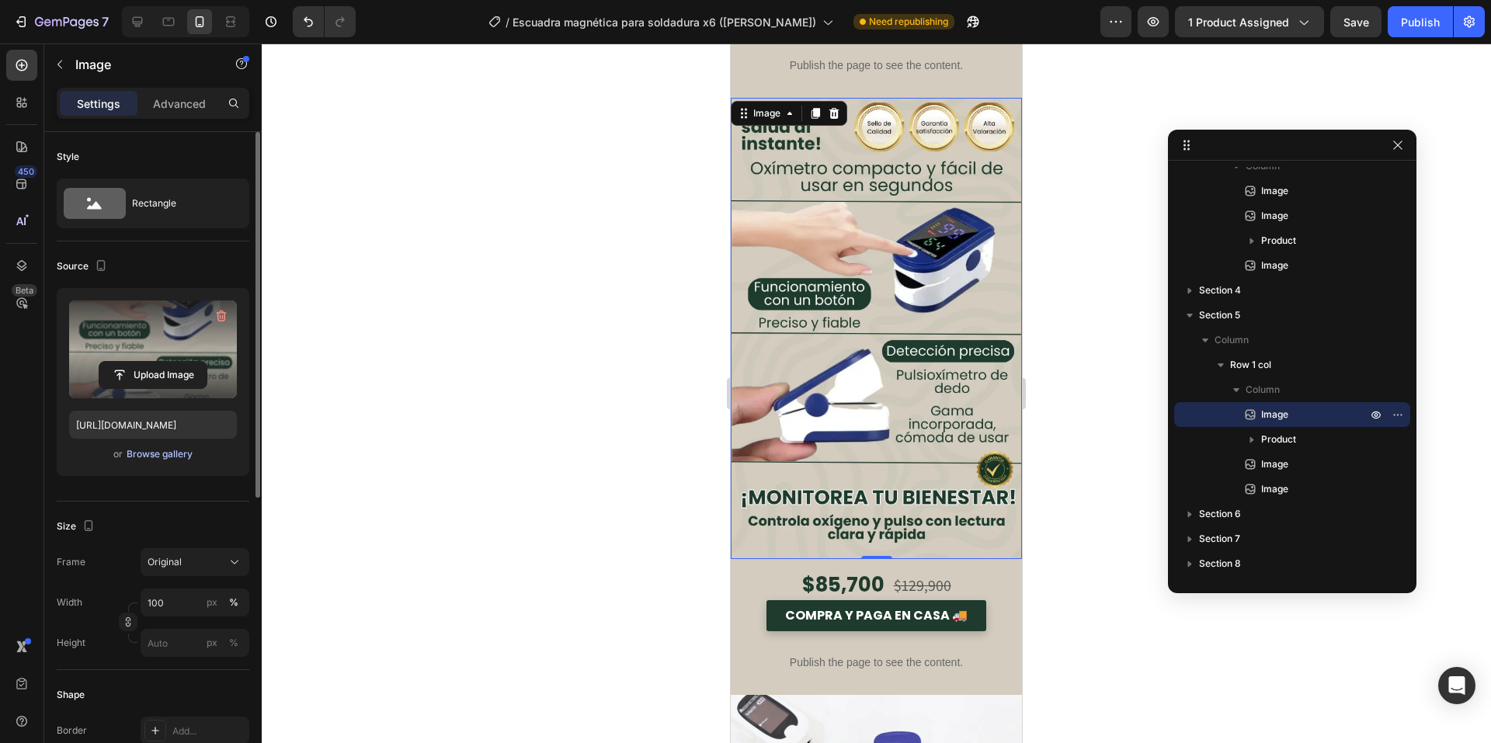
click at [158, 460] on div "Browse gallery" at bounding box center [160, 454] width 66 height 14
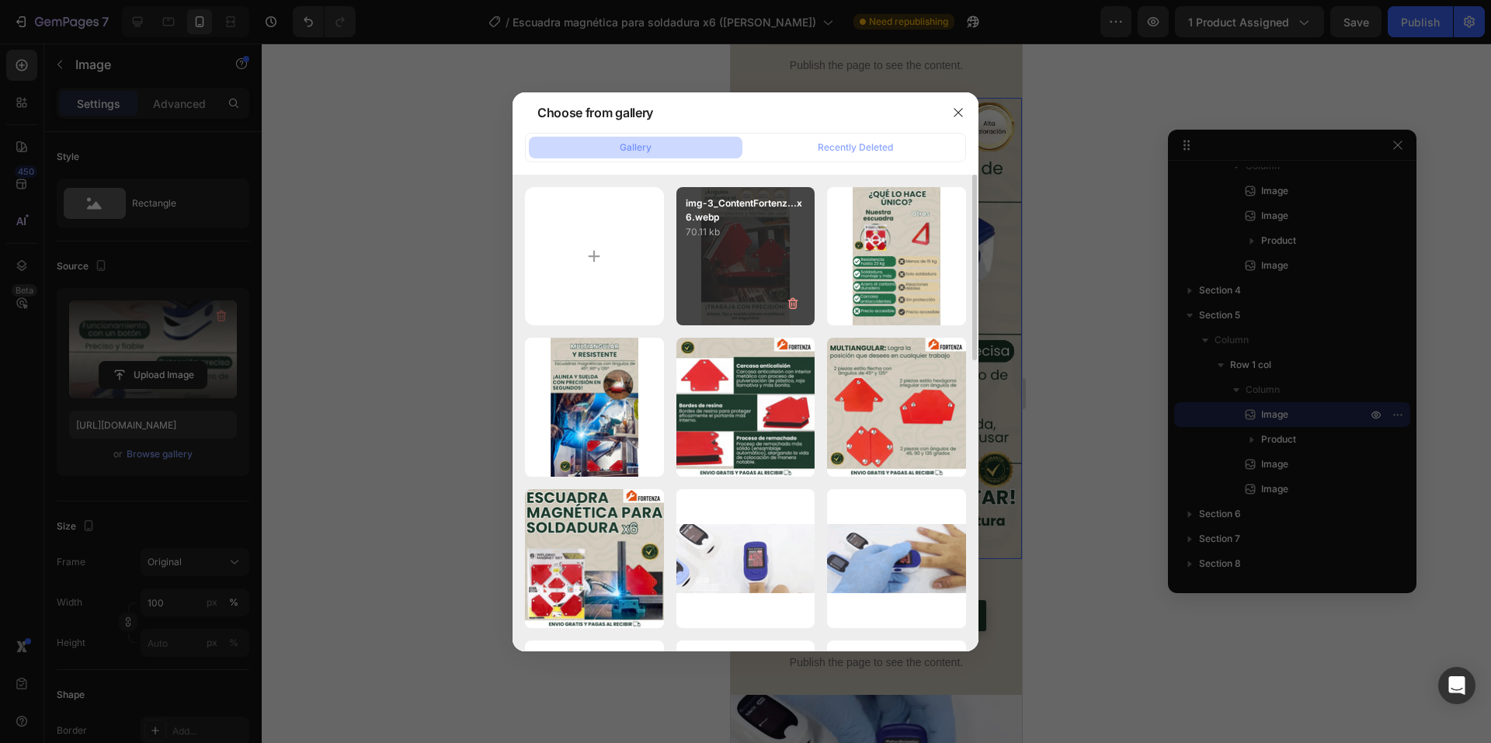
click at [715, 290] on div "img-3_ContentFortenz...x6.webp 70.11 kb" at bounding box center [745, 256] width 139 height 139
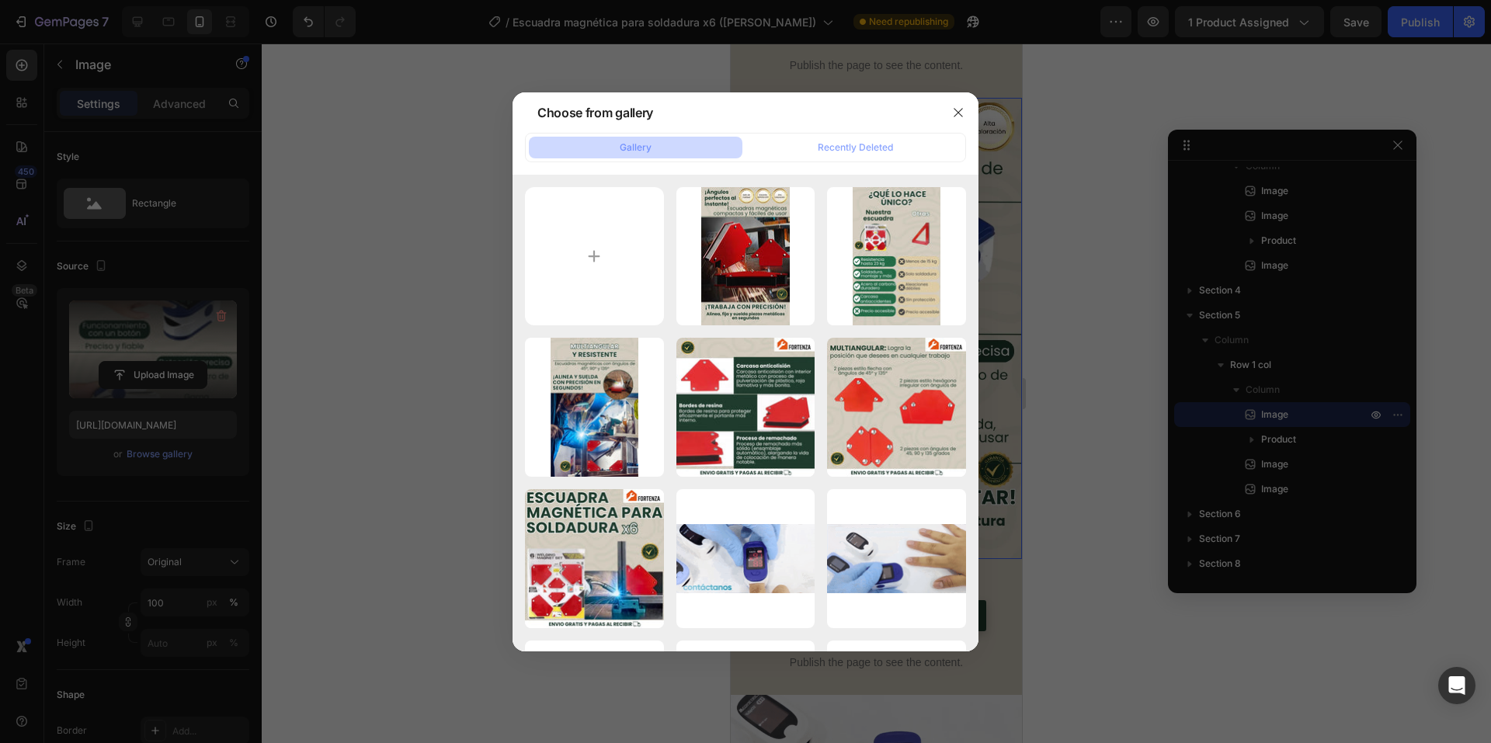
type input "[URL][DOMAIN_NAME]"
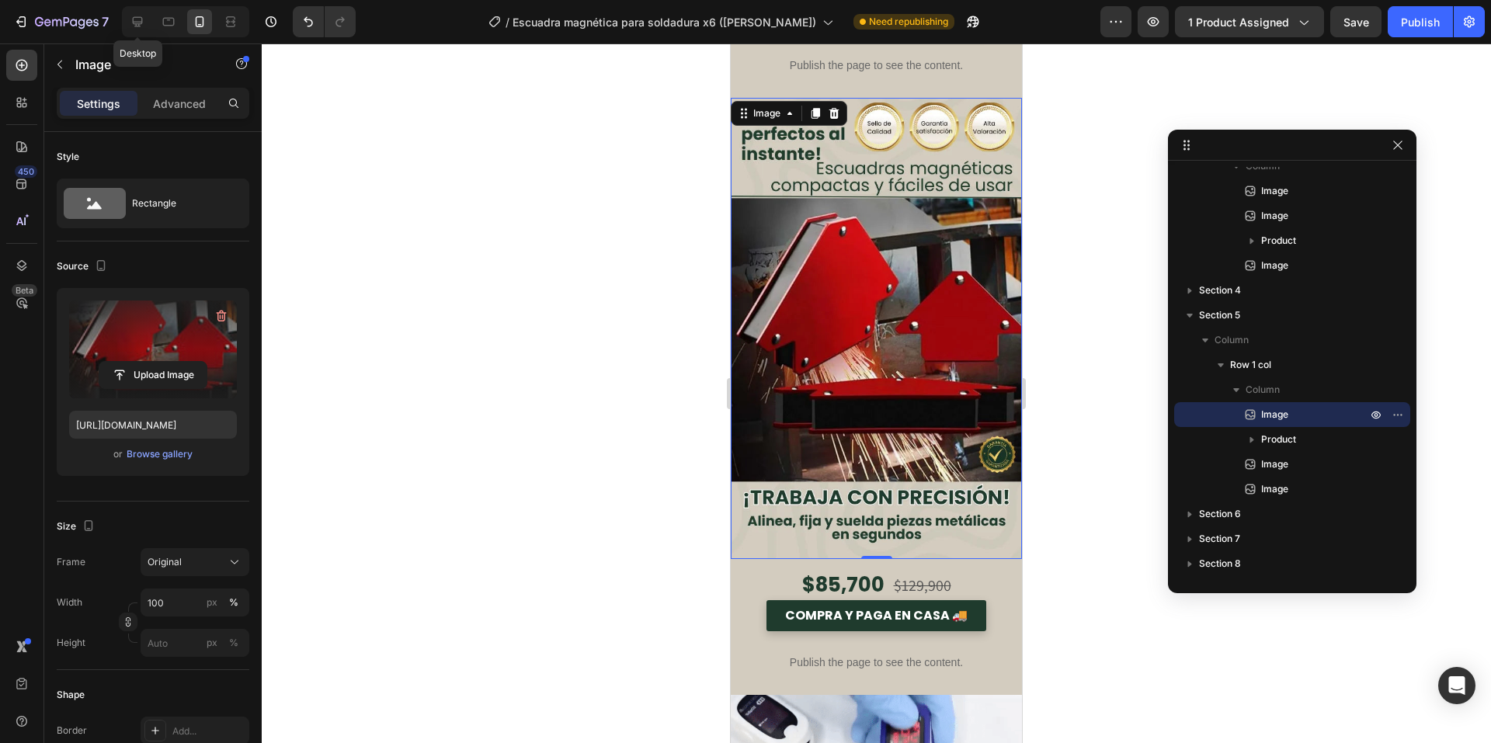
click at [134, 23] on icon at bounding box center [138, 22] width 10 height 10
type input "675"
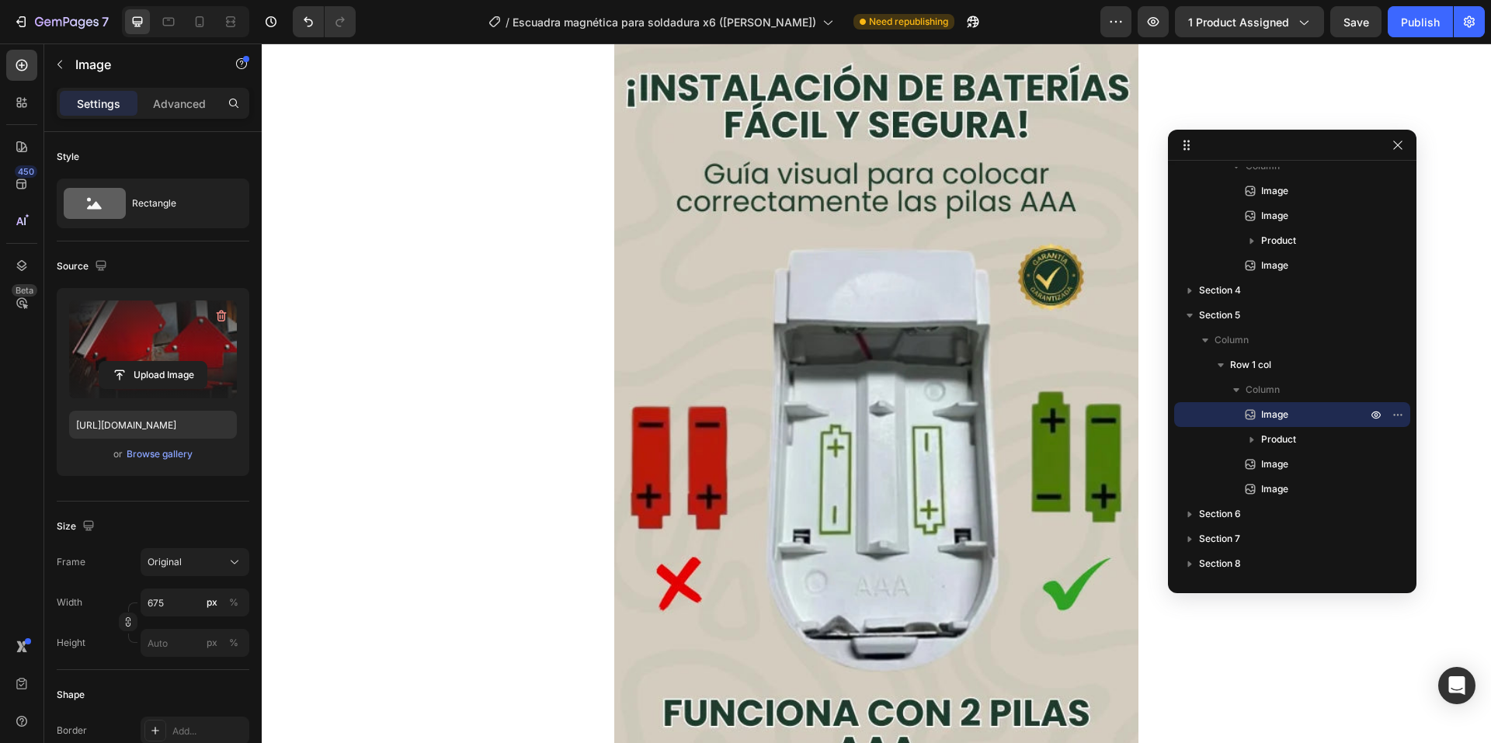
scroll to position [4483, 0]
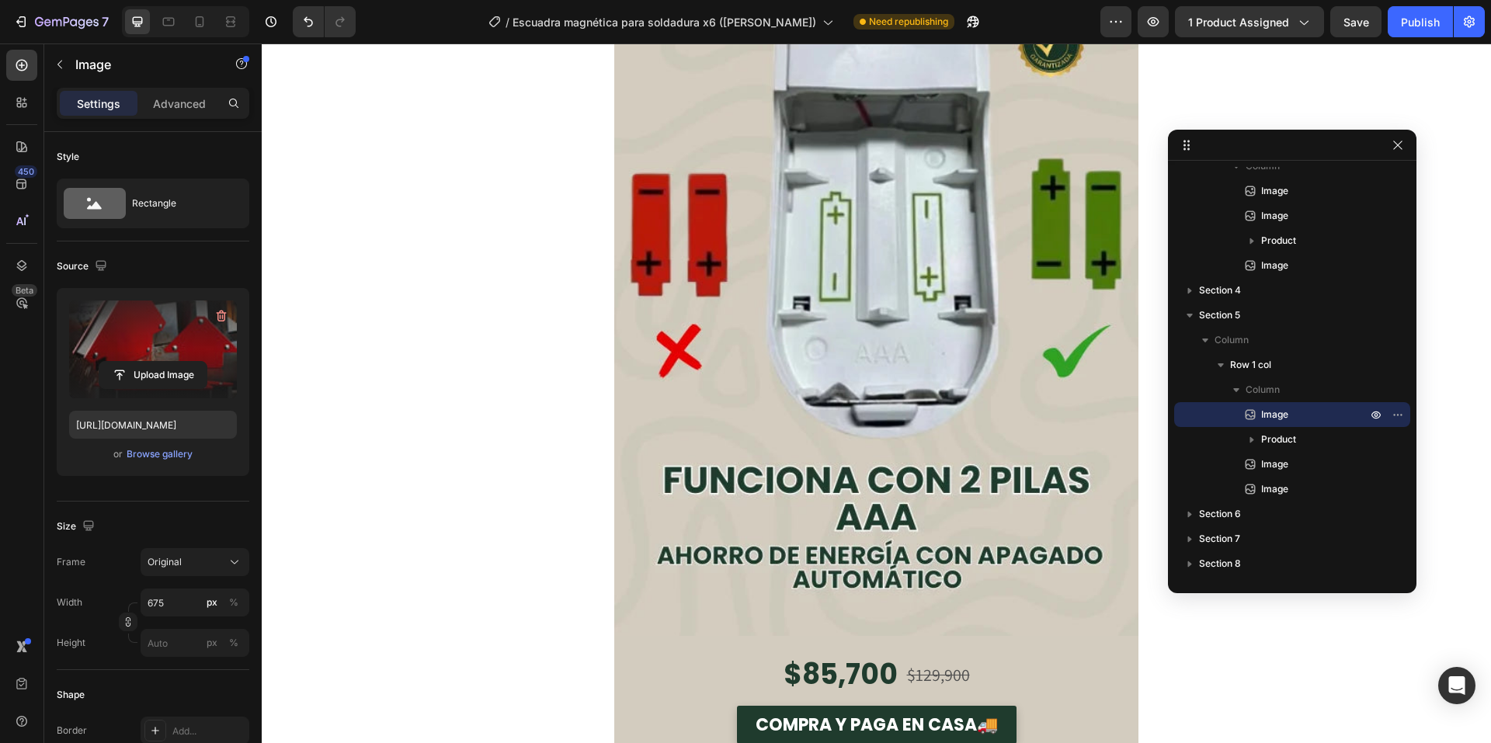
click at [773, 287] on img at bounding box center [876, 221] width 524 height 831
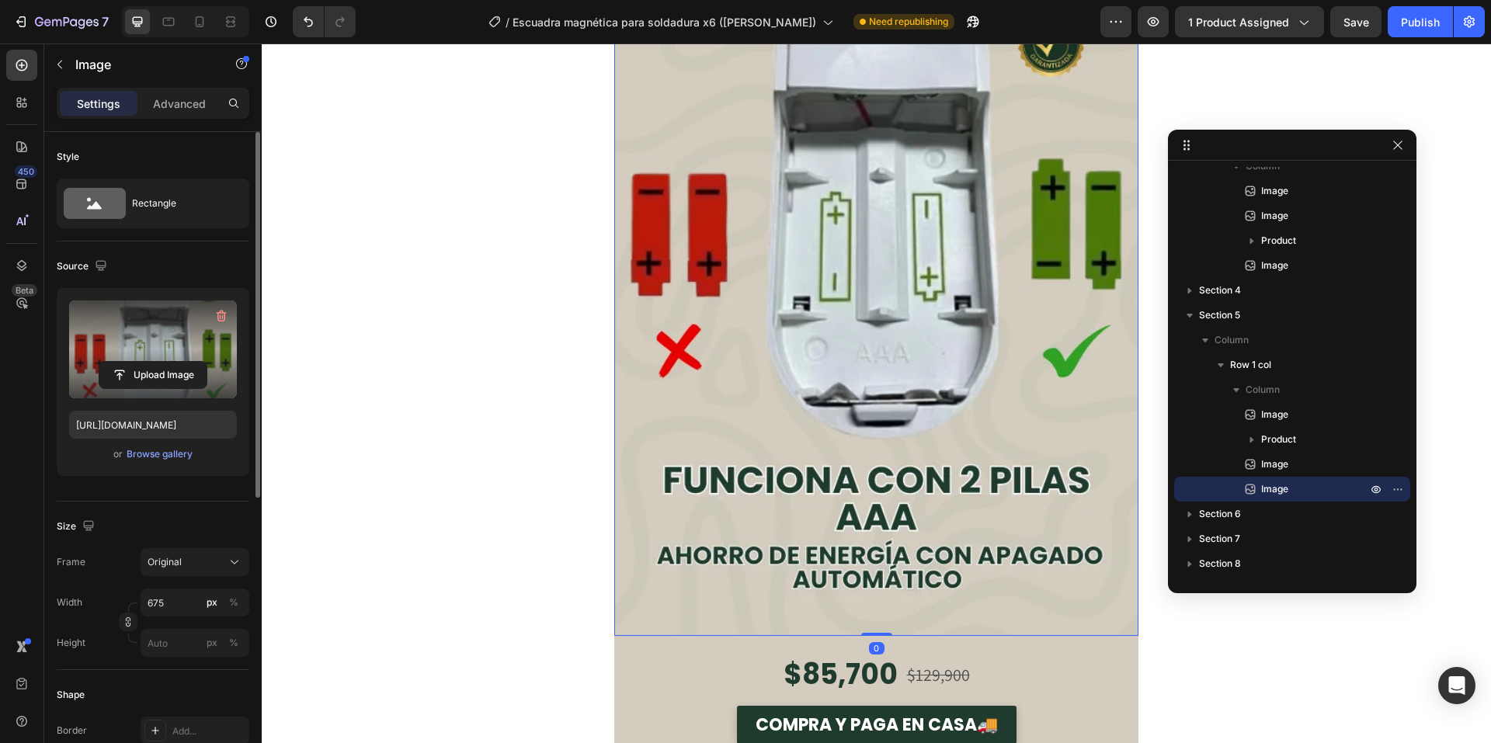
click at [155, 323] on label at bounding box center [153, 350] width 168 height 98
click at [155, 362] on input "file" at bounding box center [152, 375] width 107 height 26
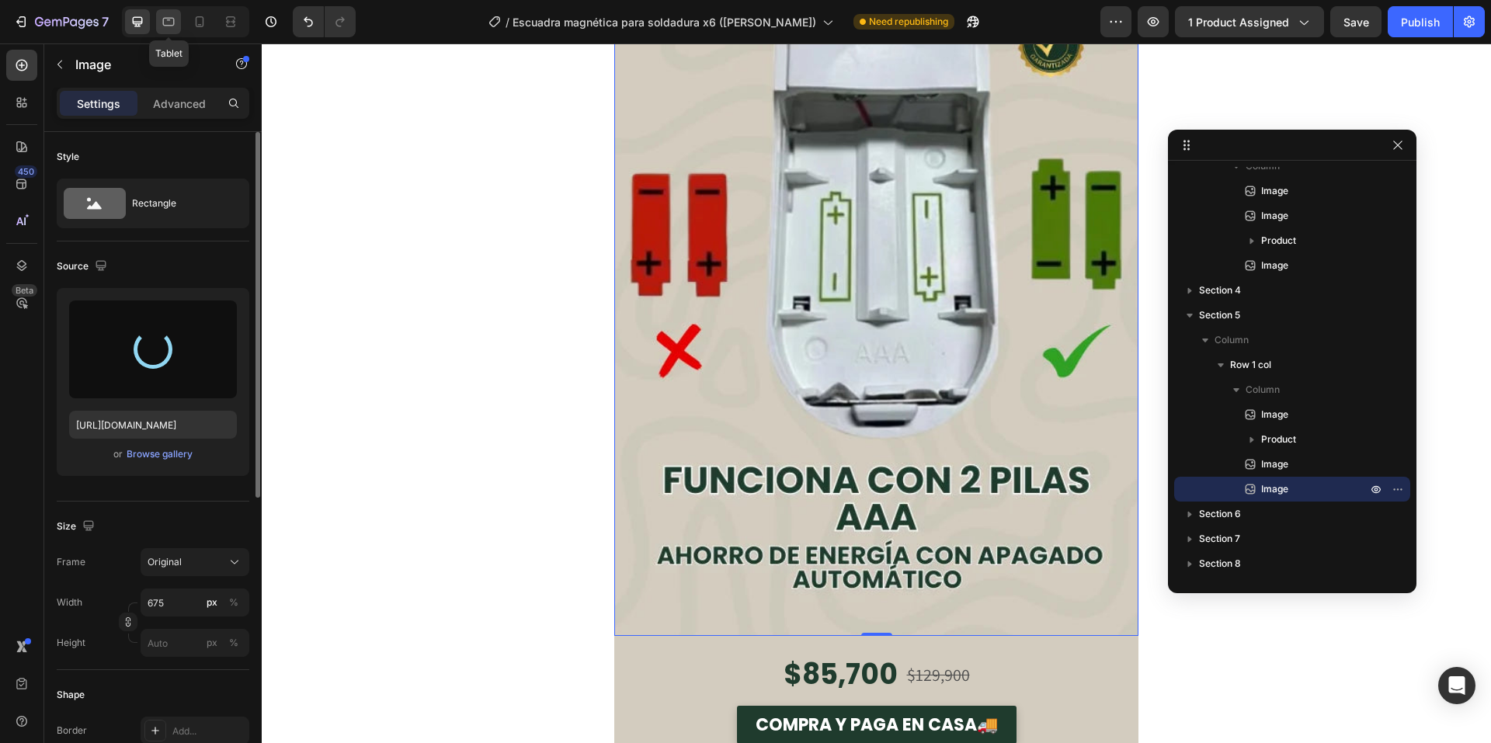
type input "[URL][DOMAIN_NAME]"
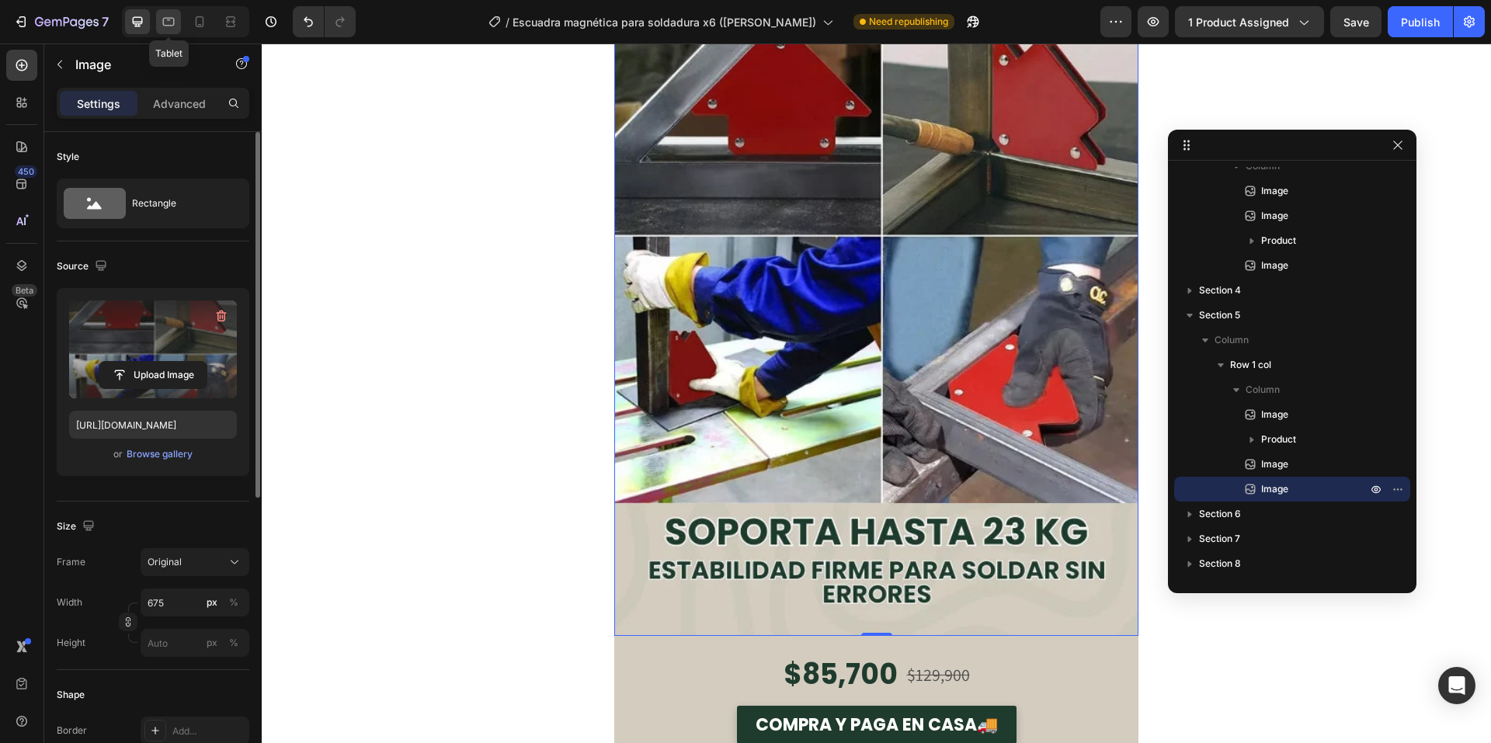
click at [170, 20] on icon at bounding box center [169, 22] width 12 height 9
type input "100"
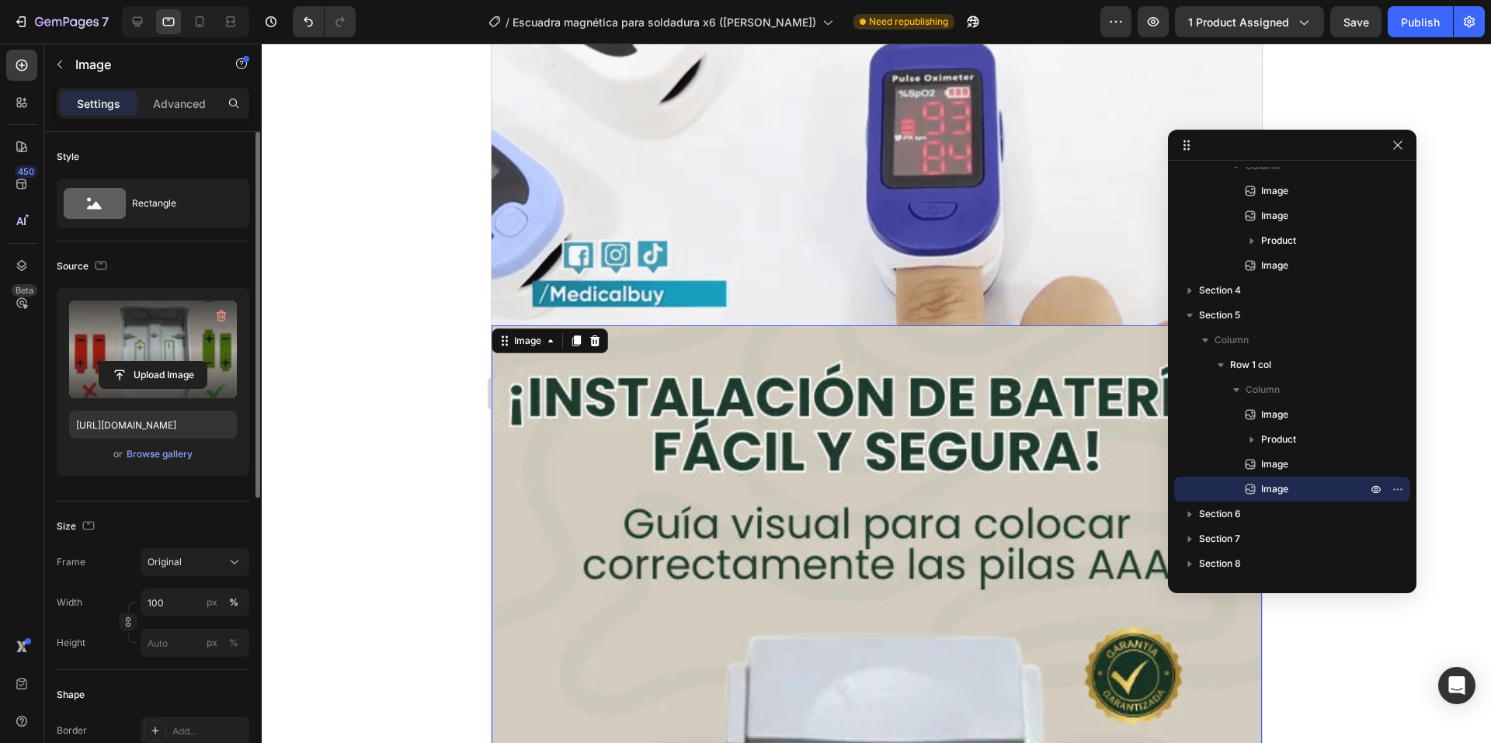
scroll to position [4674, 0]
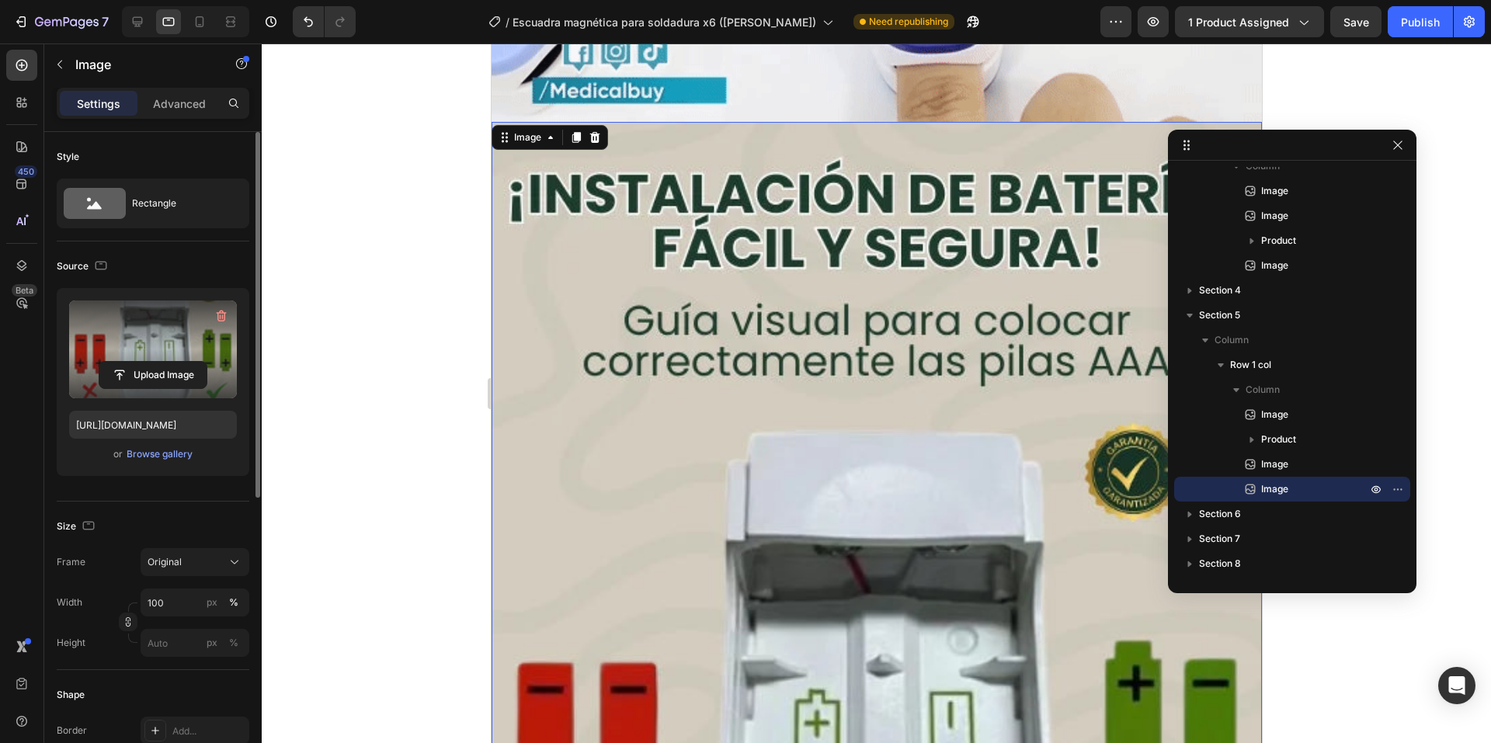
click at [149, 462] on div "or Browse gallery" at bounding box center [153, 454] width 168 height 19
click at [152, 457] on div "Browse gallery" at bounding box center [160, 454] width 66 height 14
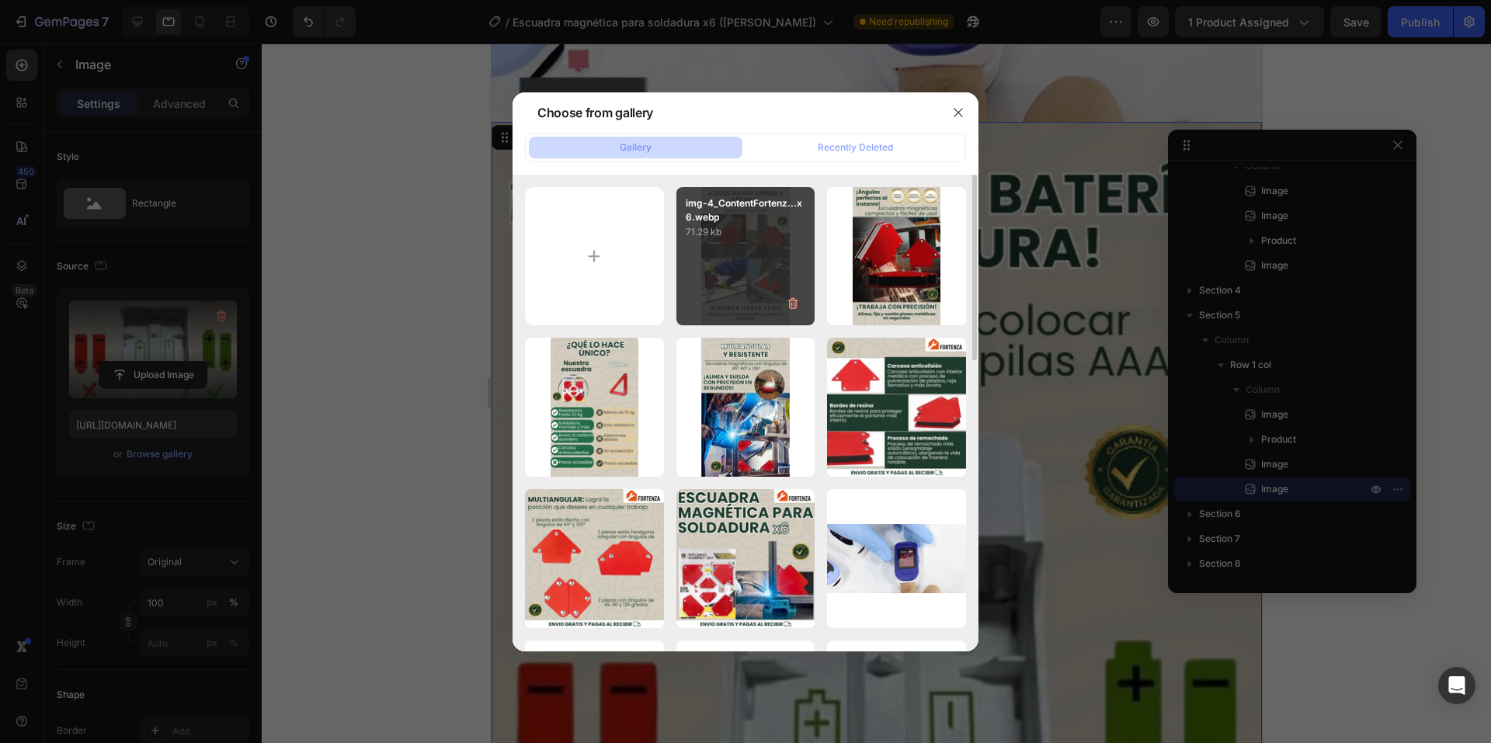
click at [679, 264] on div "img-4_ContentFortenz...x6.webp 71.29 kb" at bounding box center [745, 256] width 139 height 139
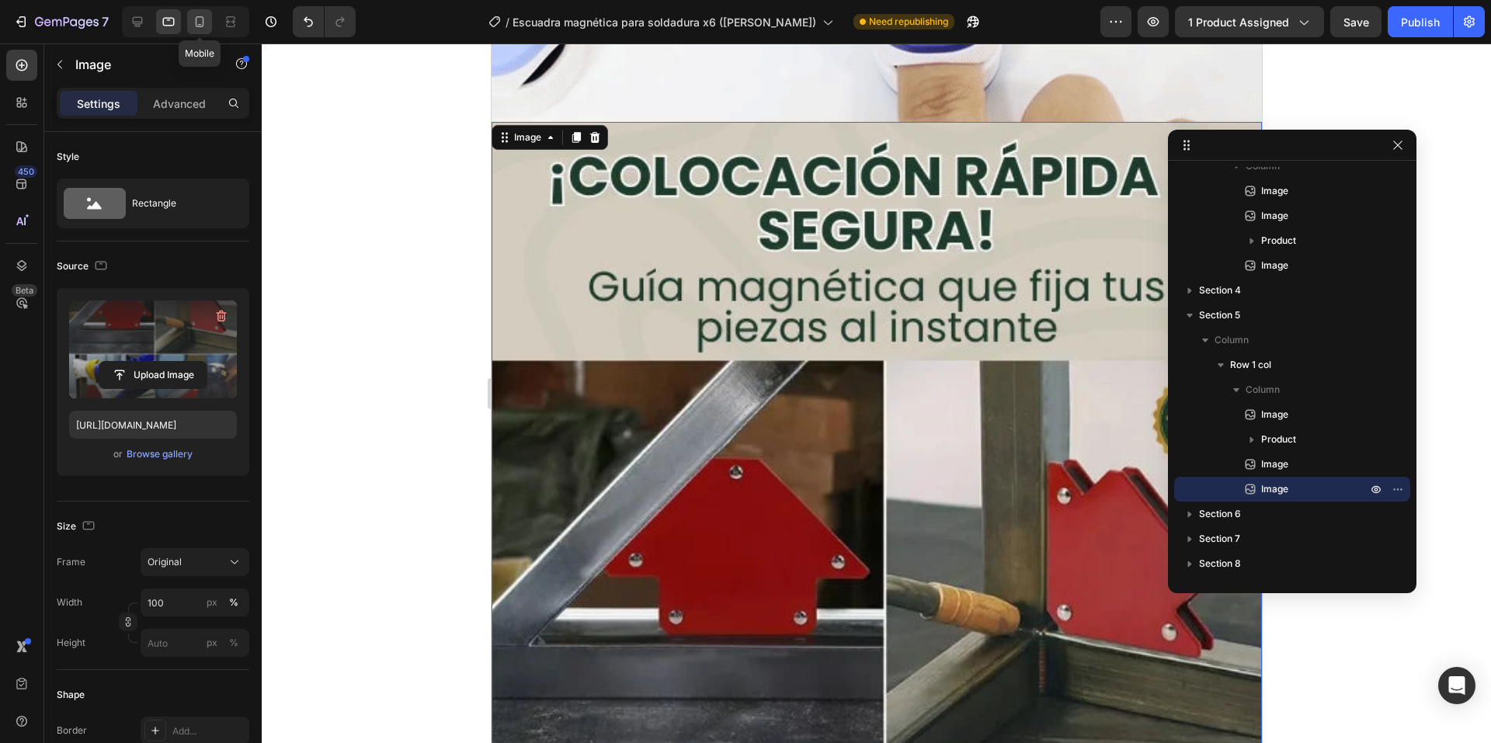
click at [200, 27] on icon at bounding box center [200, 21] width 9 height 11
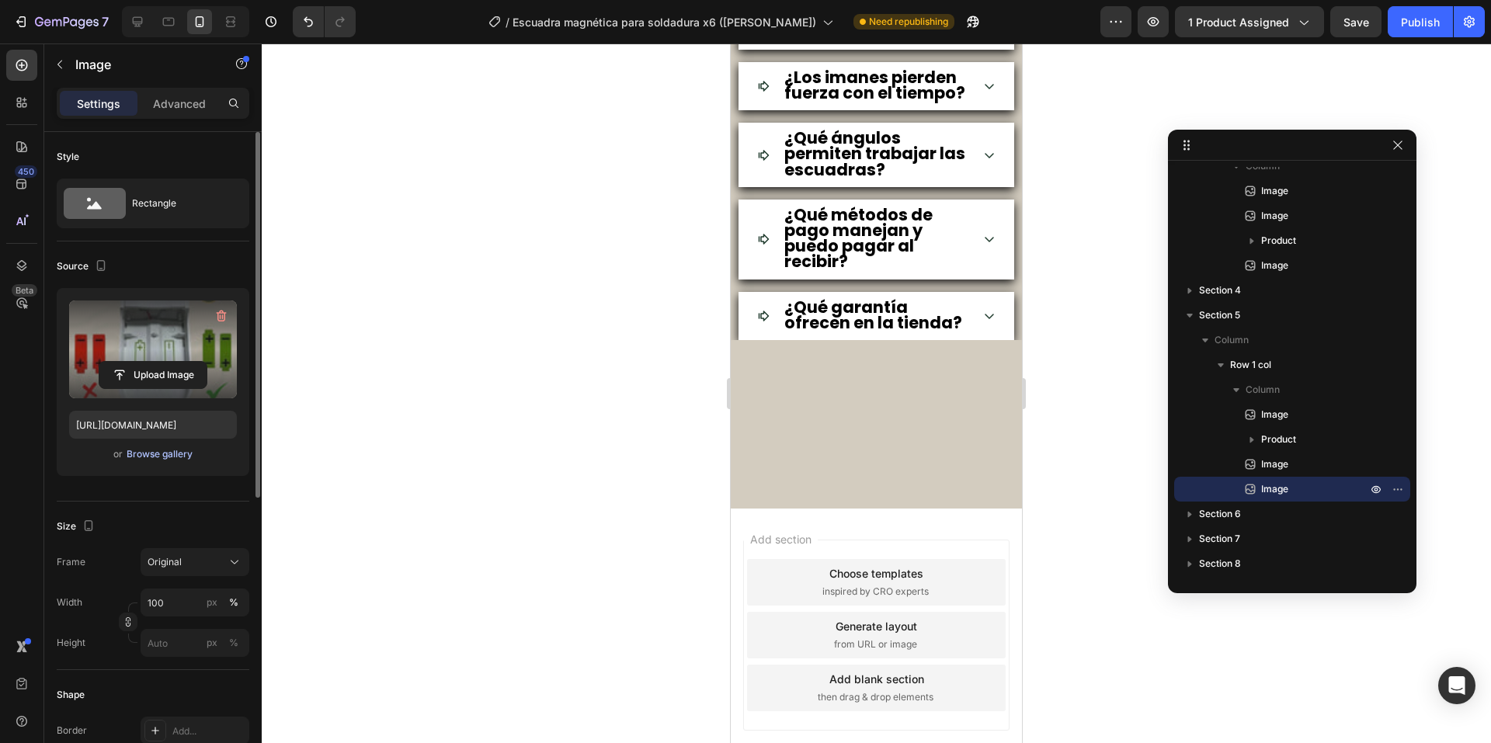
scroll to position [3648, 0]
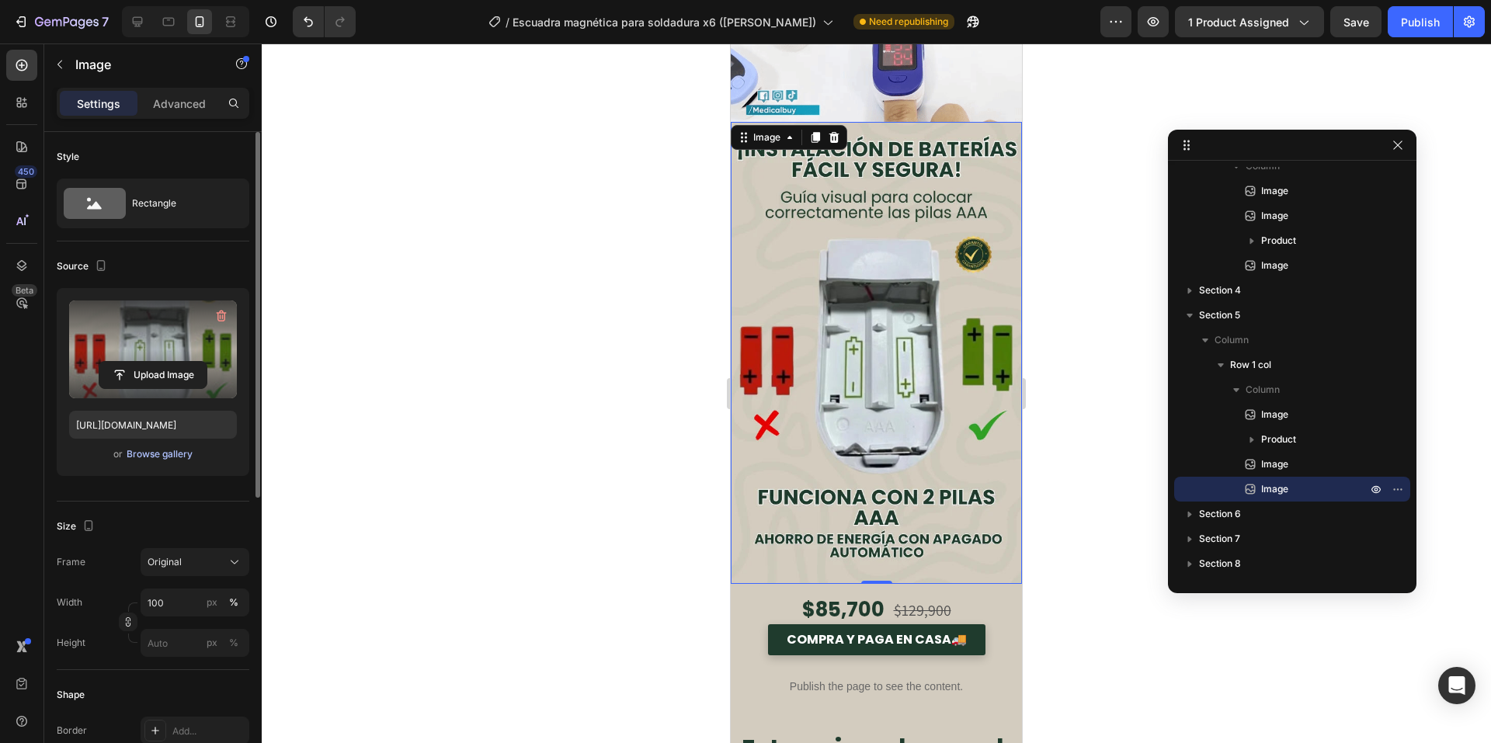
click at [158, 460] on div "Browse gallery" at bounding box center [160, 454] width 66 height 14
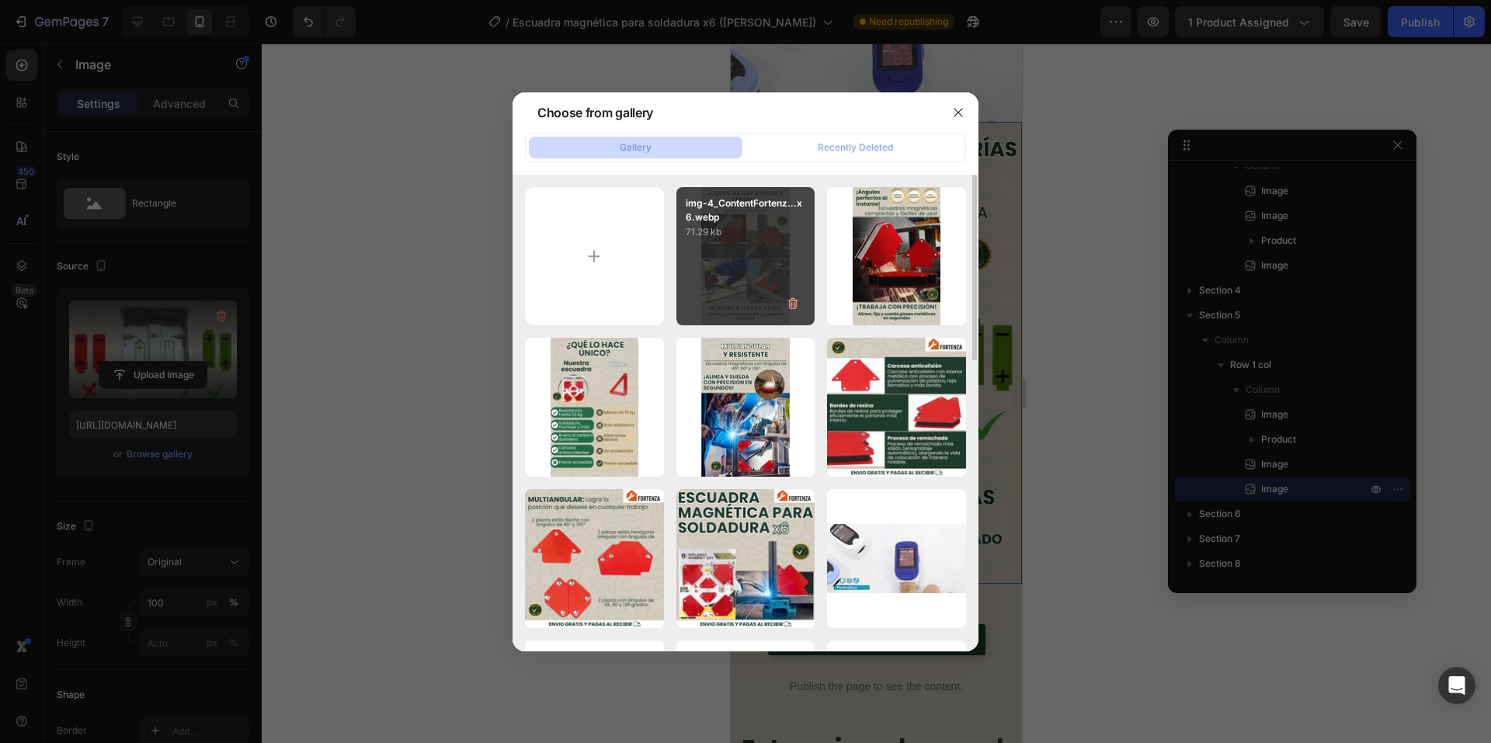
click at [697, 215] on p "img-4_ContentFortenz...x6.webp" at bounding box center [746, 210] width 120 height 28
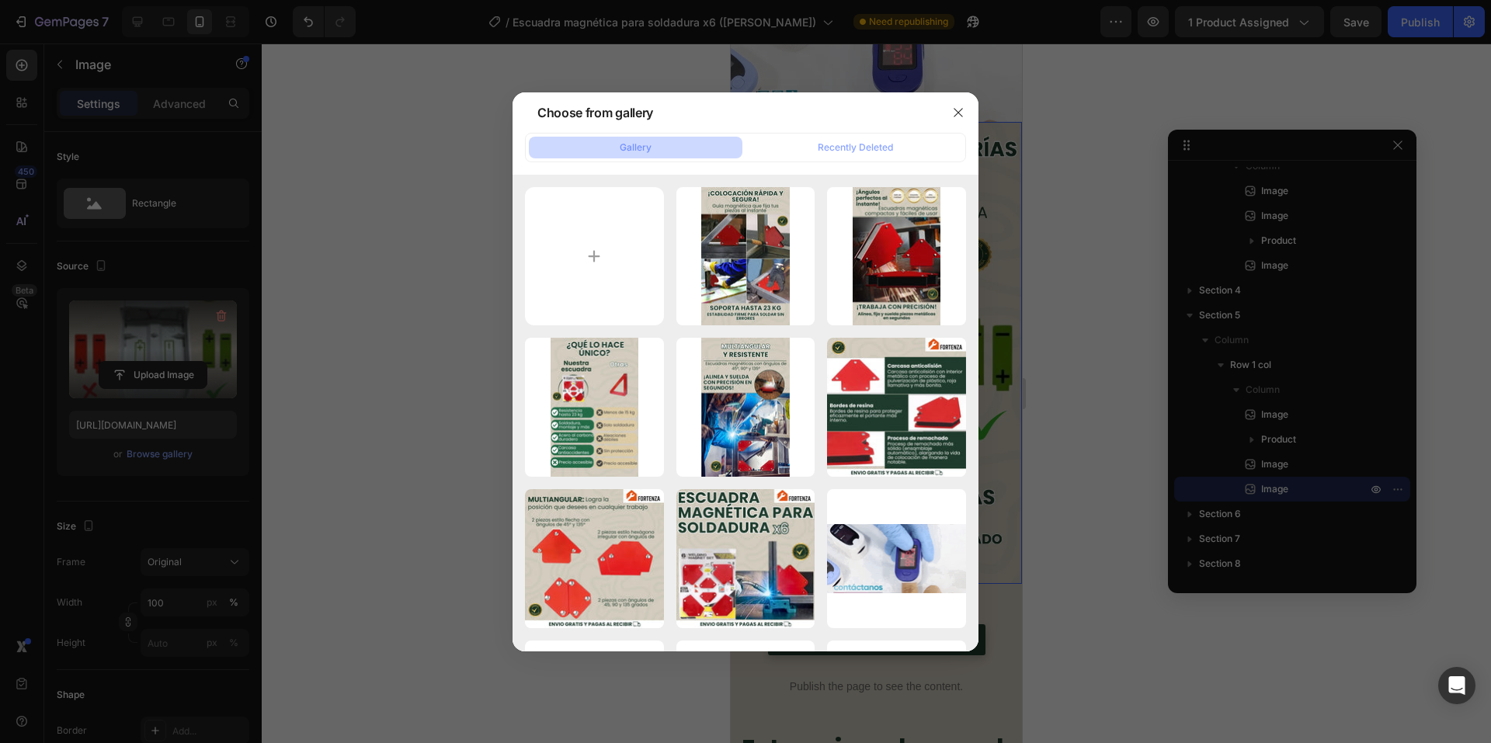
type input "[URL][DOMAIN_NAME]"
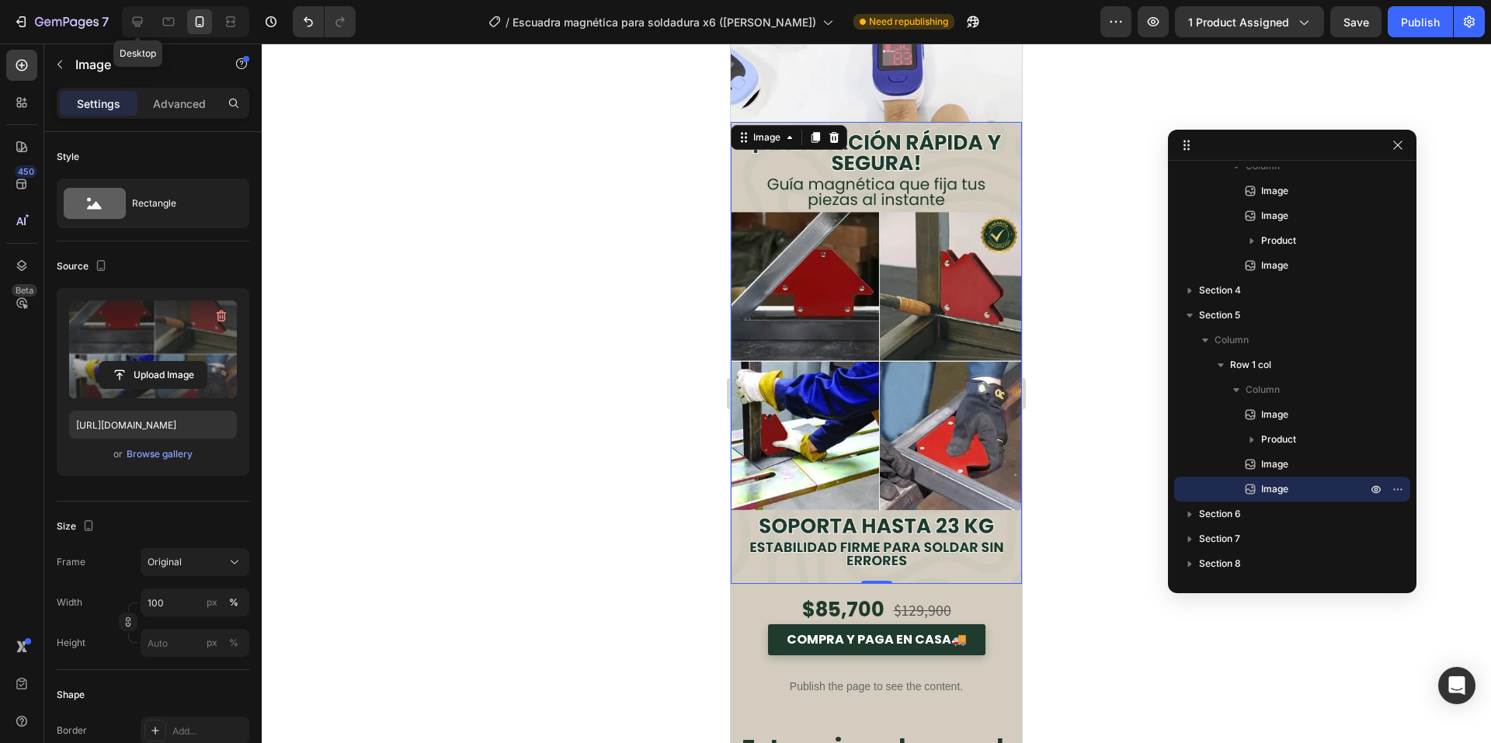
click at [140, 26] on icon at bounding box center [138, 22] width 10 height 10
type input "675"
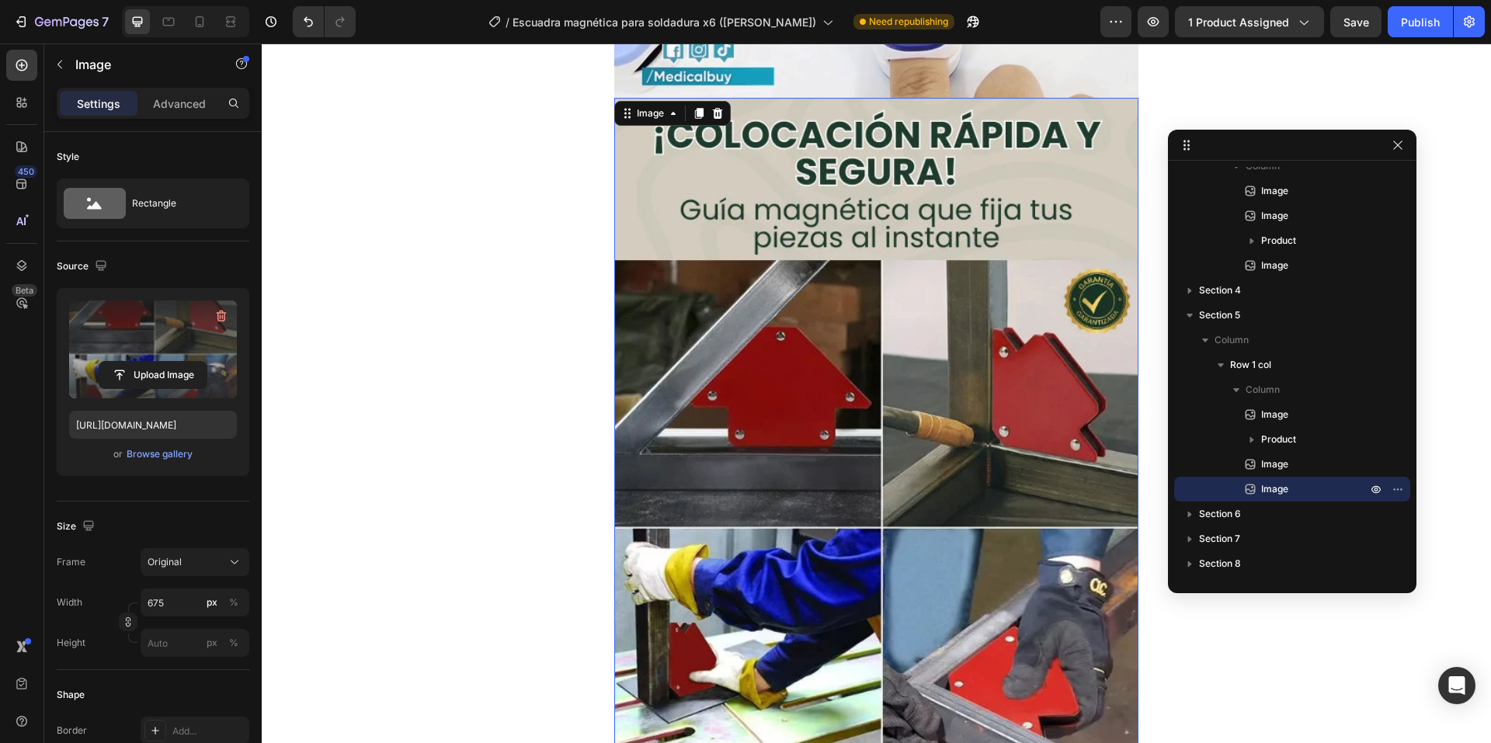
scroll to position [5200, 0]
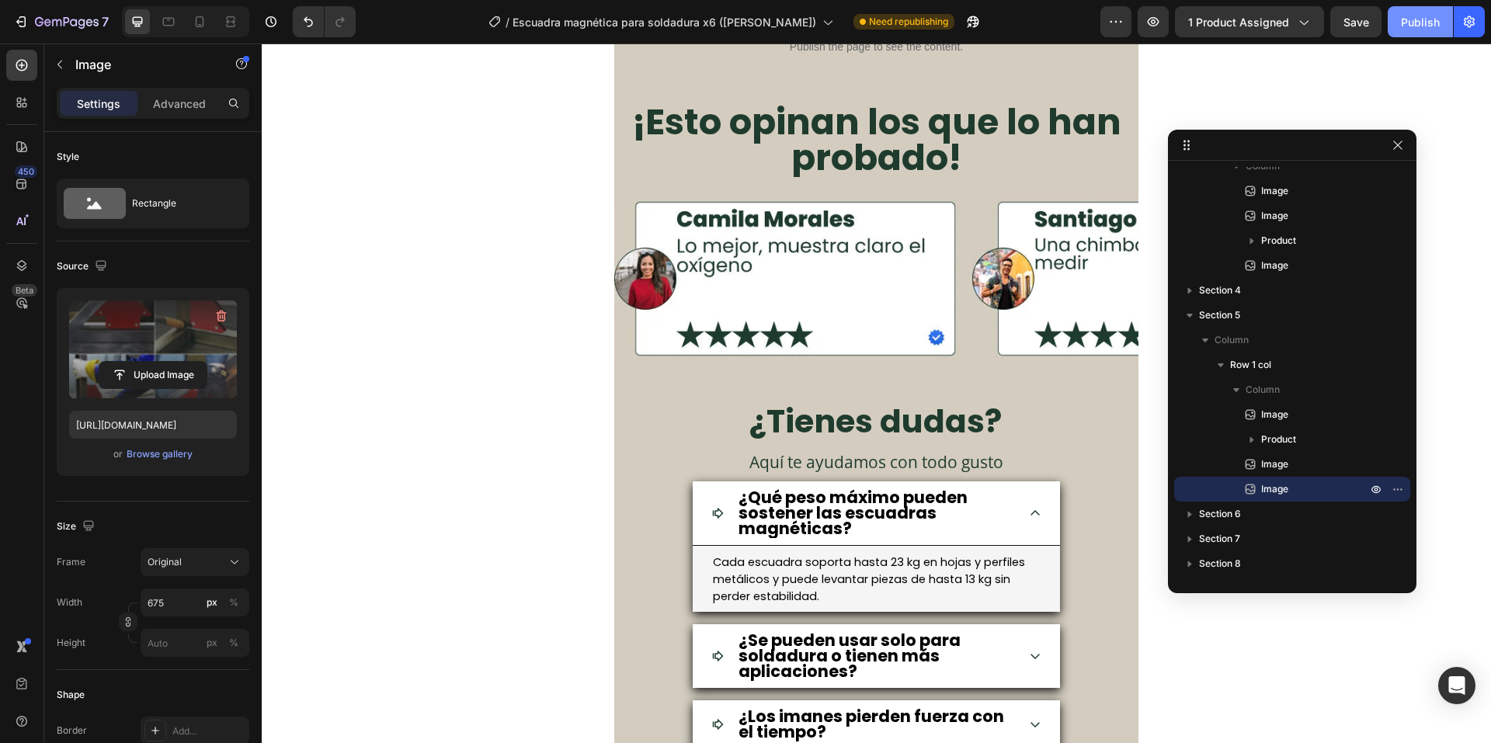
click at [1426, 14] on div "Publish" at bounding box center [1420, 22] width 39 height 16
click at [725, 318] on img at bounding box center [787, 279] width 346 height 172
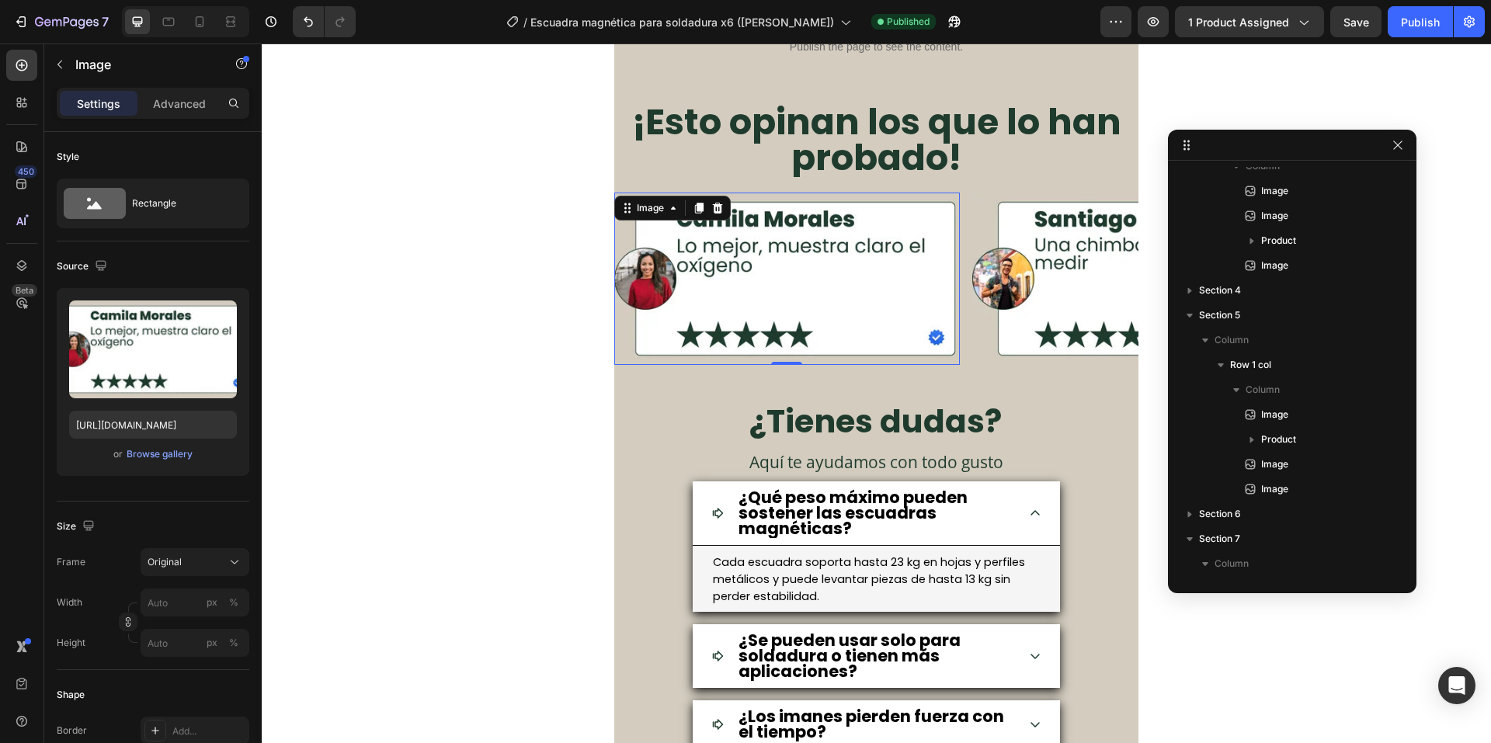
scroll to position [765, 0]
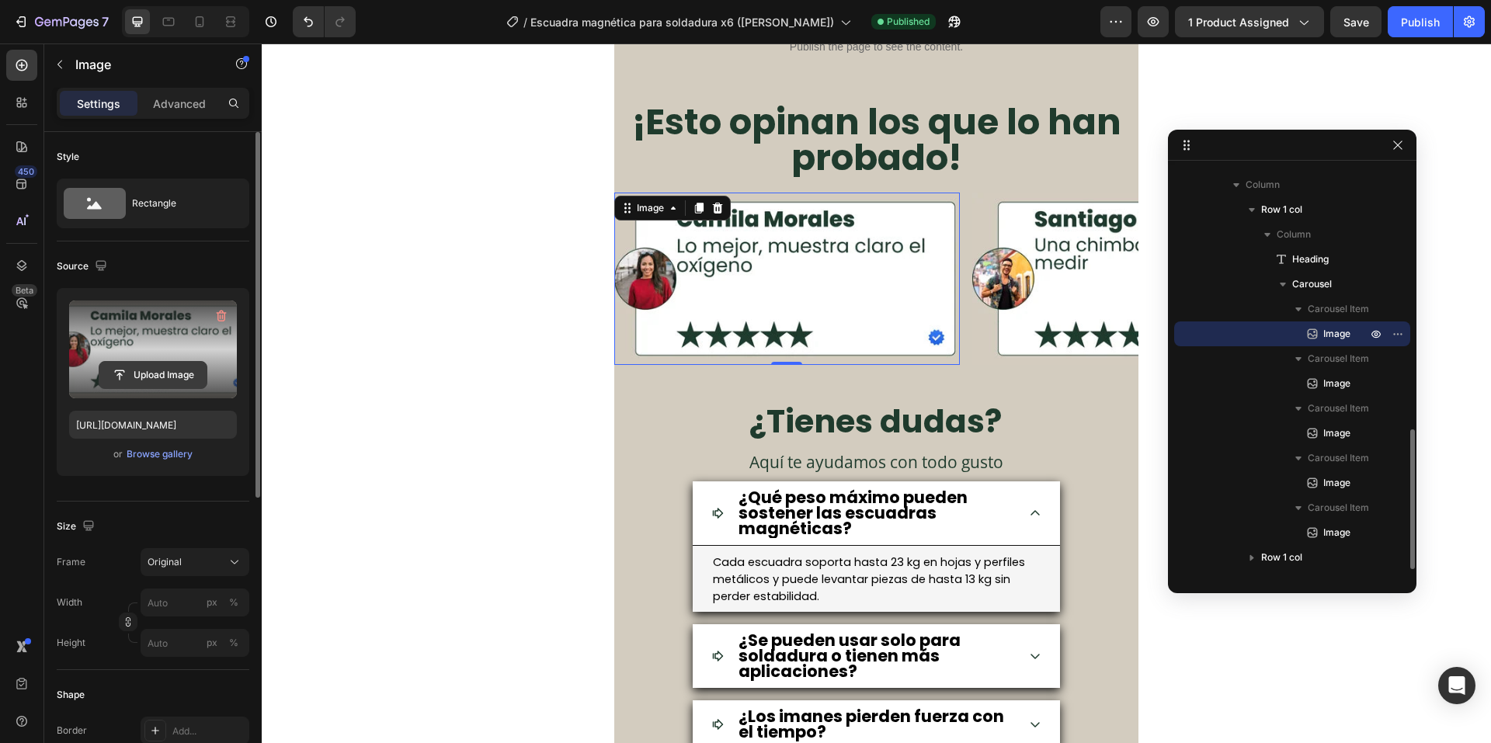
click at [182, 368] on input "file" at bounding box center [152, 375] width 107 height 26
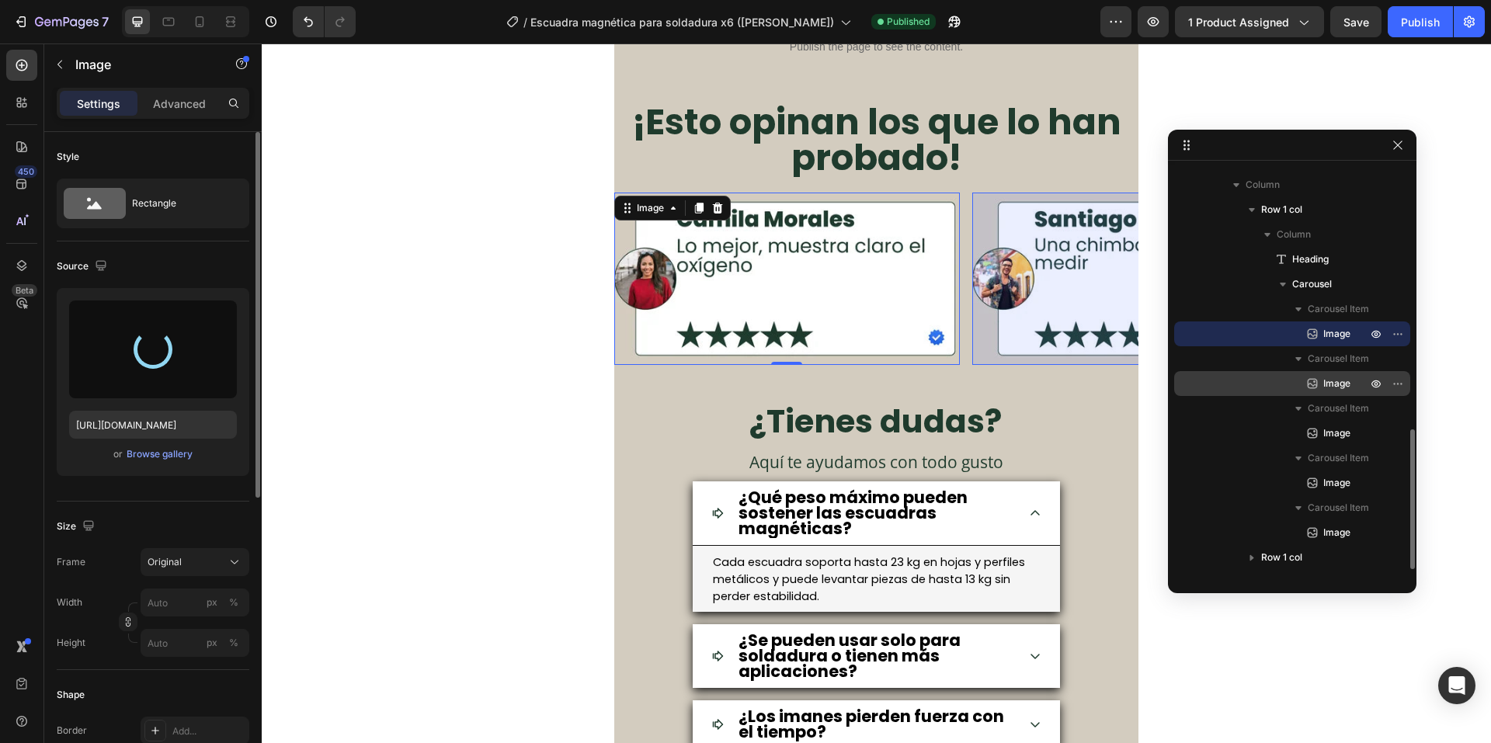
type input "[URL][DOMAIN_NAME]"
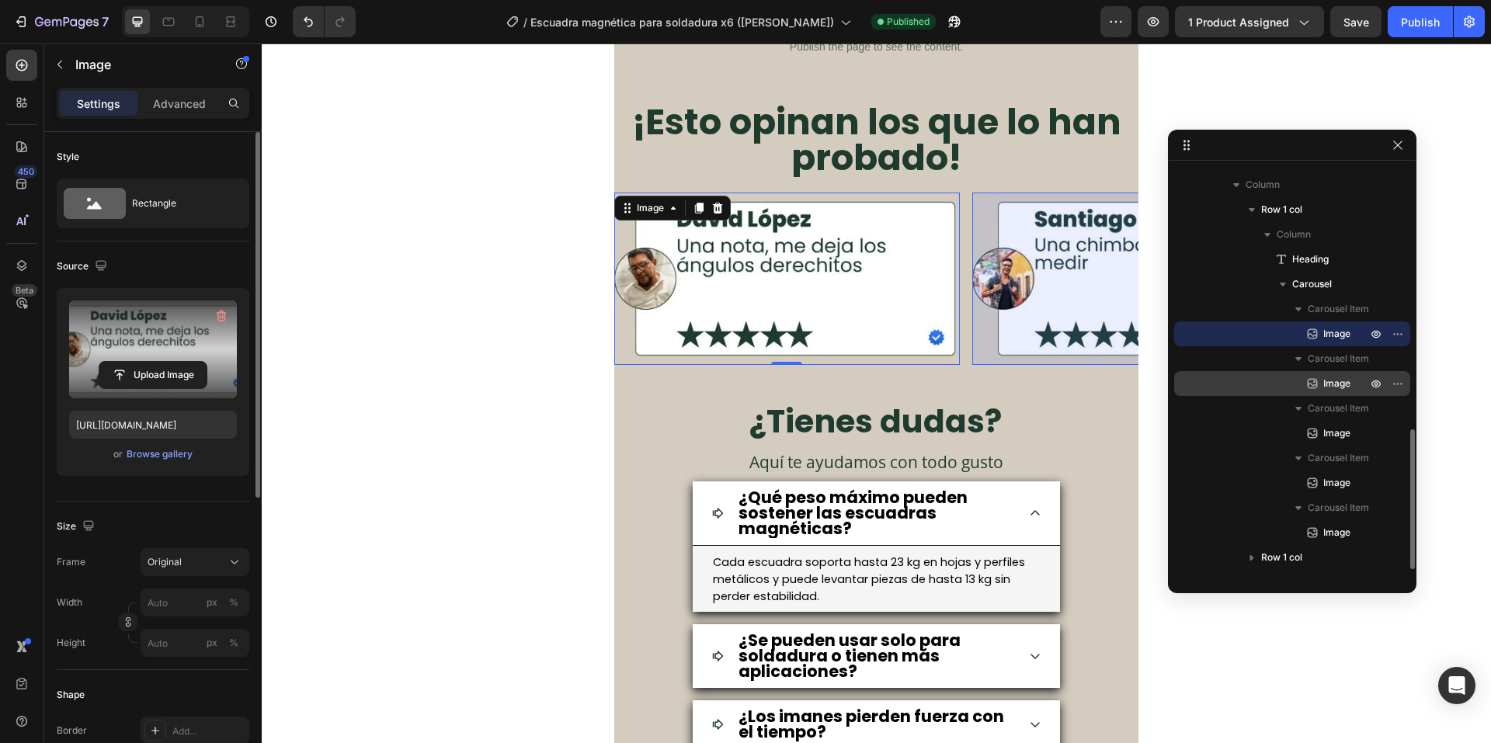
click at [1343, 387] on span "Image" at bounding box center [1336, 384] width 27 height 16
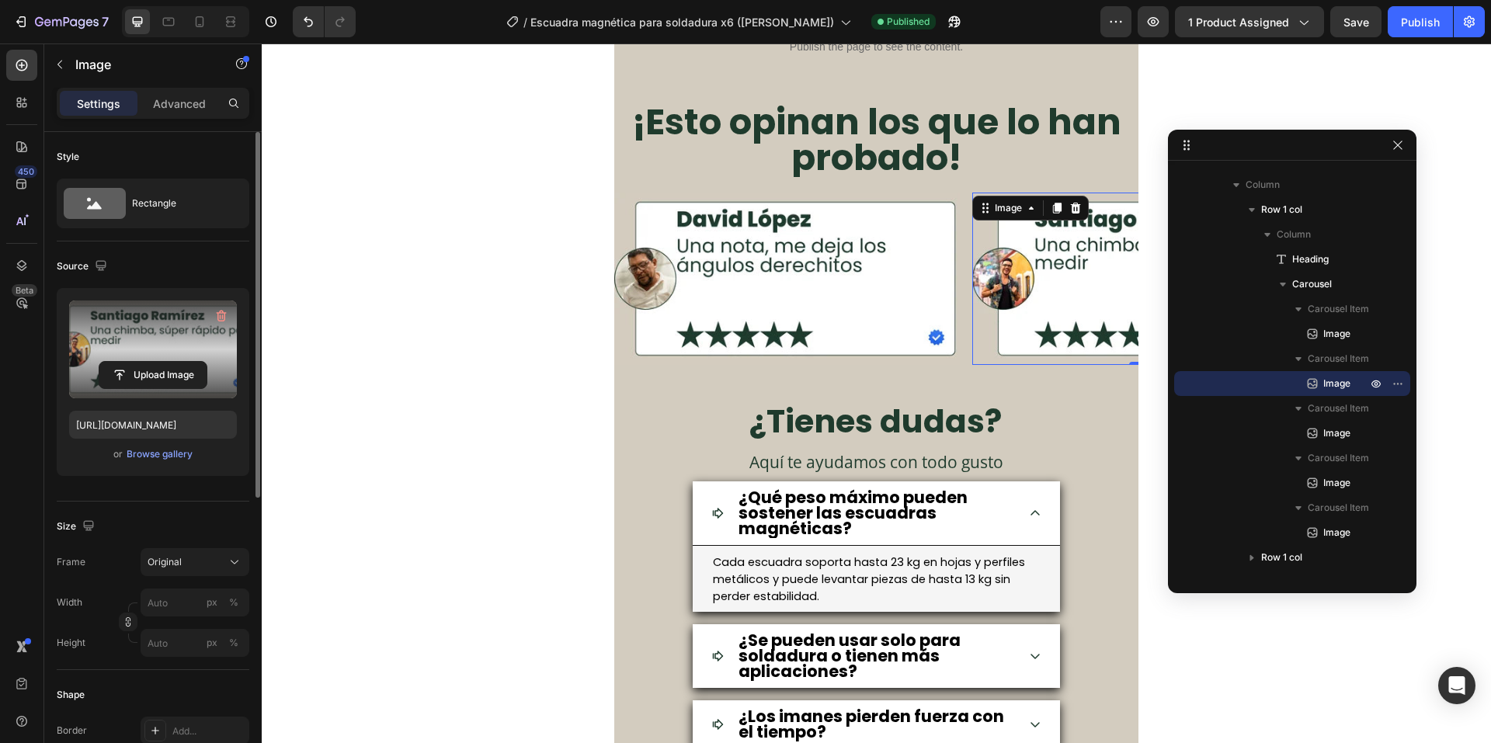
click at [134, 356] on label at bounding box center [153, 350] width 168 height 98
click at [134, 362] on input "file" at bounding box center [152, 375] width 107 height 26
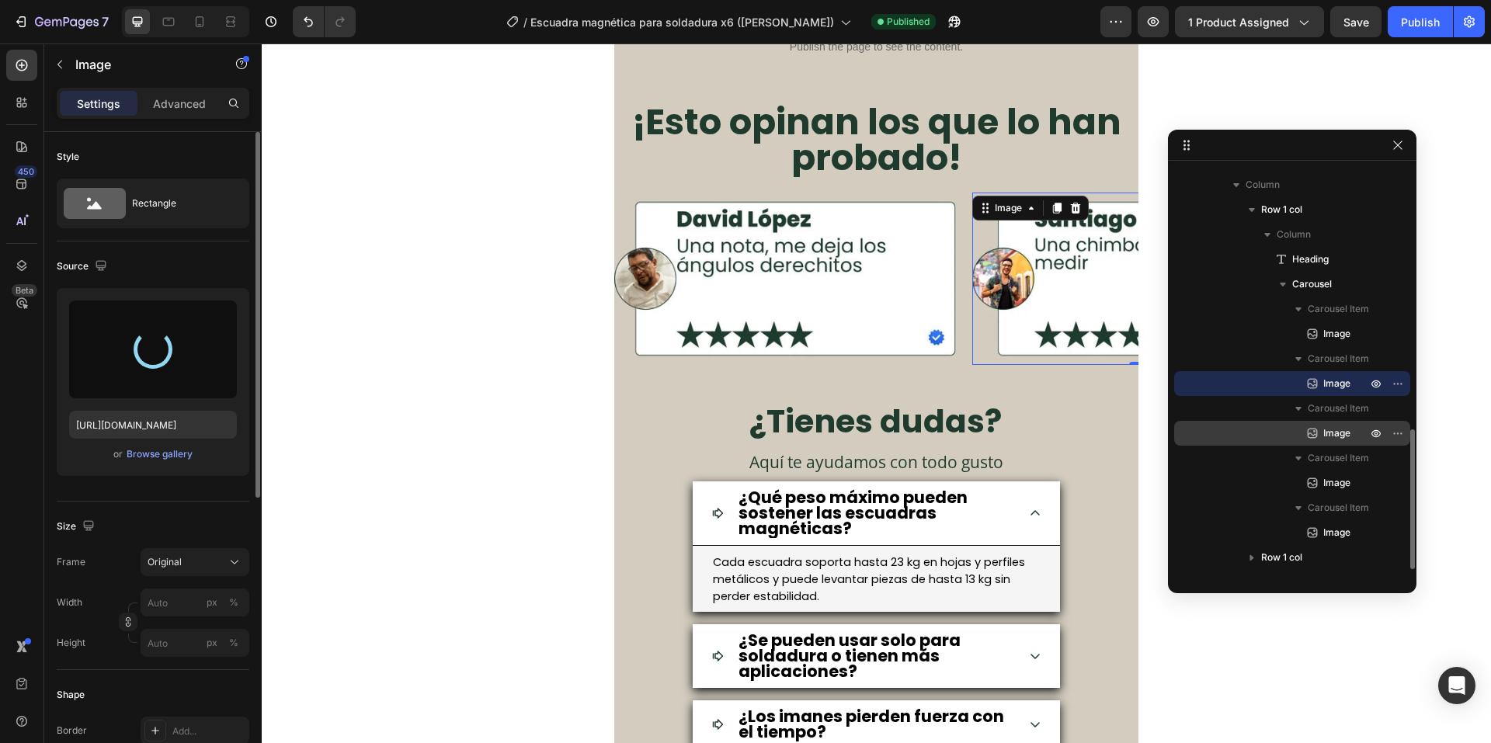
type input "[URL][DOMAIN_NAME]"
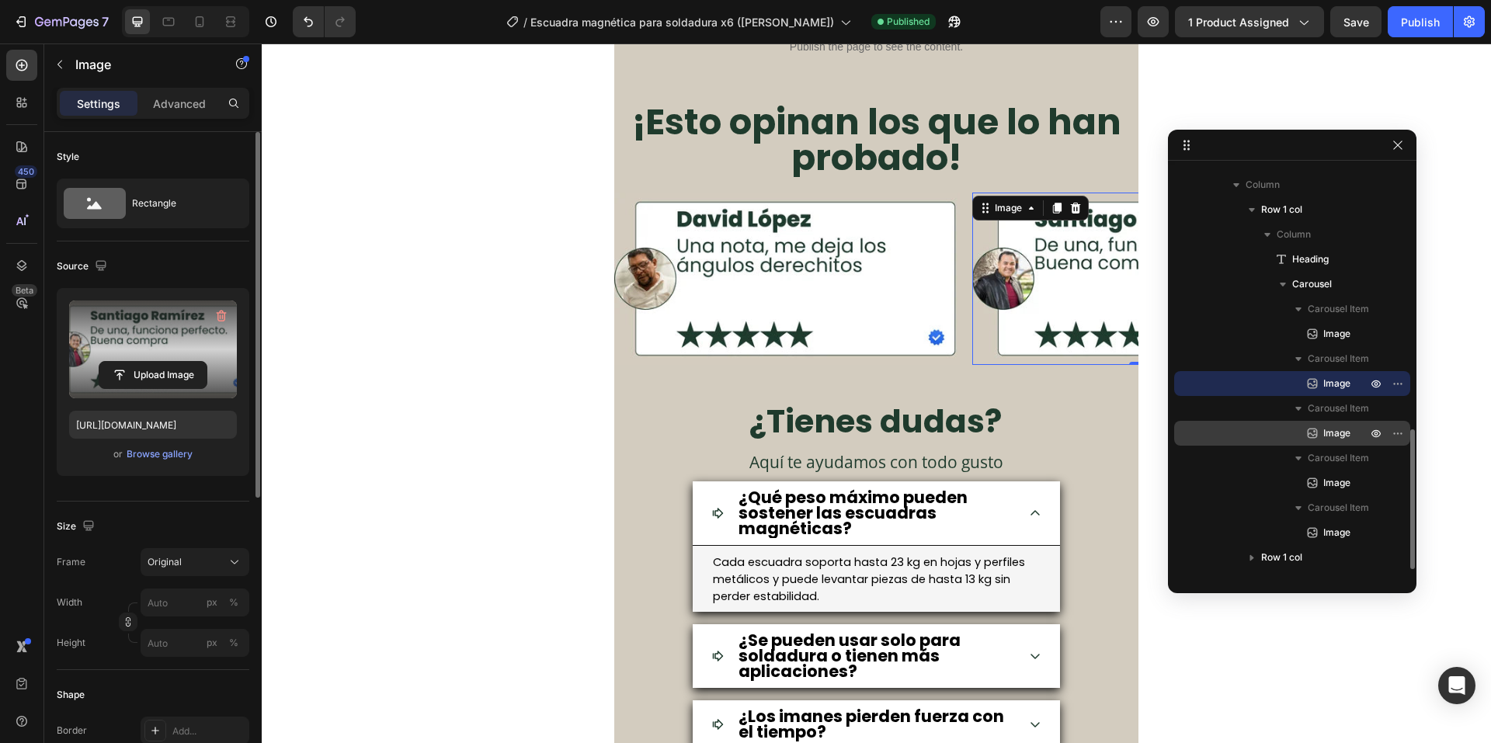
click at [1334, 425] on div "Image" at bounding box center [1292, 433] width 224 height 25
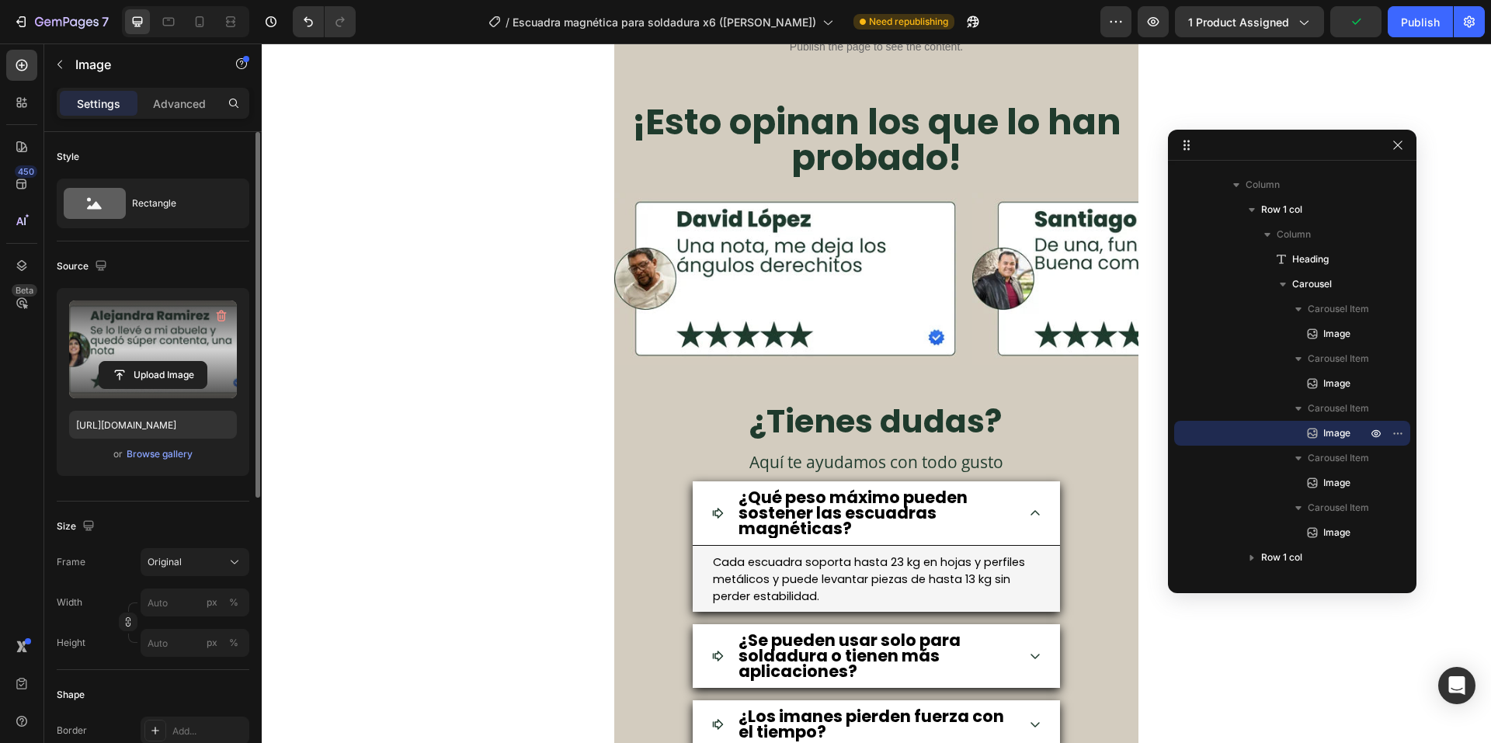
click at [146, 350] on label at bounding box center [153, 350] width 168 height 98
click at [146, 362] on input "file" at bounding box center [152, 375] width 107 height 26
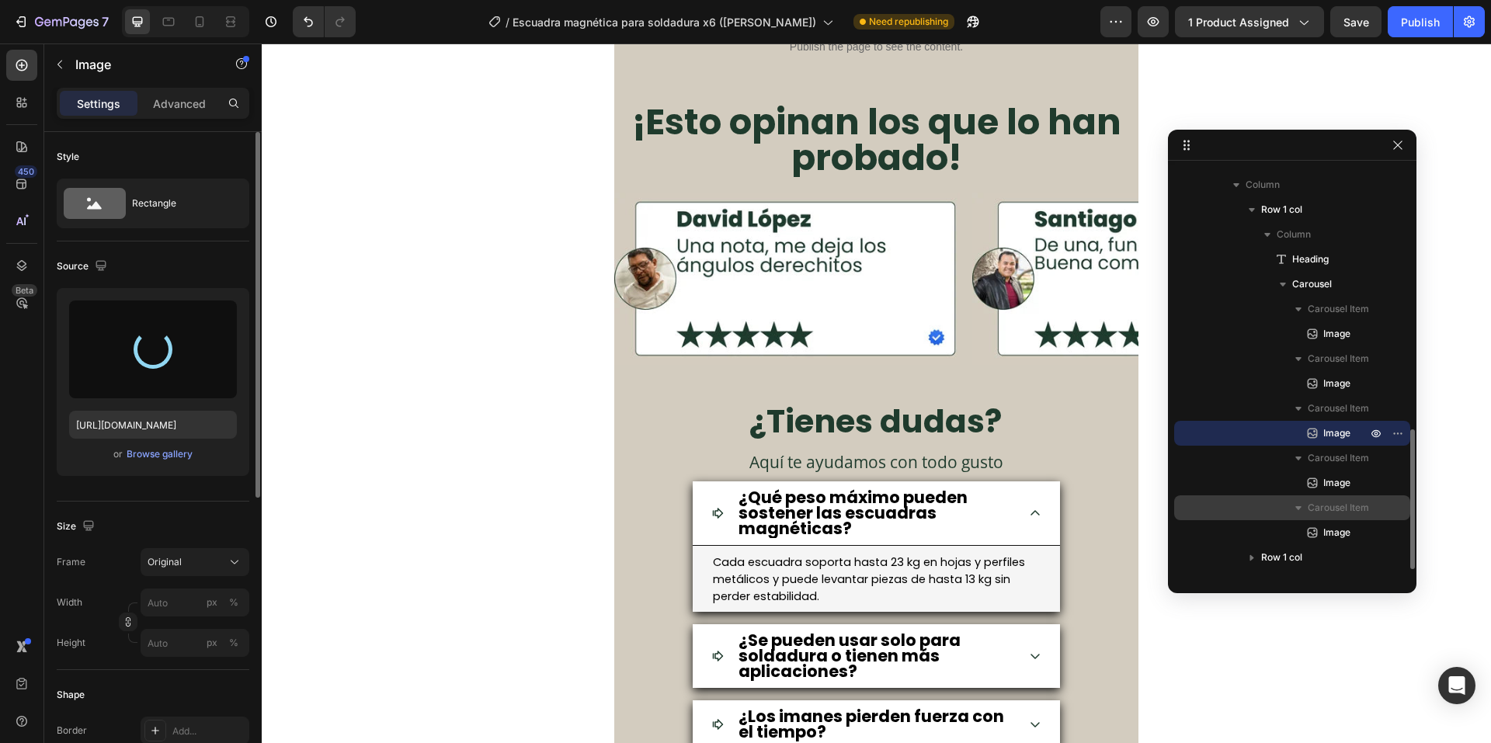
type input "[URL][DOMAIN_NAME]"
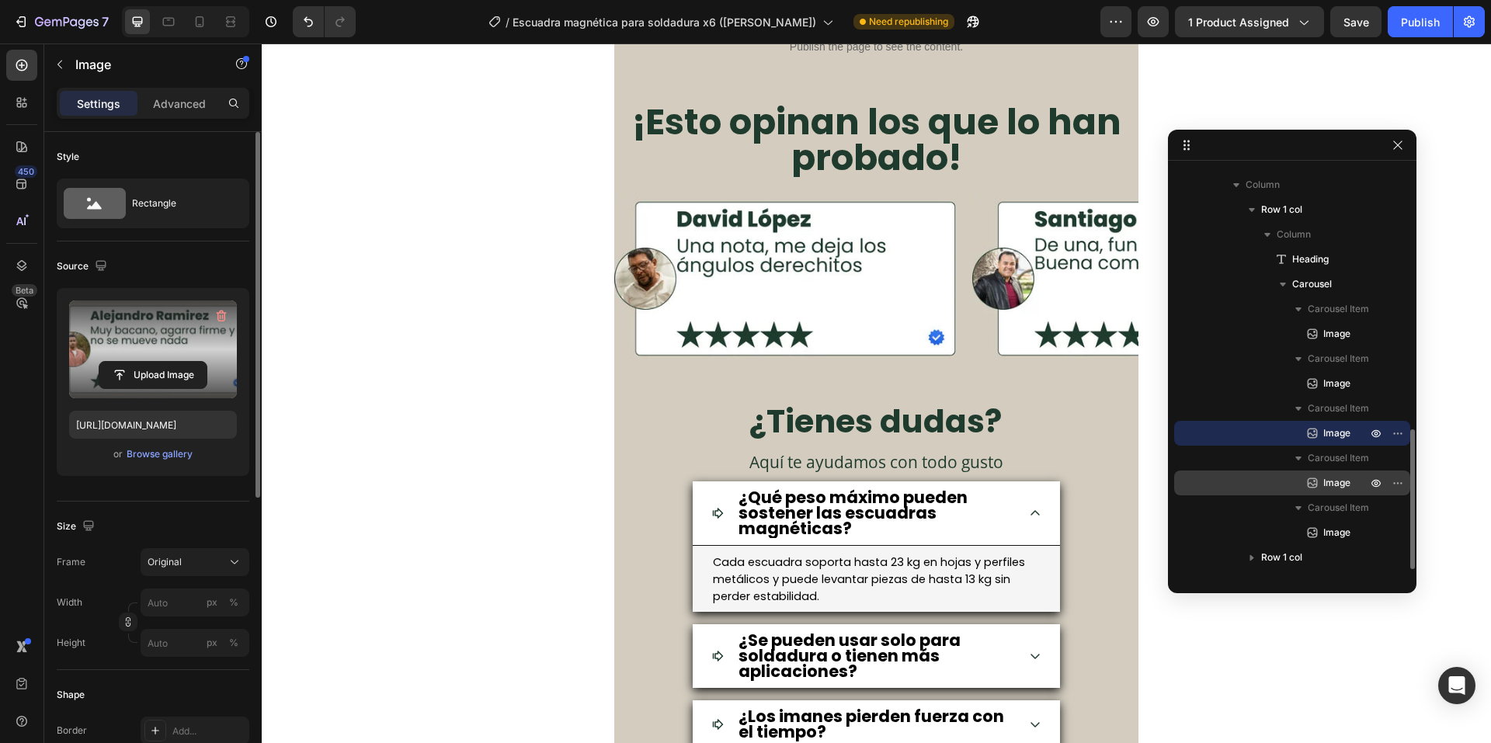
click at [1336, 487] on span "Image" at bounding box center [1336, 483] width 27 height 16
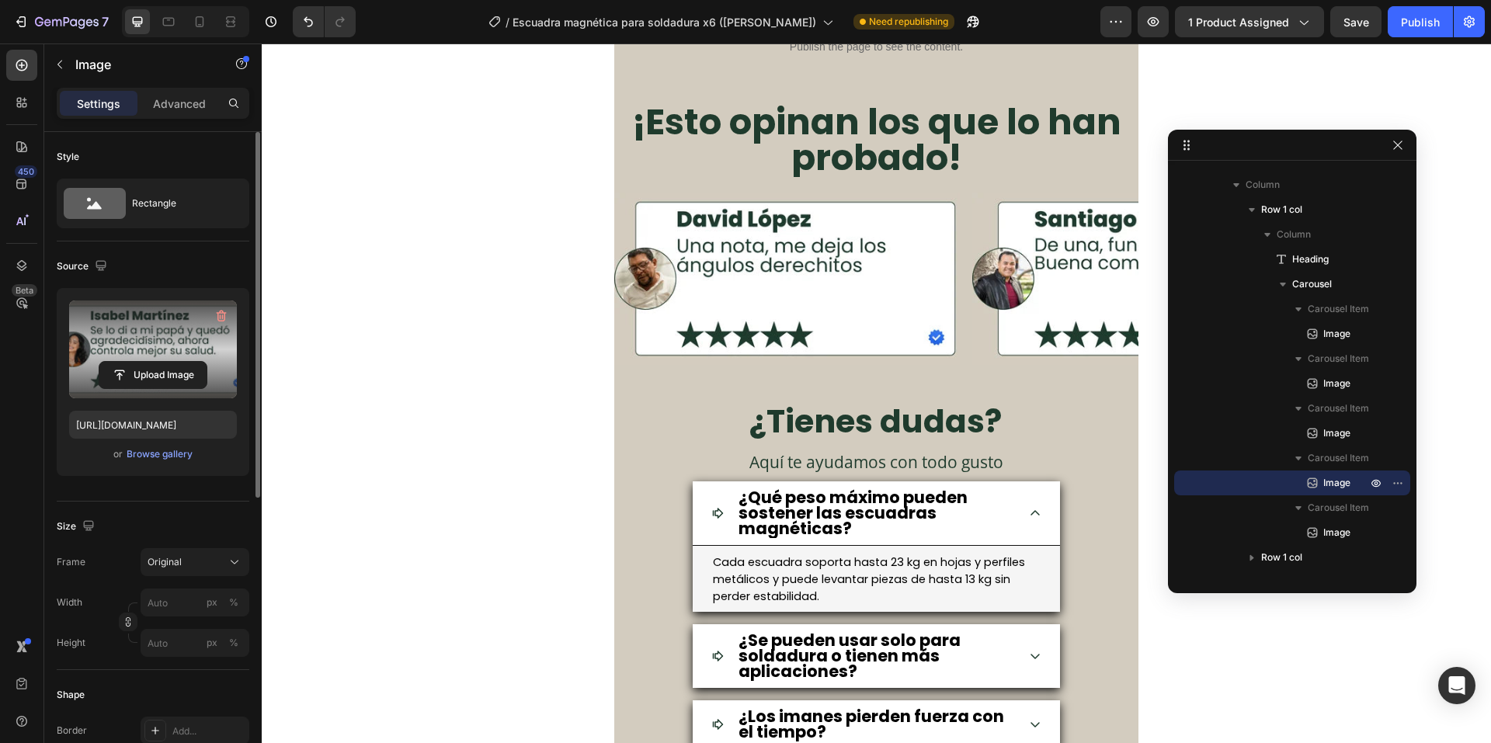
click at [164, 340] on label at bounding box center [153, 350] width 168 height 98
click at [164, 362] on input "file" at bounding box center [152, 375] width 107 height 26
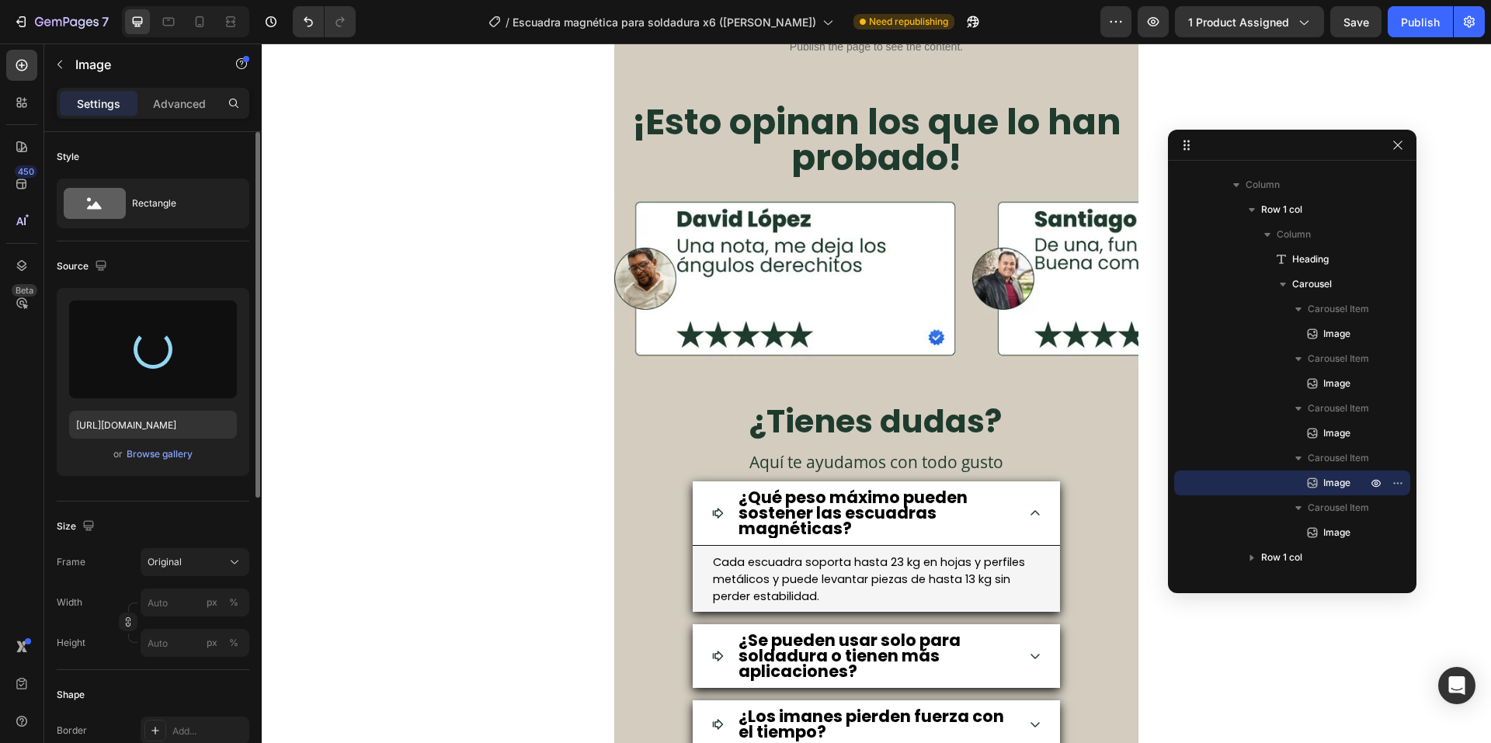
type input "[URL][DOMAIN_NAME]"
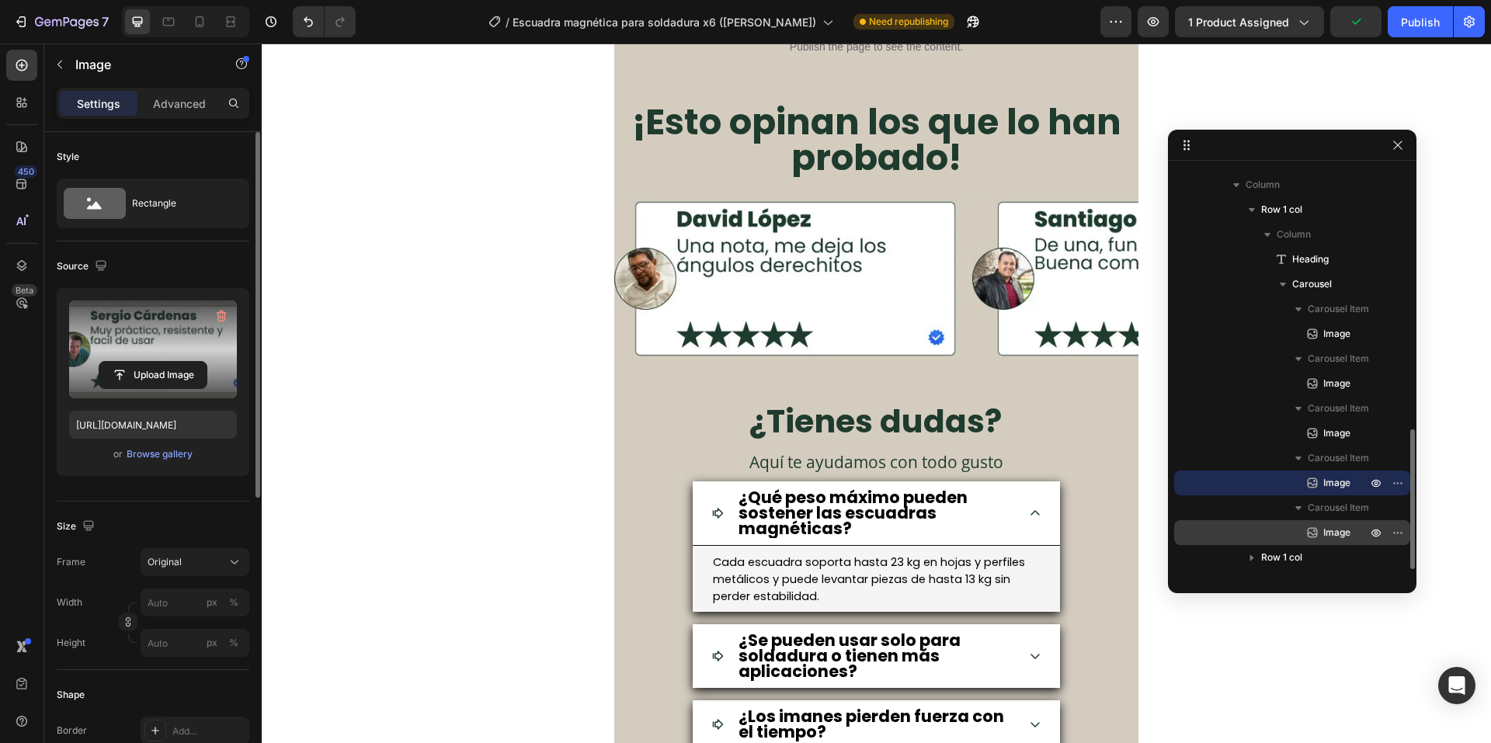
click at [1337, 537] on span "Image" at bounding box center [1336, 533] width 27 height 16
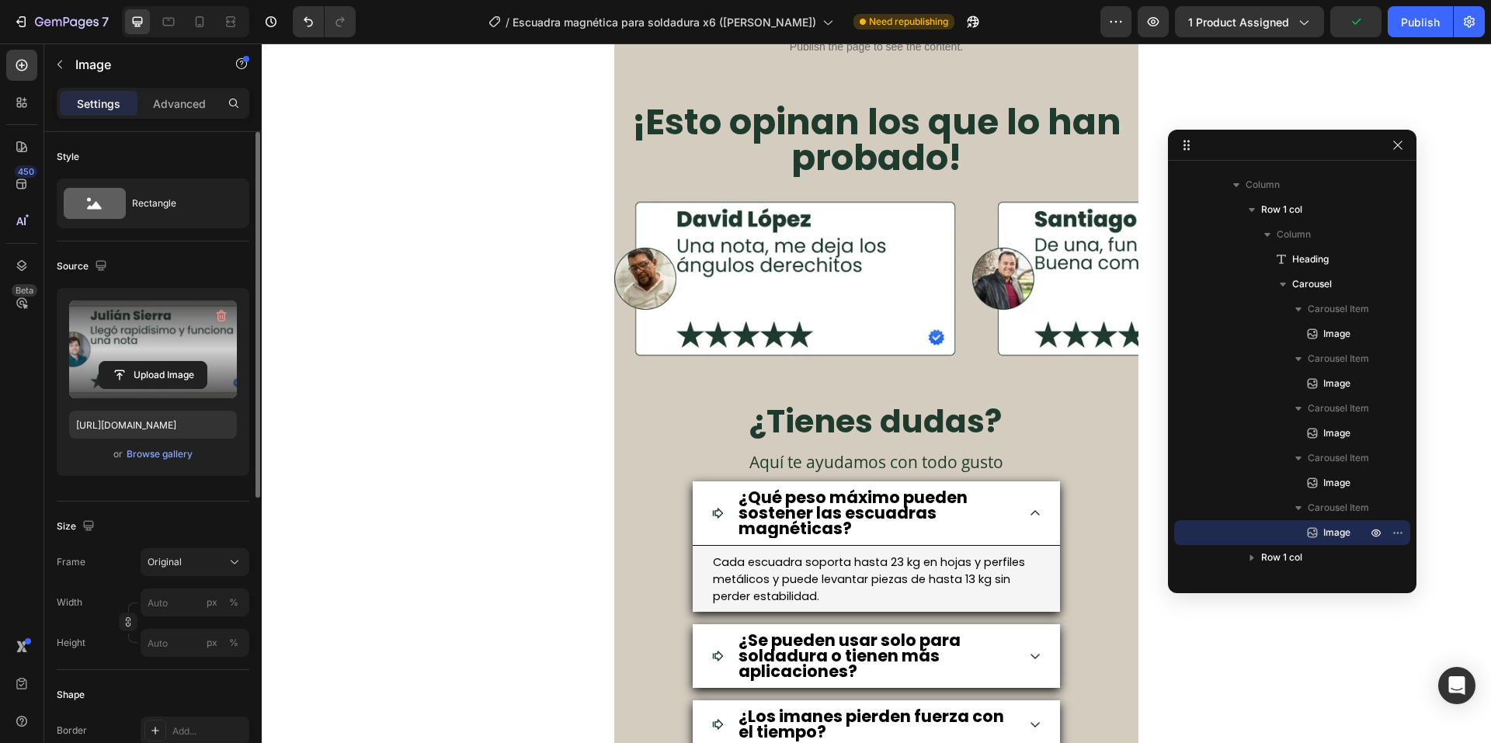
click at [156, 341] on label at bounding box center [153, 350] width 168 height 98
click at [156, 362] on input "file" at bounding box center [152, 375] width 107 height 26
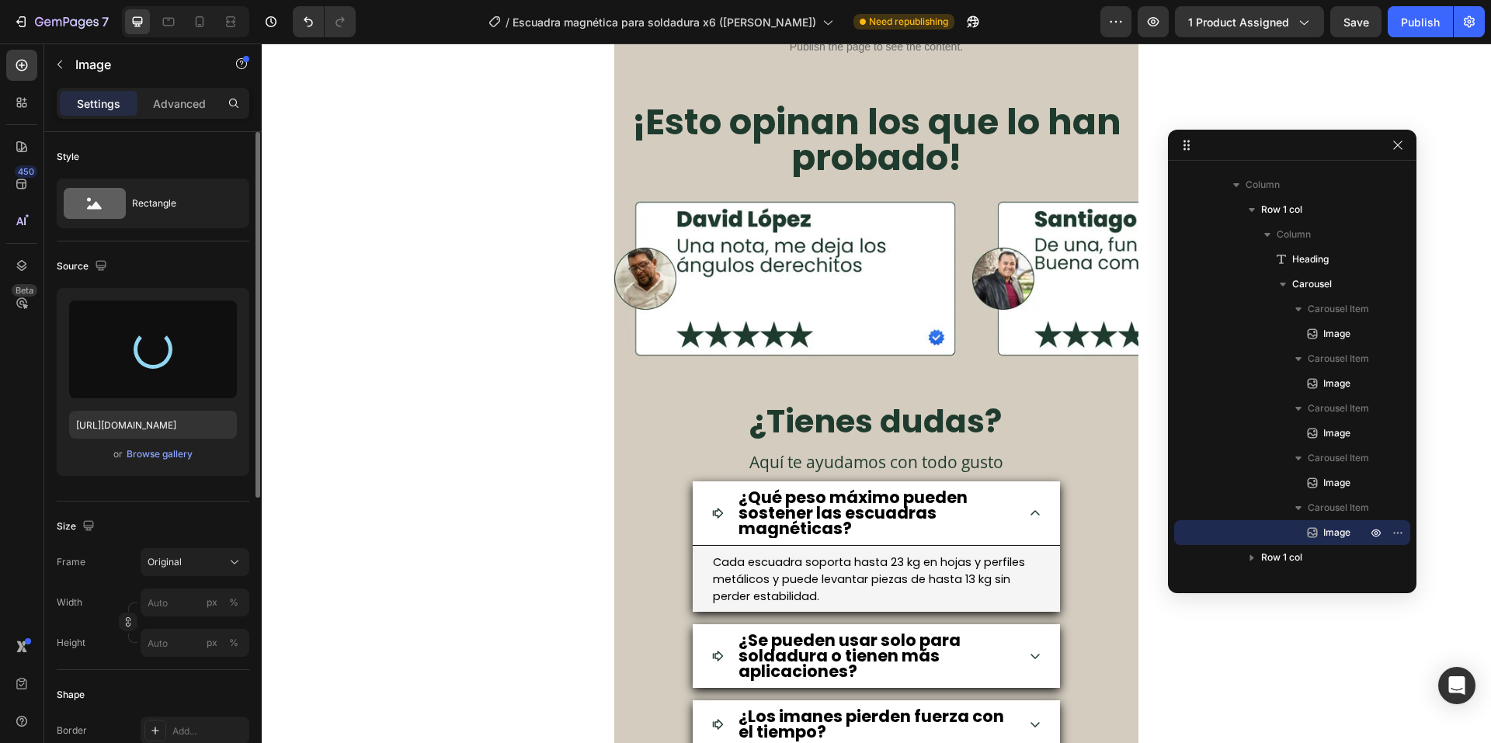
type input "[URL][DOMAIN_NAME]"
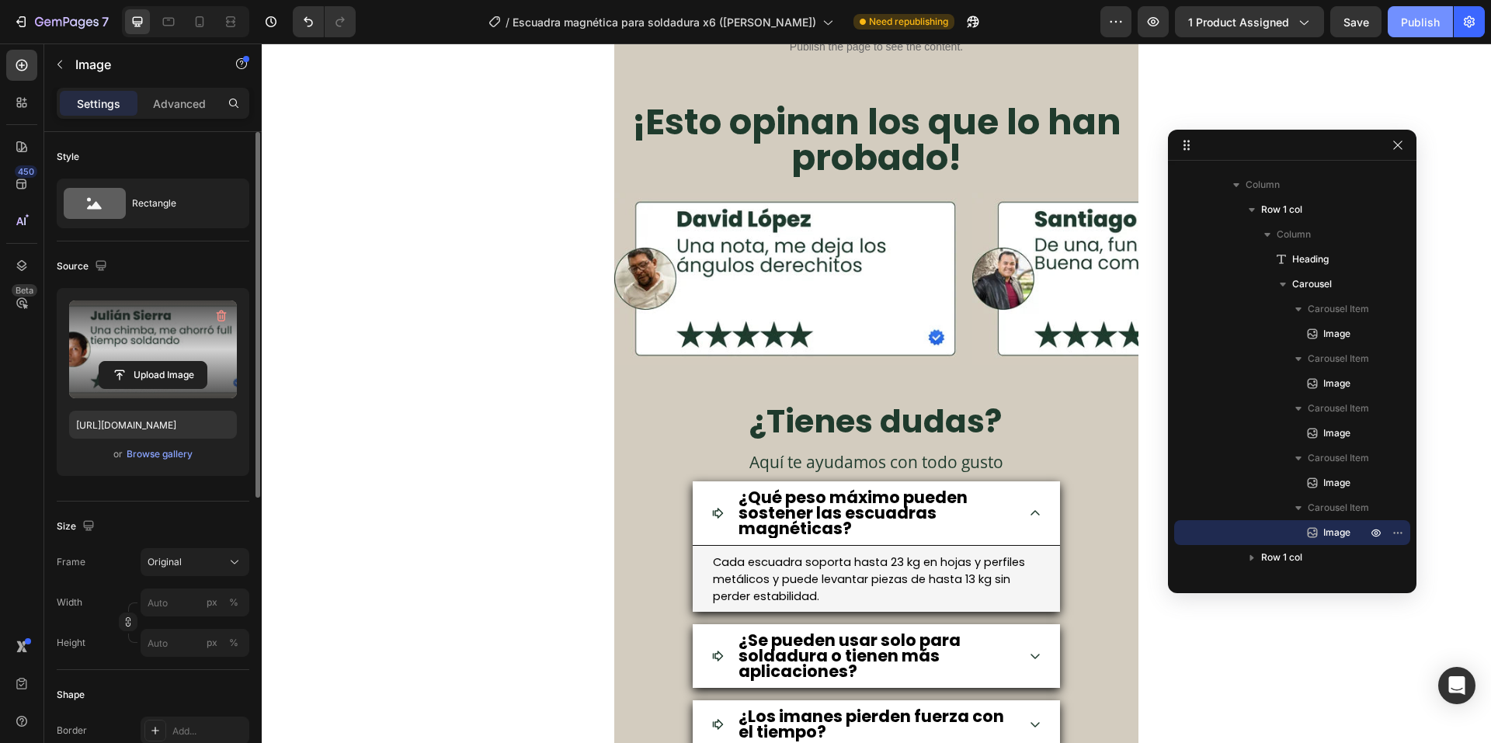
click at [1431, 24] on div "Publish" at bounding box center [1420, 22] width 39 height 16
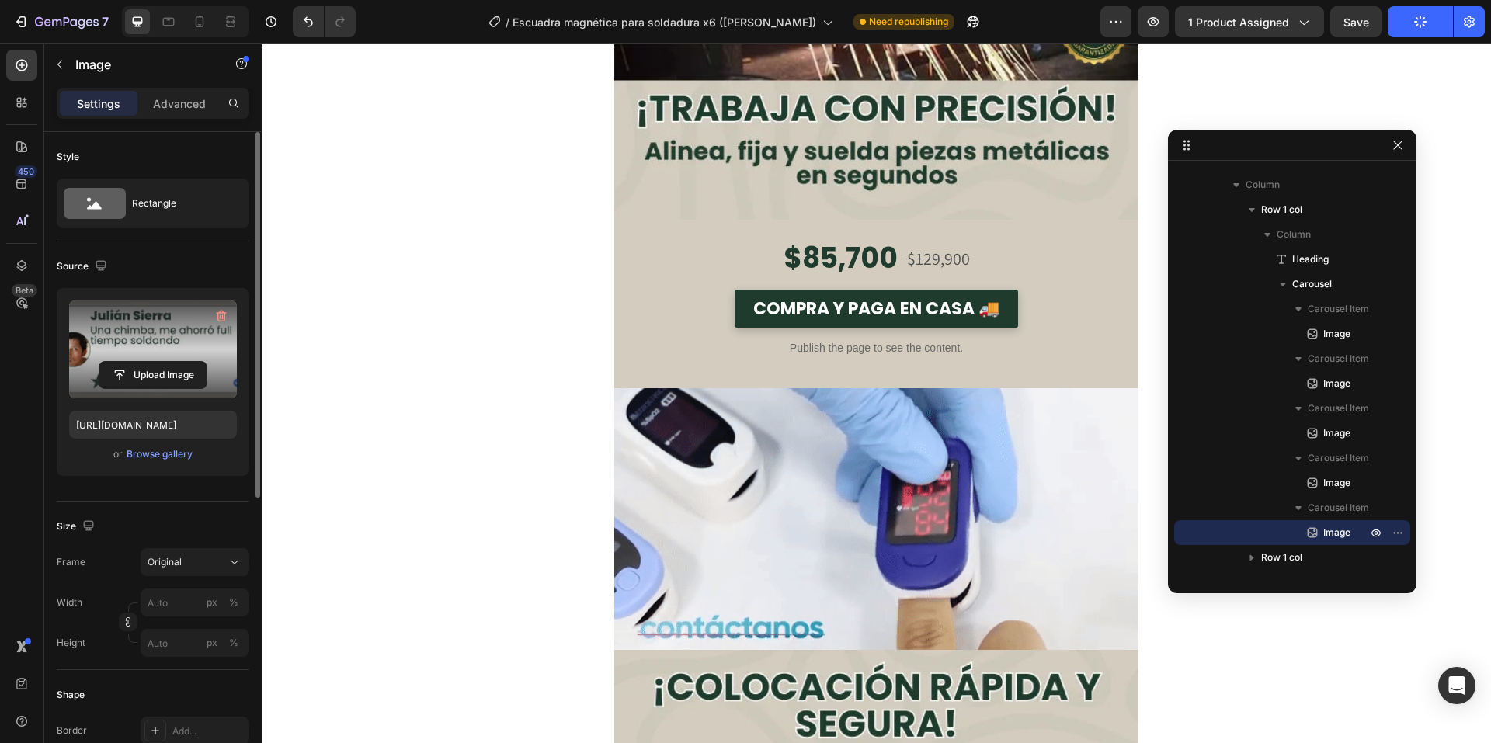
scroll to position [1327, 0]
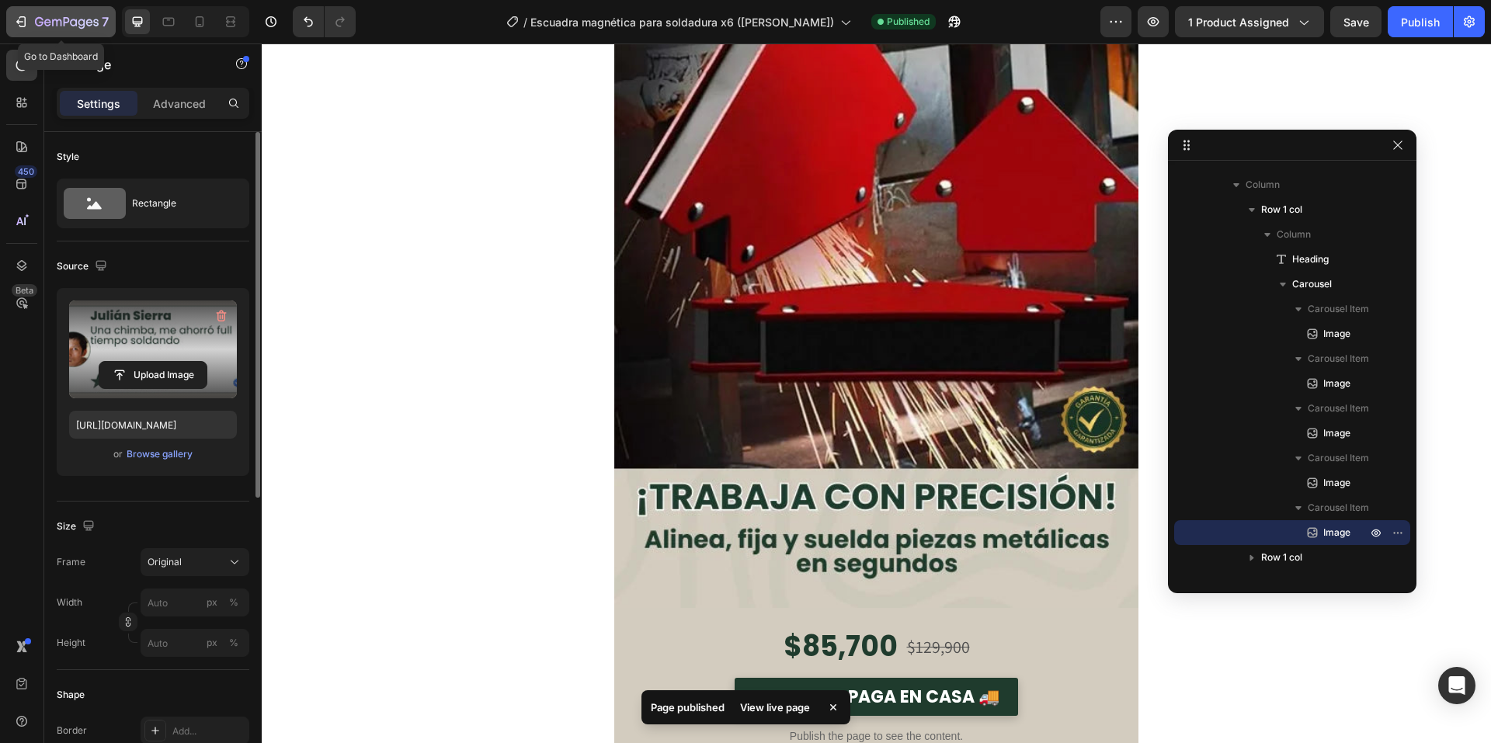
click at [65, 12] on button "7" at bounding box center [60, 21] width 109 height 31
